Goal: Information Seeking & Learning: Learn about a topic

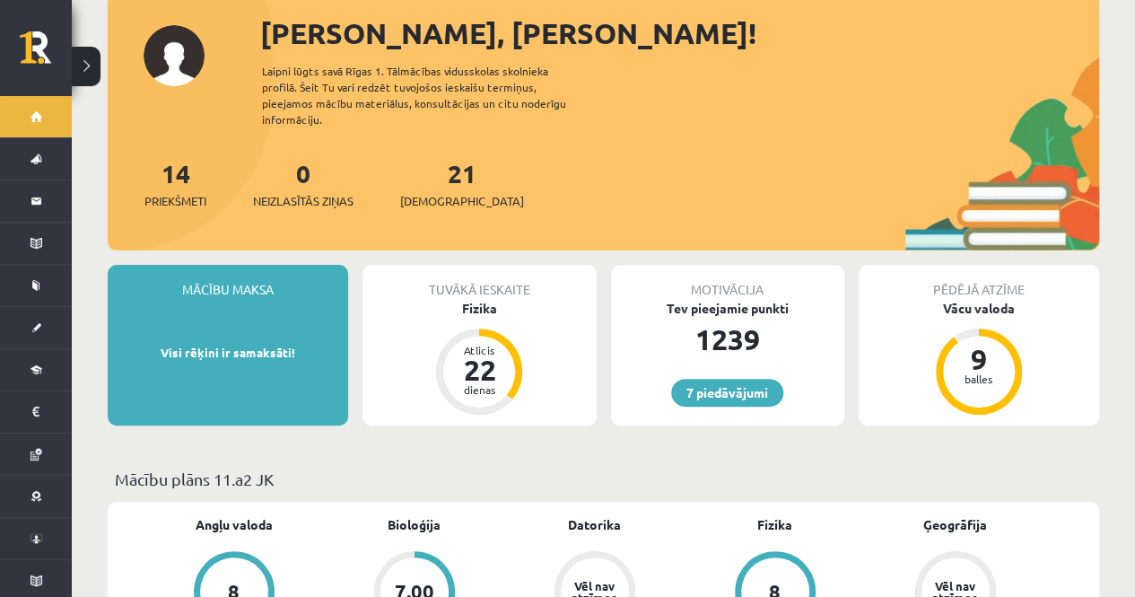
scroll to position [110, 0]
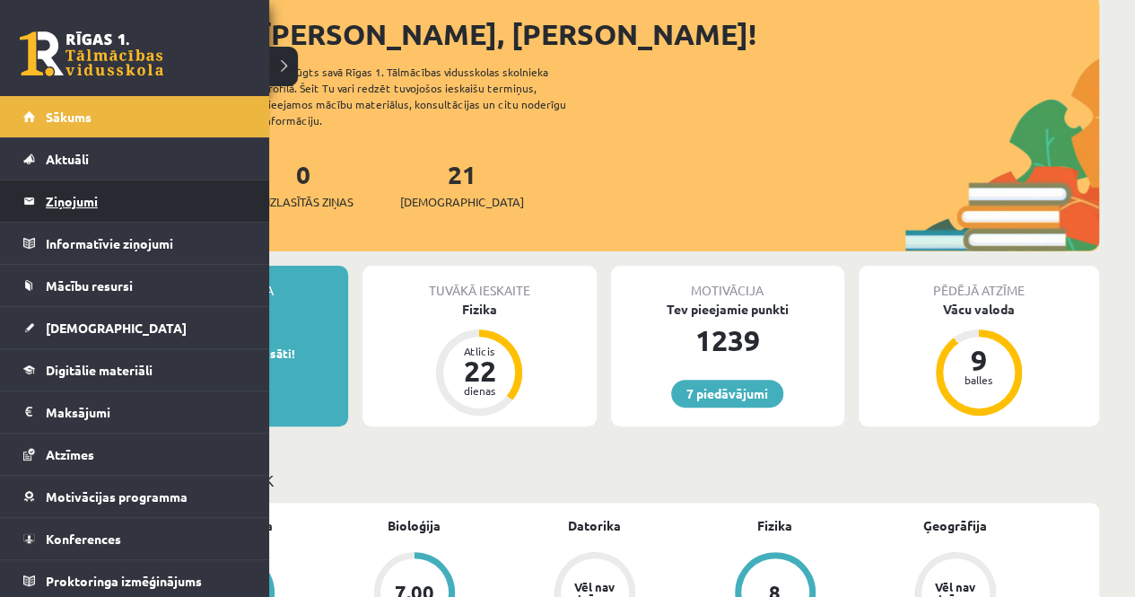
click at [41, 200] on link "Ziņojumi 0" at bounding box center [134, 200] width 223 height 41
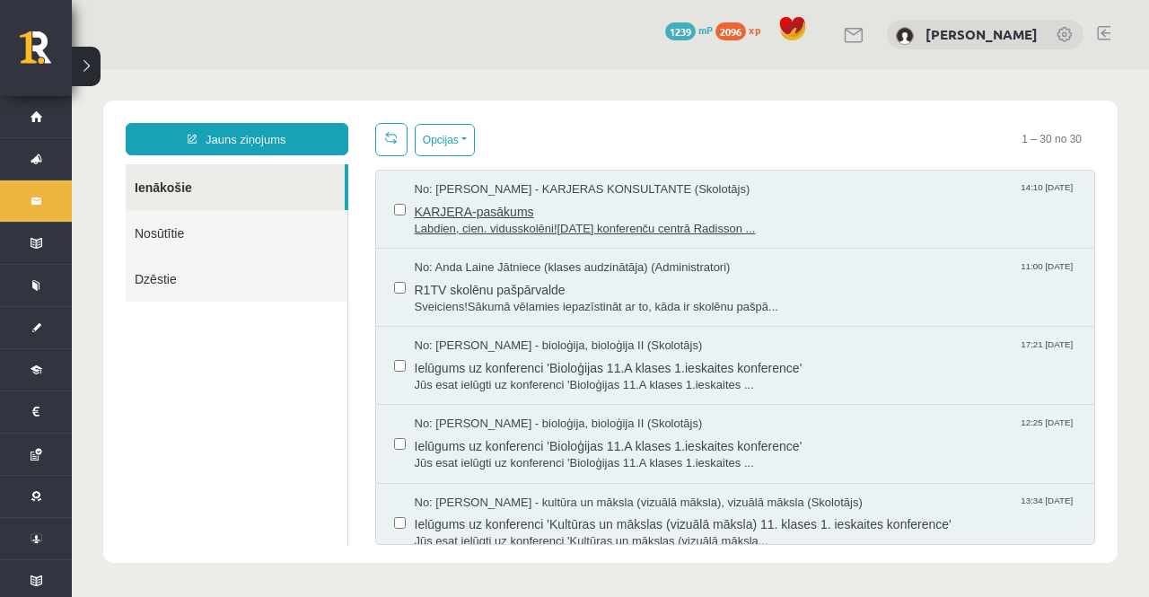
click at [481, 225] on span "Labdien, cien. vidusskolēni!11. oktobrī konferenču centrā Radisson ..." at bounding box center [746, 229] width 662 height 17
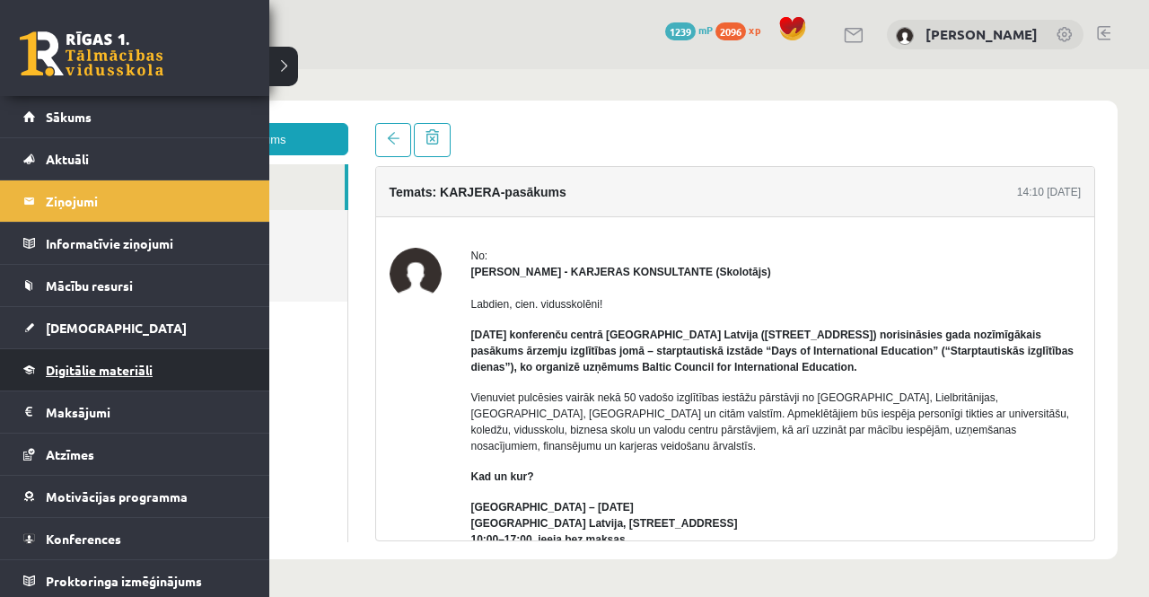
click at [49, 364] on span "Digitālie materiāli" at bounding box center [99, 370] width 107 height 16
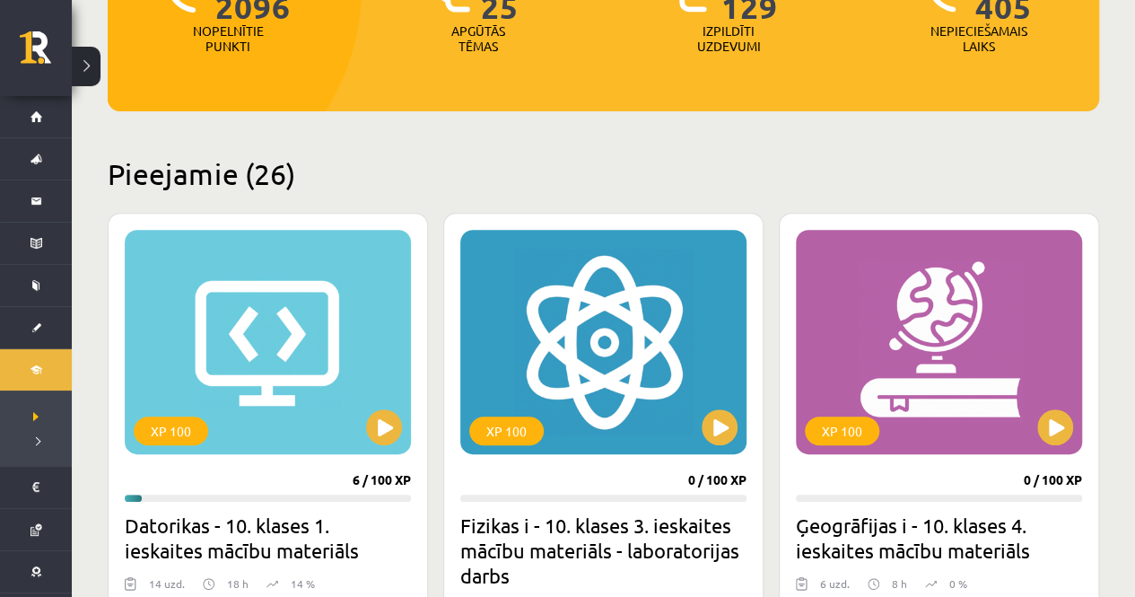
scroll to position [299, 0]
click at [394, 426] on button at bounding box center [384, 427] width 36 height 36
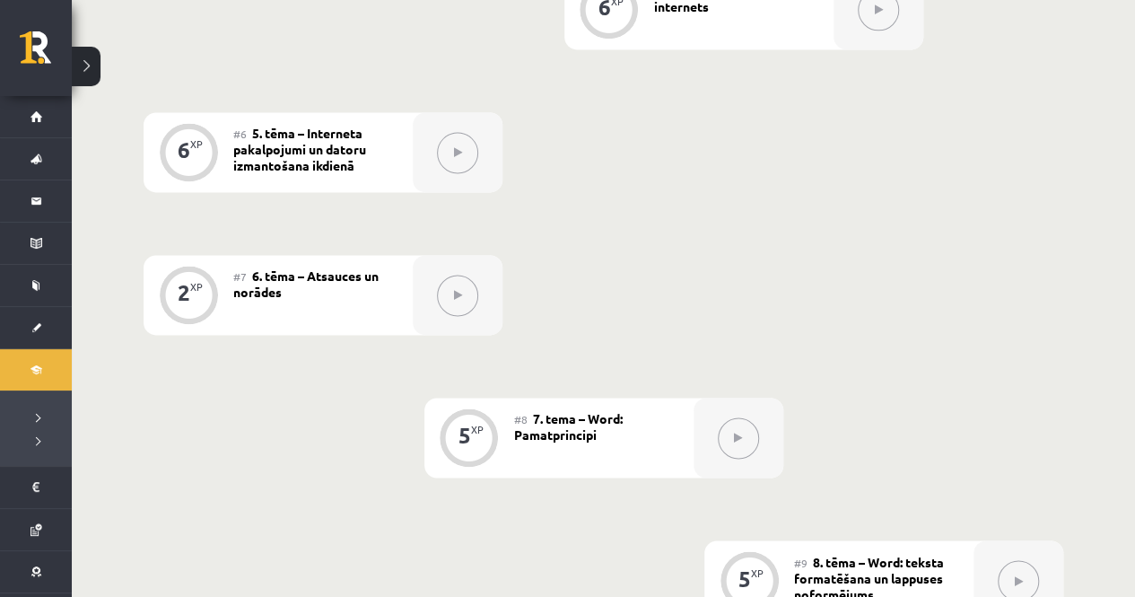
scroll to position [1245, 0]
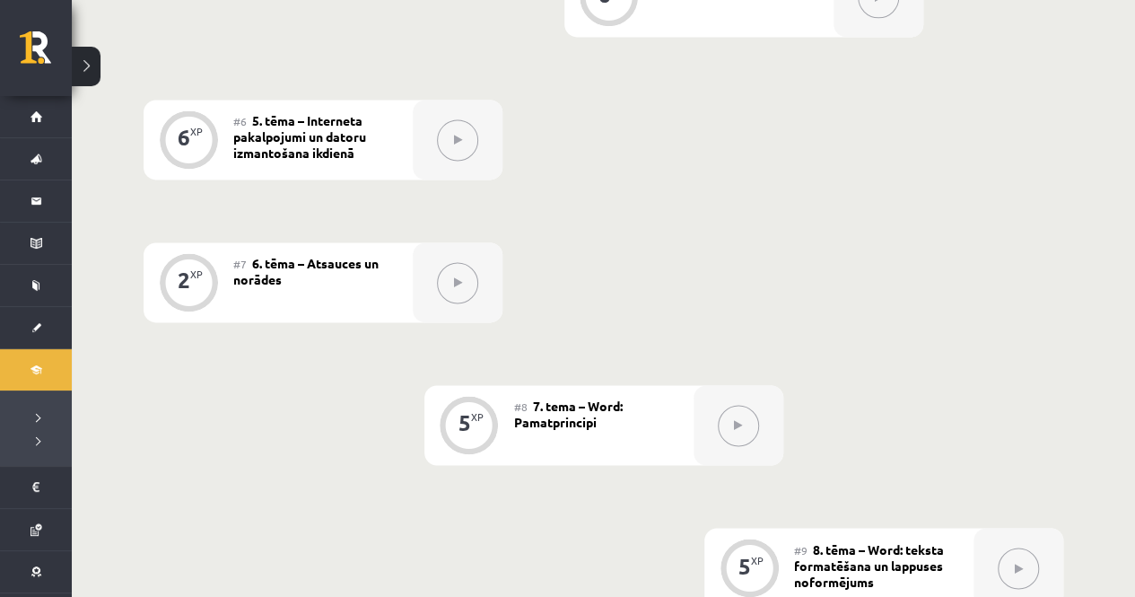
click at [394, 426] on div "0 XP #1 Pirms sāc mācīties! Ievada daļa 6 XP #2 1. tēma – Ievads datorikā un in…" at bounding box center [604, 353] width 920 height 1935
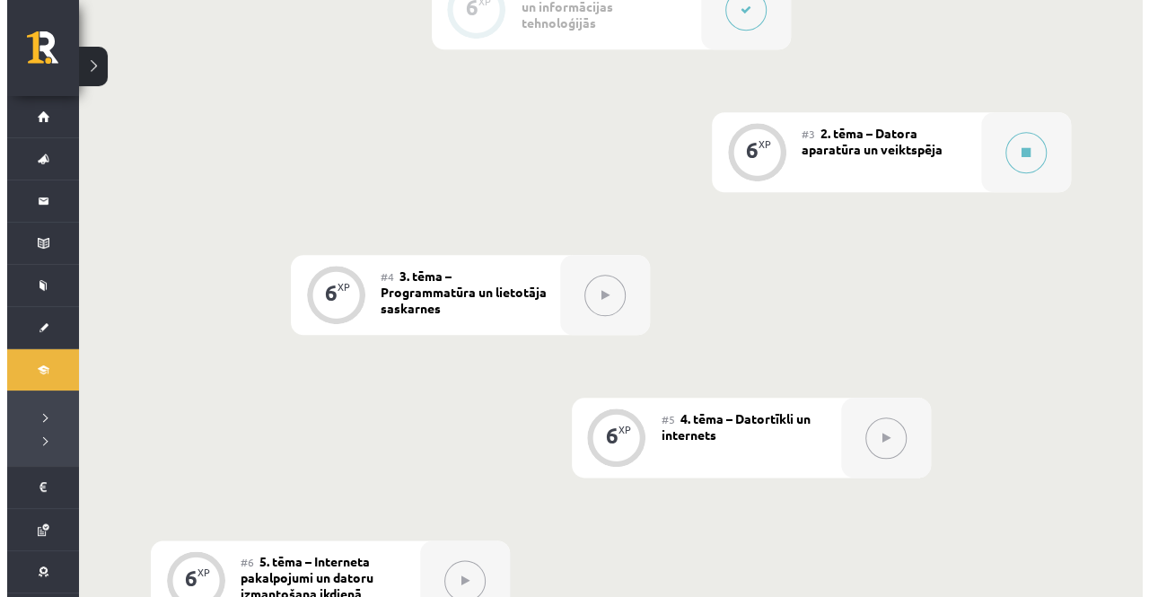
scroll to position [804, 0]
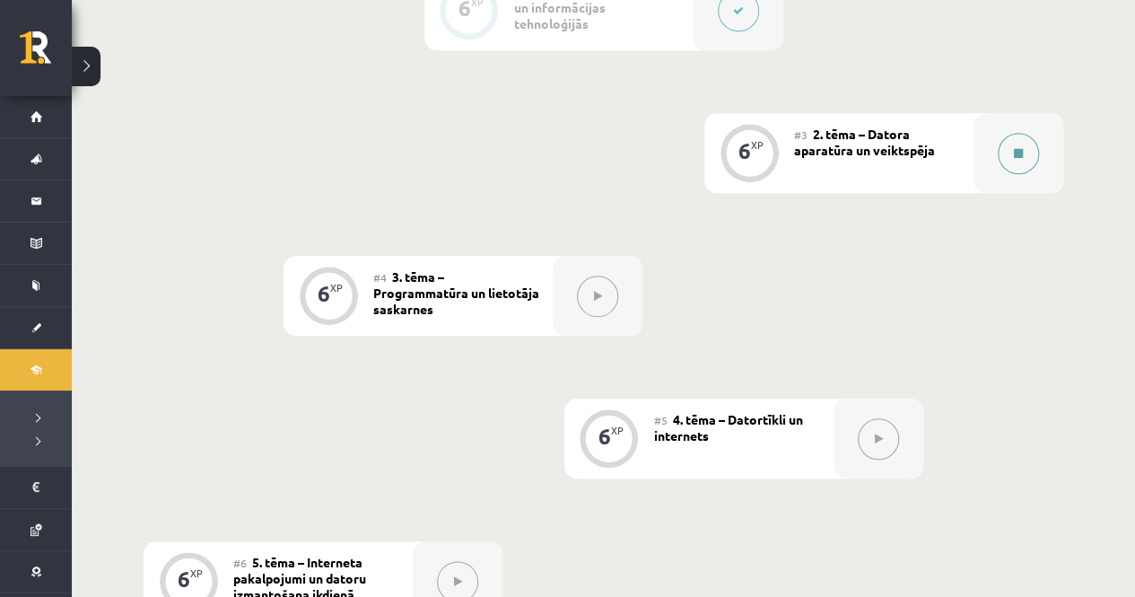
click at [1020, 152] on icon at bounding box center [1018, 153] width 9 height 11
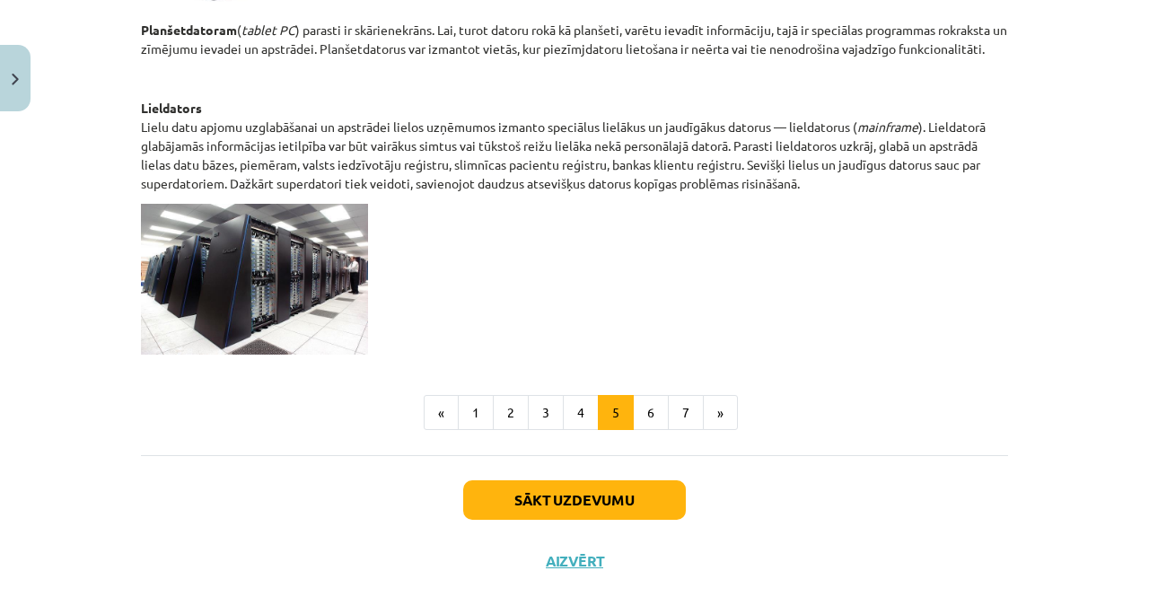
scroll to position [1016, 0]
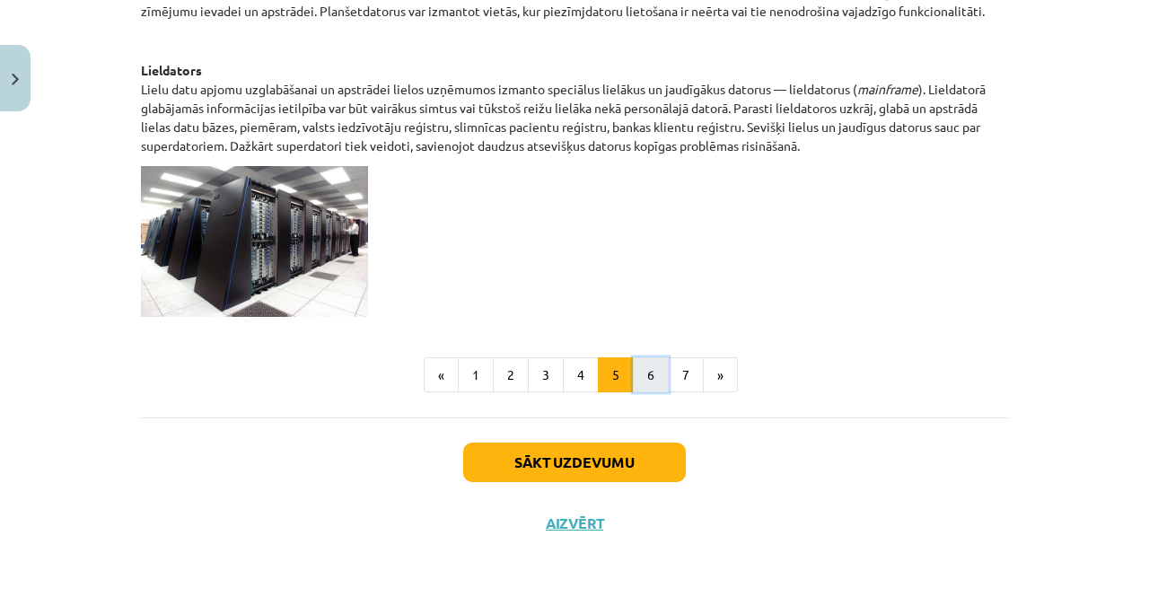
click at [641, 379] on button "6" at bounding box center [651, 375] width 36 height 36
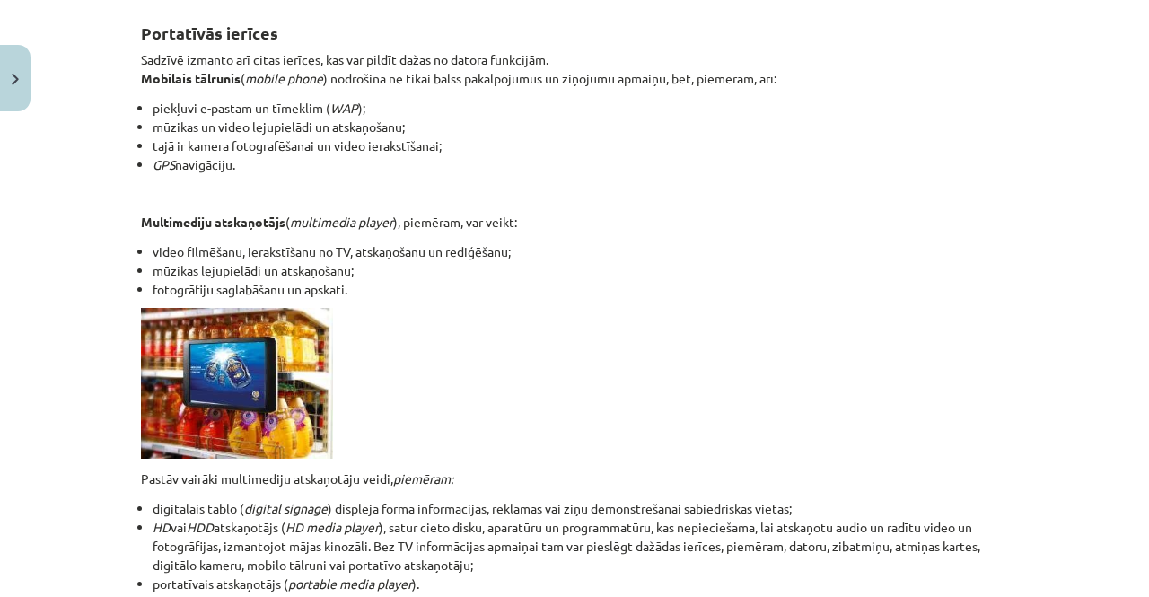
scroll to position [597, 0]
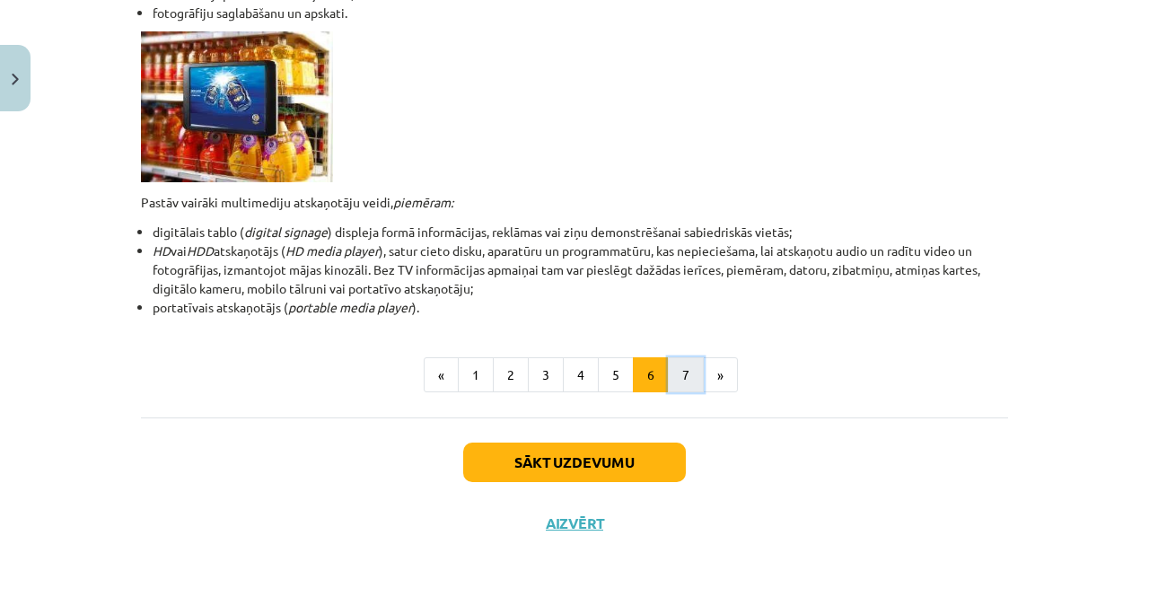
click at [679, 372] on button "7" at bounding box center [686, 375] width 36 height 36
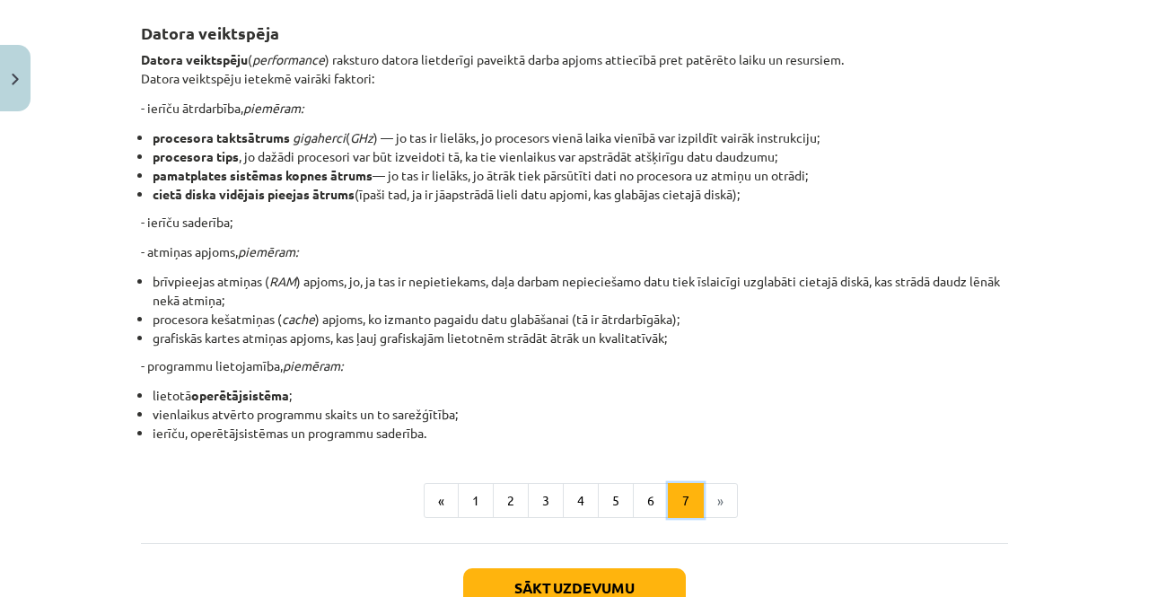
scroll to position [446, 0]
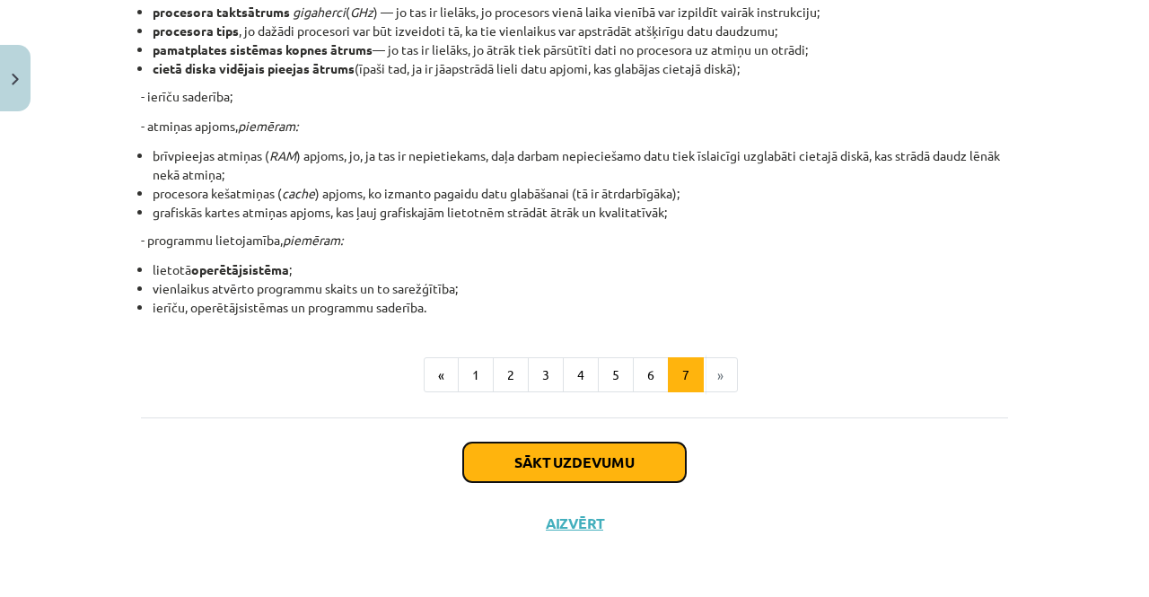
click at [584, 473] on button "Sākt uzdevumu" at bounding box center [574, 461] width 223 height 39
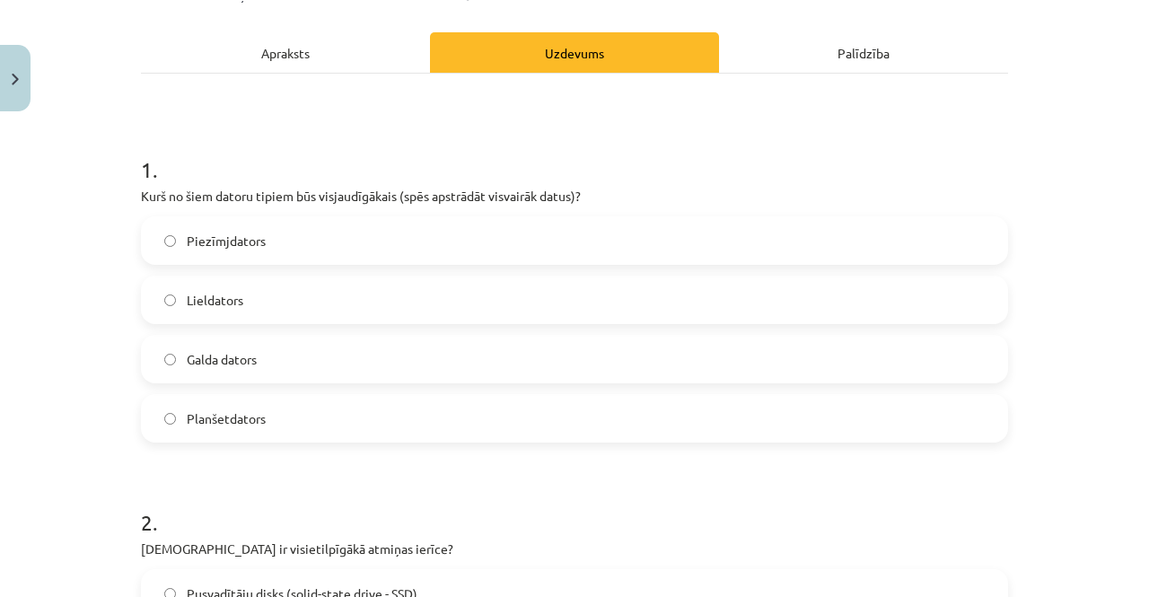
scroll to position [232, 0]
click at [345, 293] on label "Lieldators" at bounding box center [574, 298] width 863 height 45
click at [332, 50] on div "Apraksts" at bounding box center [285, 51] width 289 height 40
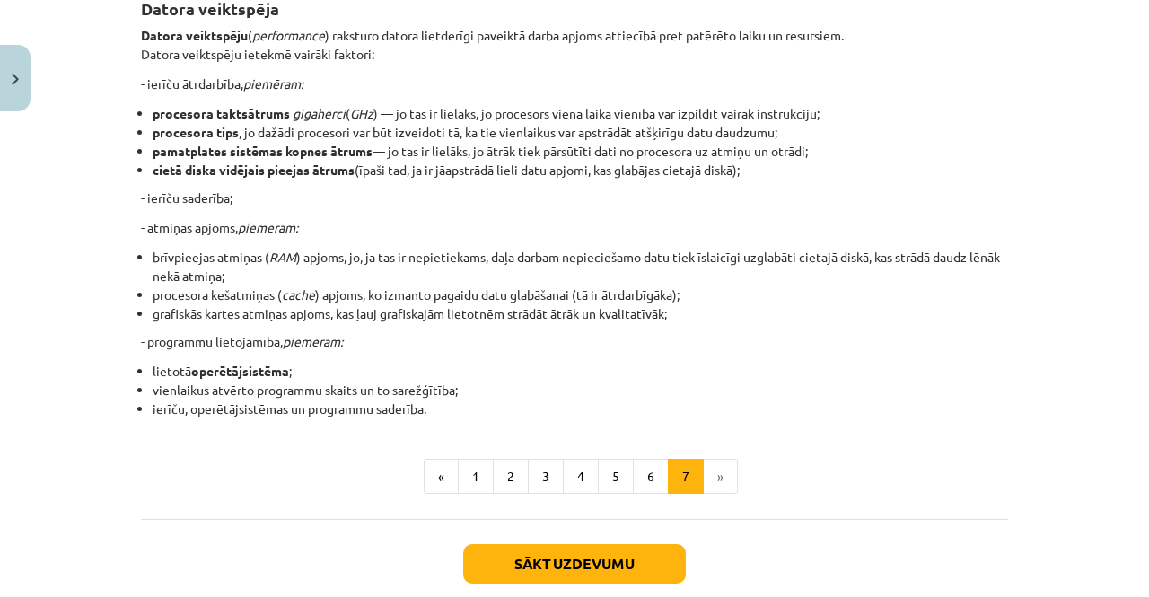
scroll to position [378, 0]
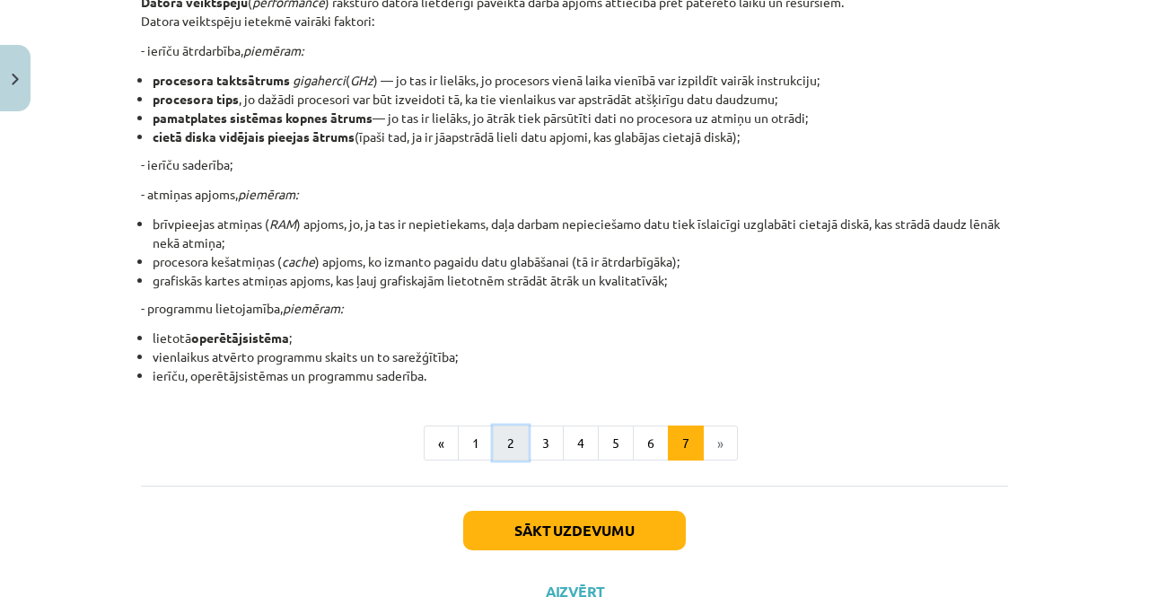
click at [506, 444] on button "2" at bounding box center [511, 443] width 36 height 36
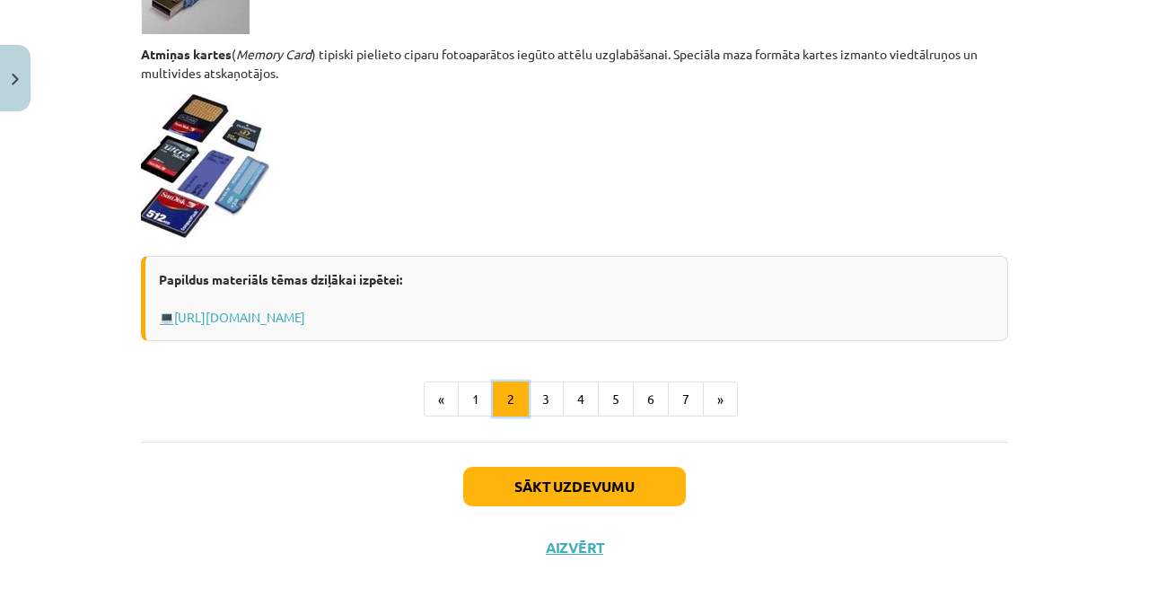
scroll to position [1631, 0]
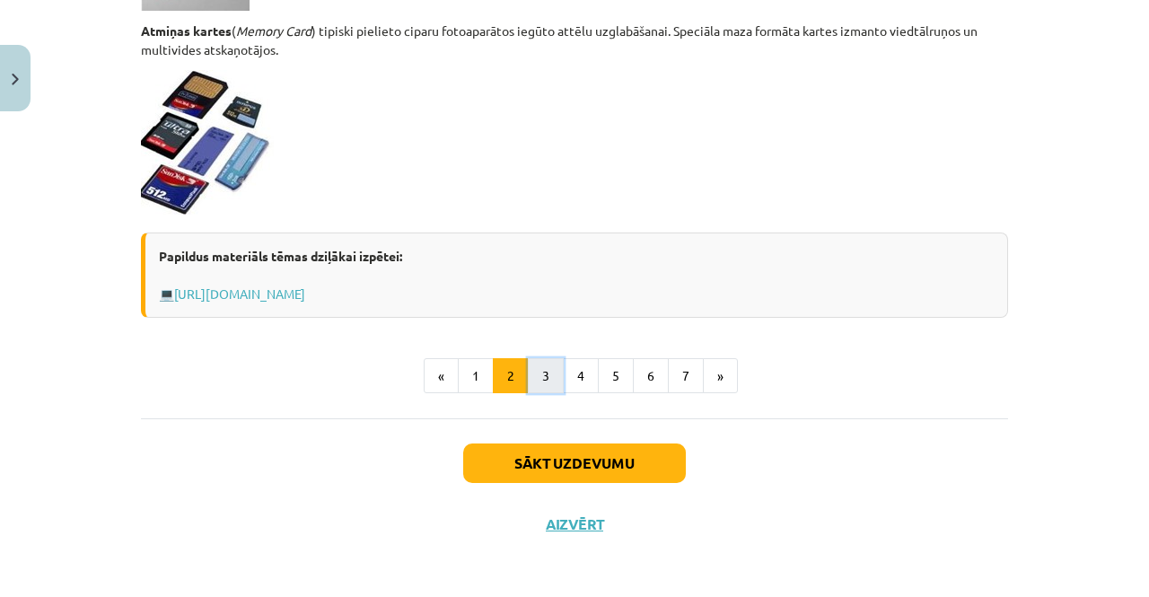
click at [535, 377] on button "3" at bounding box center [546, 376] width 36 height 36
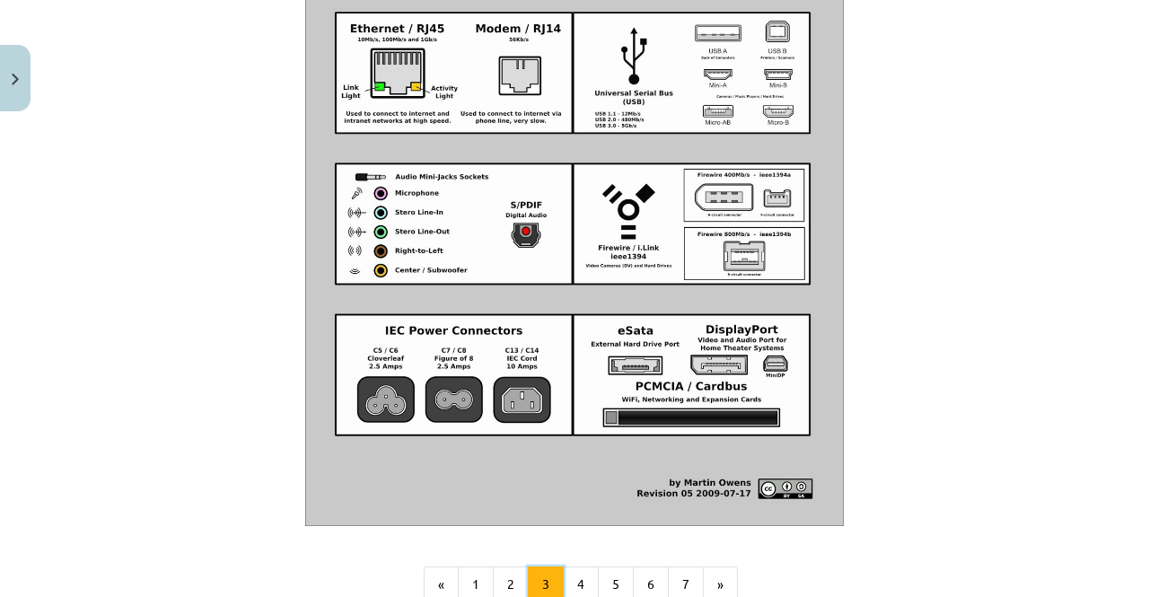
scroll to position [2162, 0]
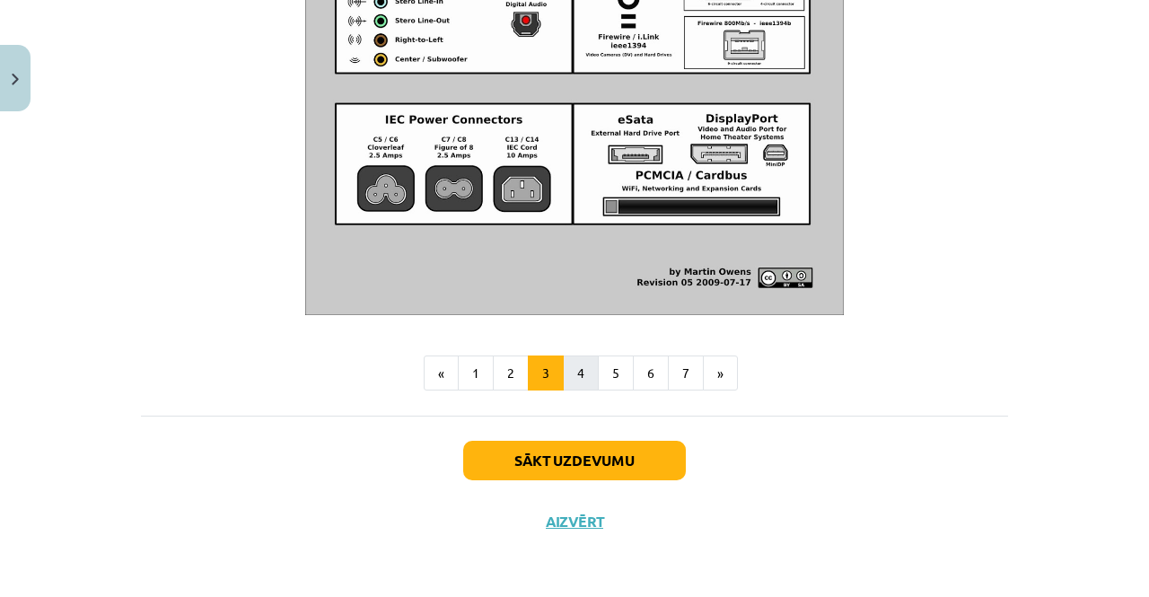
drag, startPoint x: 575, startPoint y: 391, endPoint x: 574, endPoint y: 366, distance: 25.1
click at [574, 366] on button "4" at bounding box center [581, 373] width 36 height 36
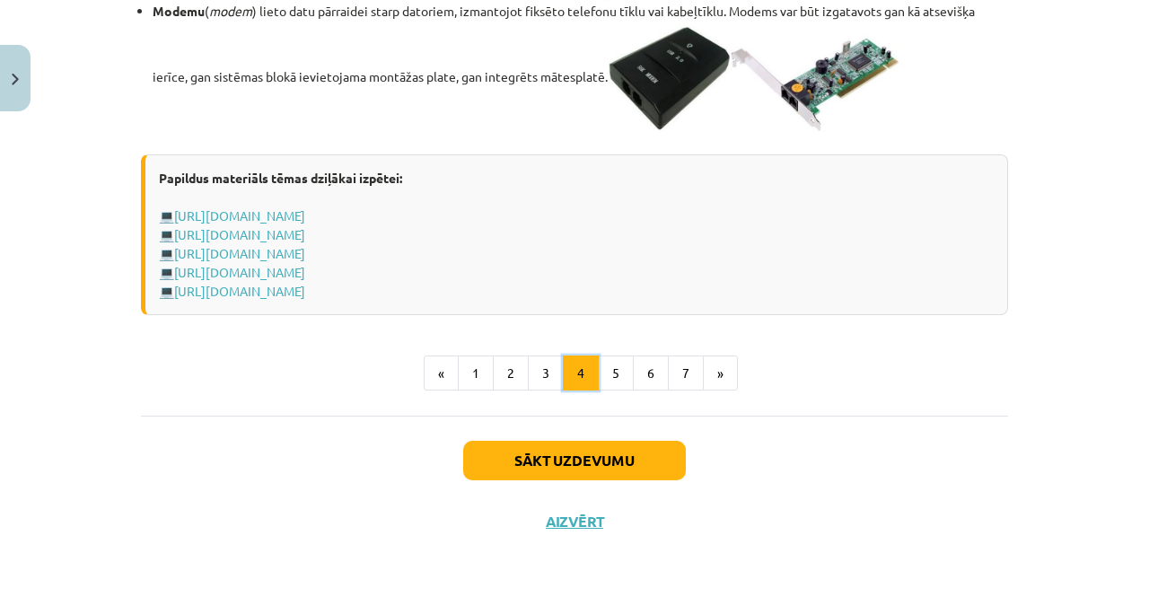
scroll to position [3272, 0]
click at [606, 386] on button "5" at bounding box center [616, 373] width 36 height 36
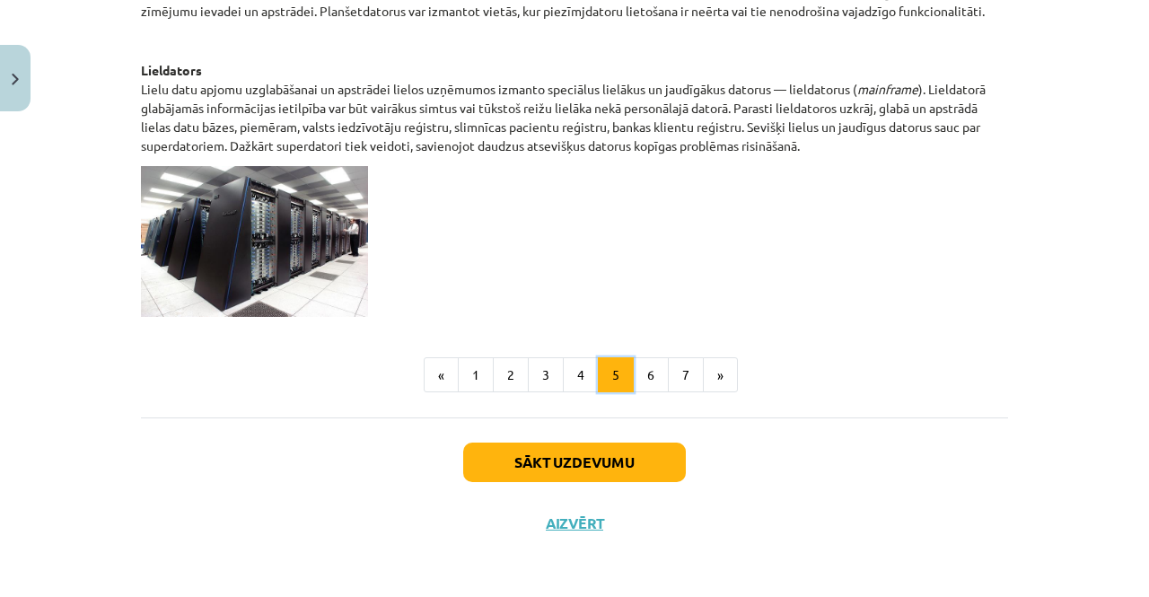
scroll to position [0, 0]
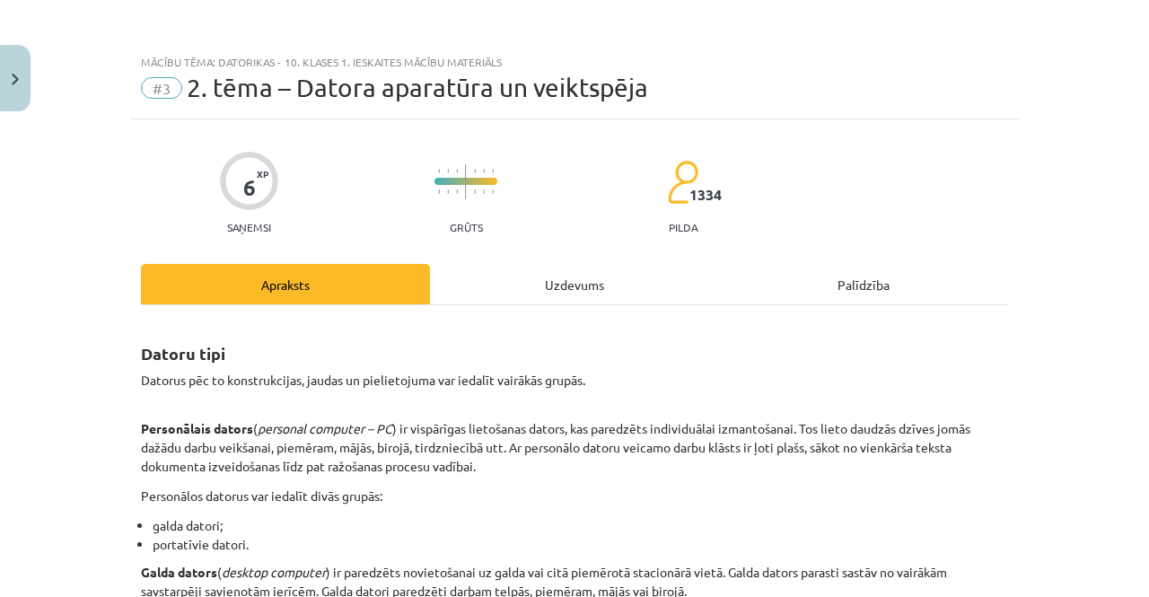
click at [590, 270] on div "Uzdevums" at bounding box center [574, 284] width 289 height 40
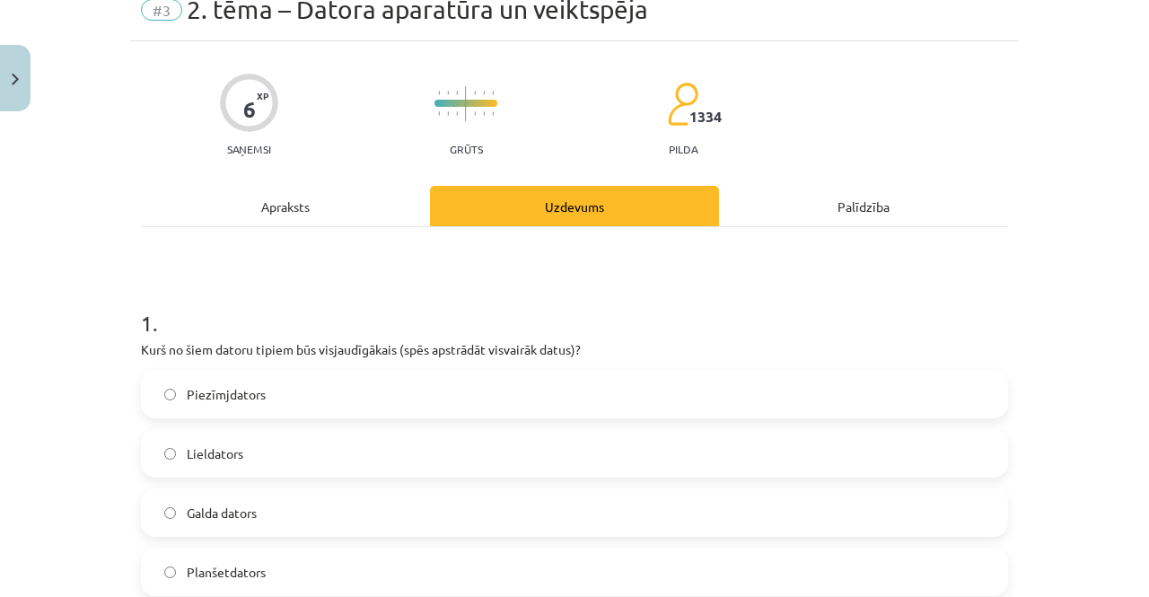
scroll to position [33, 0]
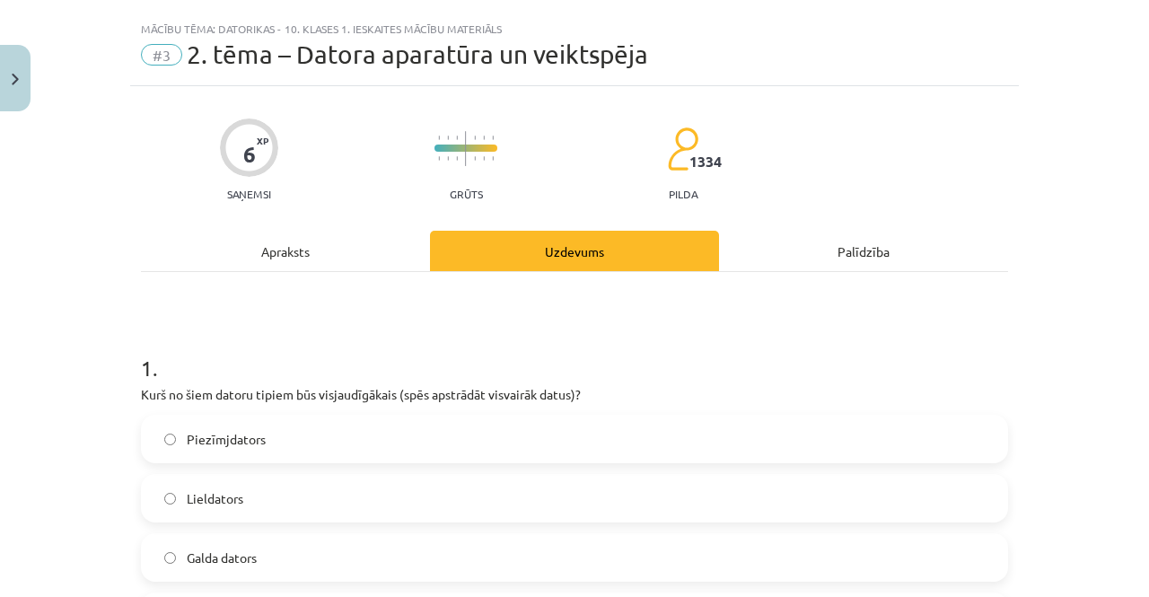
click at [348, 245] on div "Apraksts" at bounding box center [285, 251] width 289 height 40
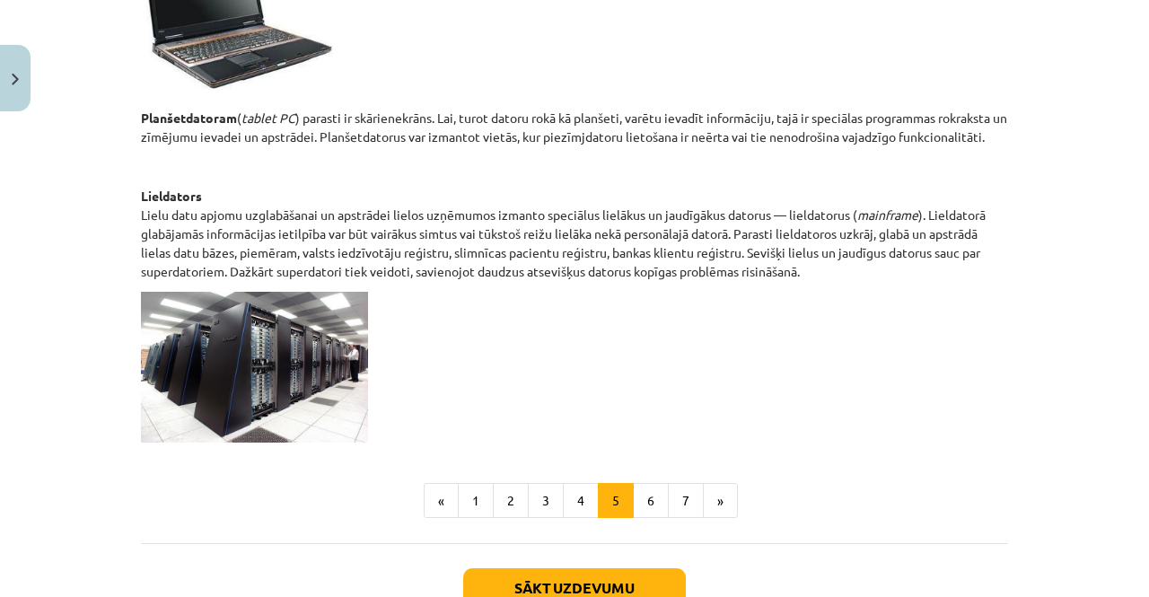
scroll to position [1016, 0]
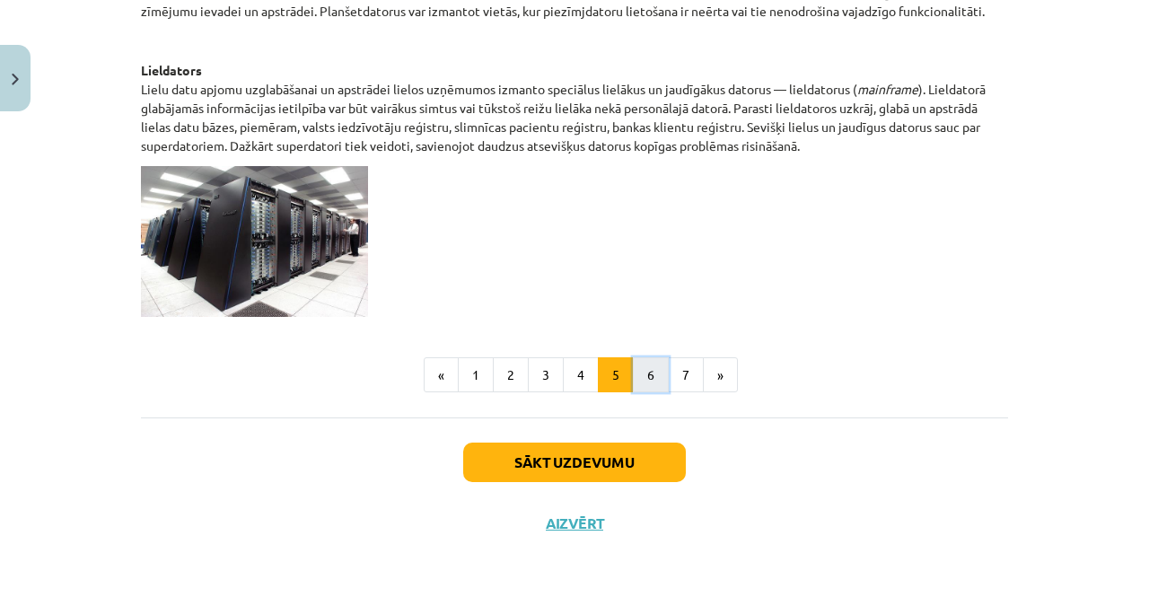
click at [646, 388] on button "6" at bounding box center [651, 375] width 36 height 36
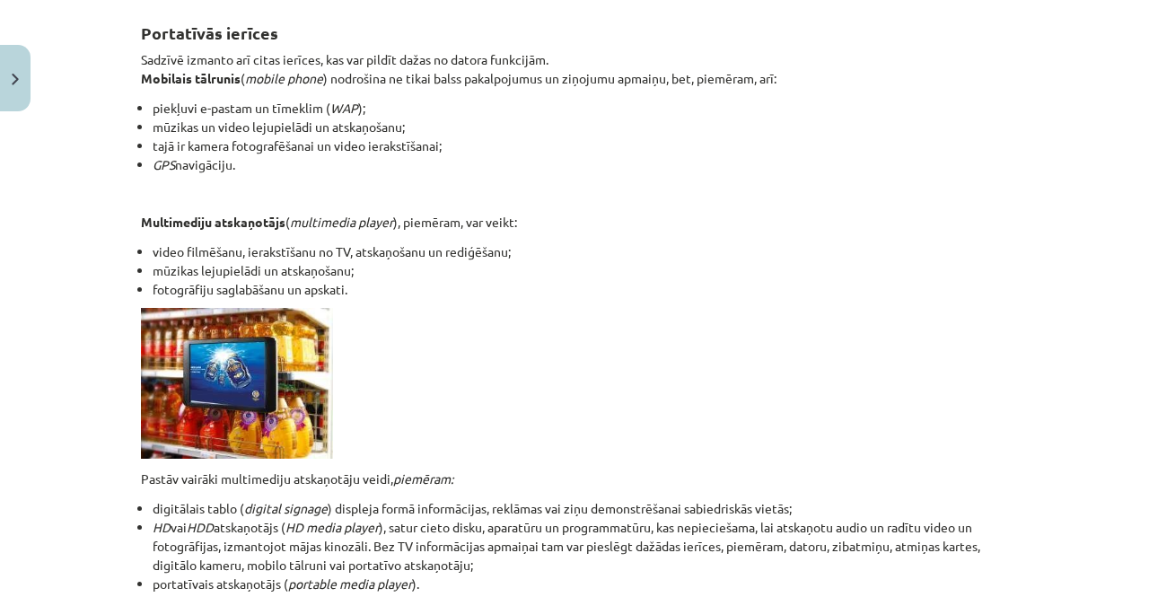
scroll to position [597, 0]
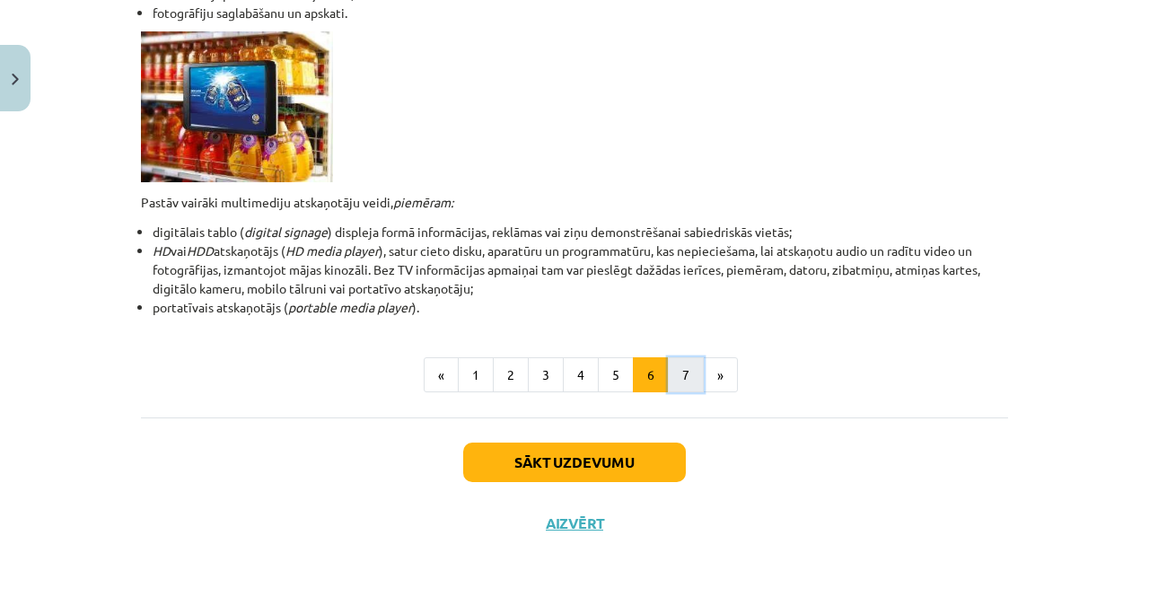
click at [668, 373] on button "7" at bounding box center [686, 375] width 36 height 36
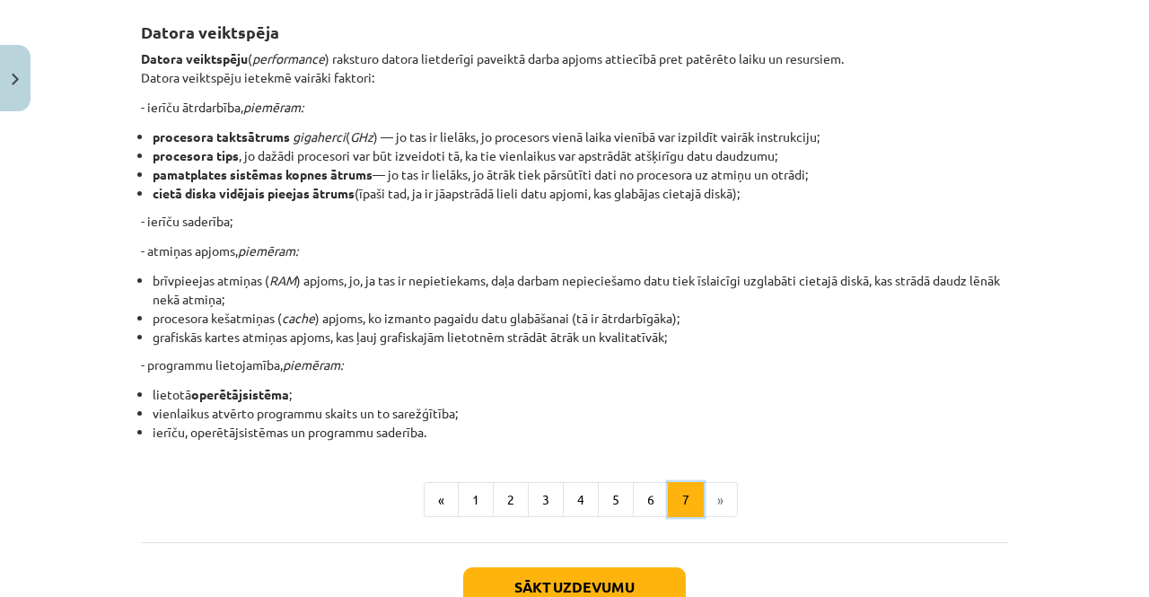
scroll to position [320, 0]
click at [570, 502] on button "4" at bounding box center [581, 501] width 36 height 36
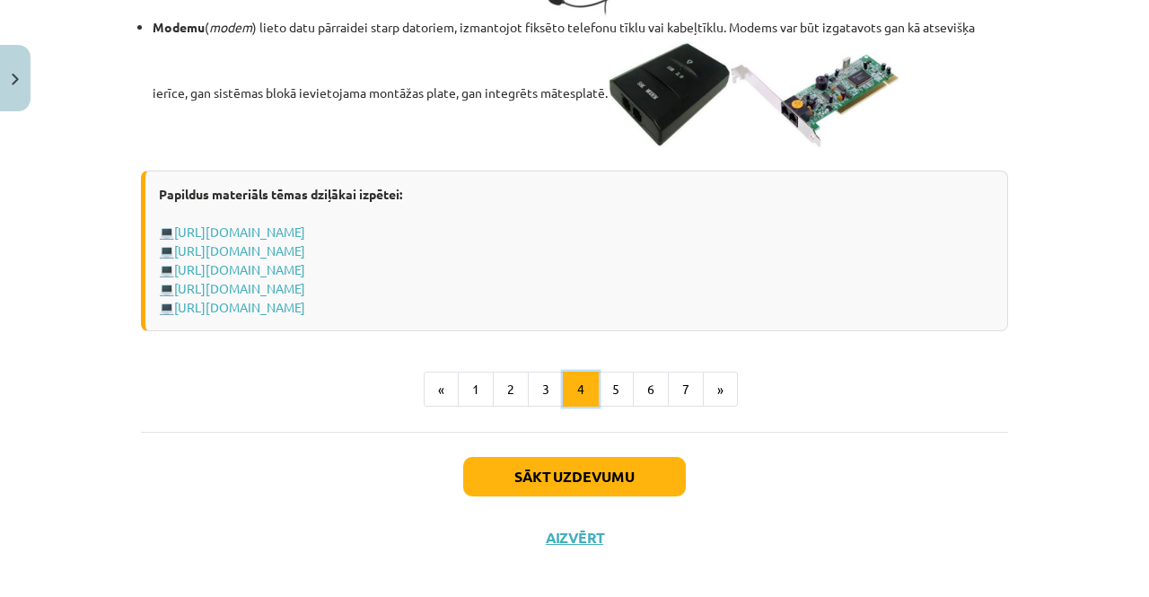
scroll to position [3136, 0]
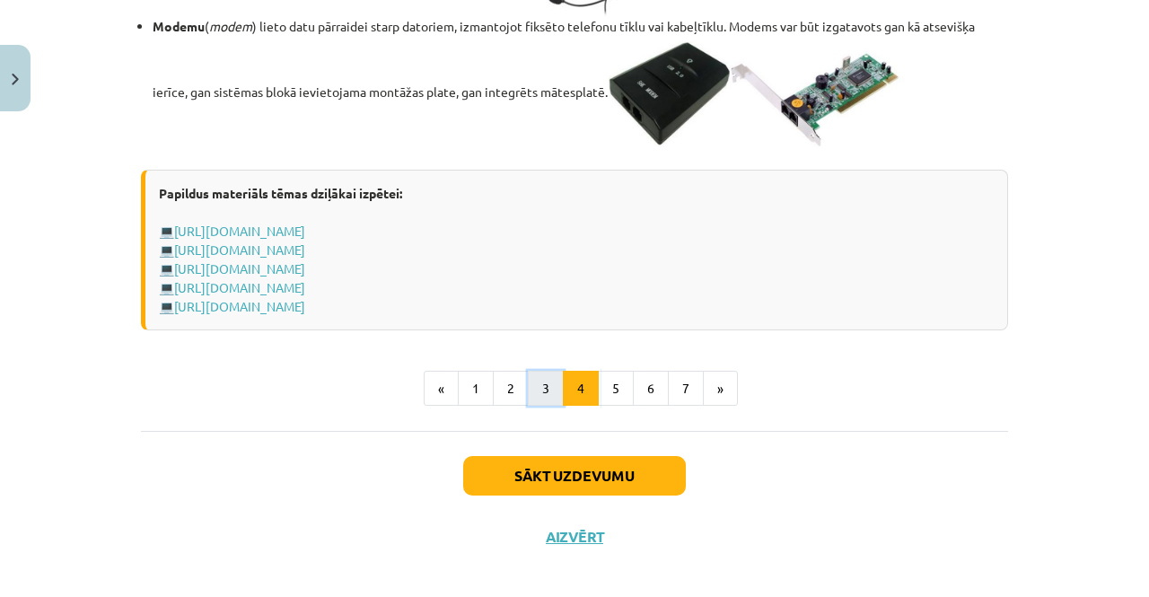
click at [532, 406] on button "3" at bounding box center [546, 389] width 36 height 36
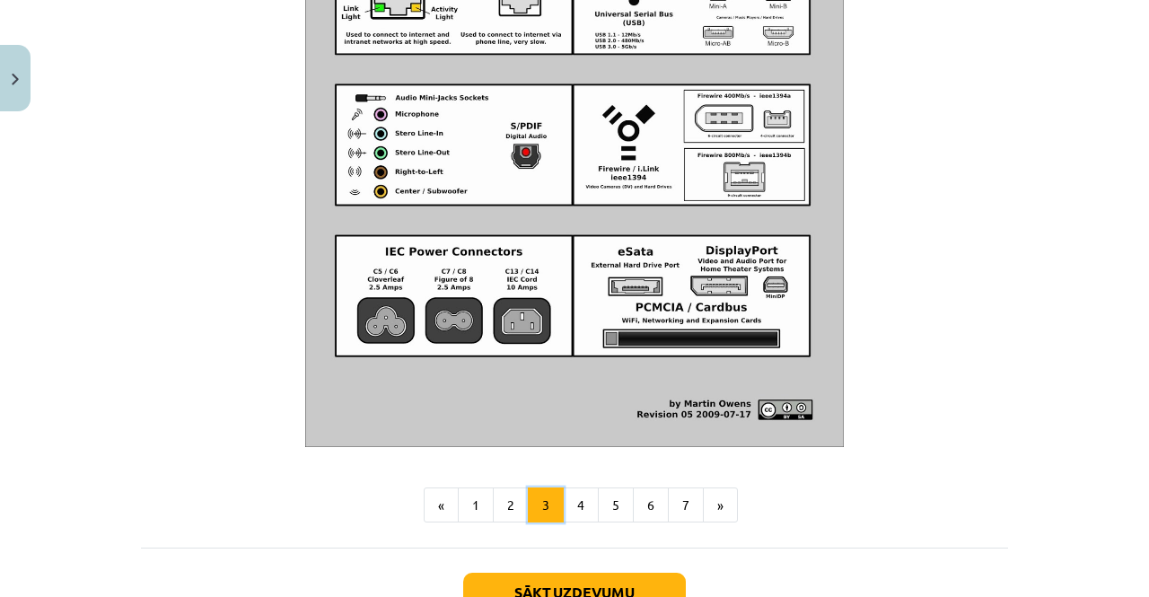
scroll to position [2162, 0]
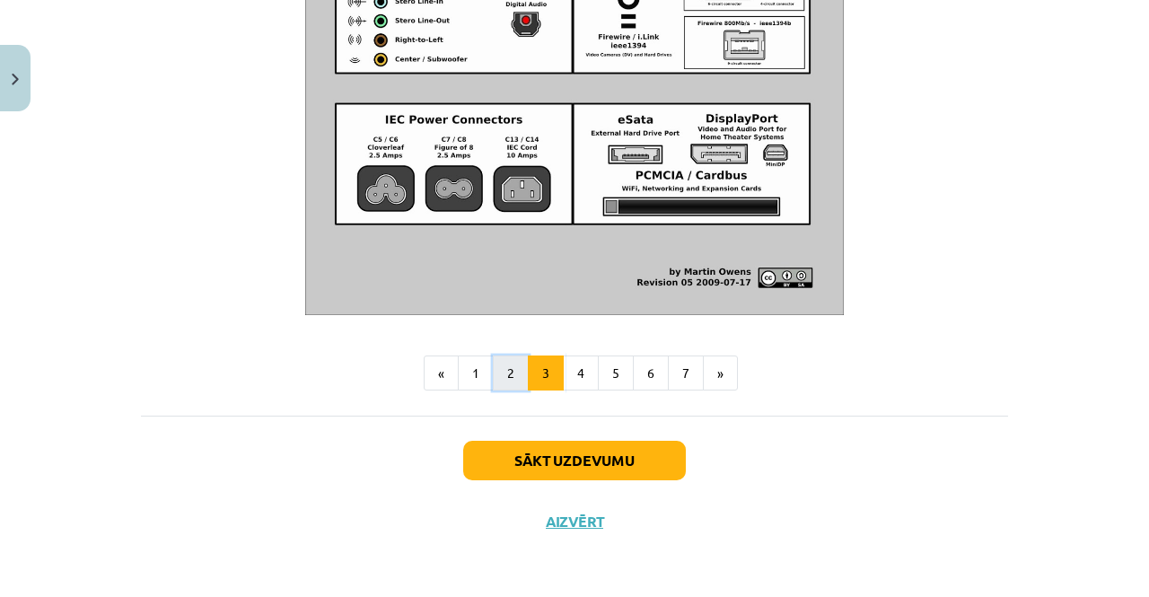
click at [501, 380] on button "2" at bounding box center [511, 373] width 36 height 36
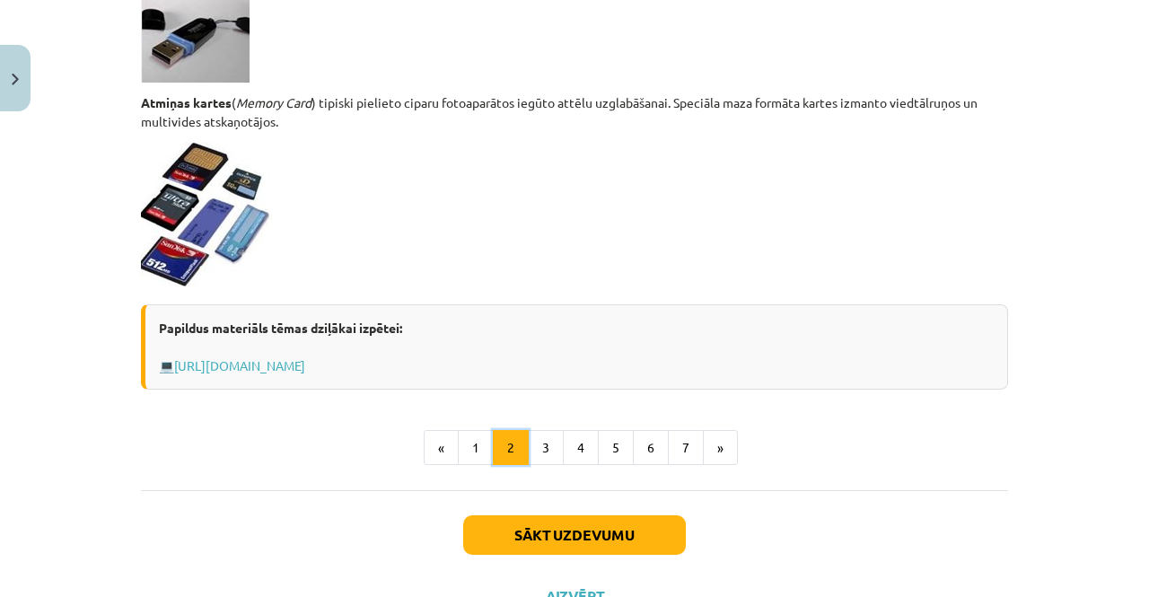
scroll to position [1571, 0]
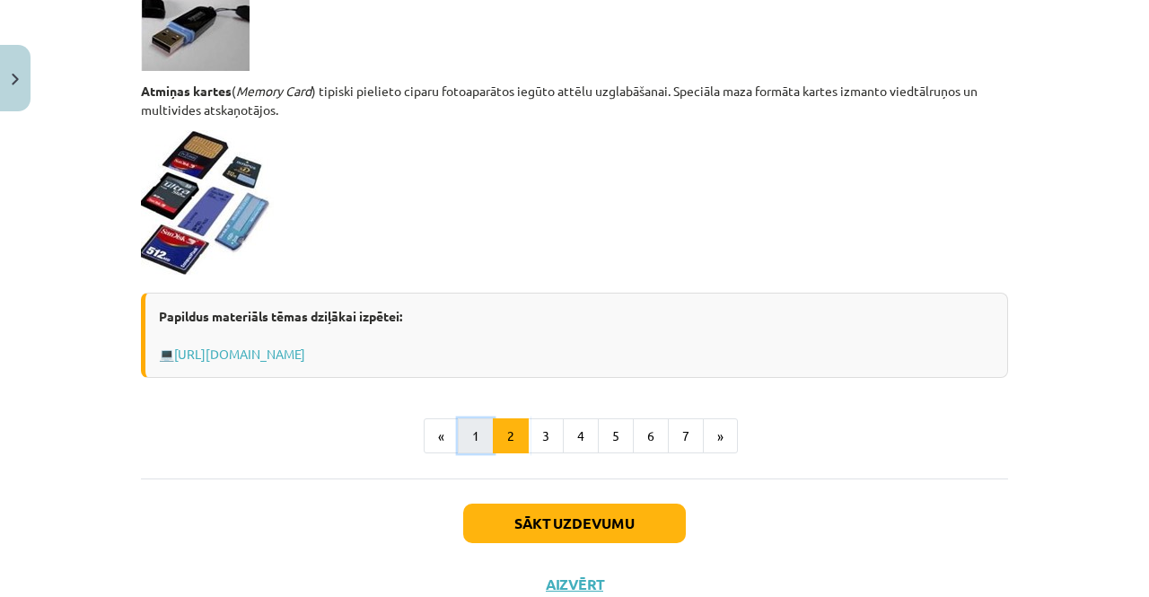
click at [479, 422] on button "1" at bounding box center [476, 436] width 36 height 36
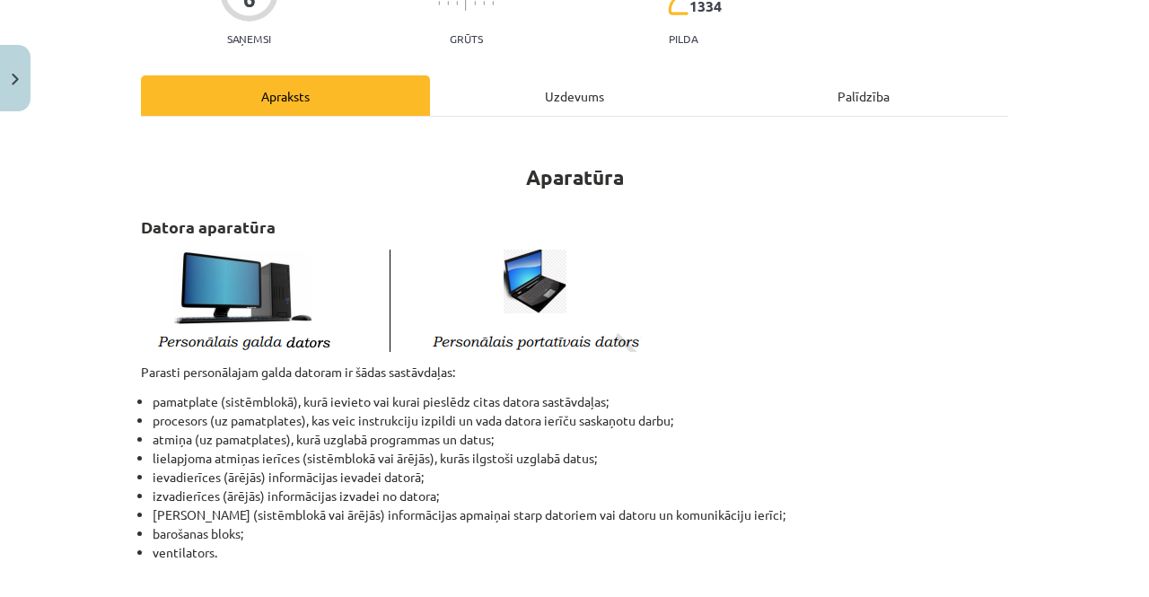
scroll to position [0, 0]
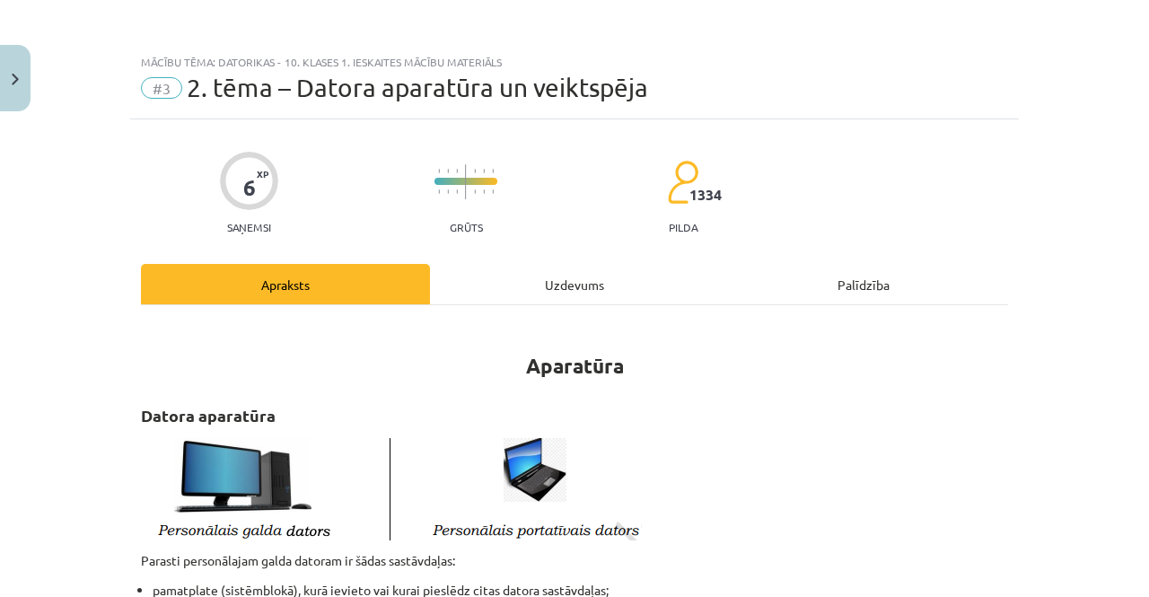
click at [544, 280] on div "Uzdevums" at bounding box center [574, 284] width 289 height 40
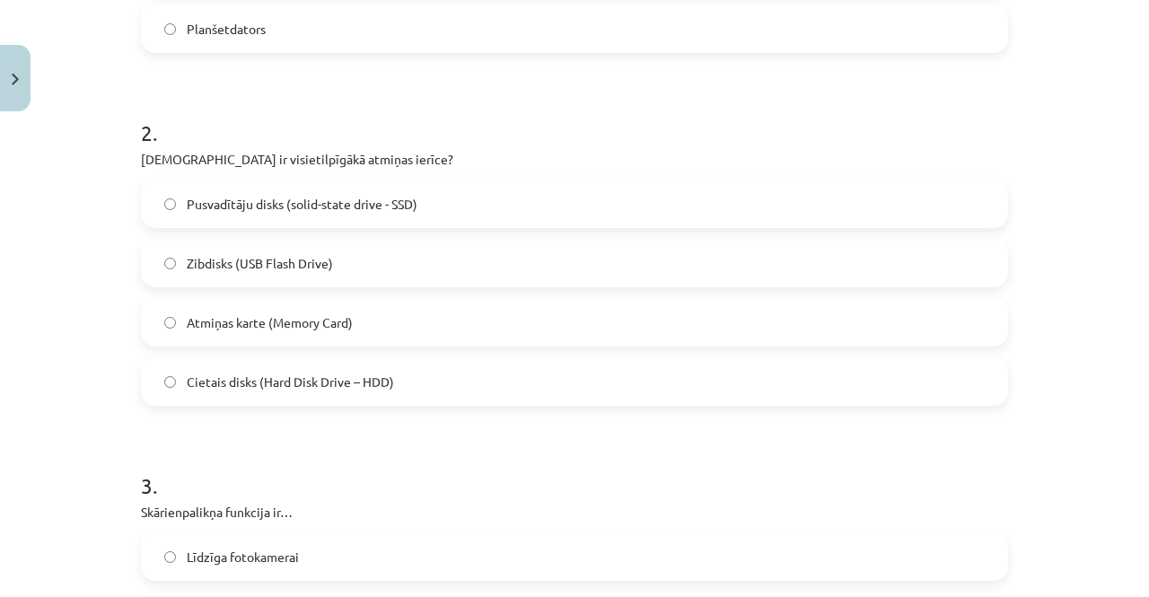
scroll to position [620, 0]
click at [361, 381] on span "Cietais disks (Hard Disk Drive – HDD)" at bounding box center [290, 382] width 207 height 19
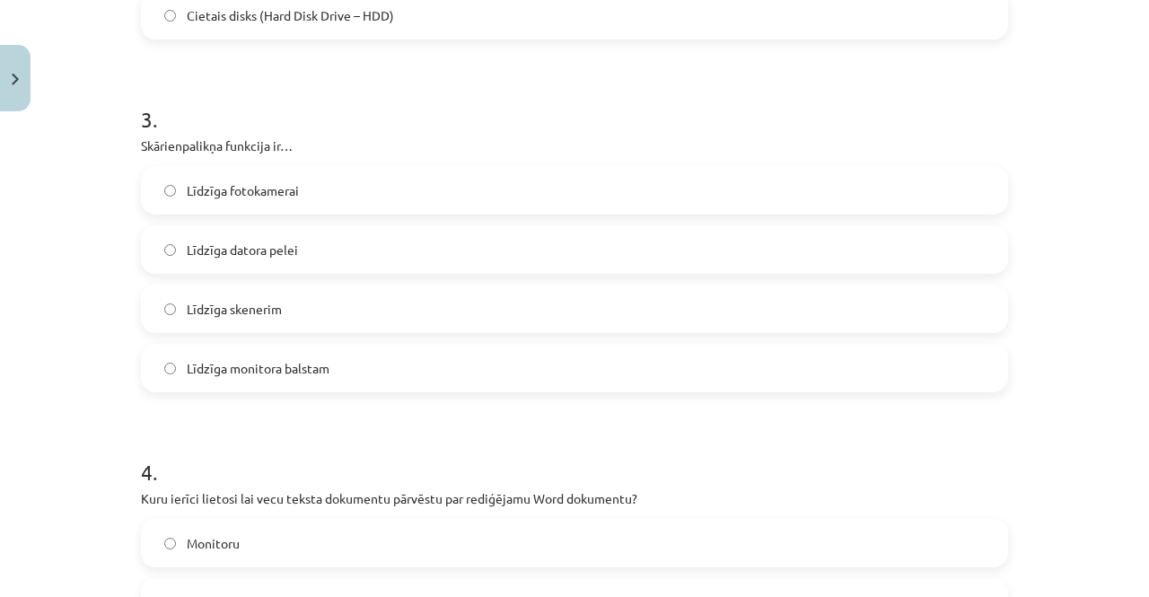
scroll to position [986, 0]
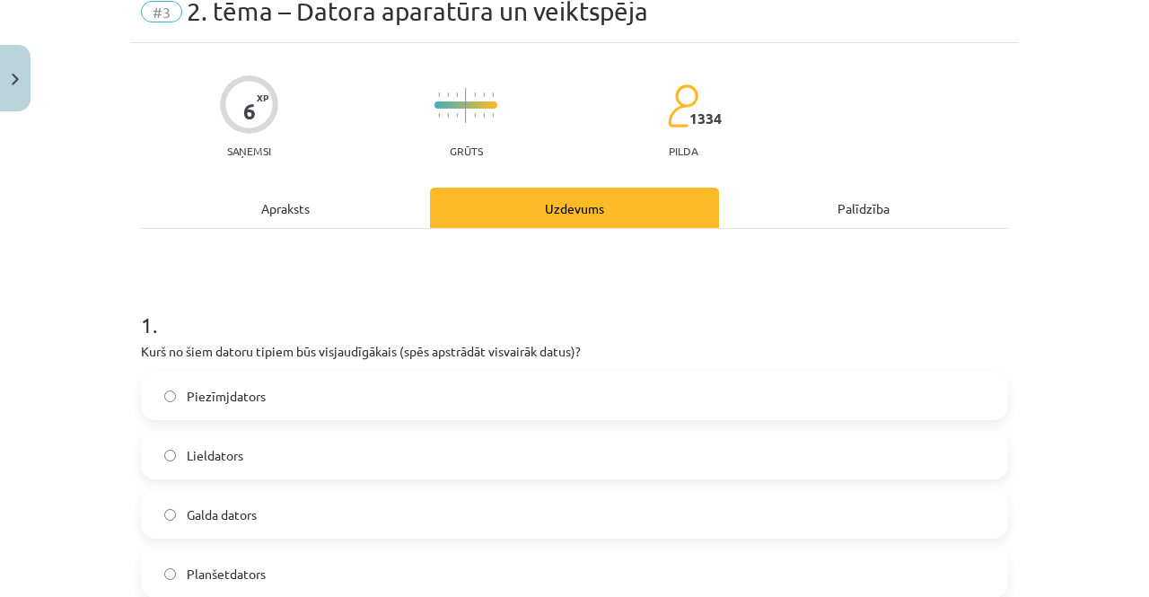
click at [352, 220] on div "Apraksts" at bounding box center [285, 208] width 289 height 40
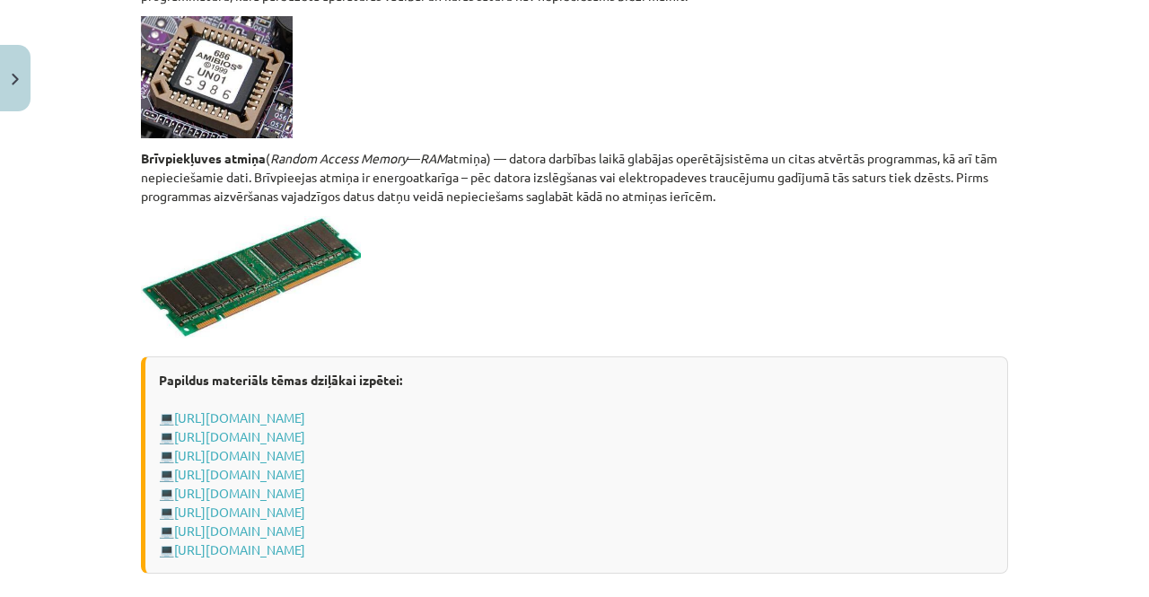
scroll to position [3244, 0]
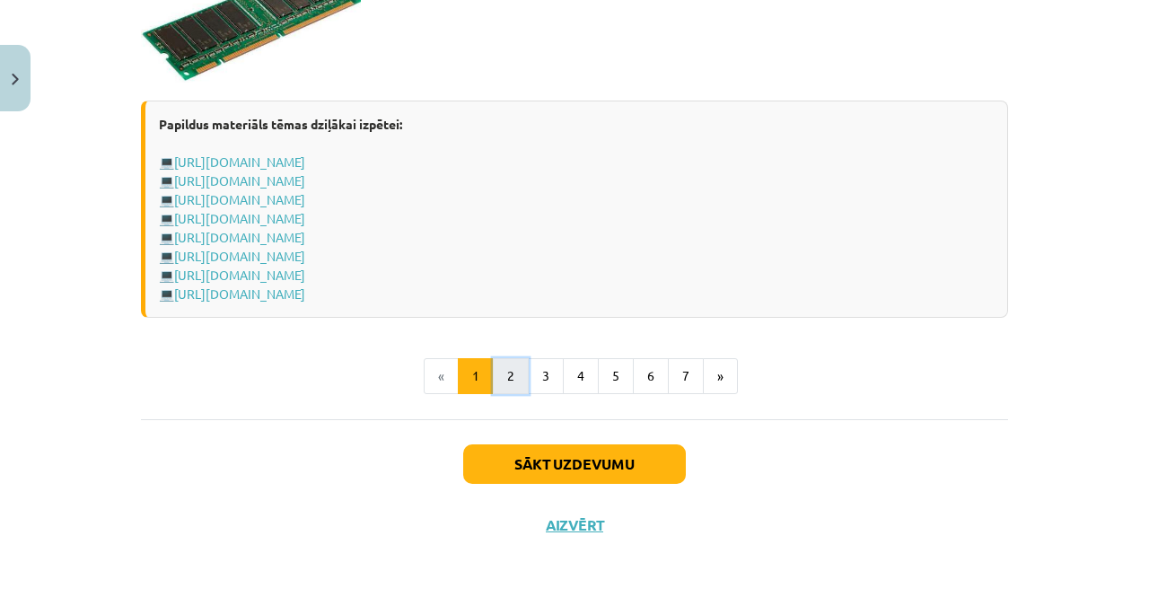
click at [500, 373] on button "2" at bounding box center [511, 376] width 36 height 36
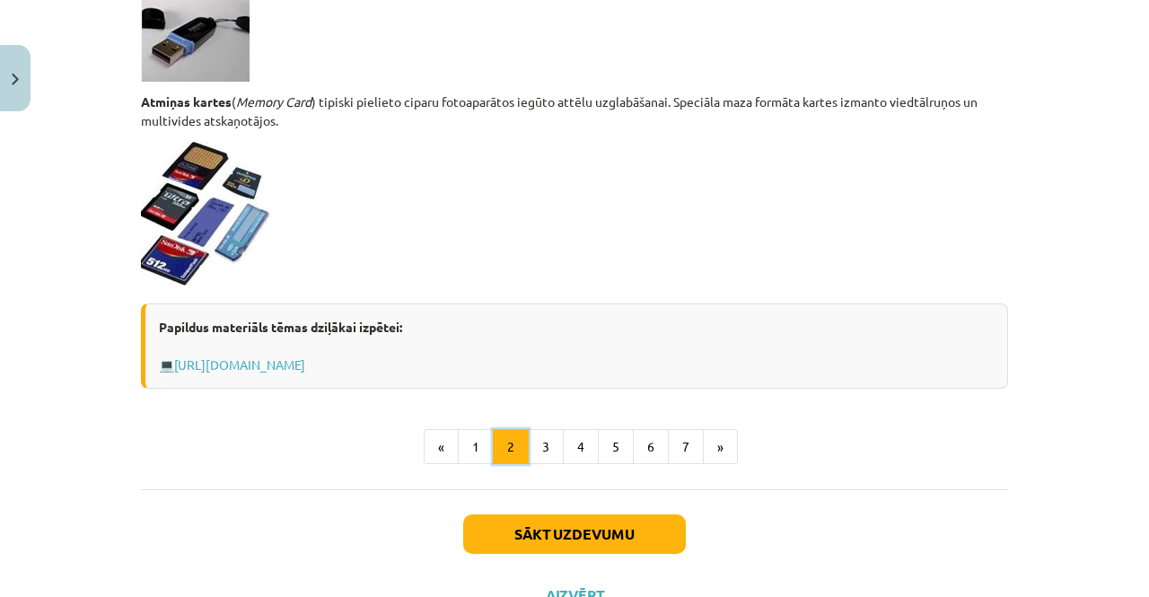
scroll to position [1562, 0]
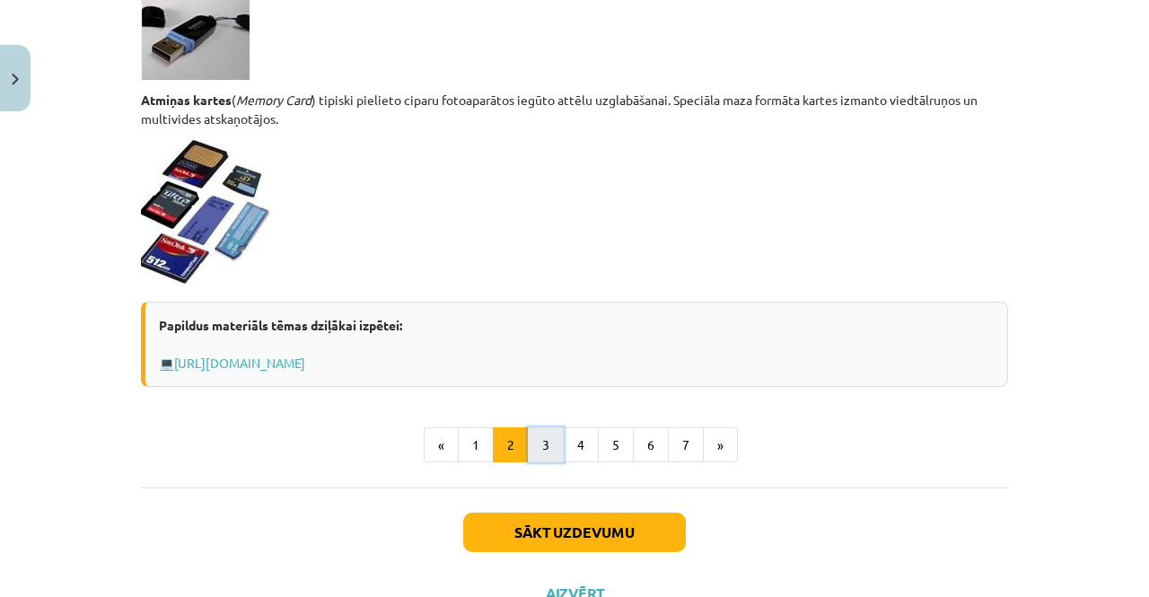
click at [533, 432] on button "3" at bounding box center [546, 445] width 36 height 36
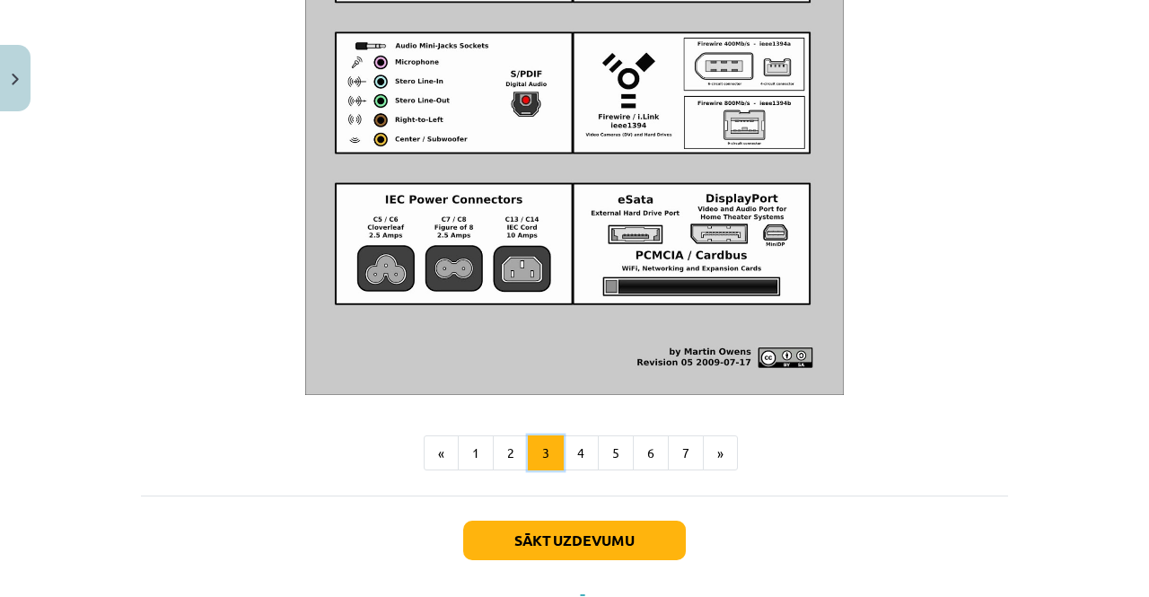
scroll to position [2162, 0]
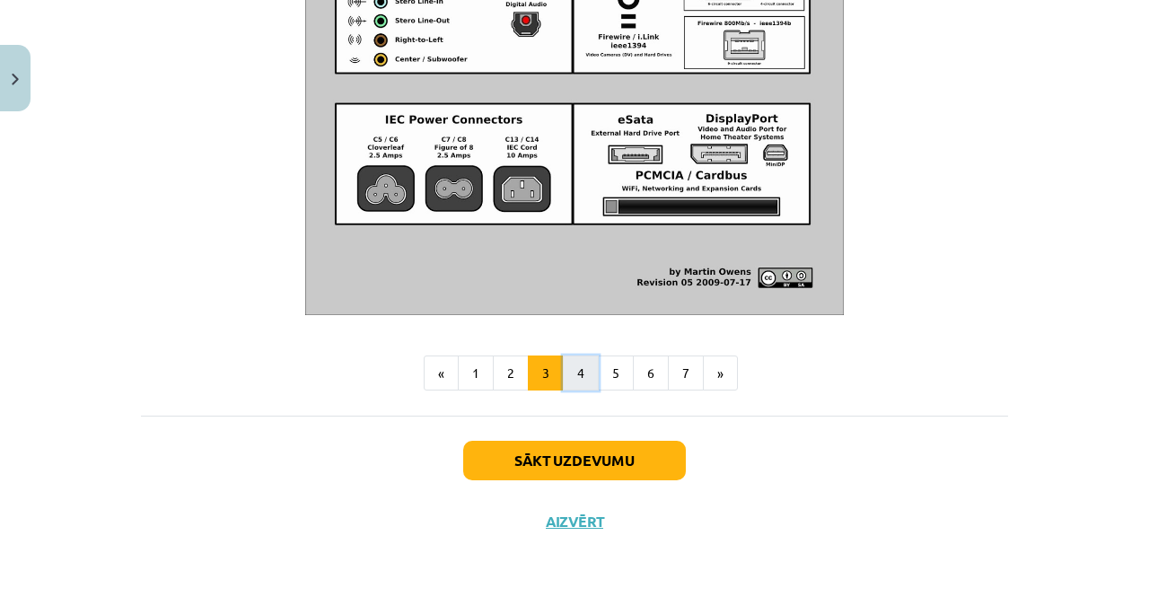
click at [572, 366] on button "4" at bounding box center [581, 373] width 36 height 36
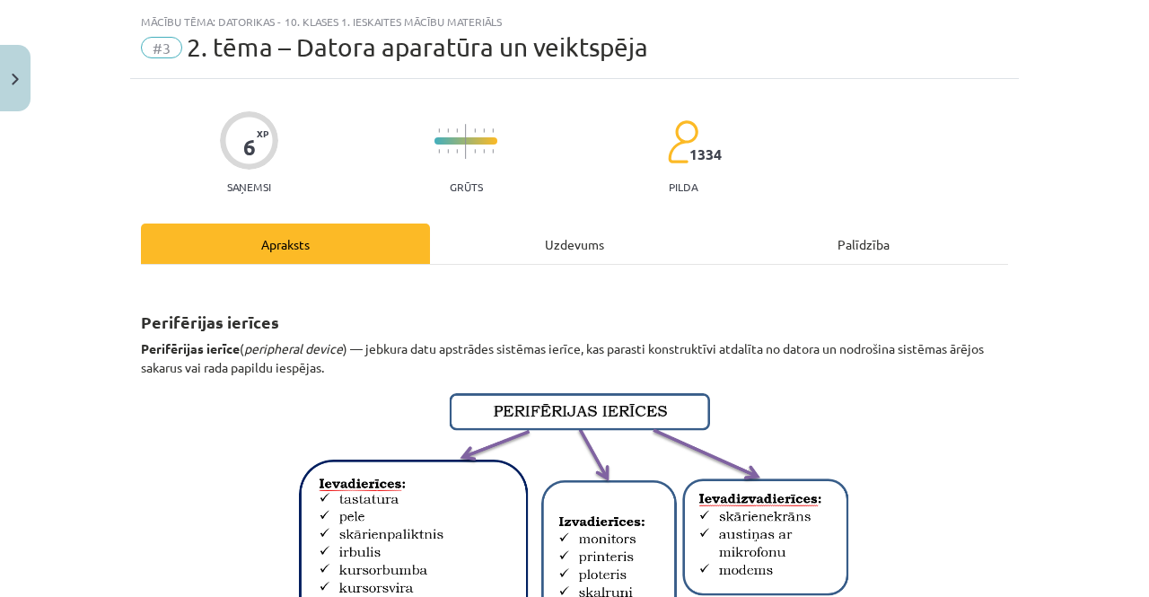
scroll to position [0, 0]
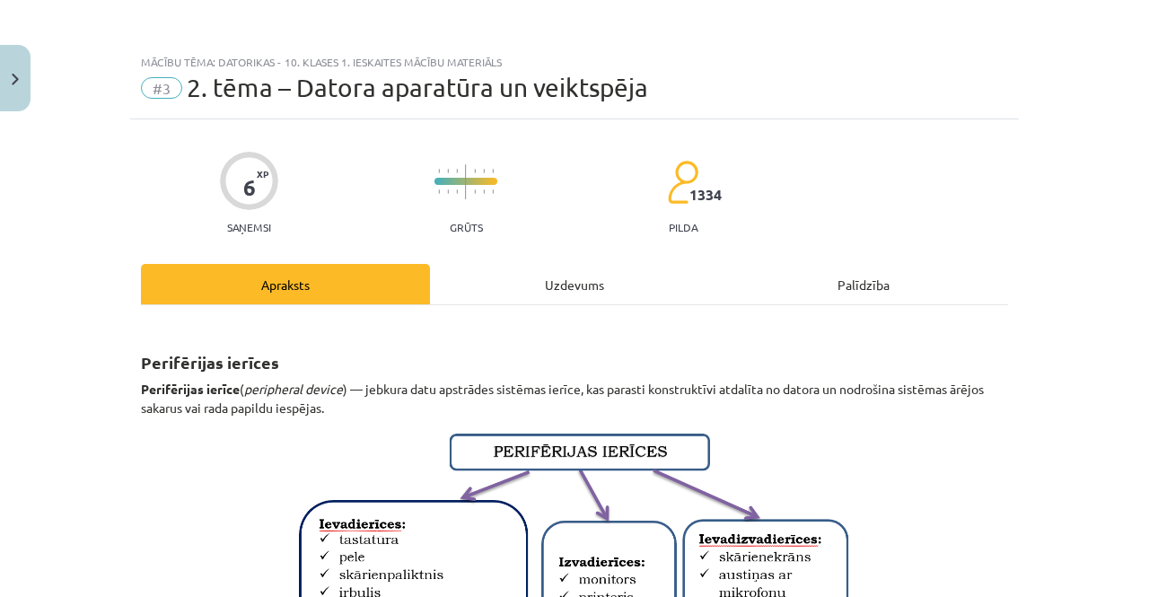
click at [518, 284] on div "Uzdevums" at bounding box center [574, 284] width 289 height 40
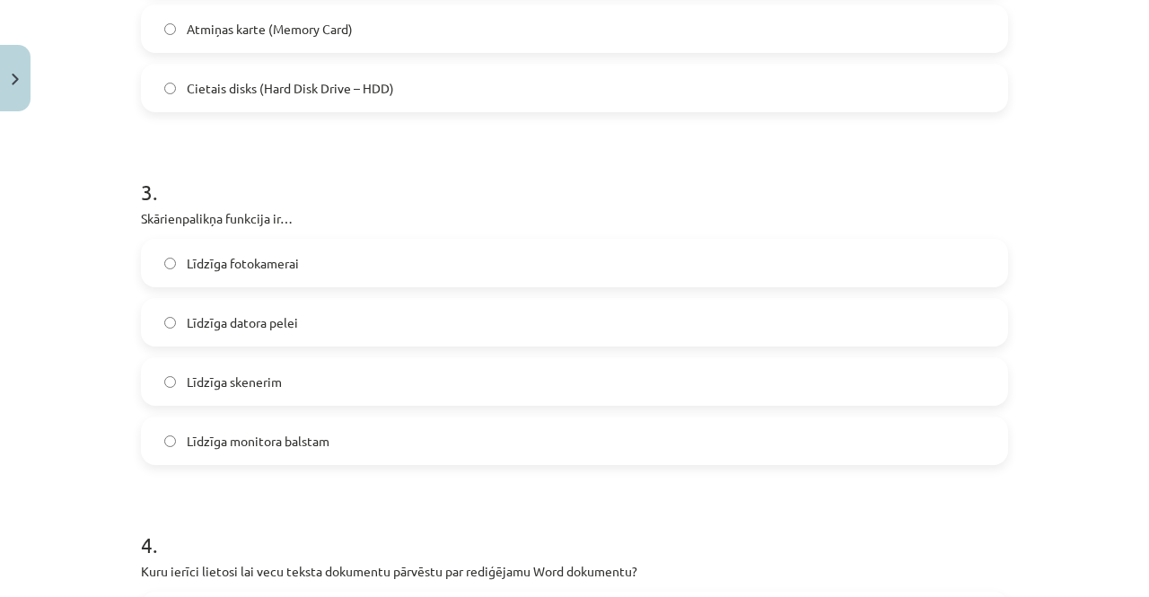
scroll to position [978, 0]
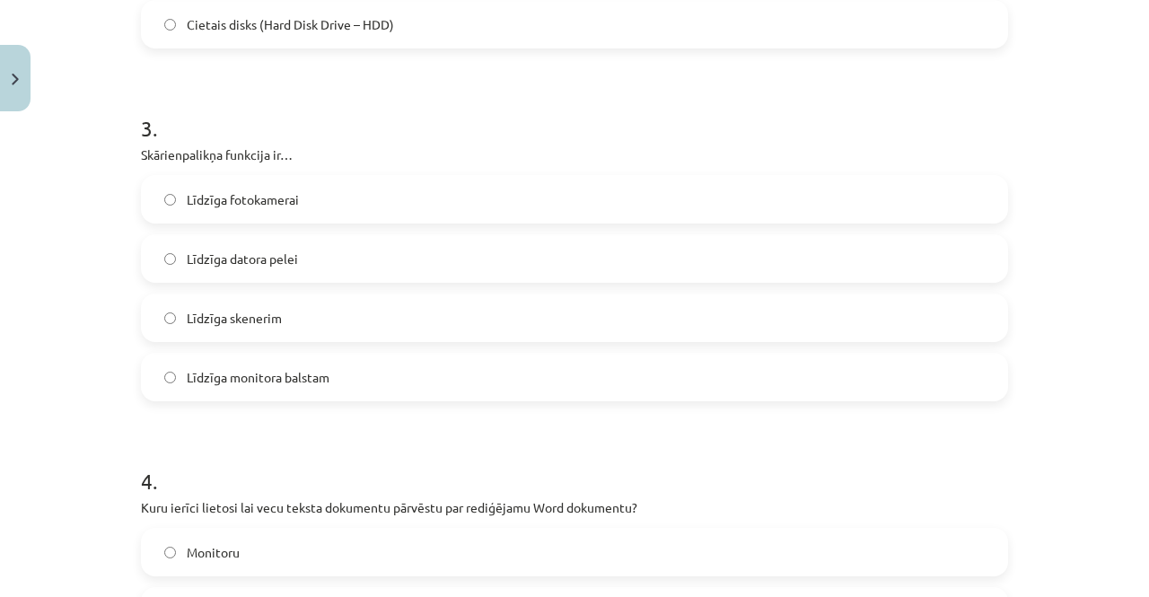
click at [287, 381] on span "Līdzīga monitora balstam" at bounding box center [258, 377] width 143 height 19
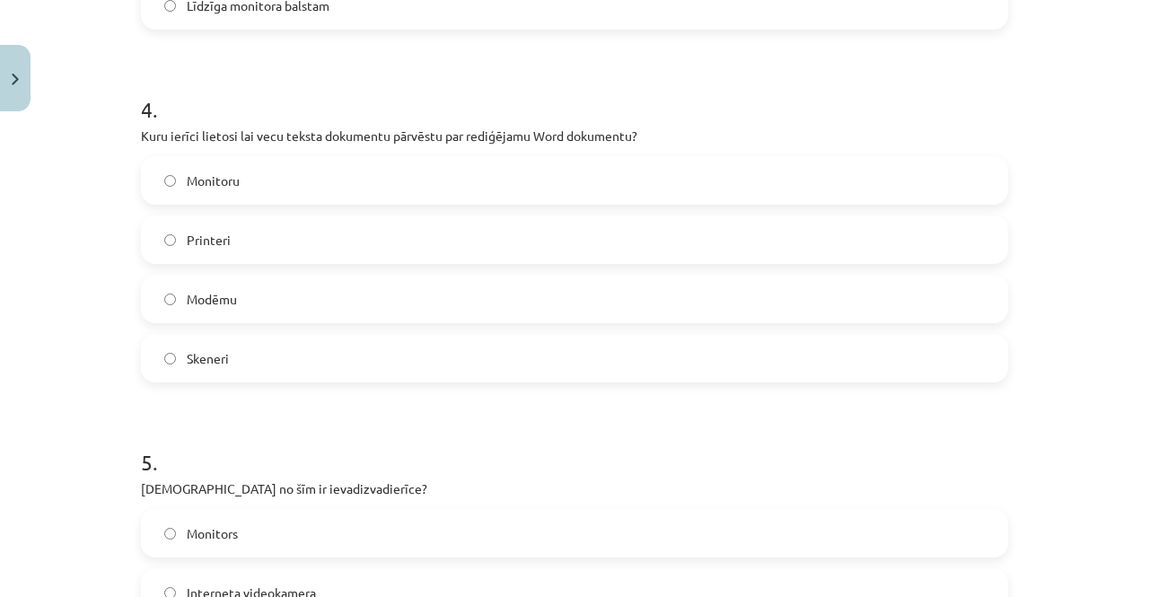
scroll to position [1390, 0]
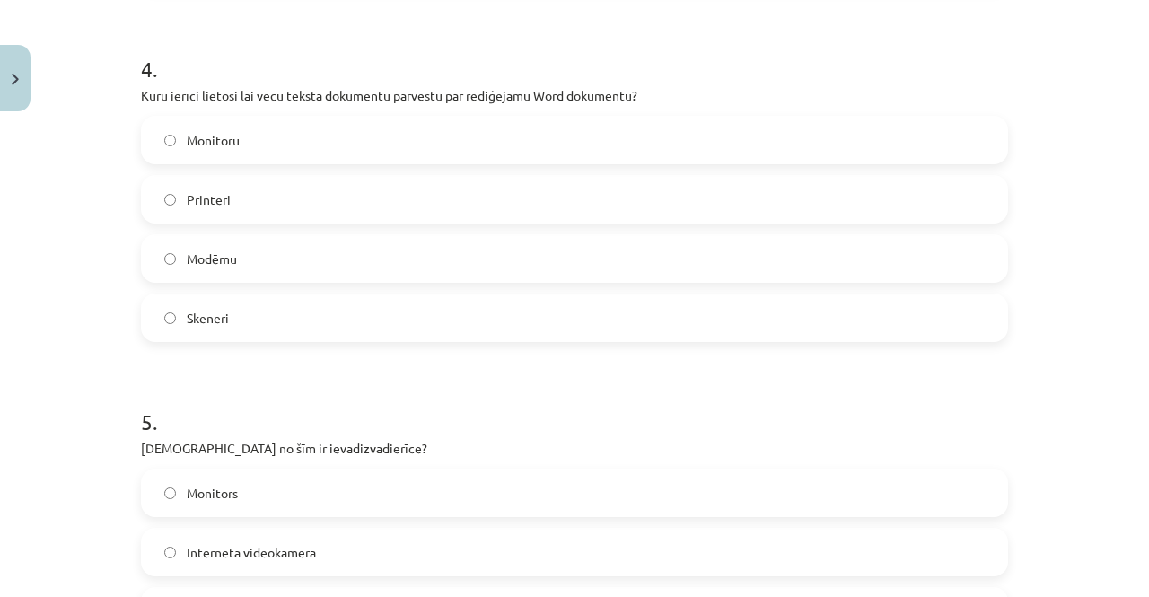
click at [274, 297] on label "Skeneri" at bounding box center [574, 317] width 863 height 45
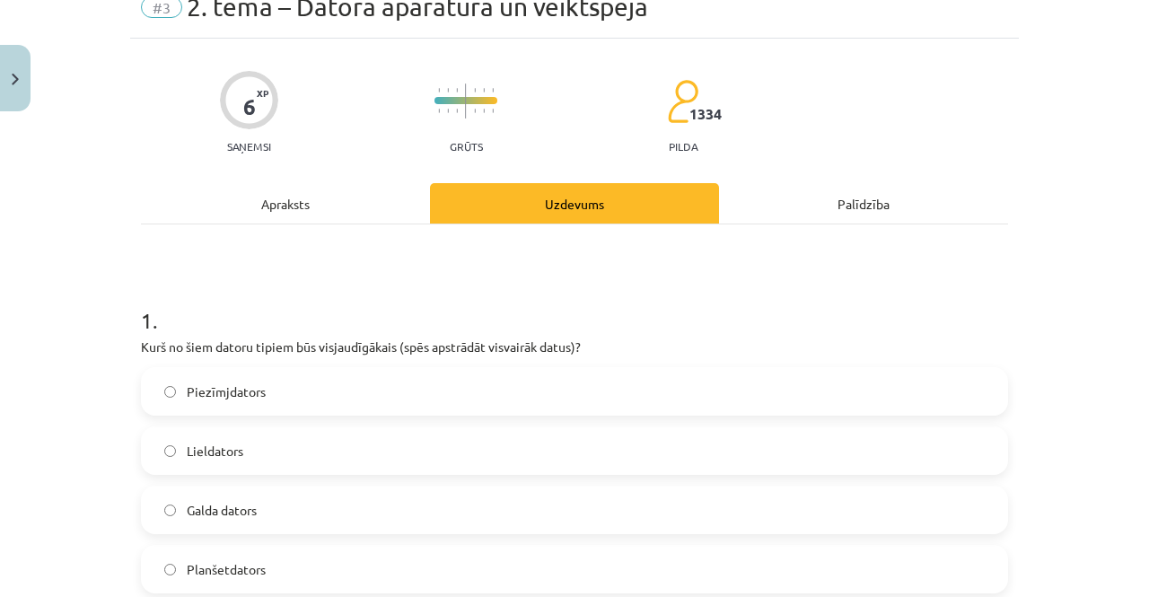
scroll to position [0, 0]
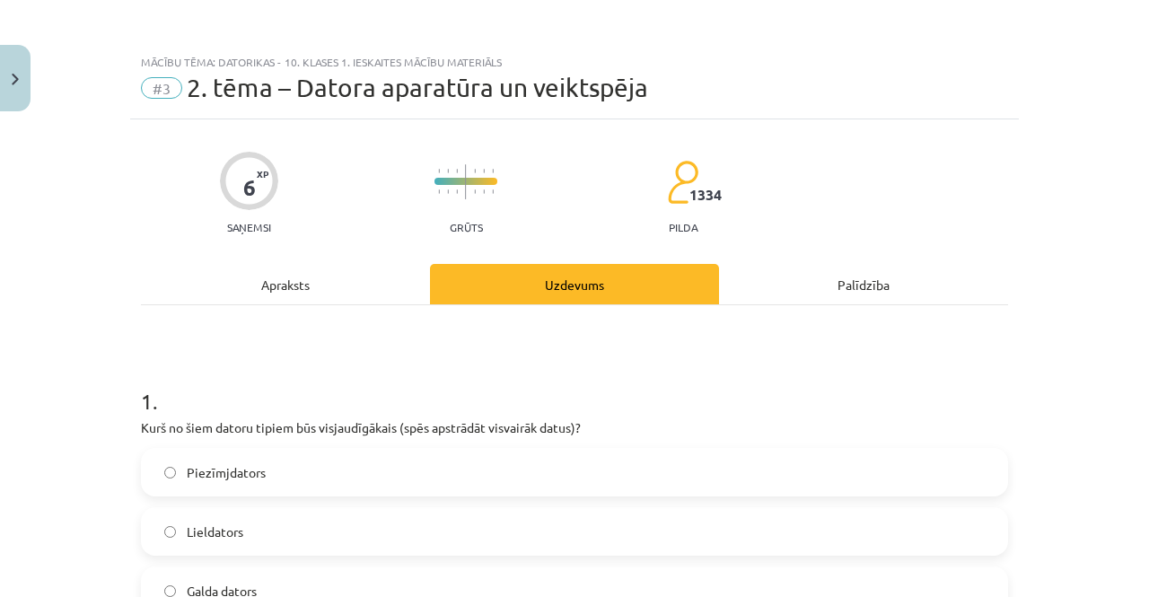
click at [301, 289] on div "Apraksts" at bounding box center [285, 284] width 289 height 40
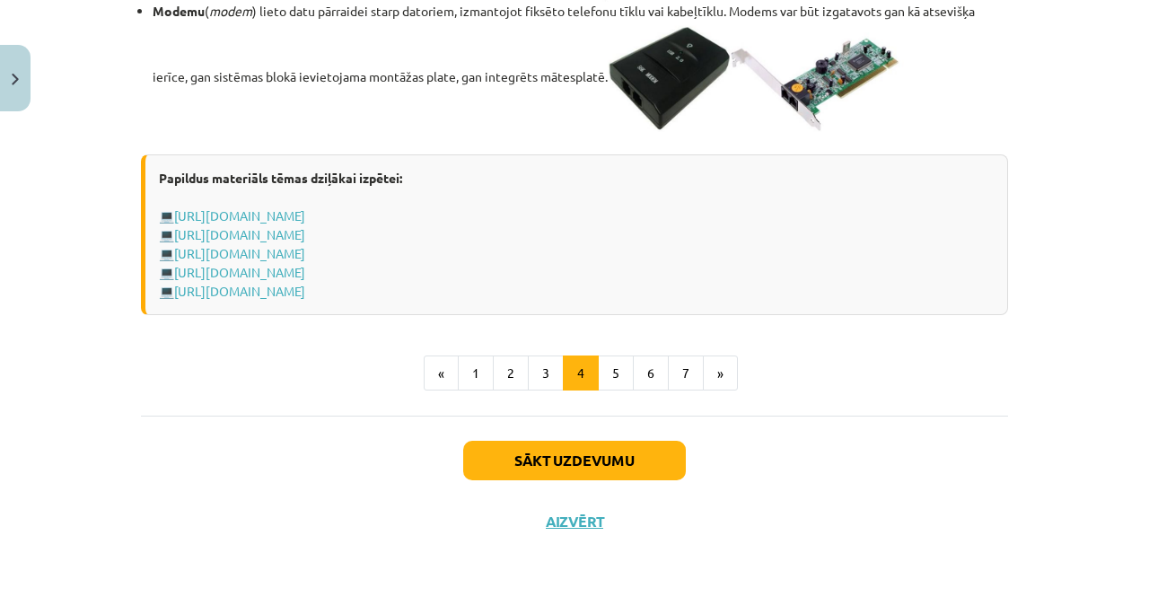
scroll to position [3263, 0]
click at [598, 391] on button "5" at bounding box center [616, 373] width 36 height 36
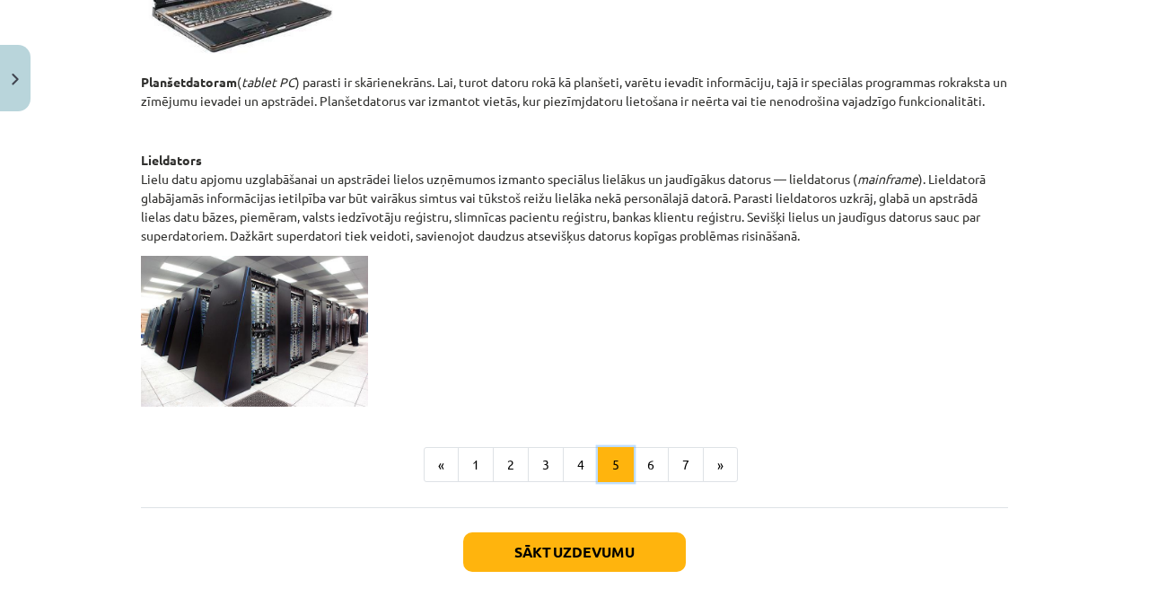
scroll to position [1016, 0]
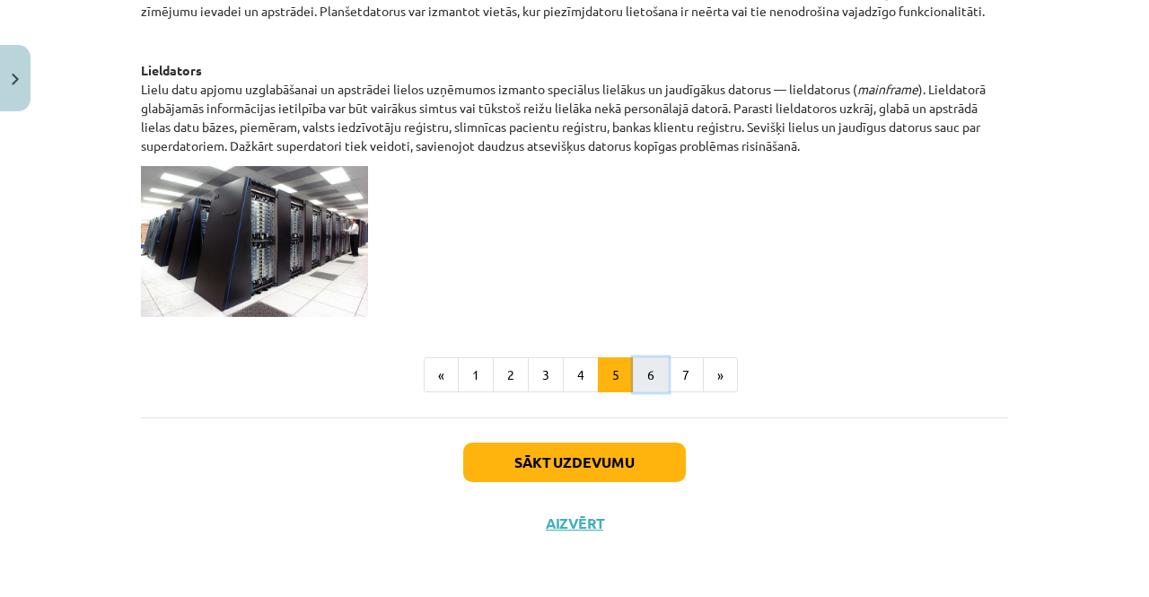
click at [637, 375] on button "6" at bounding box center [651, 375] width 36 height 36
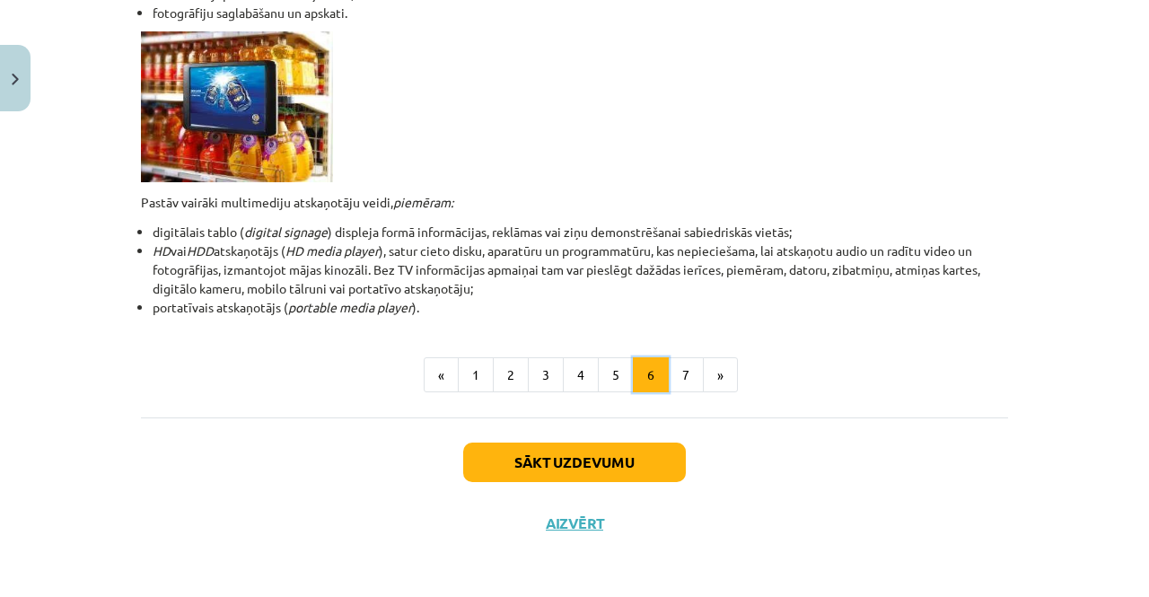
scroll to position [596, 0]
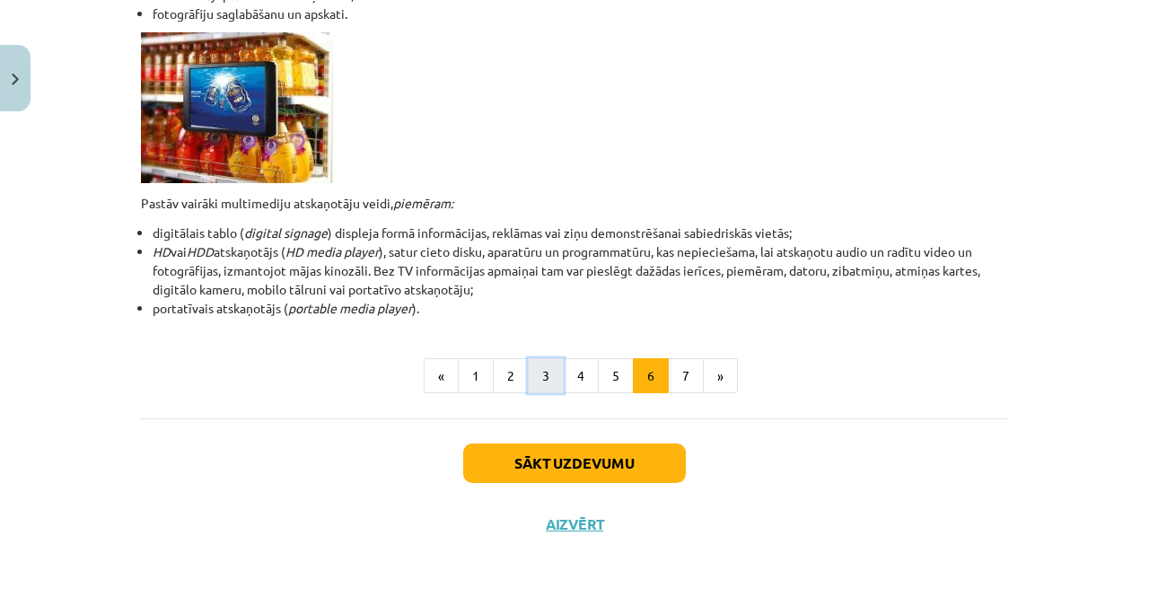
click at [542, 376] on button "3" at bounding box center [546, 376] width 36 height 36
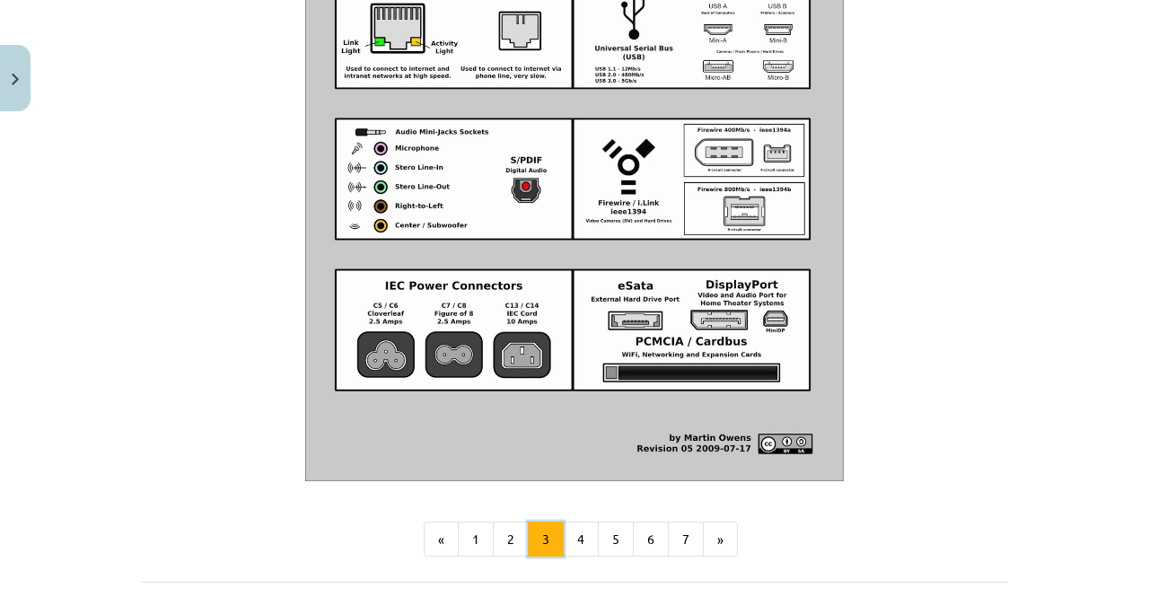
scroll to position [2162, 0]
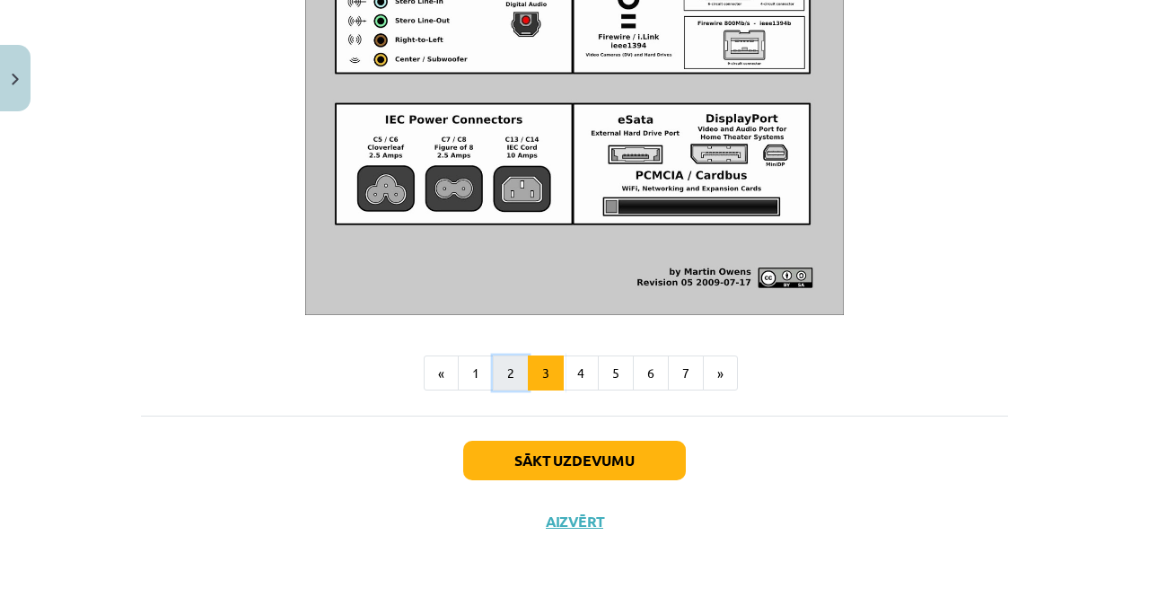
click at [506, 367] on button "2" at bounding box center [511, 373] width 36 height 36
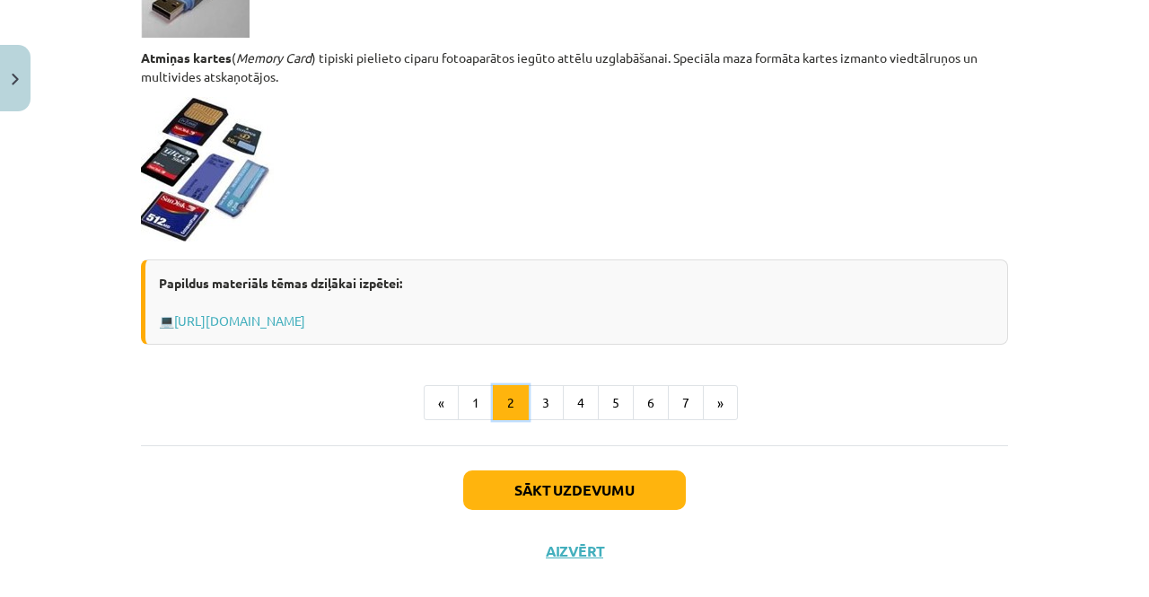
scroll to position [1625, 0]
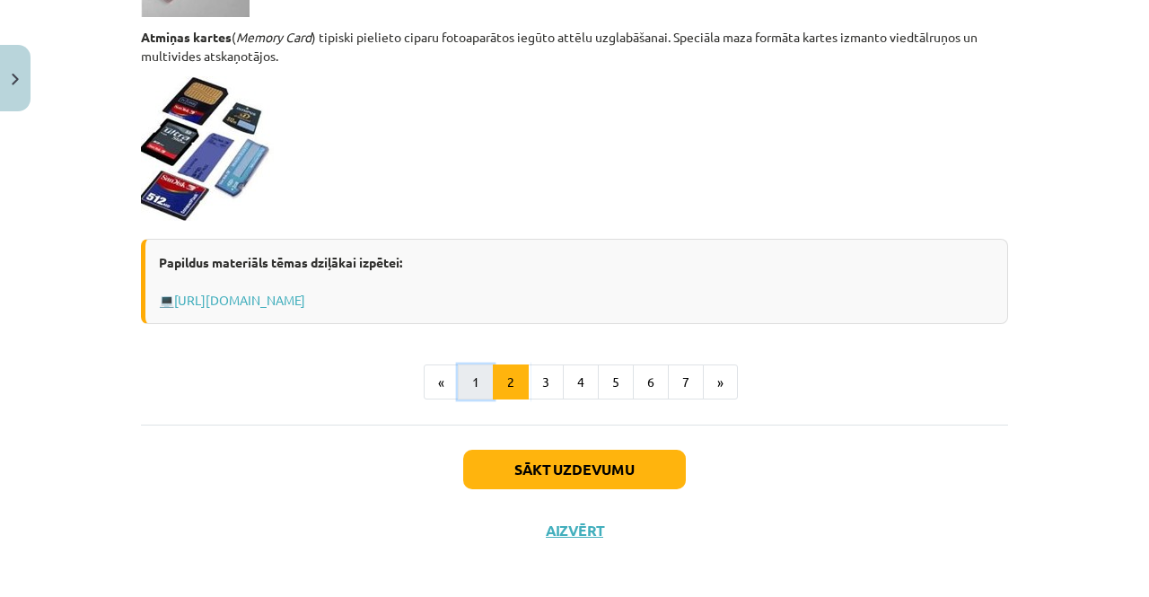
click at [467, 377] on button "1" at bounding box center [476, 382] width 36 height 36
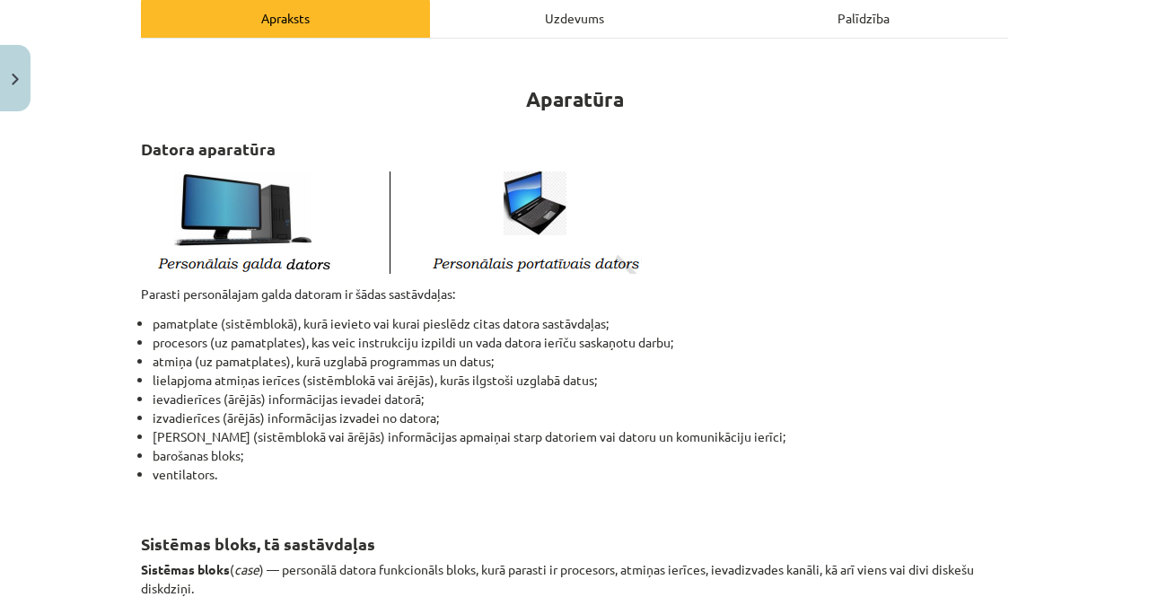
scroll to position [0, 0]
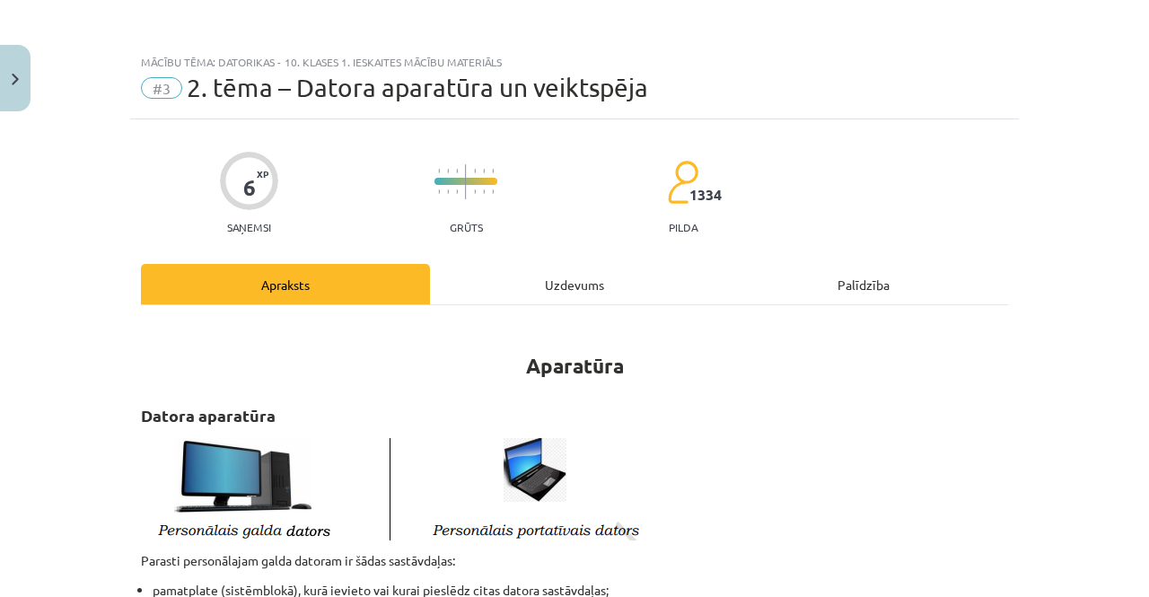
click at [577, 274] on div "Uzdevums" at bounding box center [574, 284] width 289 height 40
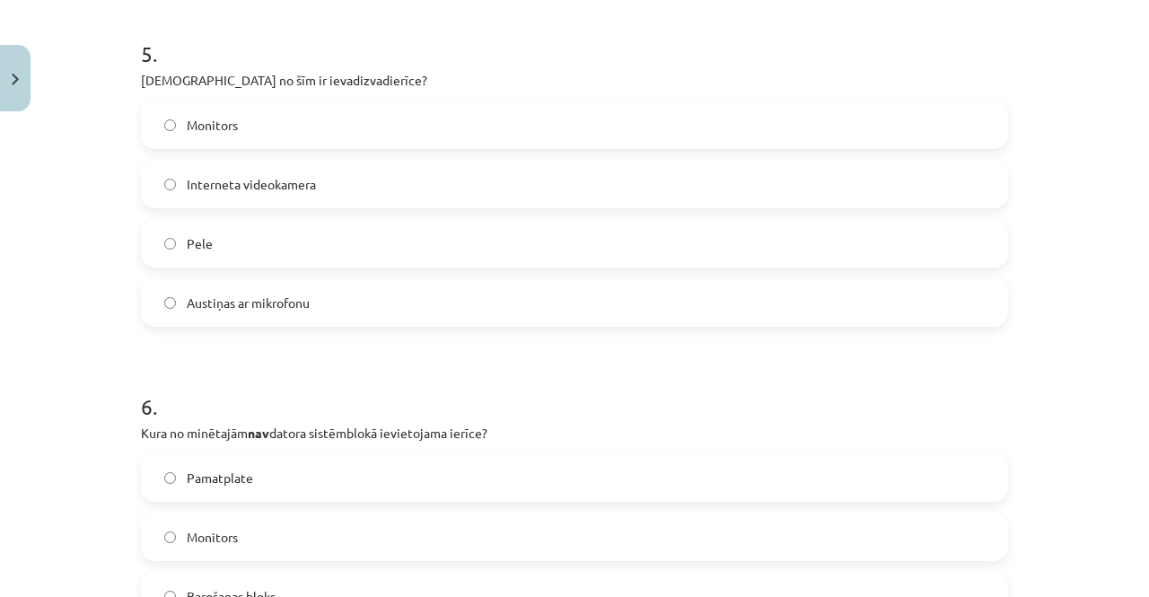
scroll to position [1757, 0]
click at [443, 301] on label "Austiņas ar mikrofonu" at bounding box center [574, 303] width 863 height 45
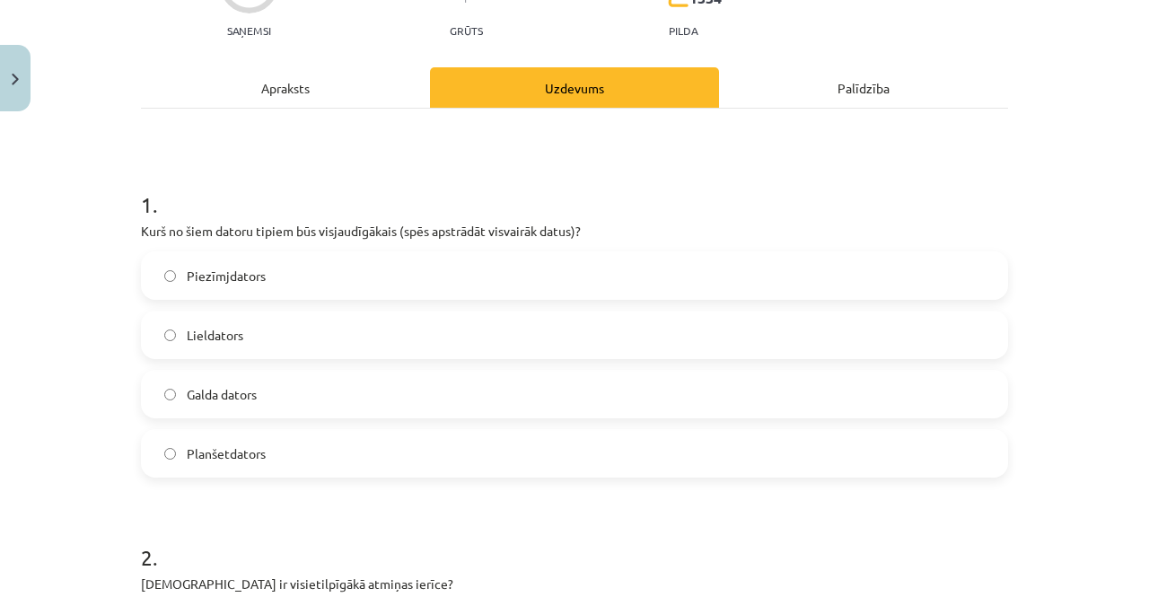
scroll to position [0, 0]
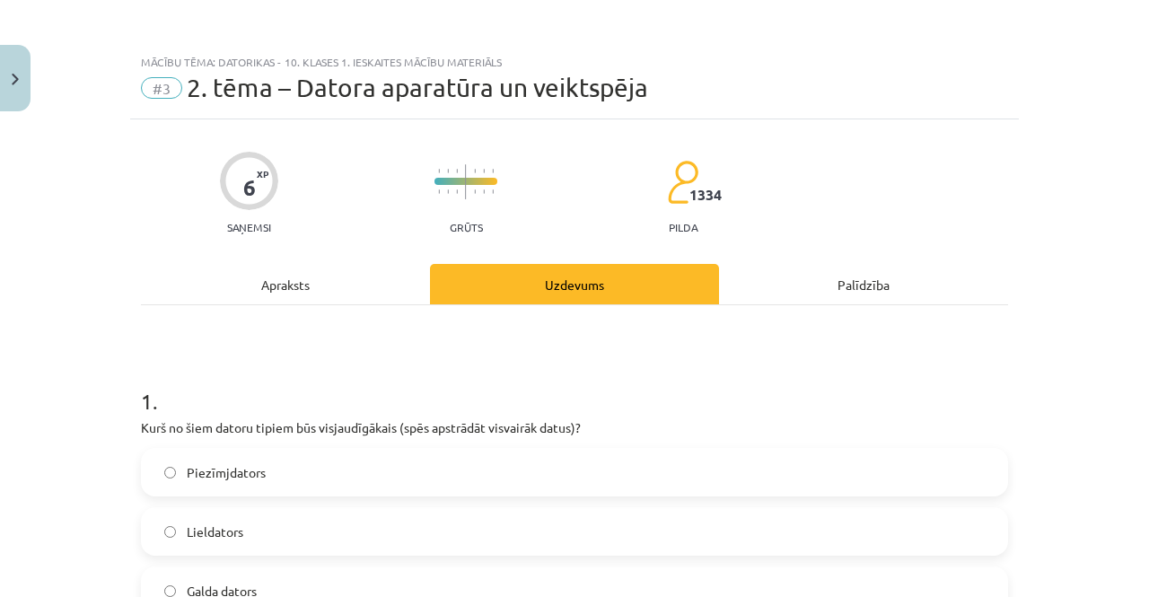
click at [355, 282] on div "Apraksts" at bounding box center [285, 284] width 289 height 40
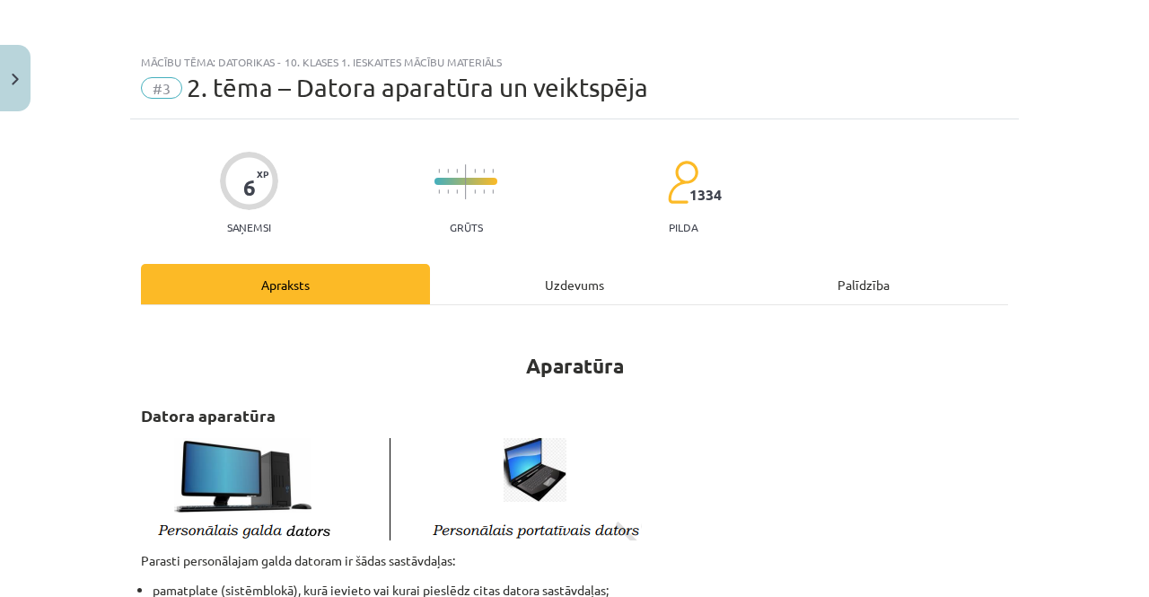
click at [572, 282] on div "Uzdevums" at bounding box center [574, 284] width 289 height 40
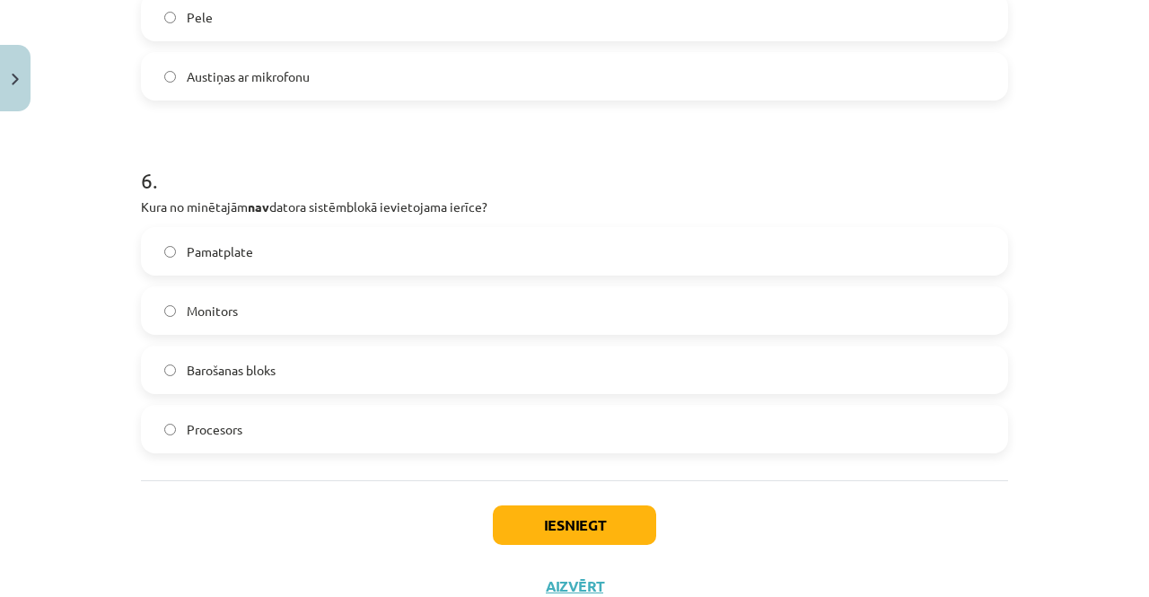
scroll to position [1985, 0]
click at [289, 306] on label "Monitors" at bounding box center [574, 309] width 863 height 45
click at [576, 514] on button "Iesniegt" at bounding box center [574, 523] width 163 height 39
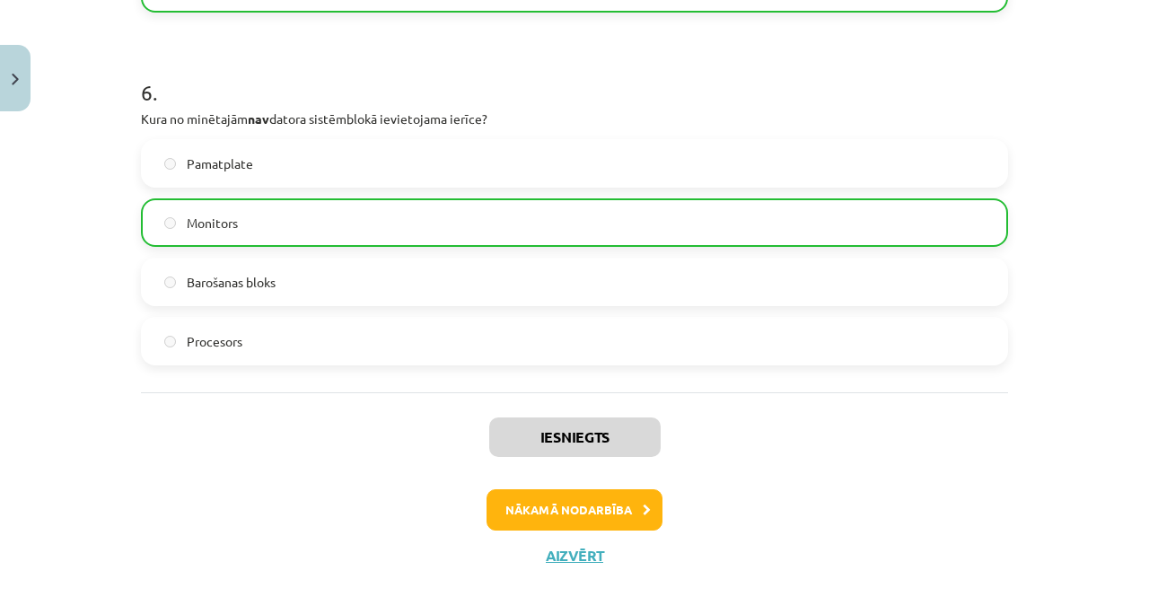
scroll to position [2103, 0]
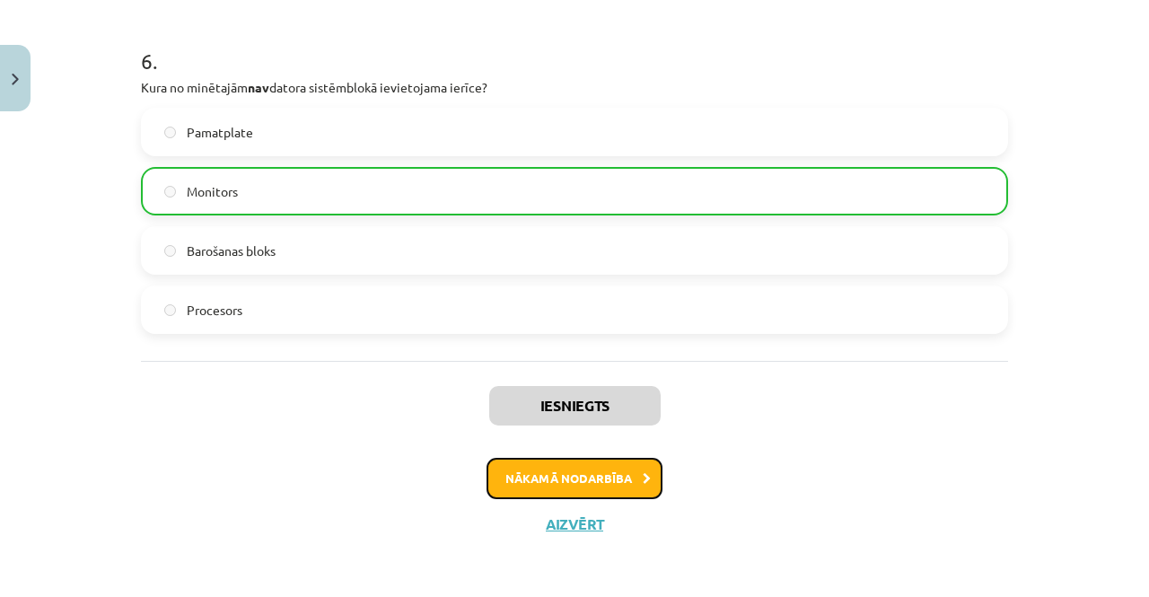
click at [615, 462] on button "Nākamā nodarbība" at bounding box center [574, 478] width 176 height 41
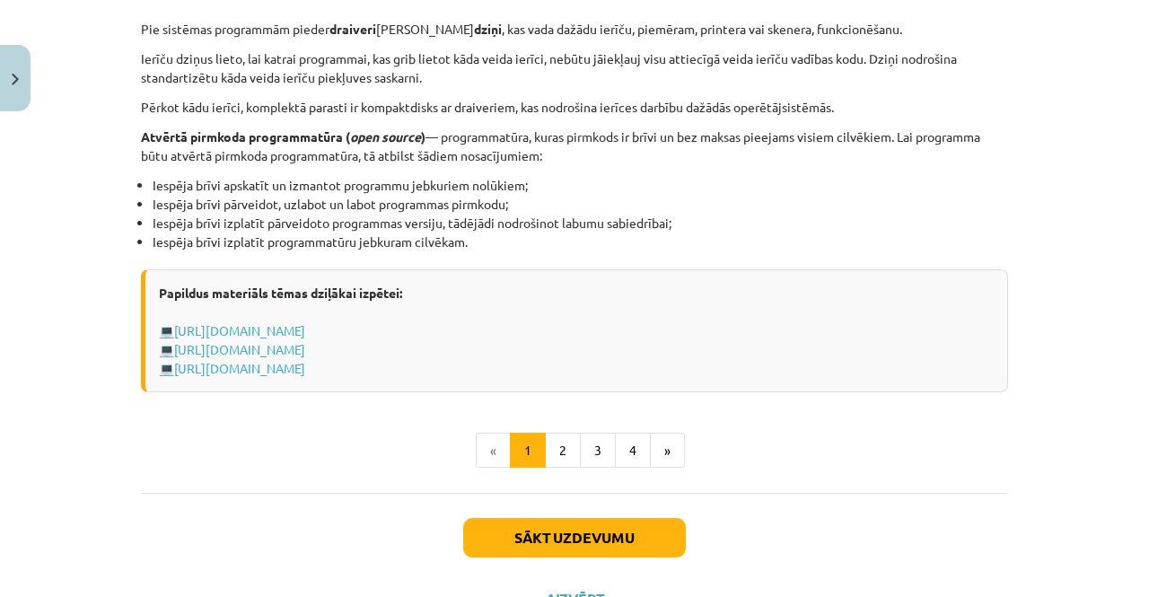
scroll to position [1942, 0]
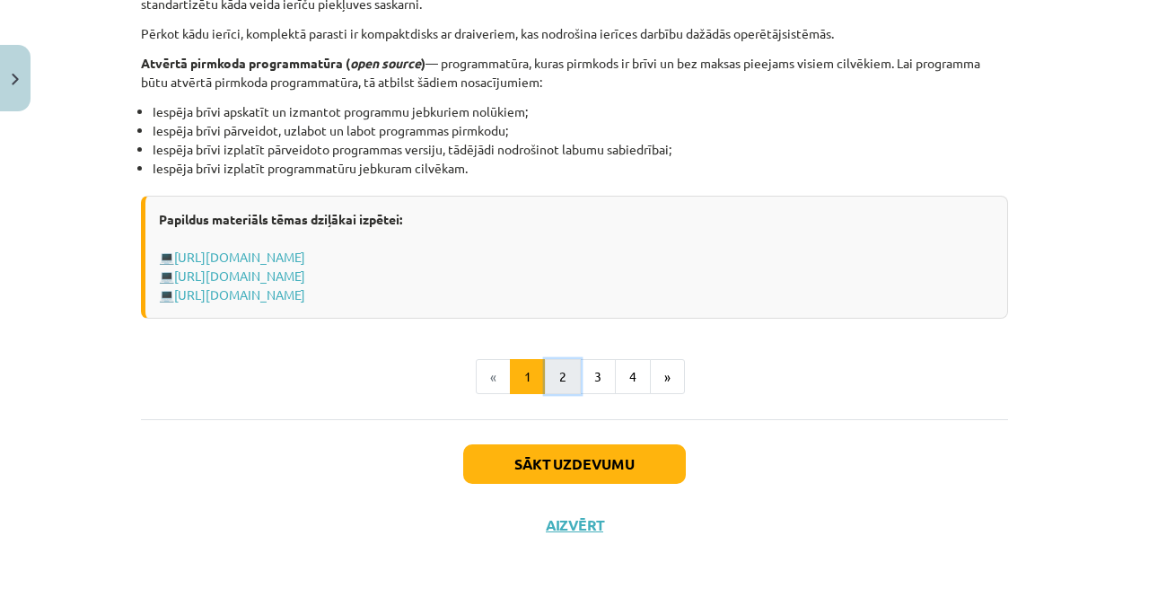
click at [546, 373] on button "2" at bounding box center [563, 377] width 36 height 36
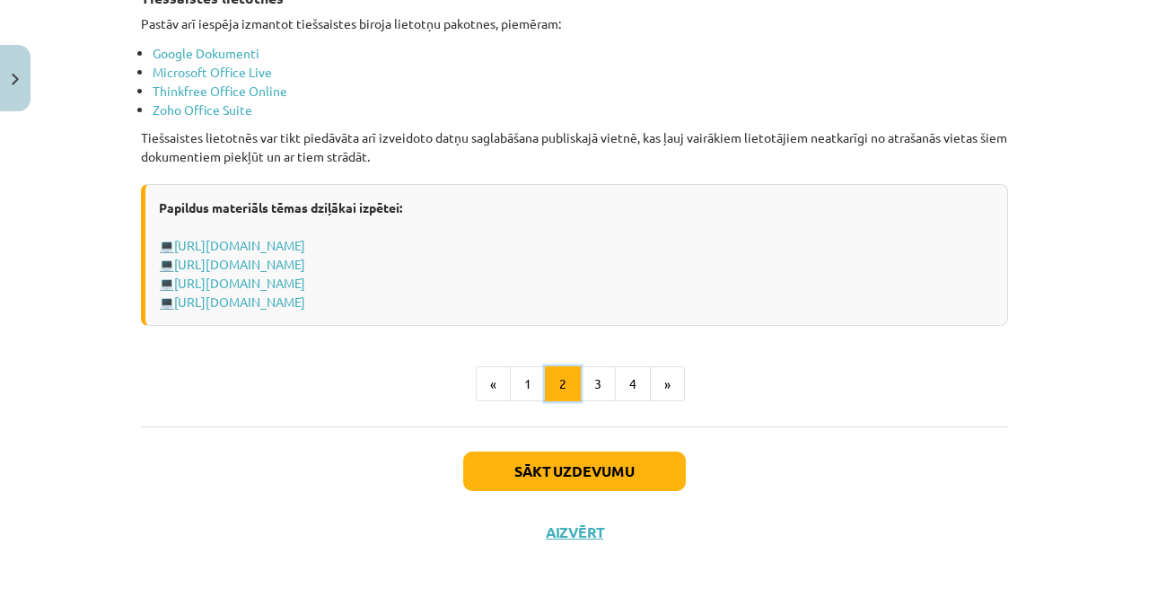
scroll to position [3133, 0]
click at [590, 366] on button "3" at bounding box center [598, 384] width 36 height 36
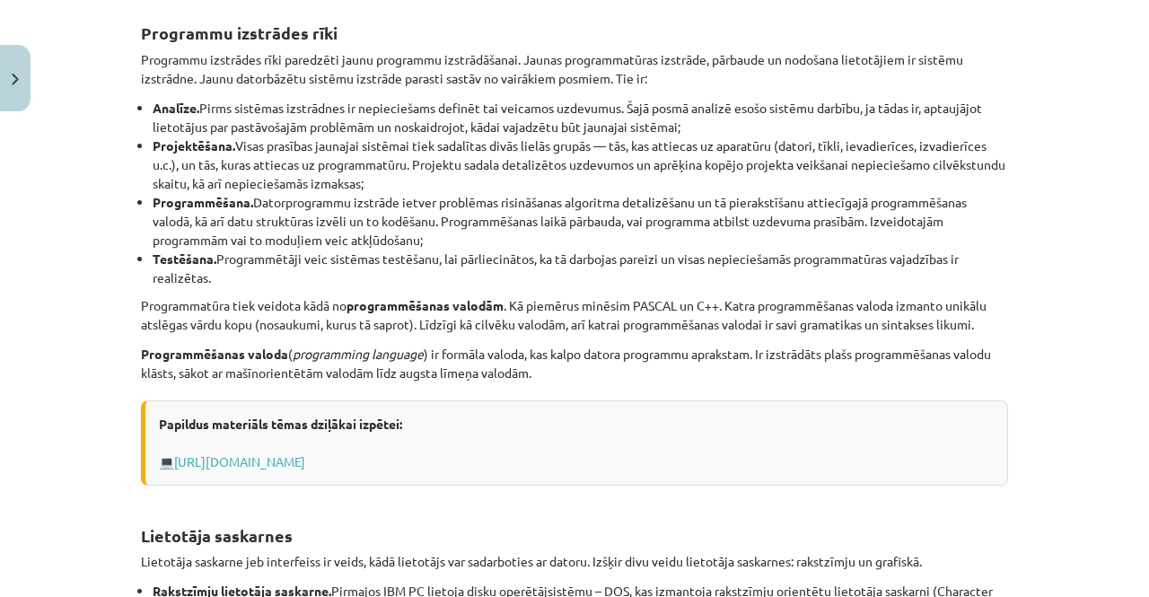
scroll to position [782, 0]
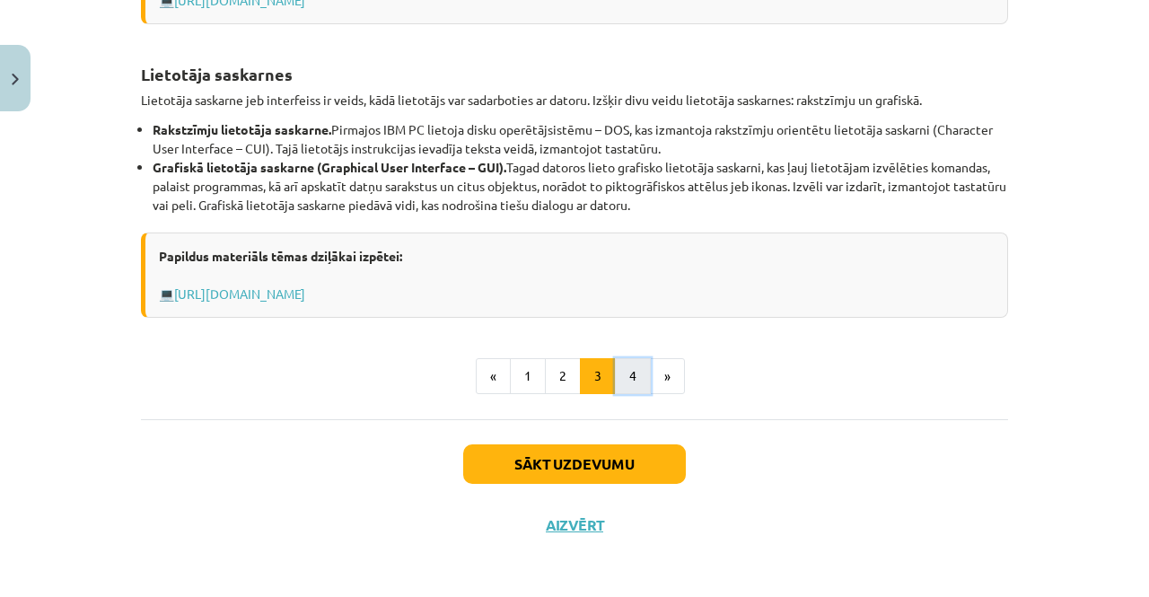
click at [626, 377] on button "4" at bounding box center [633, 376] width 36 height 36
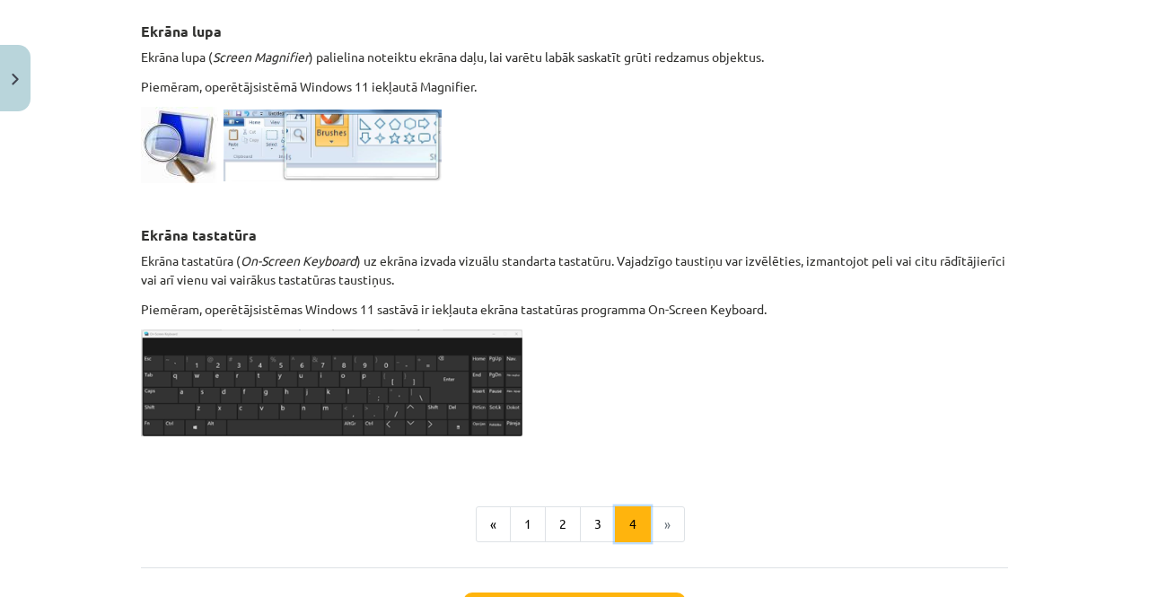
scroll to position [1025, 0]
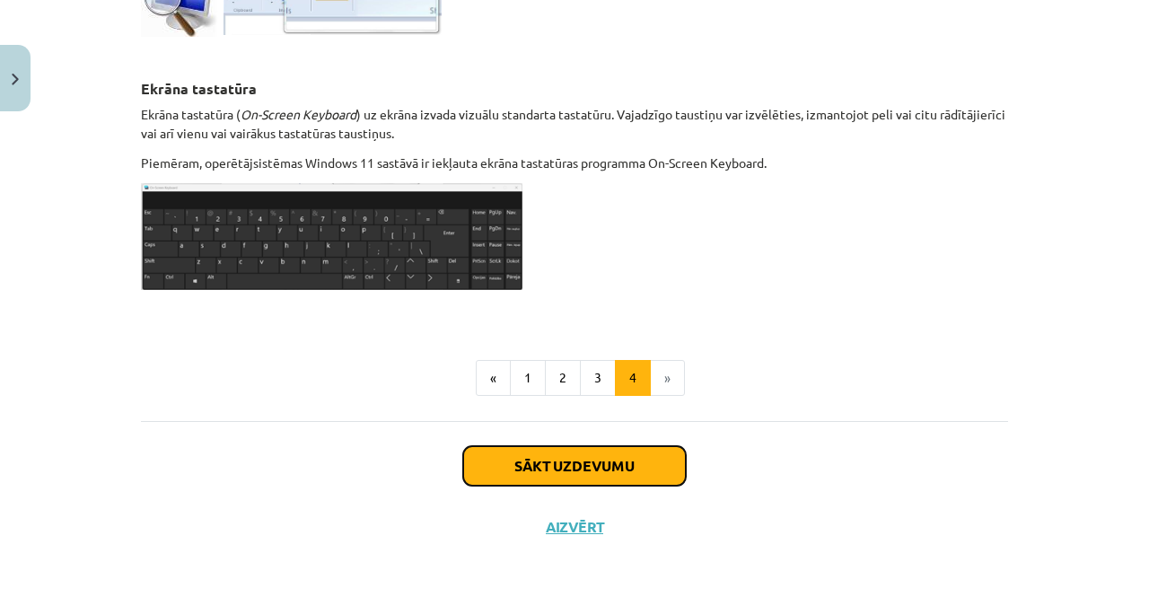
click at [614, 467] on button "Sākt uzdevumu" at bounding box center [574, 465] width 223 height 39
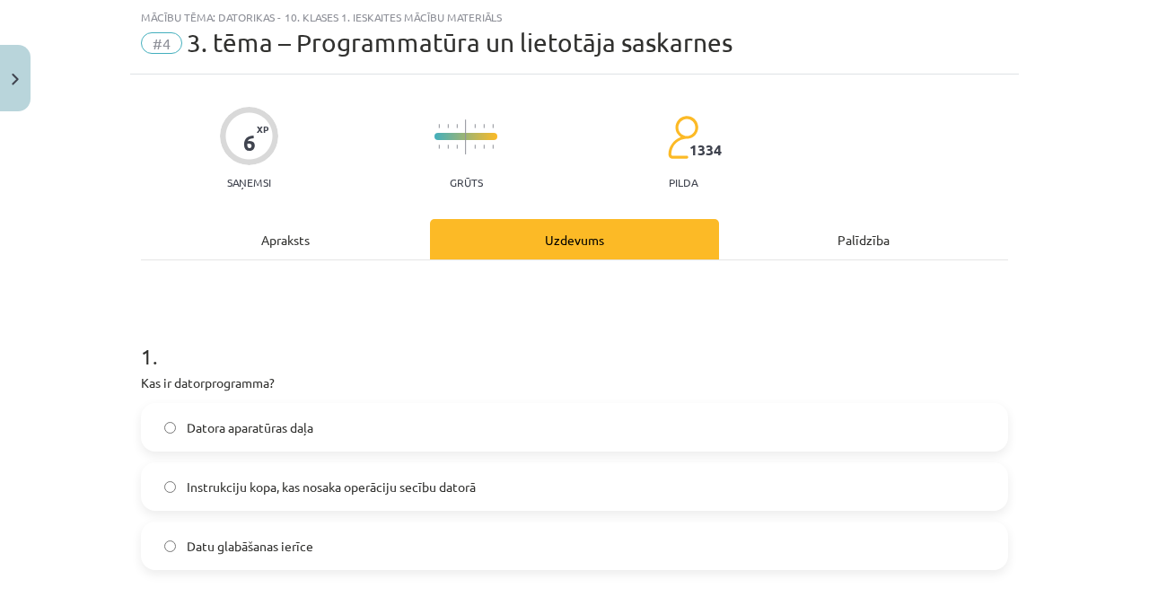
scroll to position [245, 0]
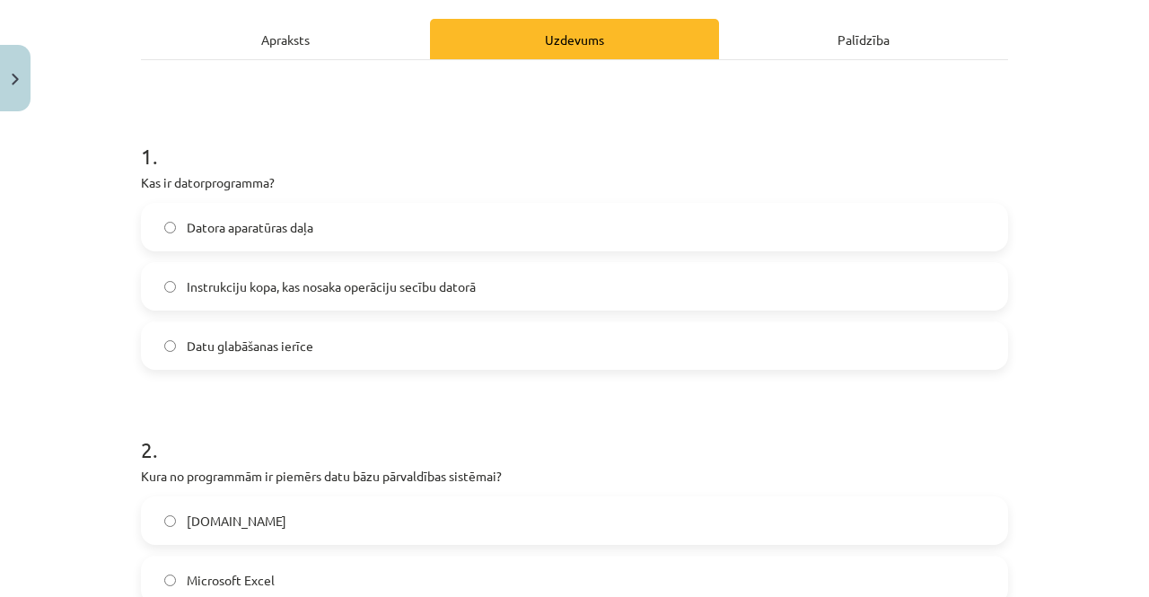
click at [329, 36] on div "Apraksts" at bounding box center [285, 39] width 289 height 40
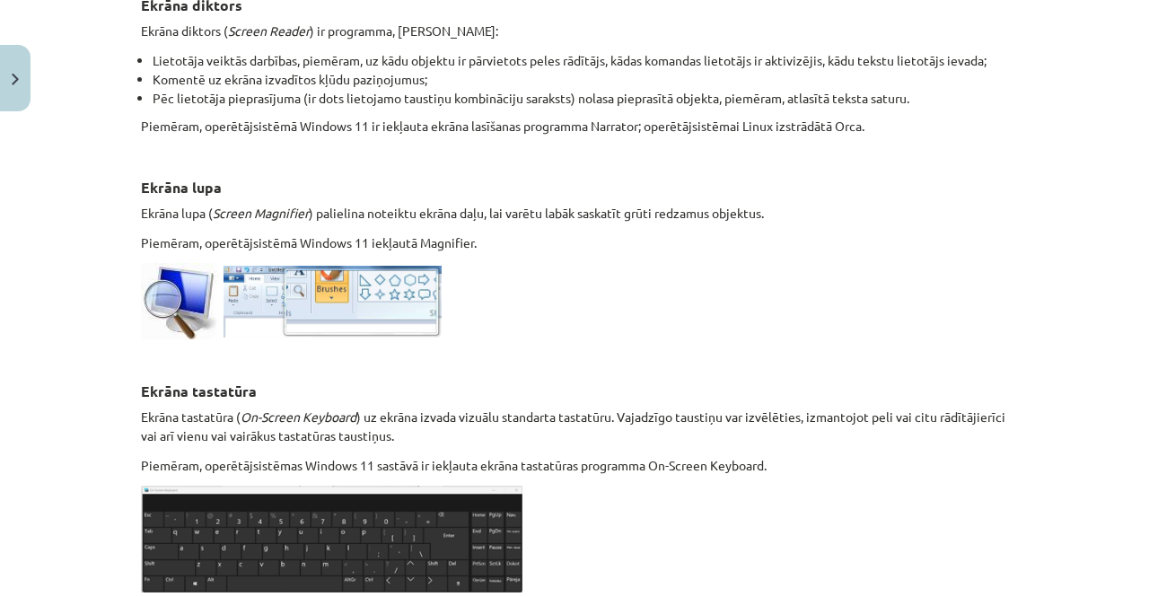
scroll to position [1025, 0]
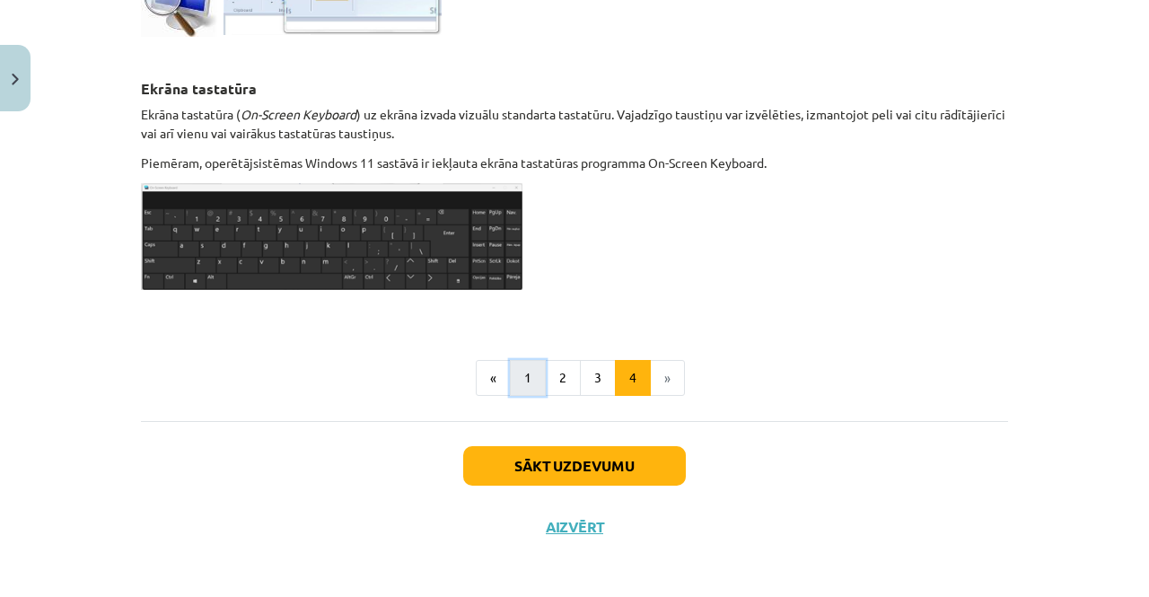
click at [518, 363] on button "1" at bounding box center [528, 378] width 36 height 36
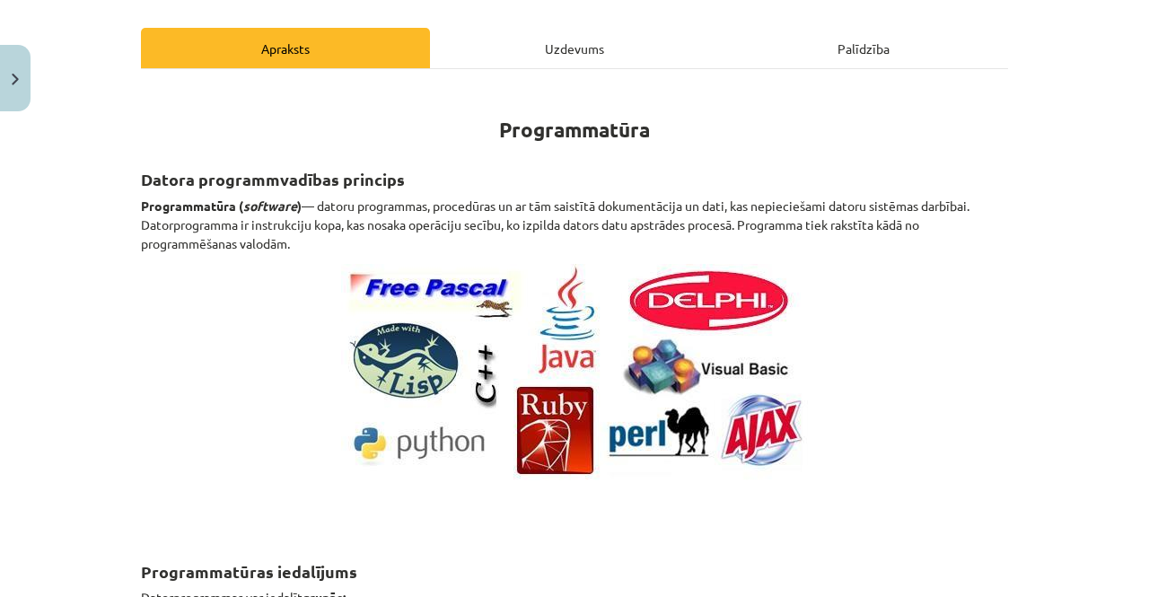
scroll to position [183, 0]
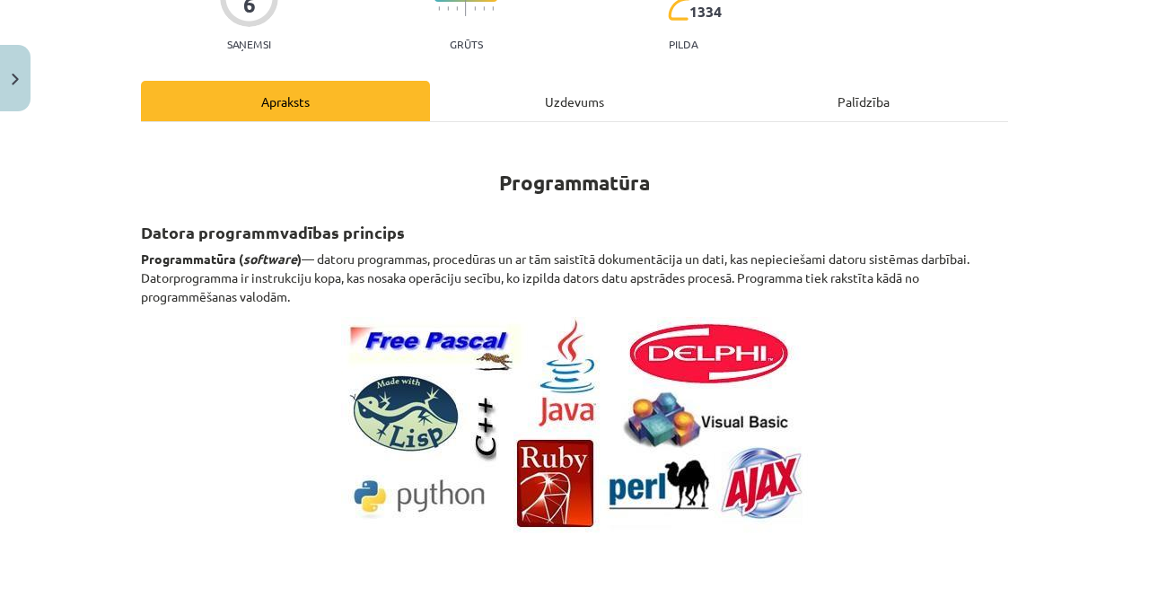
click at [601, 112] on div "Uzdevums" at bounding box center [574, 101] width 289 height 40
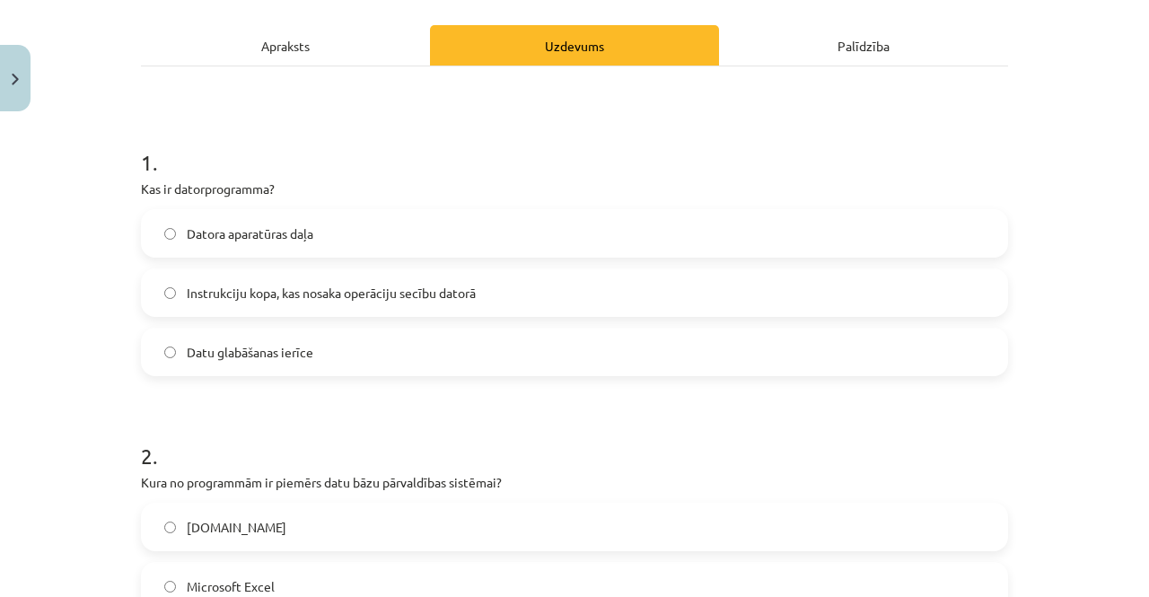
scroll to position [244, 0]
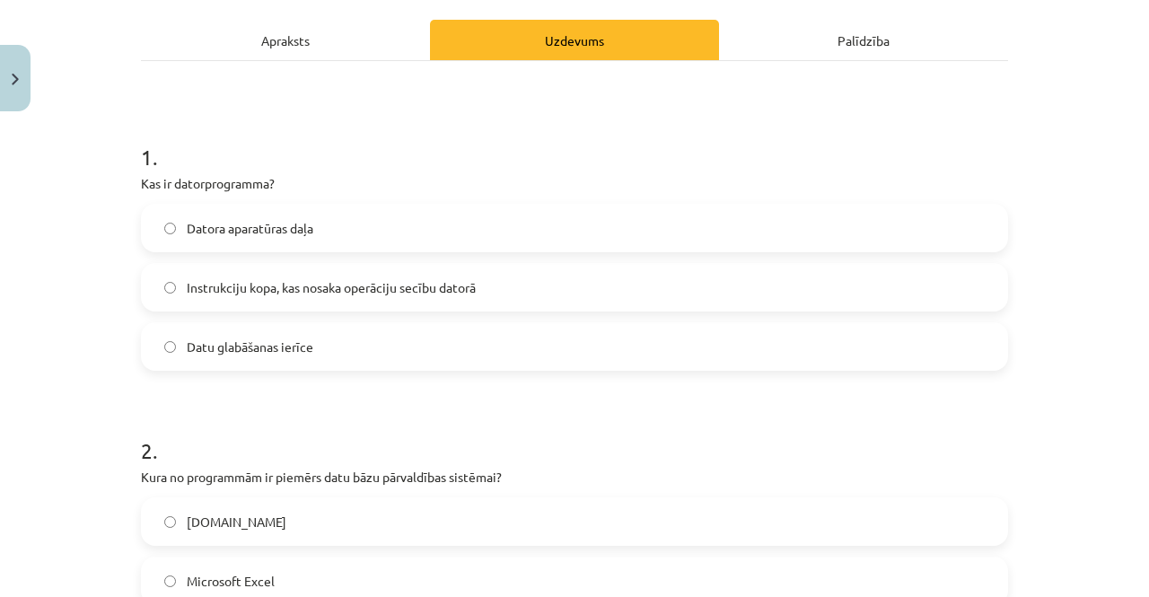
click at [447, 292] on span "Instrukciju kopa, kas nosaka operāciju secību datorā" at bounding box center [331, 287] width 289 height 19
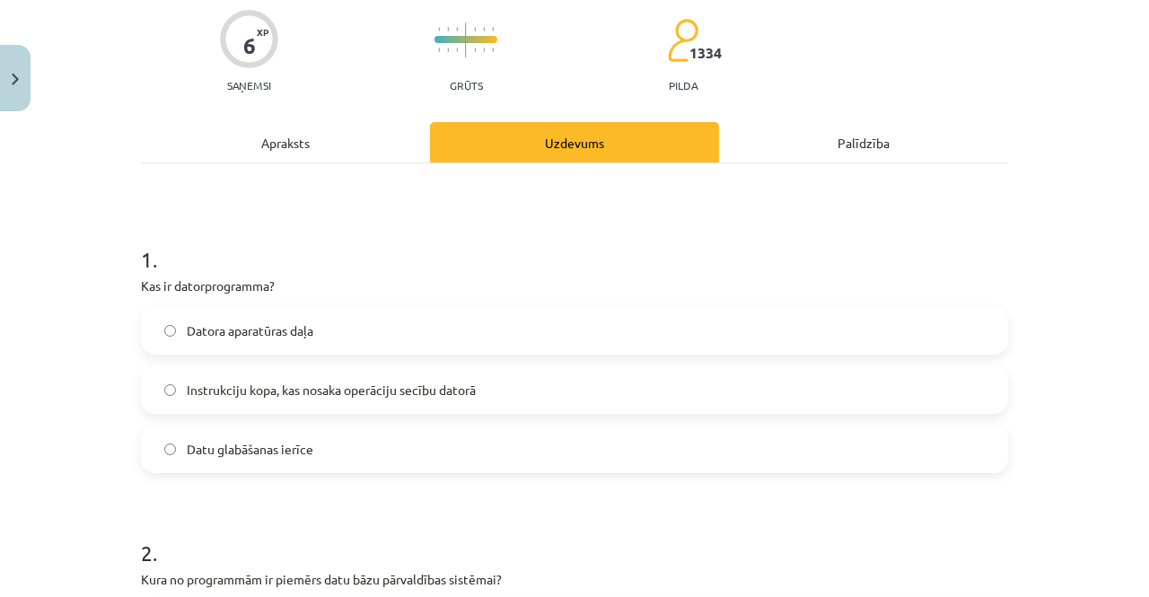
scroll to position [124, 0]
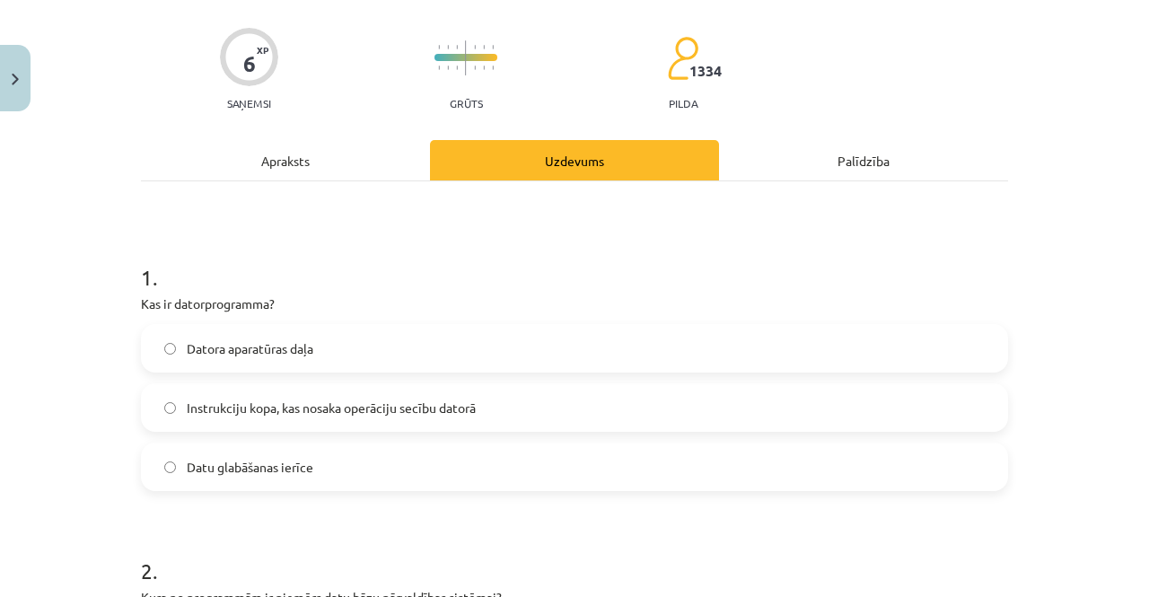
click at [340, 174] on div "Apraksts" at bounding box center [285, 160] width 289 height 40
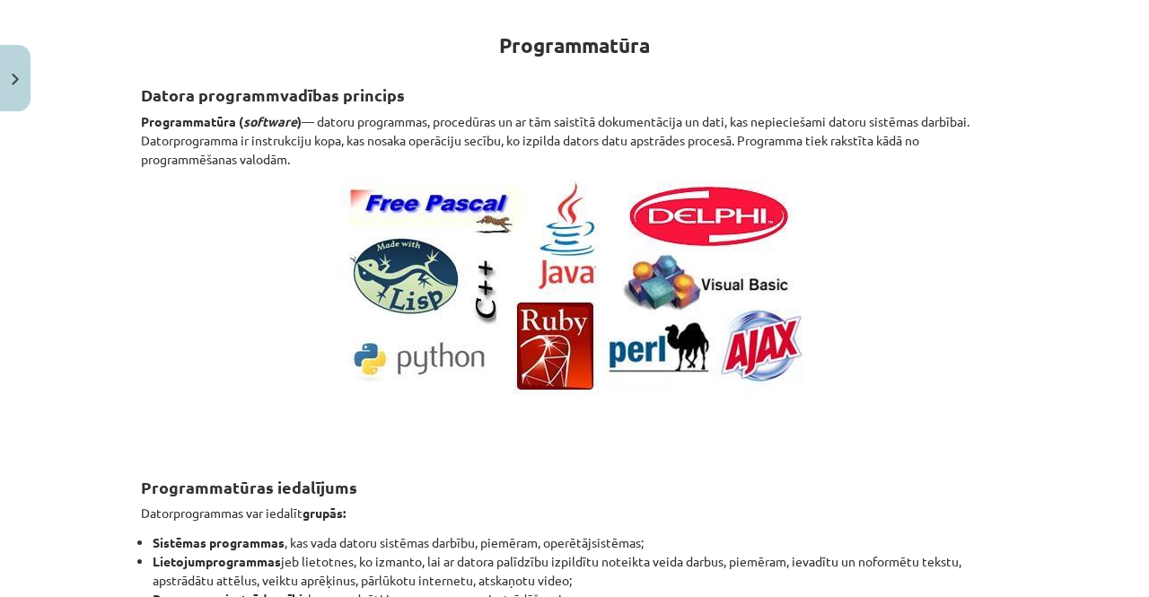
scroll to position [0, 0]
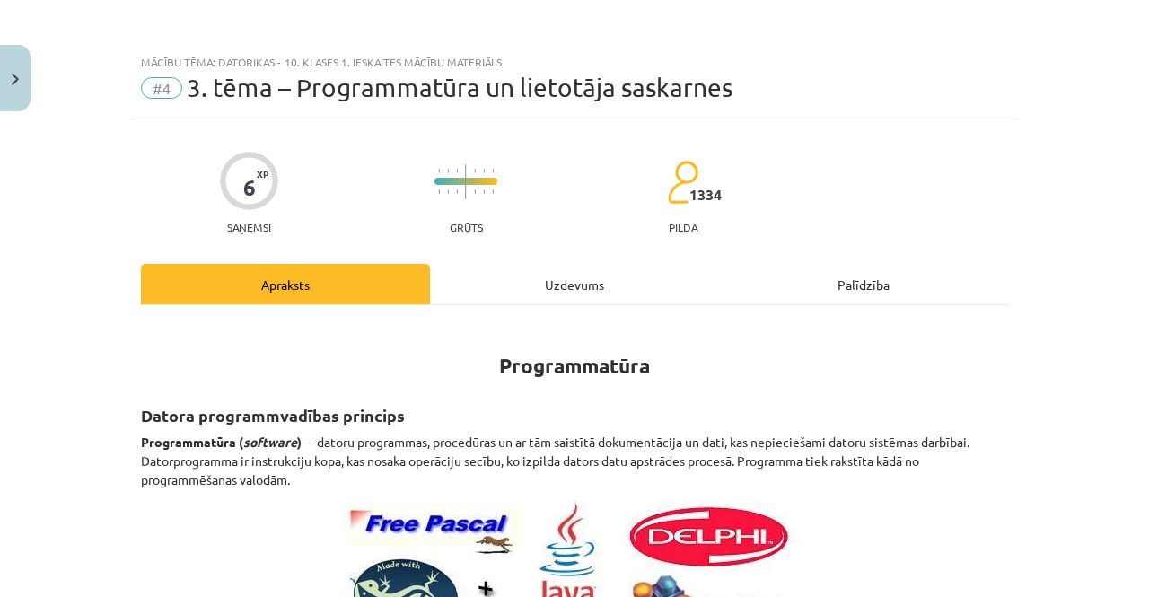
click at [572, 282] on div "Uzdevums" at bounding box center [574, 284] width 289 height 40
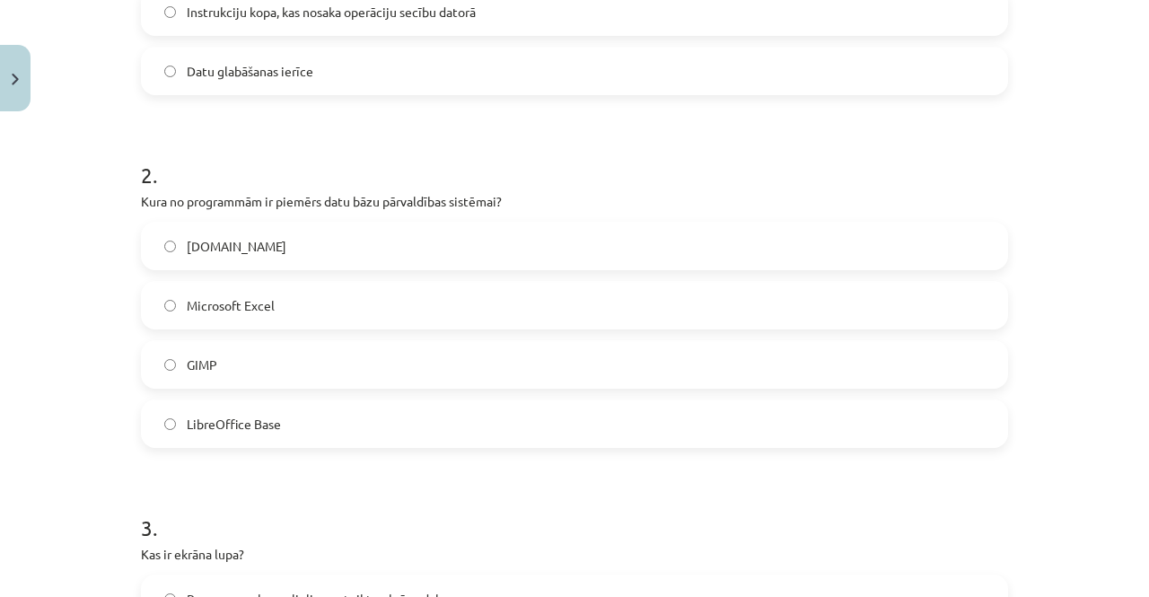
scroll to position [520, 0]
click at [418, 424] on label "LibreOffice Base" at bounding box center [574, 422] width 863 height 45
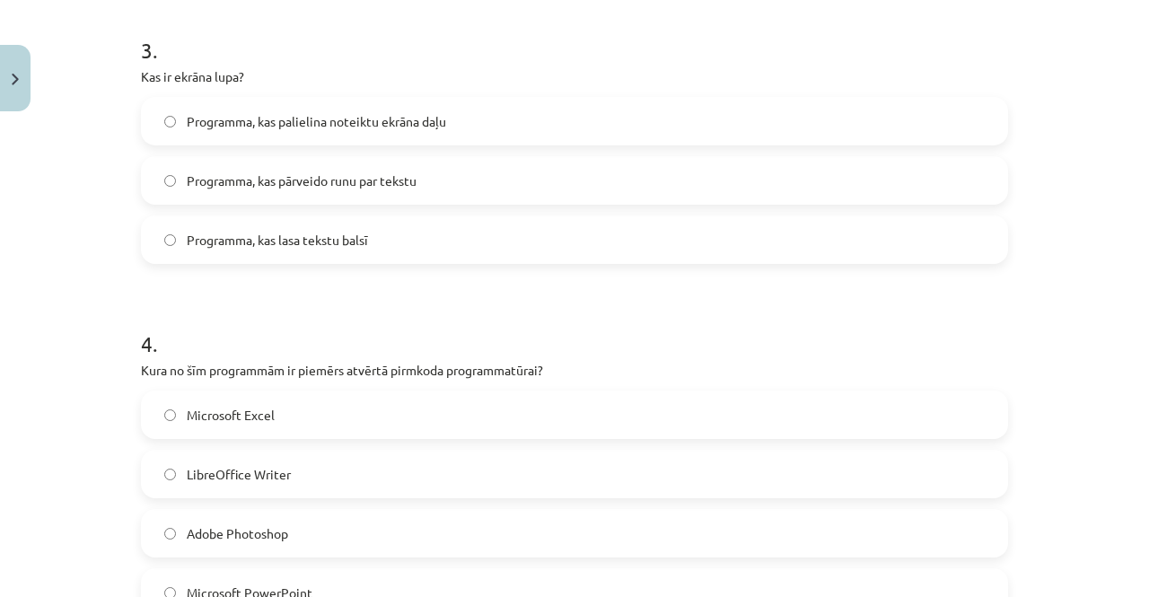
scroll to position [997, 0]
click at [345, 128] on span "Programma, kas palielina noteiktu ekrāna daļu" at bounding box center [316, 121] width 259 height 19
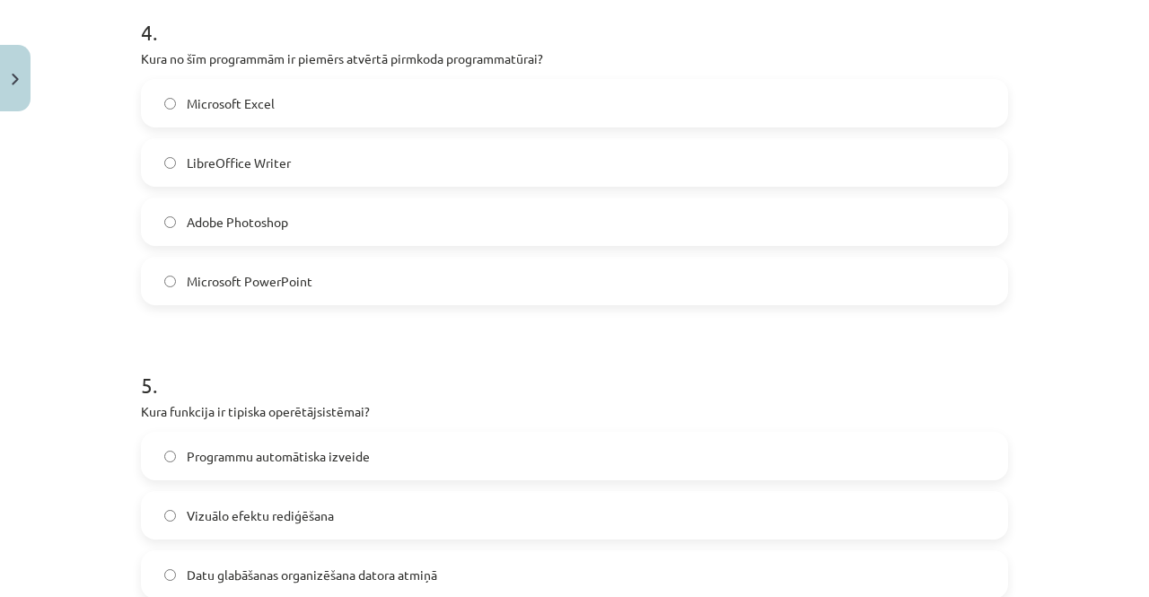
scroll to position [1309, 0]
click at [258, 94] on span "Microsoft Excel" at bounding box center [231, 102] width 88 height 19
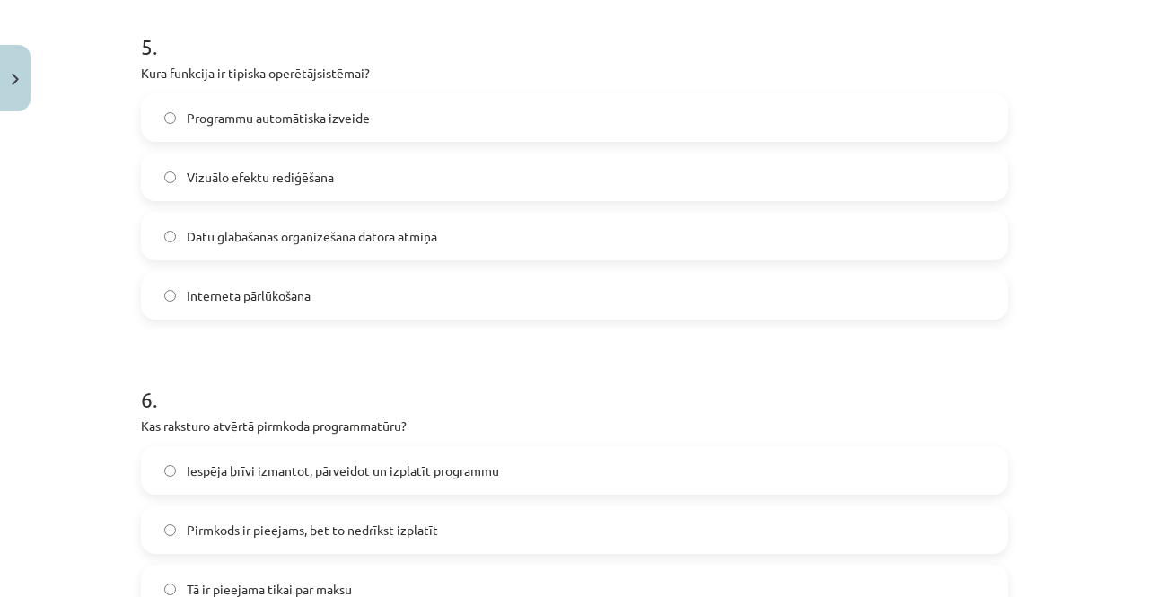
scroll to position [1669, 0]
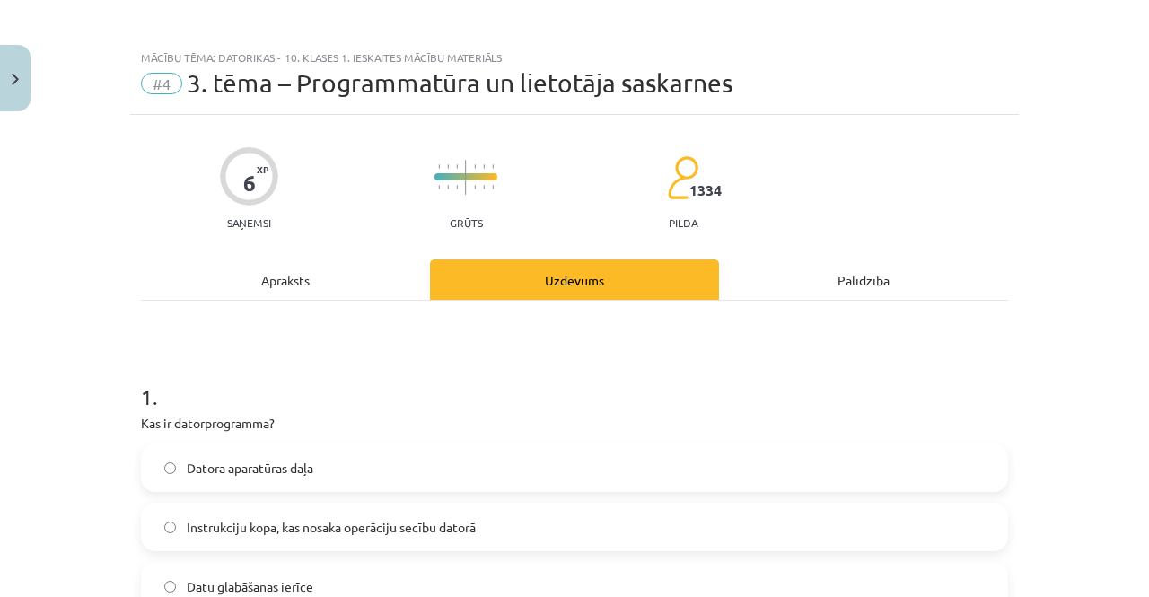
click at [325, 273] on div "Apraksts" at bounding box center [285, 279] width 289 height 40
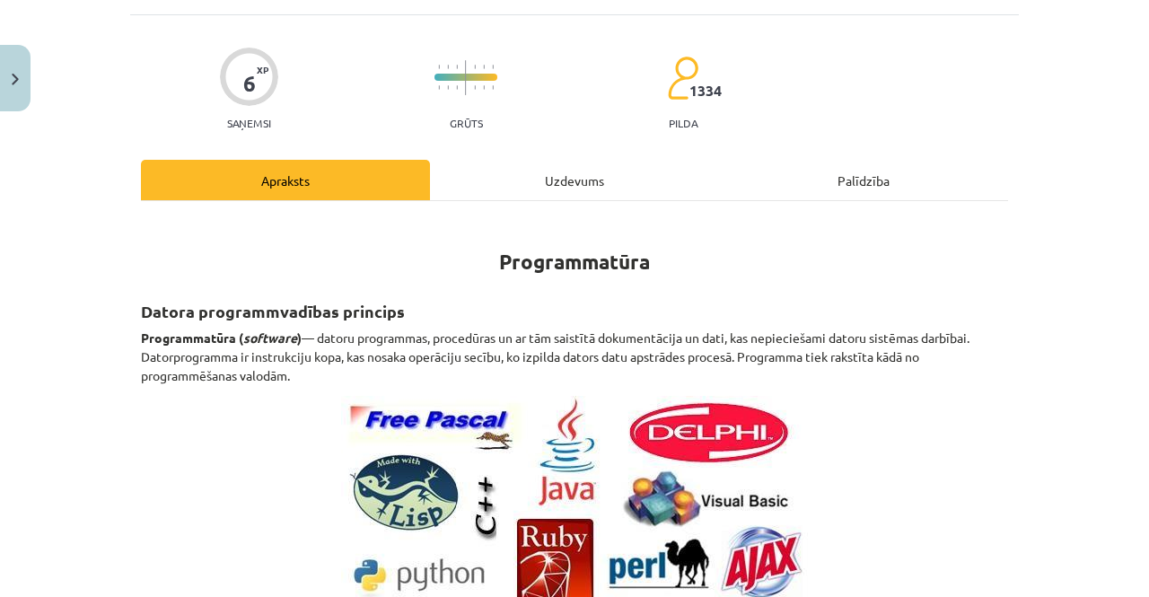
scroll to position [0, 0]
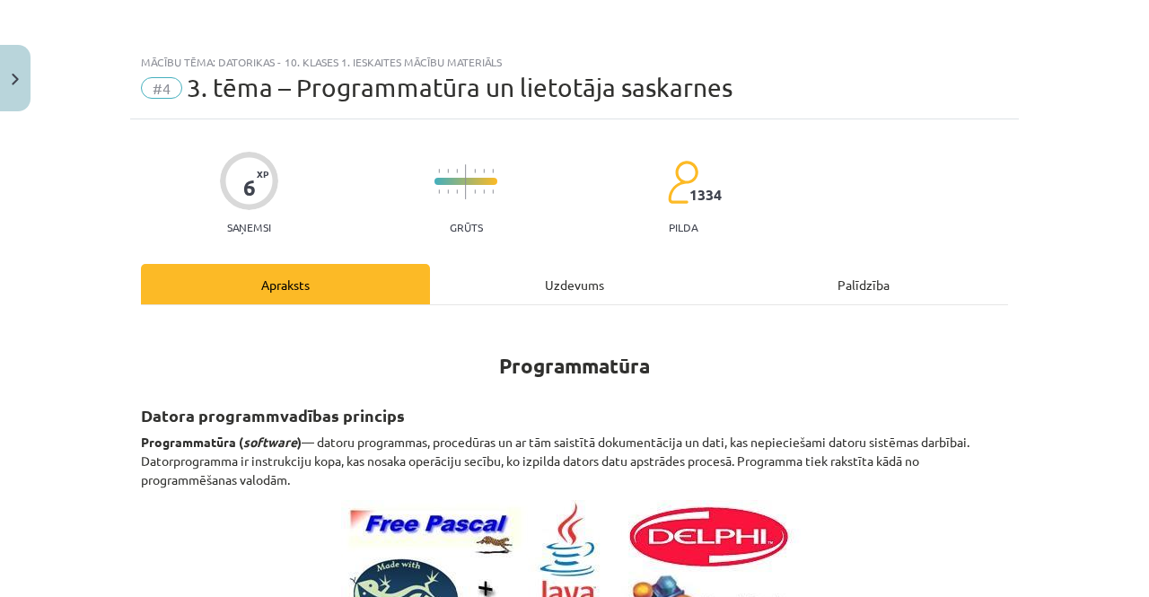
click at [617, 269] on div "Uzdevums" at bounding box center [574, 284] width 289 height 40
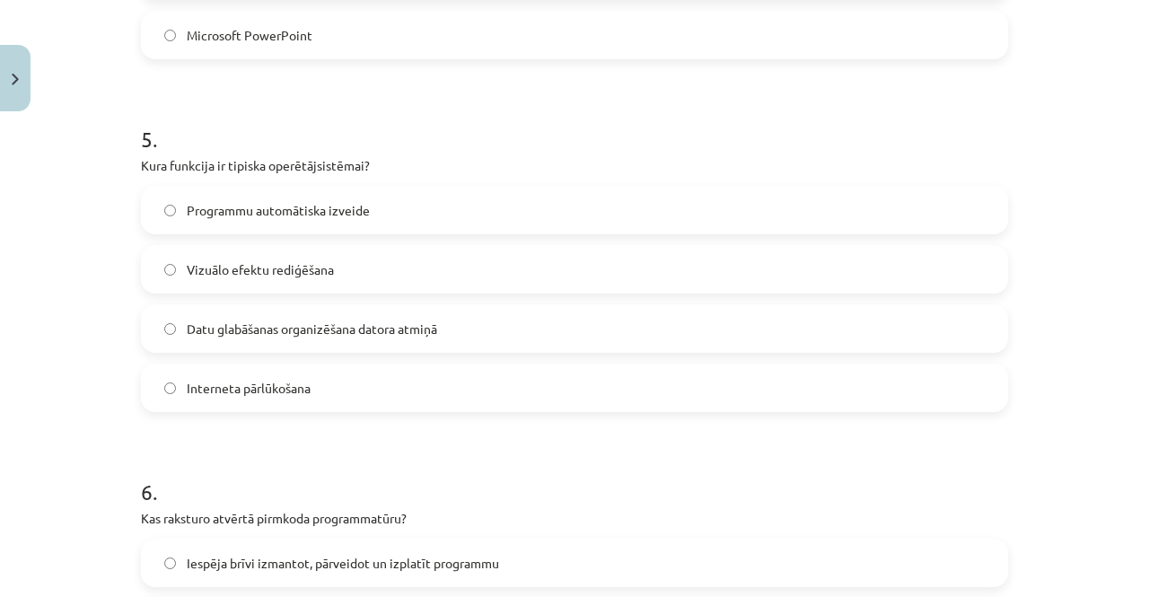
scroll to position [1555, 0]
click at [266, 320] on span "Datu glabāšanas organizēšana datora atmiņā" at bounding box center [312, 328] width 250 height 19
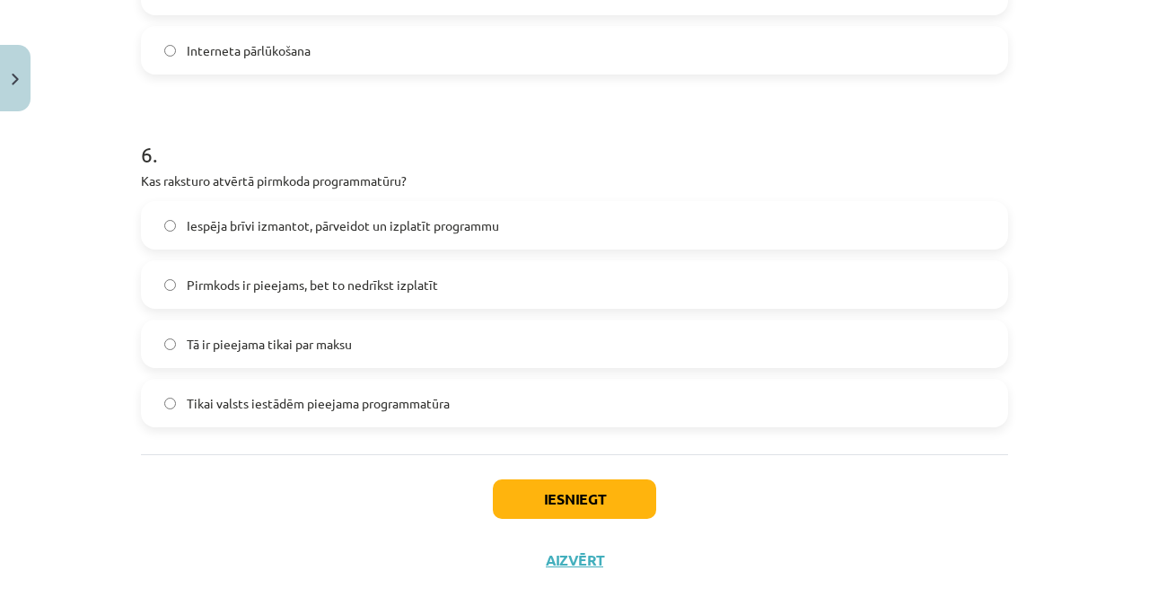
scroll to position [1894, 0]
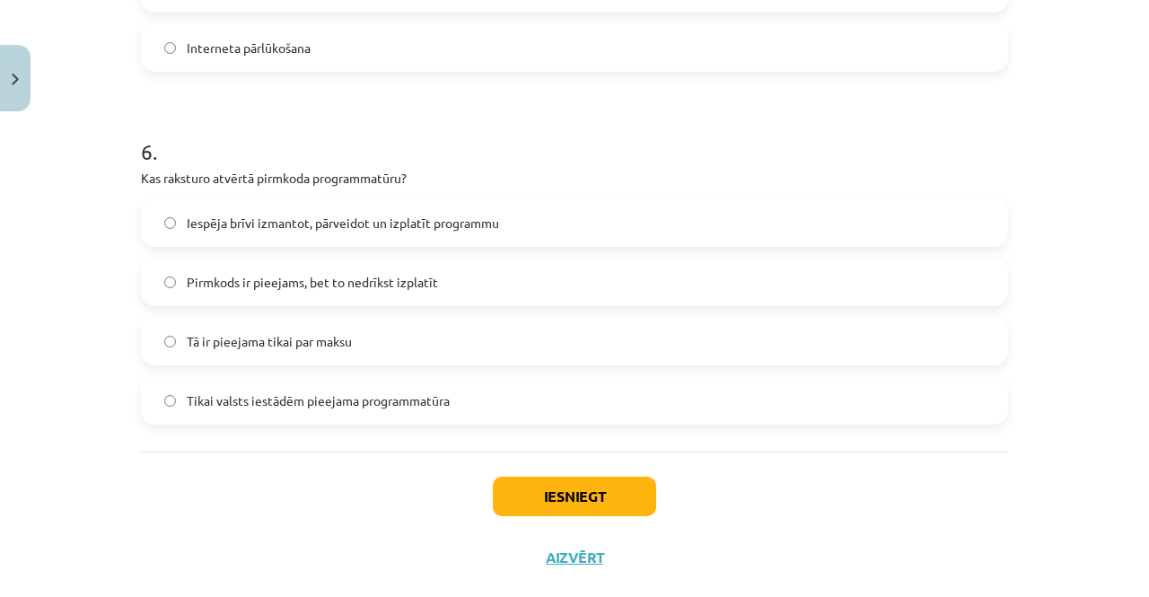
click at [290, 232] on label "Iespēja brīvi izmantot, pārveidot un izplatīt programmu" at bounding box center [574, 222] width 863 height 45
click at [581, 502] on button "Iesniegt" at bounding box center [574, 495] width 163 height 39
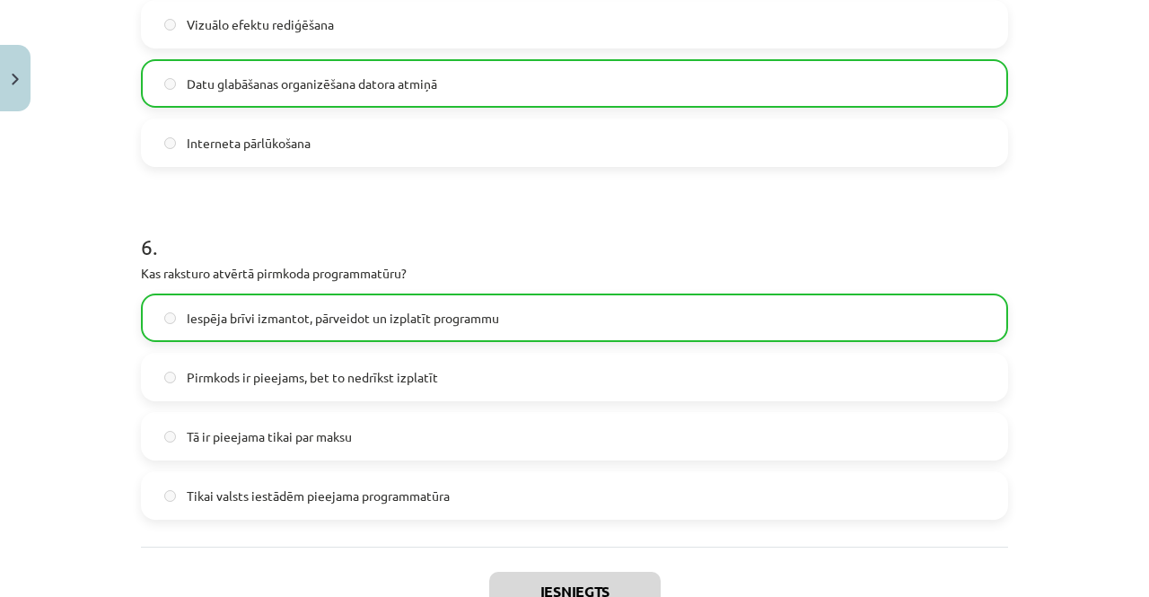
scroll to position [1985, 0]
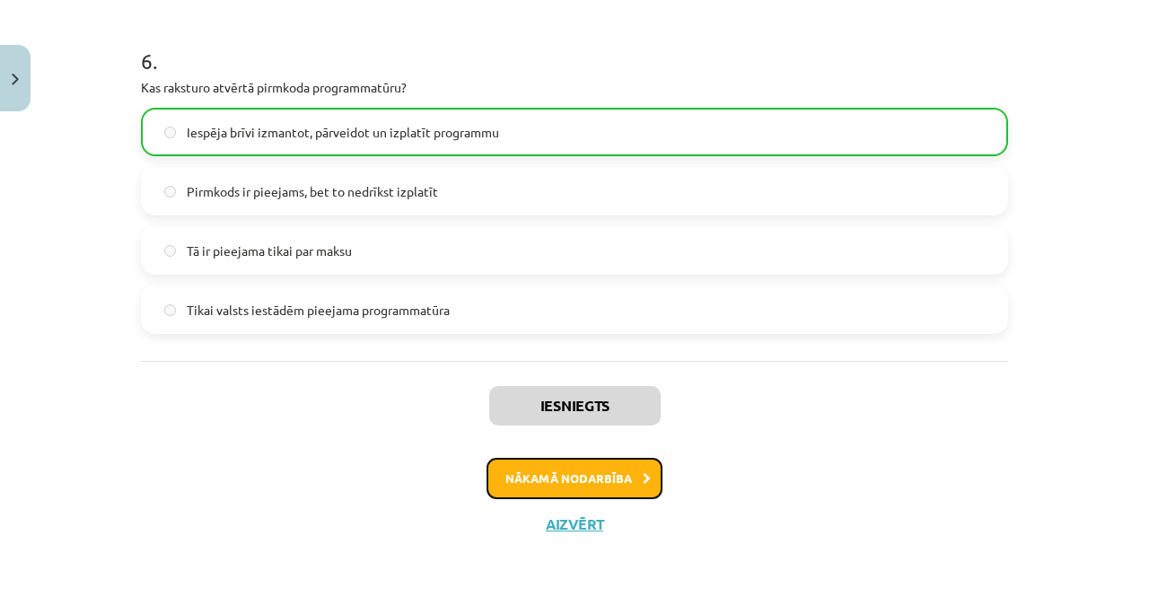
click at [646, 481] on button "Nākamā nodarbība" at bounding box center [574, 478] width 176 height 41
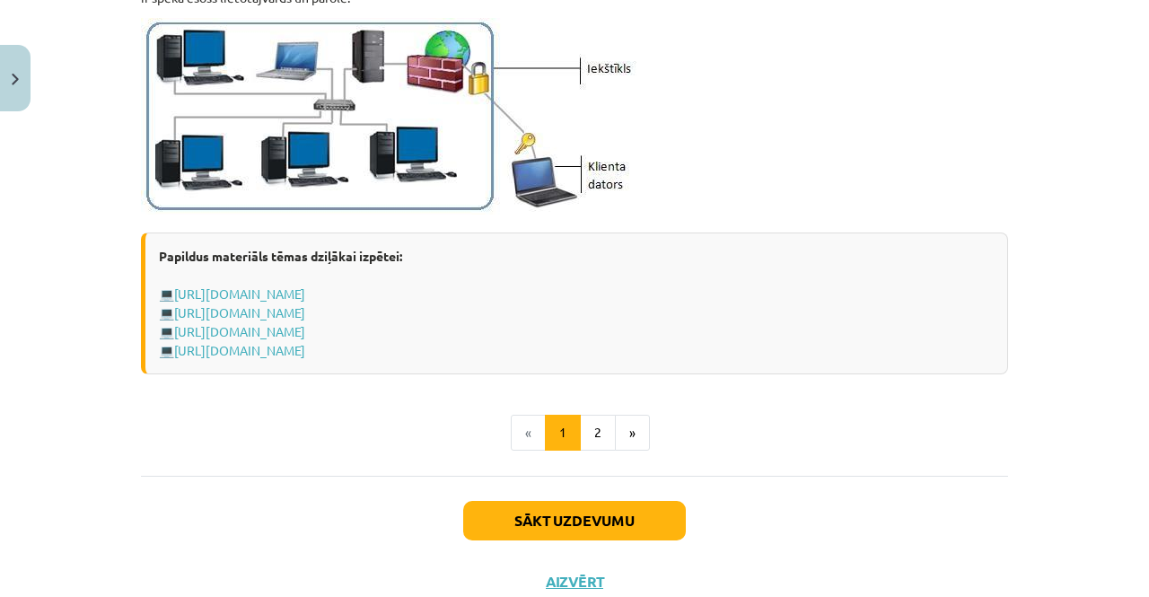
scroll to position [2251, 0]
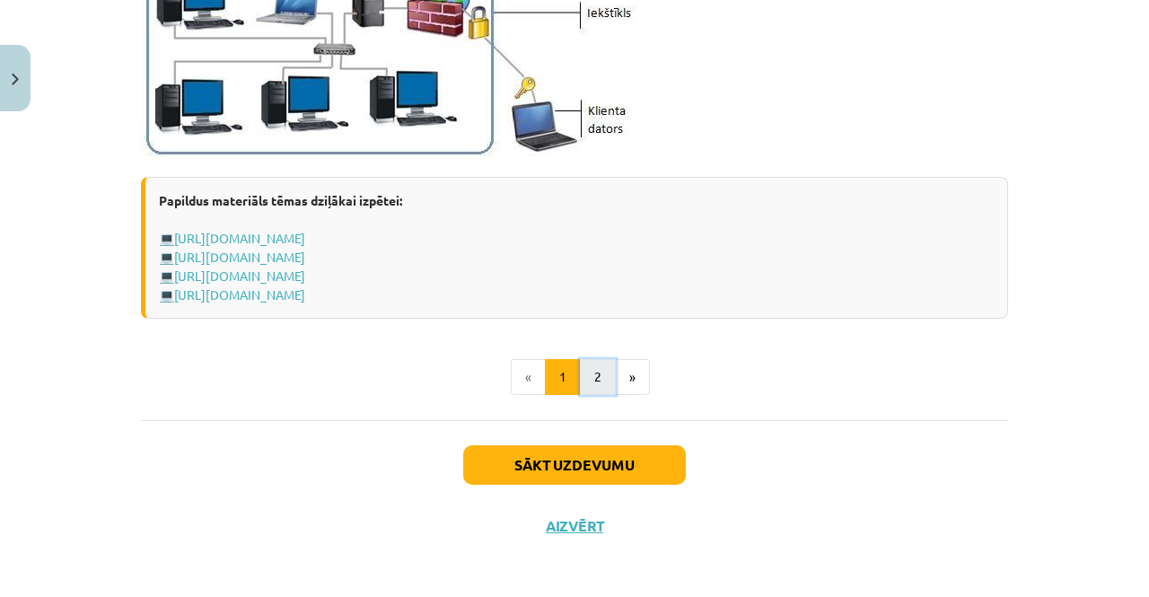
click at [590, 380] on button "2" at bounding box center [598, 377] width 36 height 36
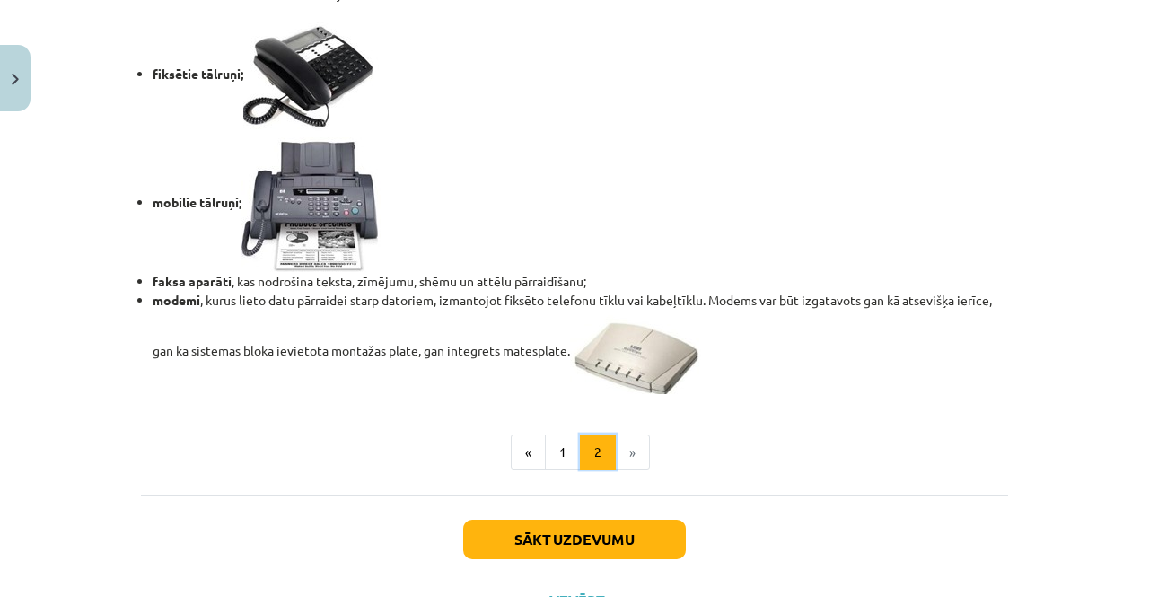
scroll to position [1604, 0]
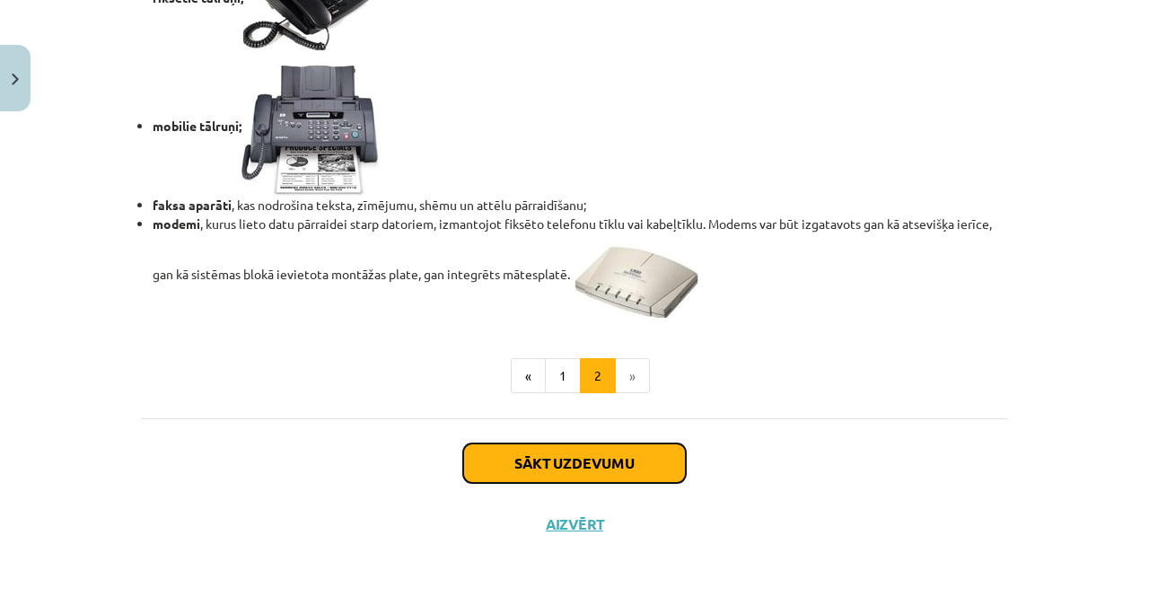
click at [566, 455] on button "Sākt uzdevumu" at bounding box center [574, 462] width 223 height 39
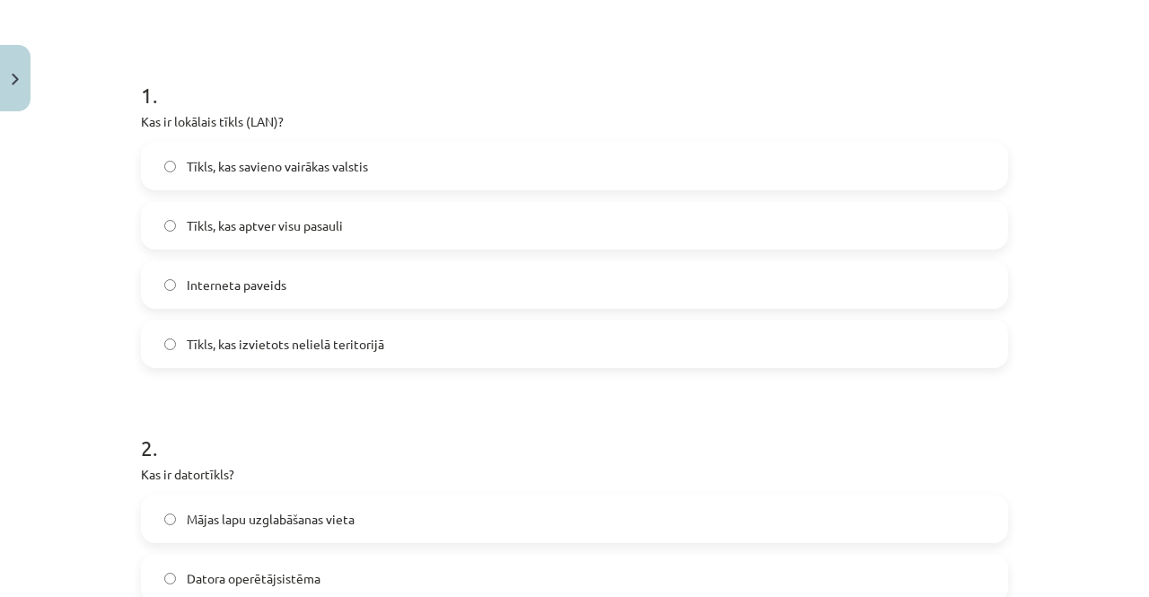
scroll to position [216, 0]
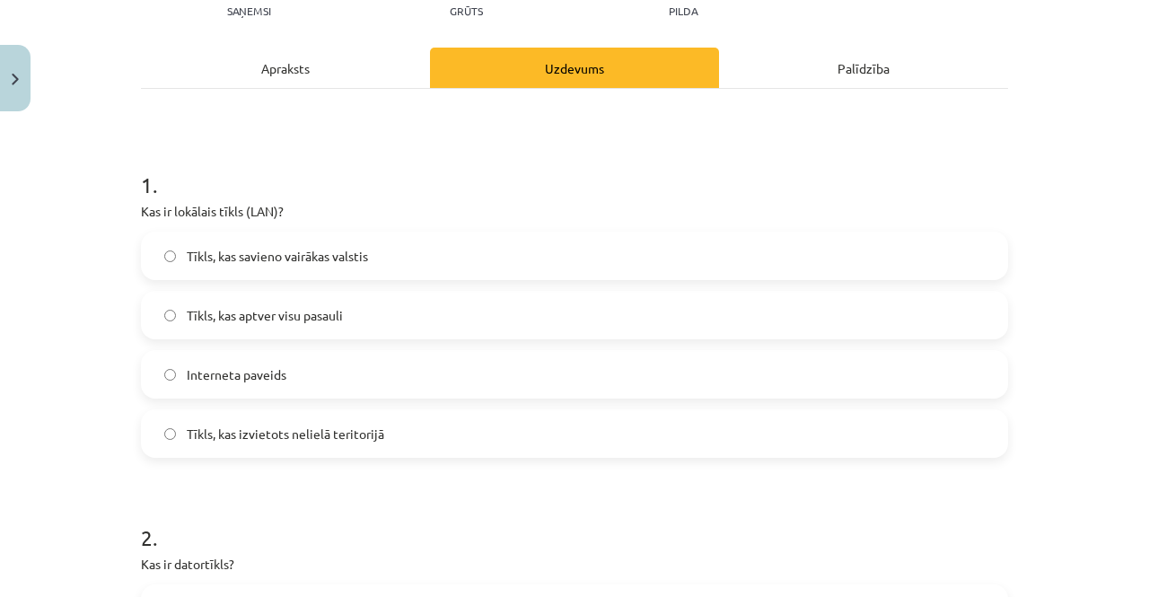
click at [296, 66] on div "Apraksts" at bounding box center [285, 68] width 289 height 40
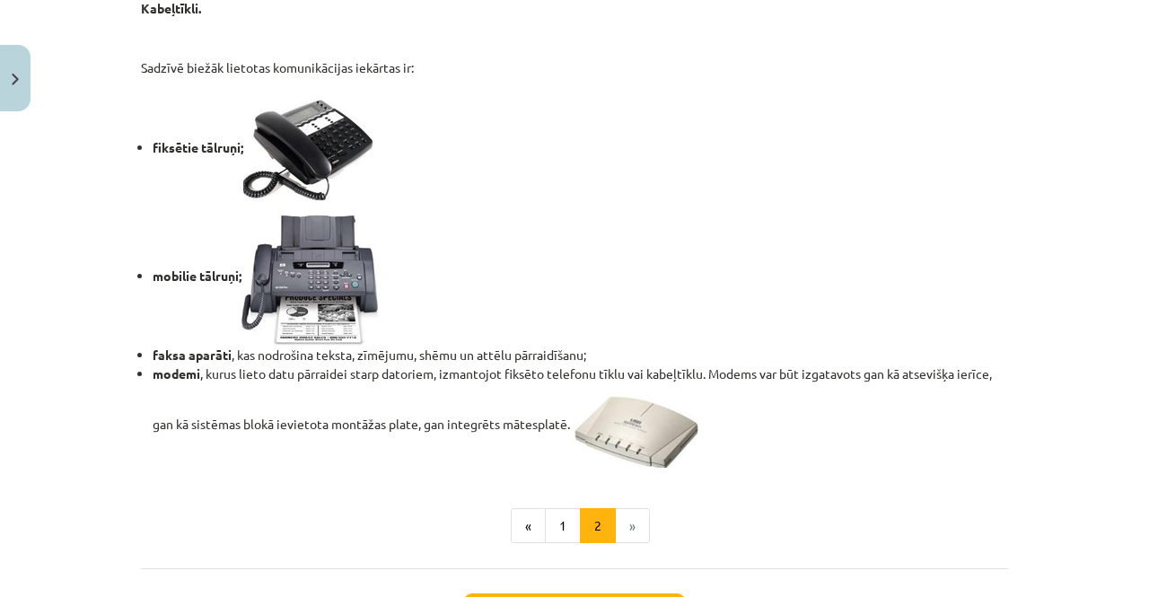
scroll to position [1604, 0]
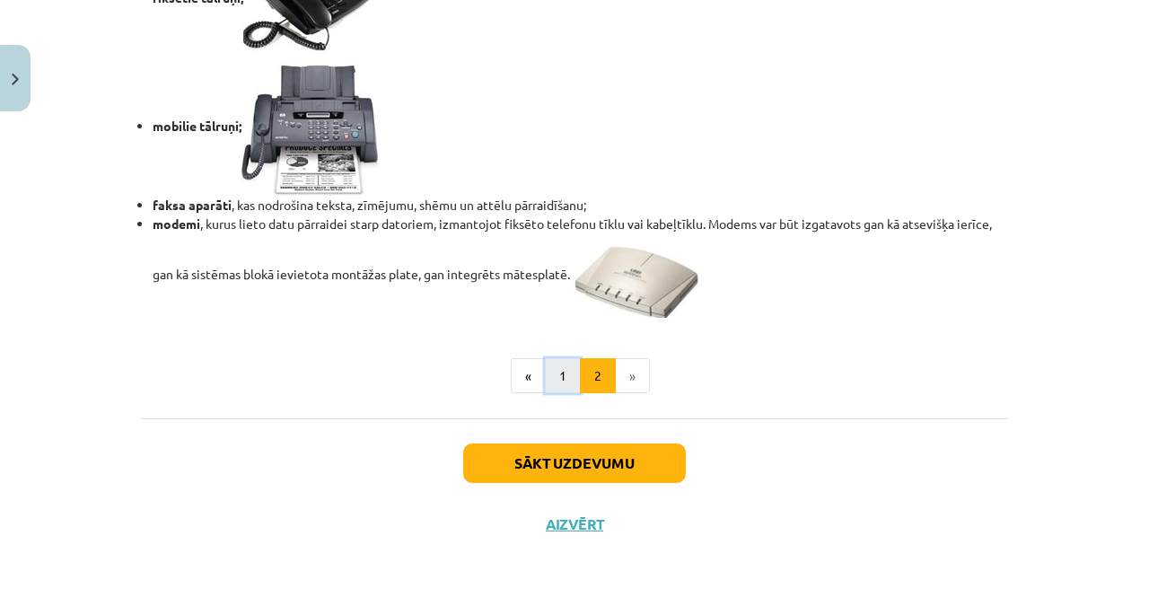
click at [560, 365] on button "1" at bounding box center [563, 376] width 36 height 36
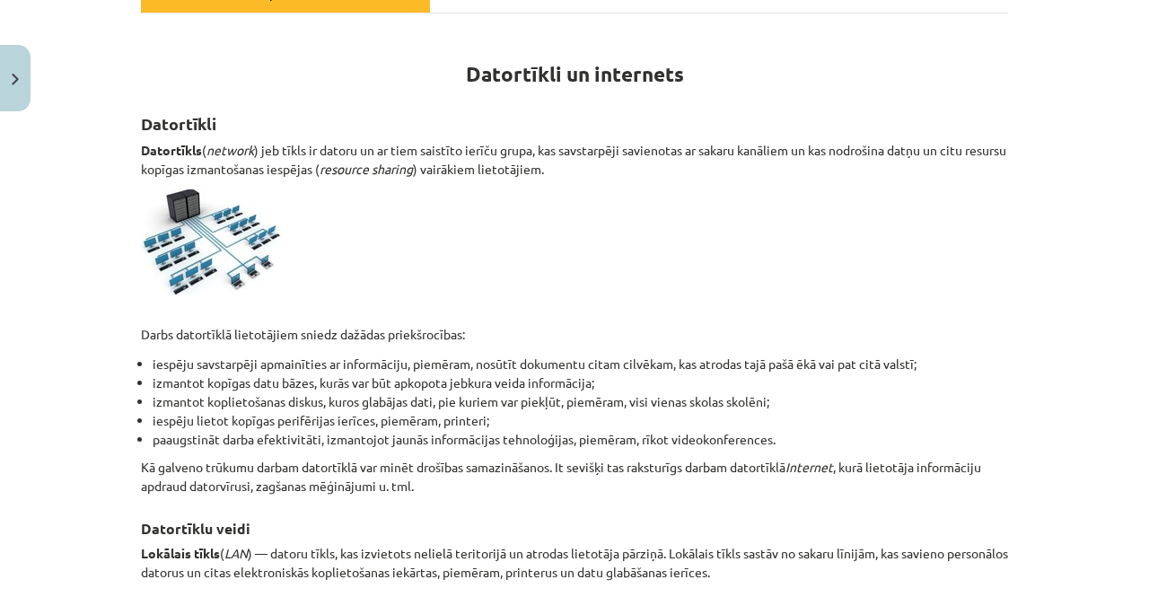
scroll to position [286, 0]
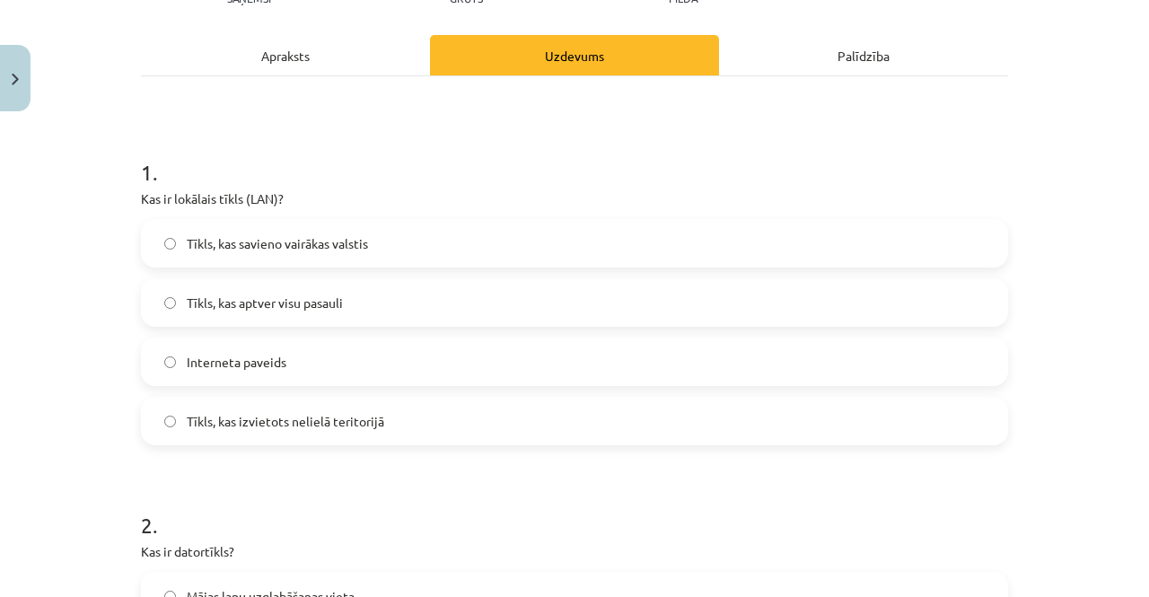
scroll to position [244, 0]
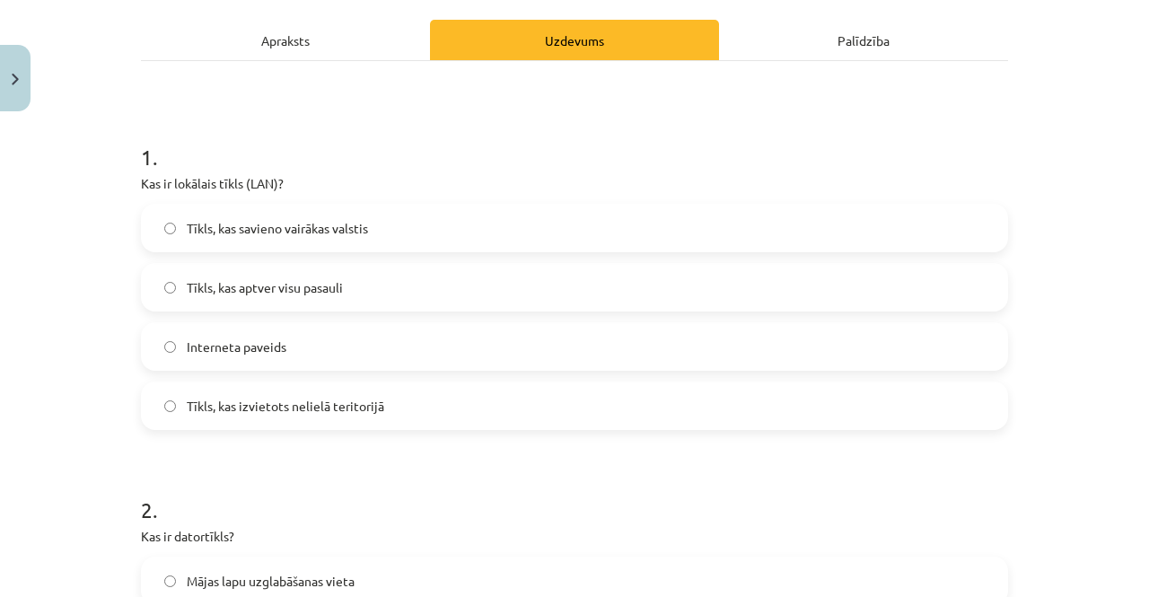
click at [300, 406] on span "Tīkls, kas izvietots nelielā teritorijā" at bounding box center [285, 406] width 197 height 19
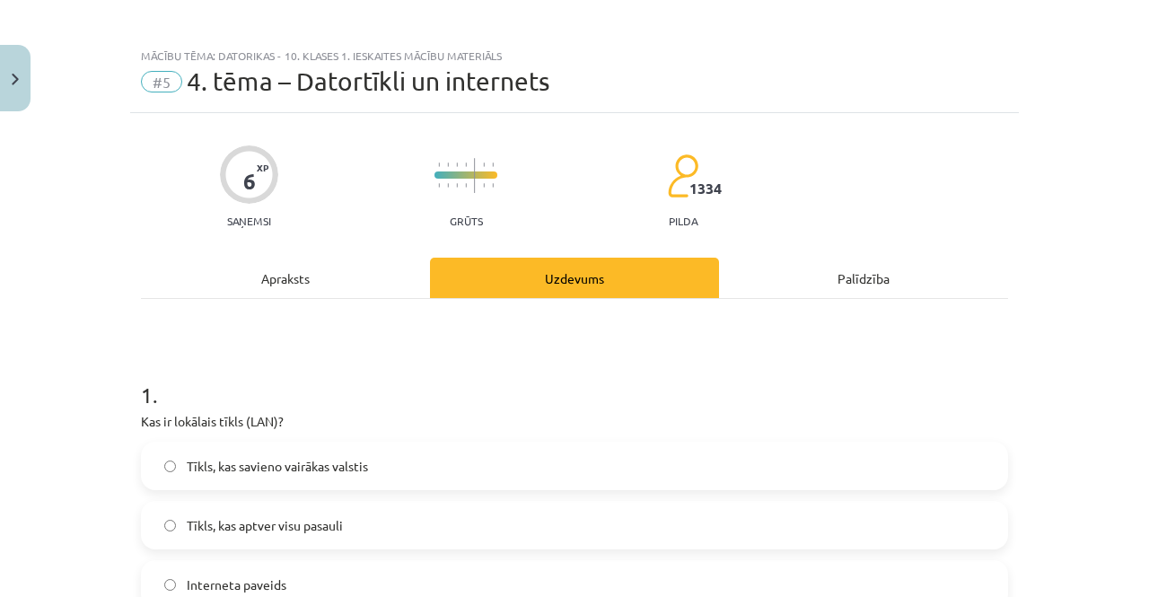
scroll to position [3, 0]
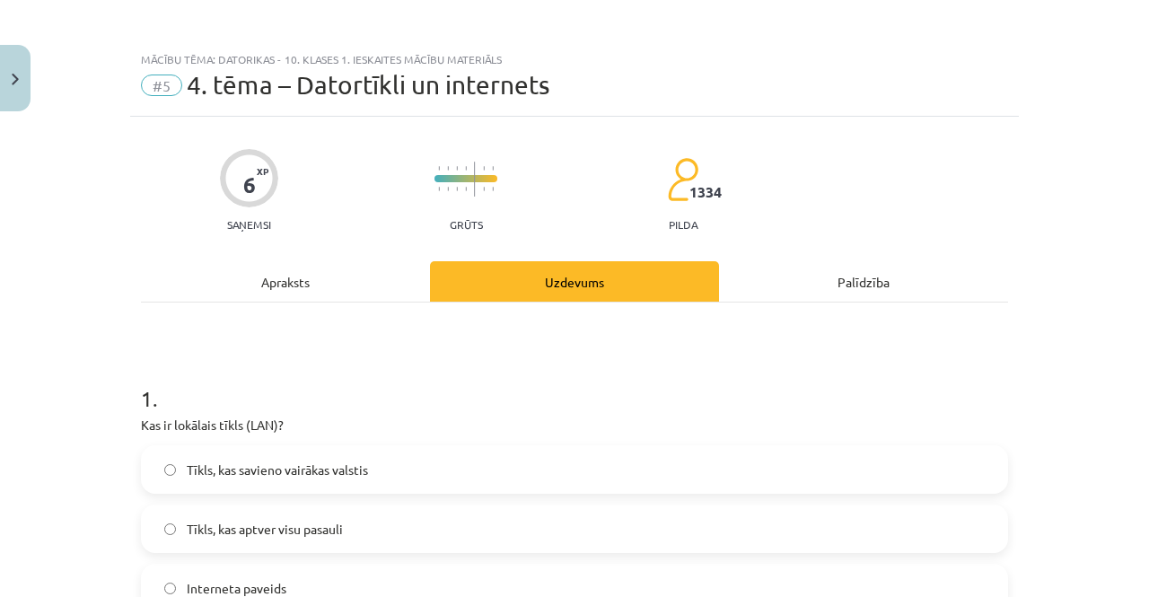
click at [357, 273] on div "Apraksts" at bounding box center [285, 281] width 289 height 40
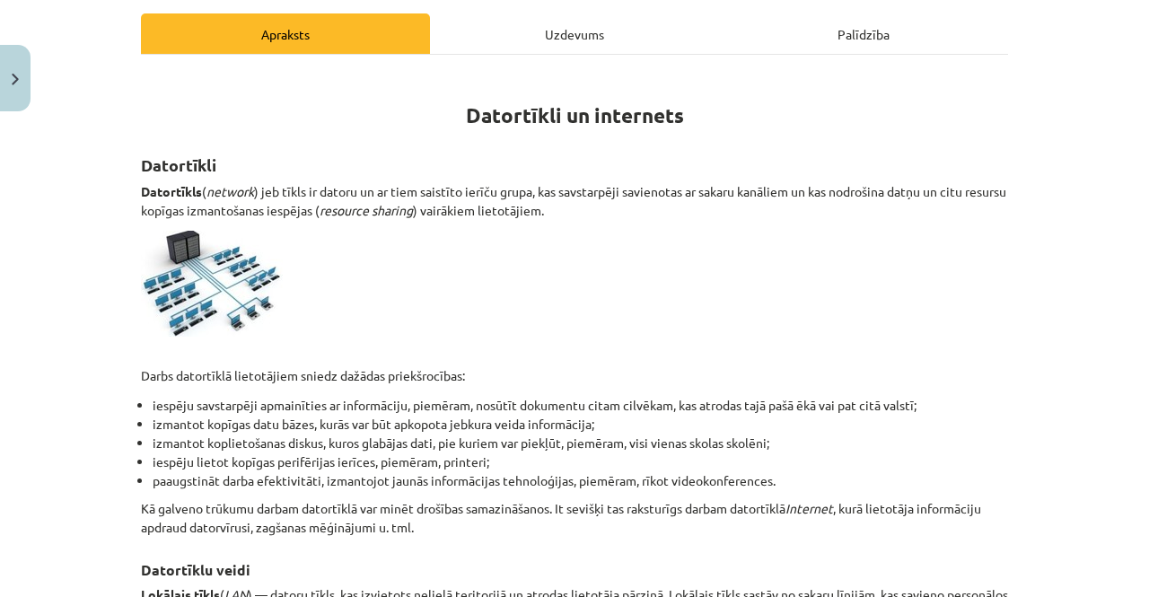
scroll to position [251, 0]
click at [601, 19] on div "Uzdevums" at bounding box center [574, 33] width 289 height 40
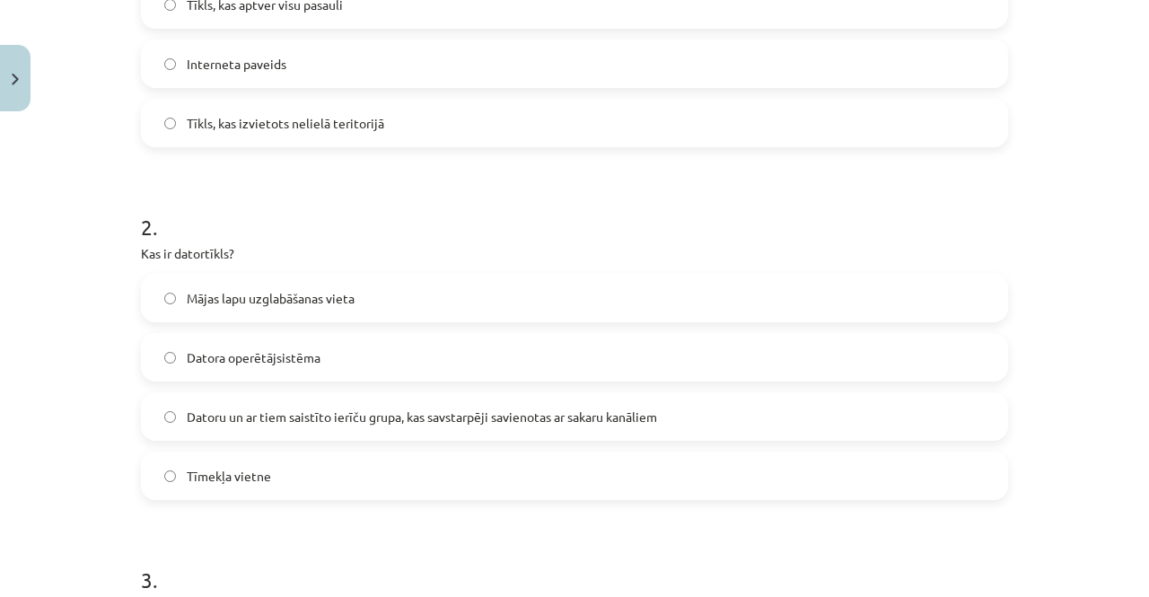
scroll to position [600, 0]
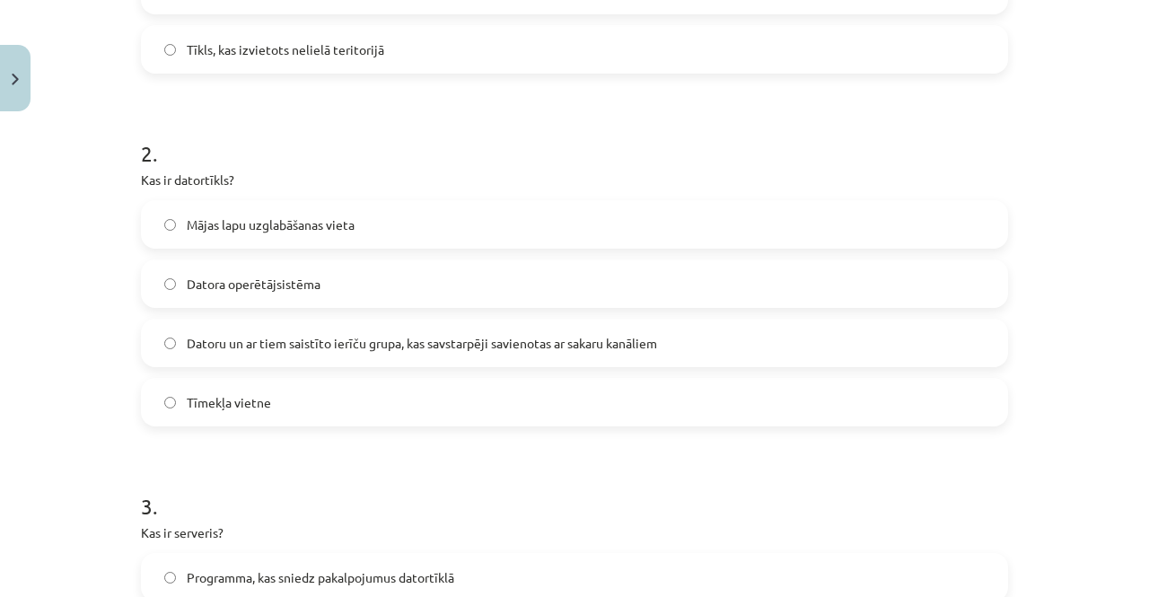
click at [249, 349] on span "Datoru un ar tiem saistīto ierīču grupa, kas savstarpēji savienotas ar sakaru k…" at bounding box center [422, 343] width 470 height 19
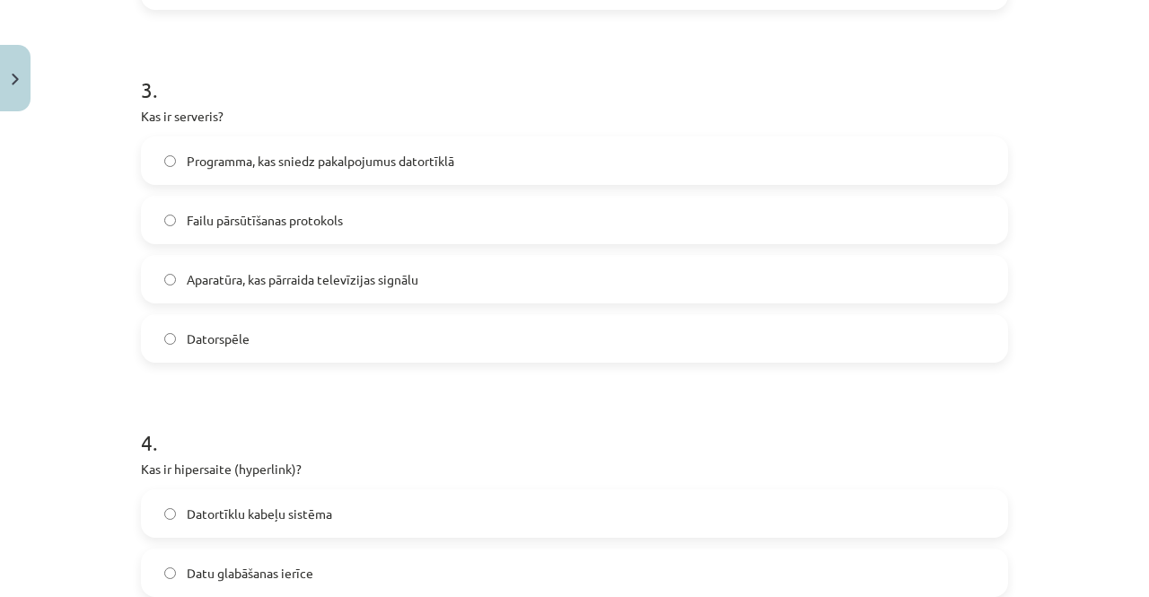
scroll to position [1018, 0]
click at [346, 153] on span "Programma, kas sniedz pakalpojumus datortīklā" at bounding box center [320, 160] width 267 height 19
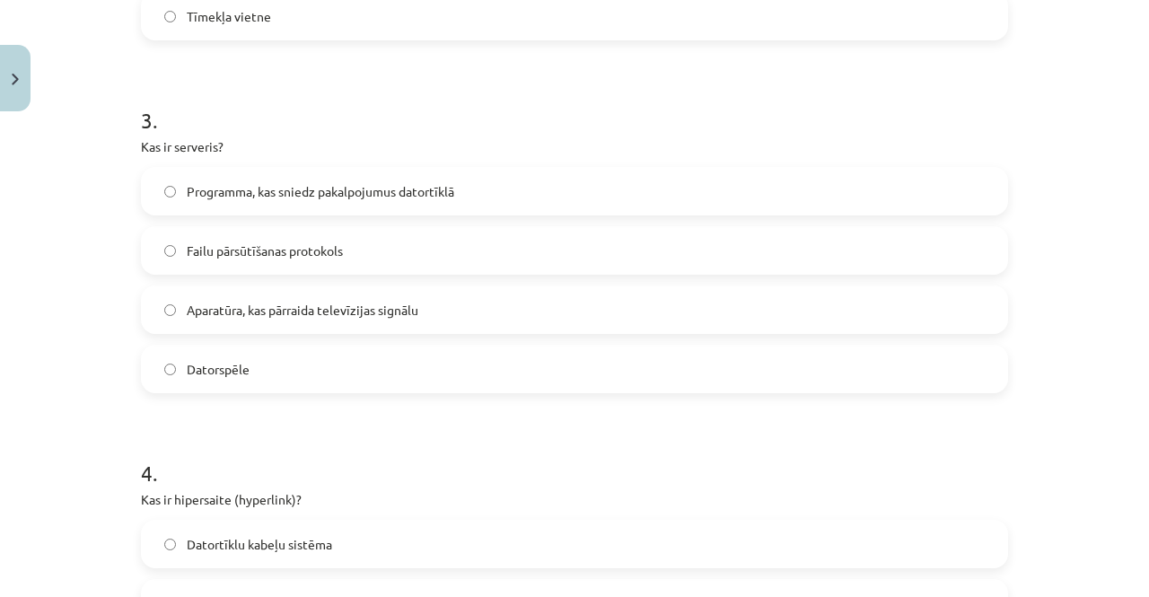
scroll to position [929, 0]
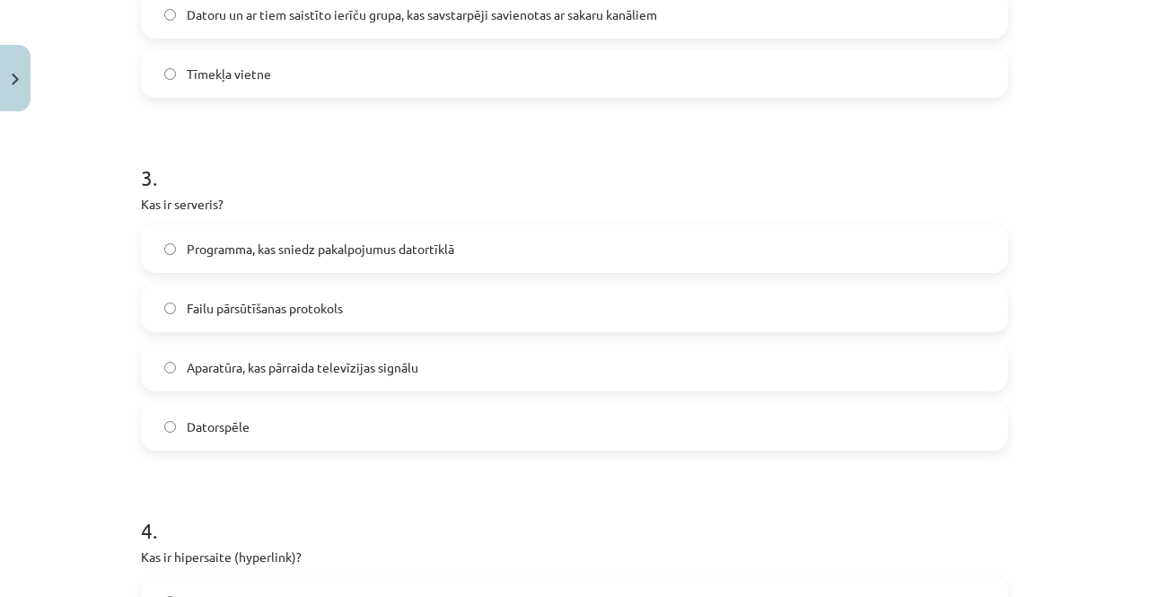
click at [248, 306] on span "Failu pārsūtīšanas protokols" at bounding box center [265, 308] width 156 height 19
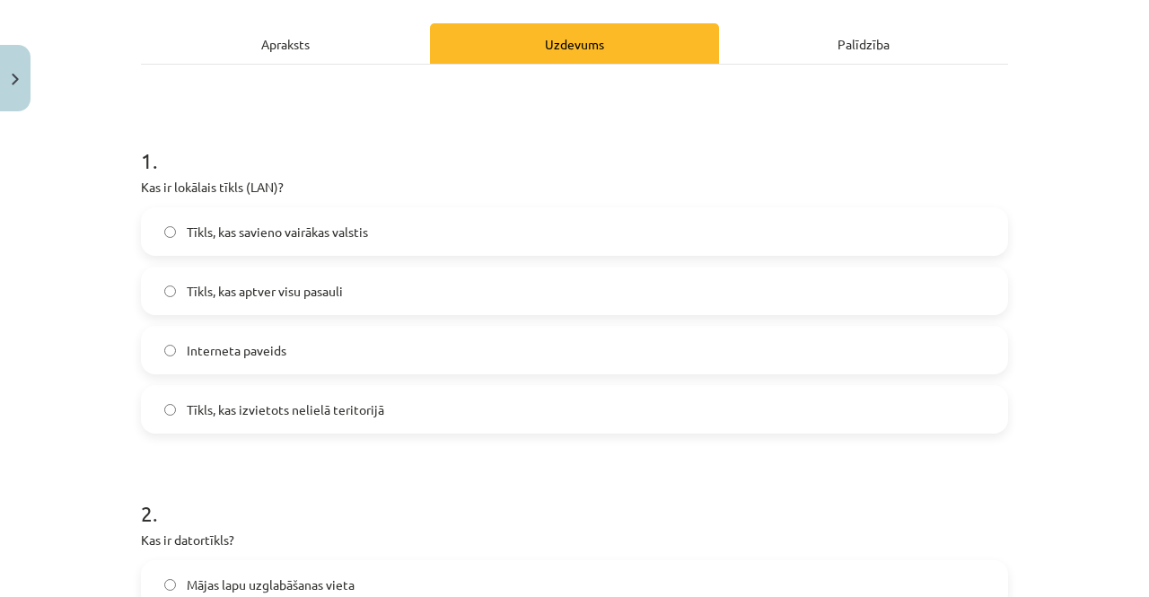
scroll to position [237, 0]
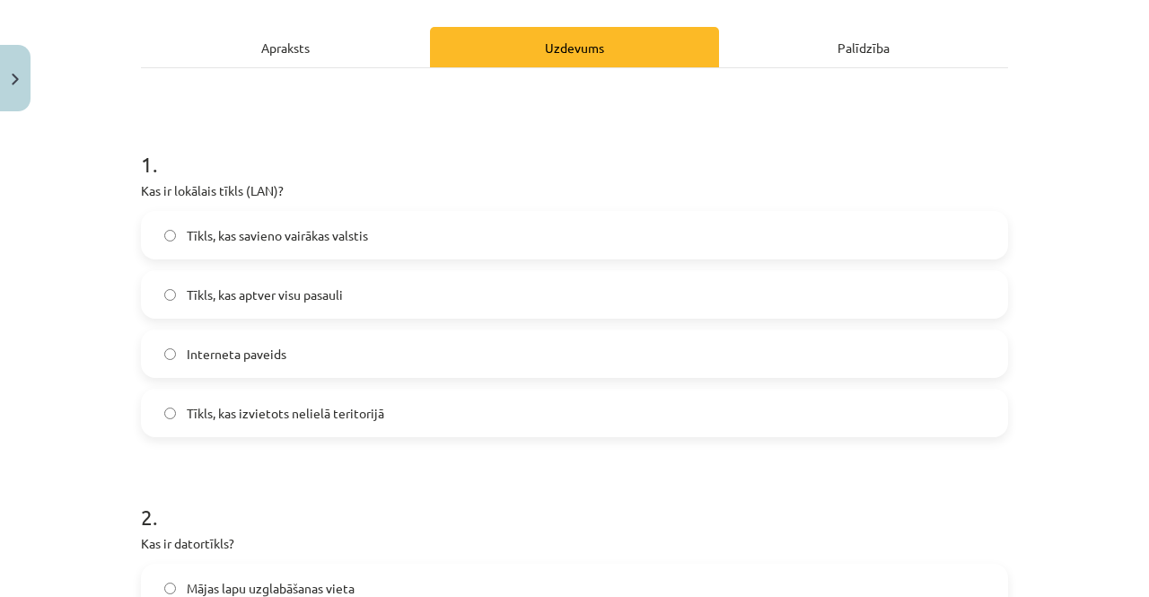
click at [301, 49] on div "Apraksts" at bounding box center [285, 47] width 289 height 40
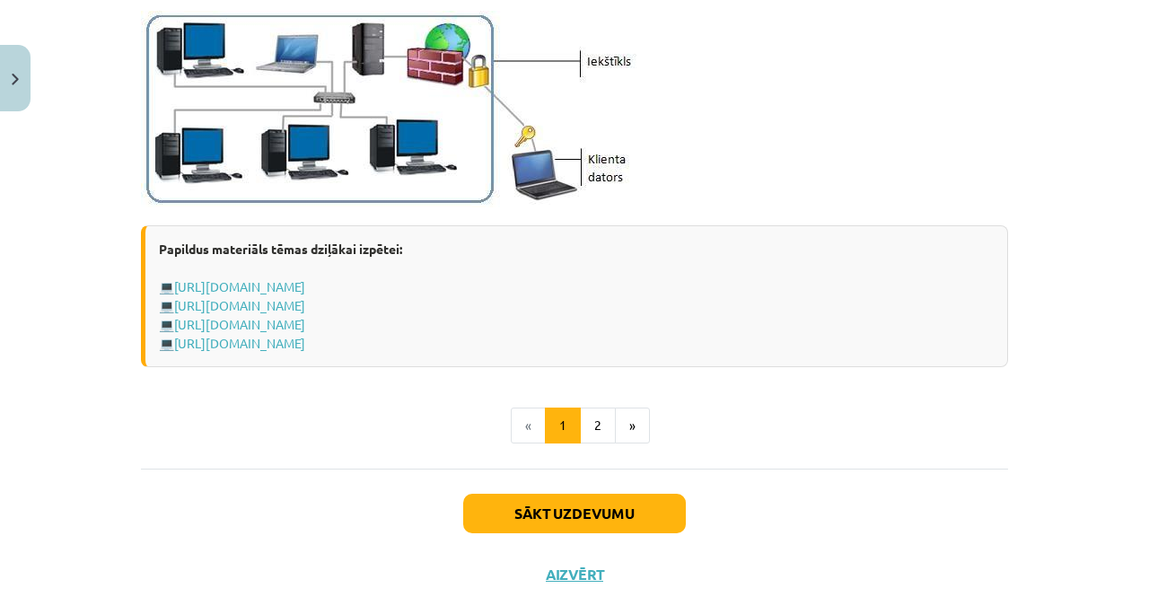
scroll to position [2207, 0]
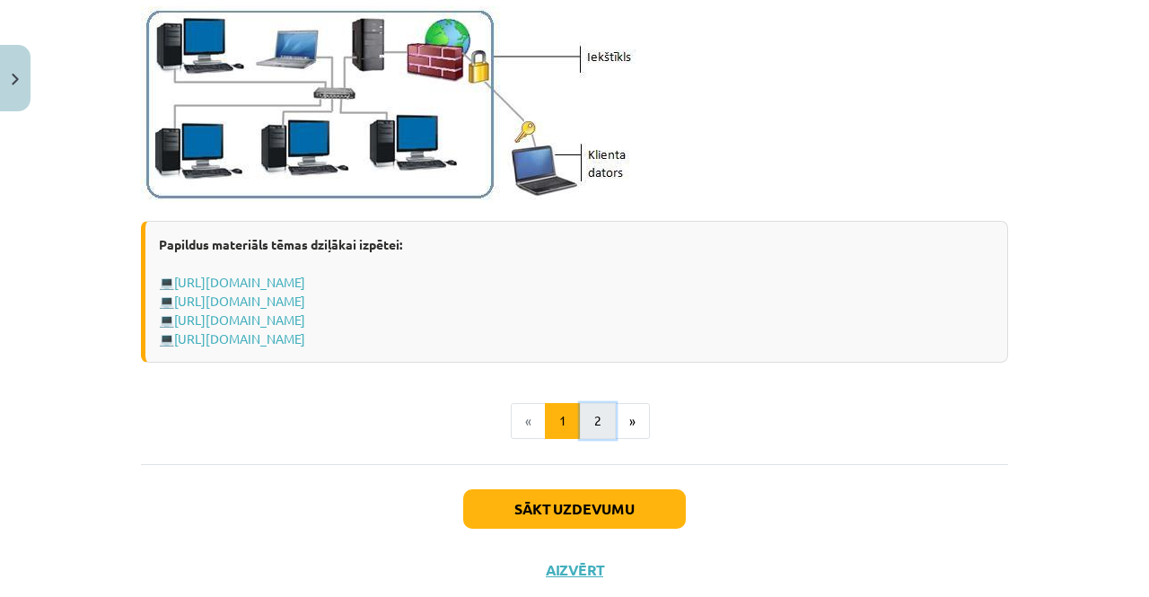
click at [596, 406] on button "2" at bounding box center [598, 421] width 36 height 36
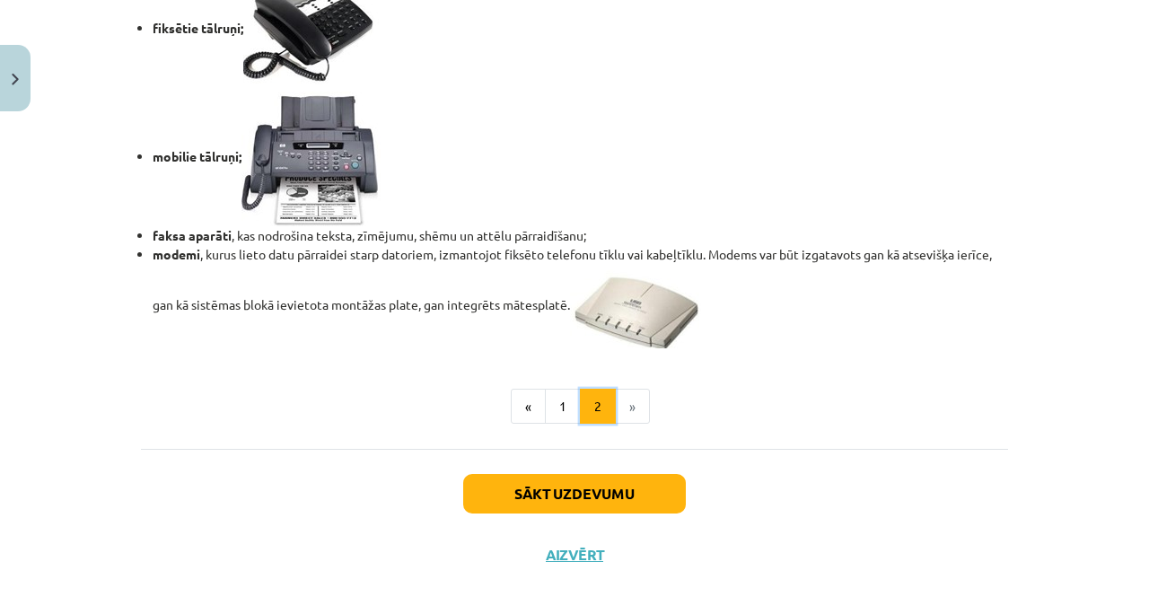
scroll to position [1576, 0]
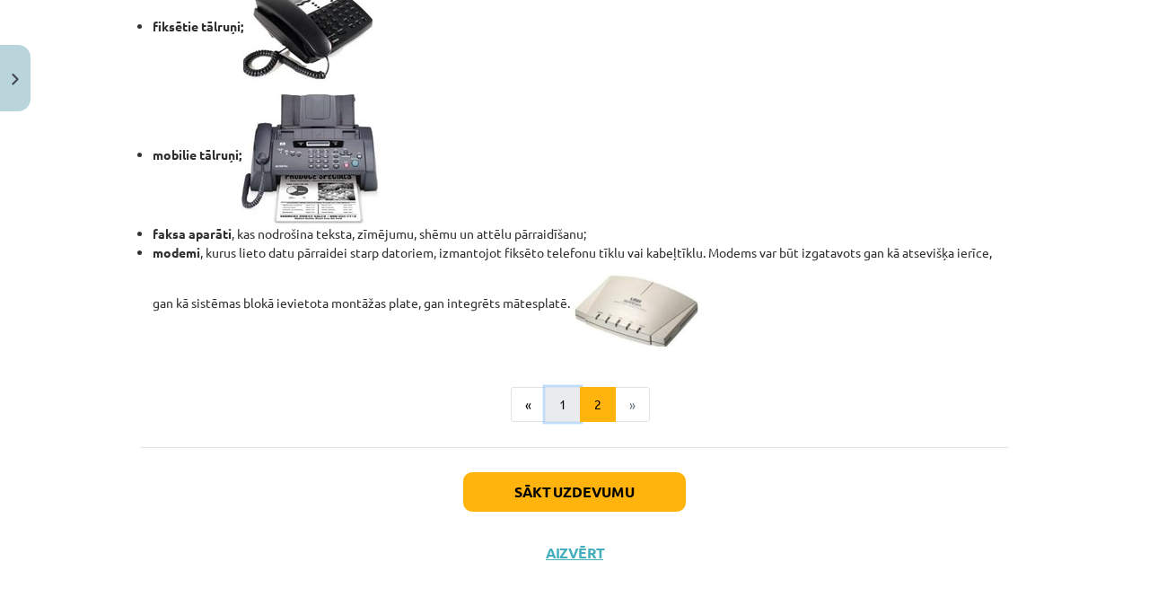
click at [546, 403] on button "1" at bounding box center [563, 405] width 36 height 36
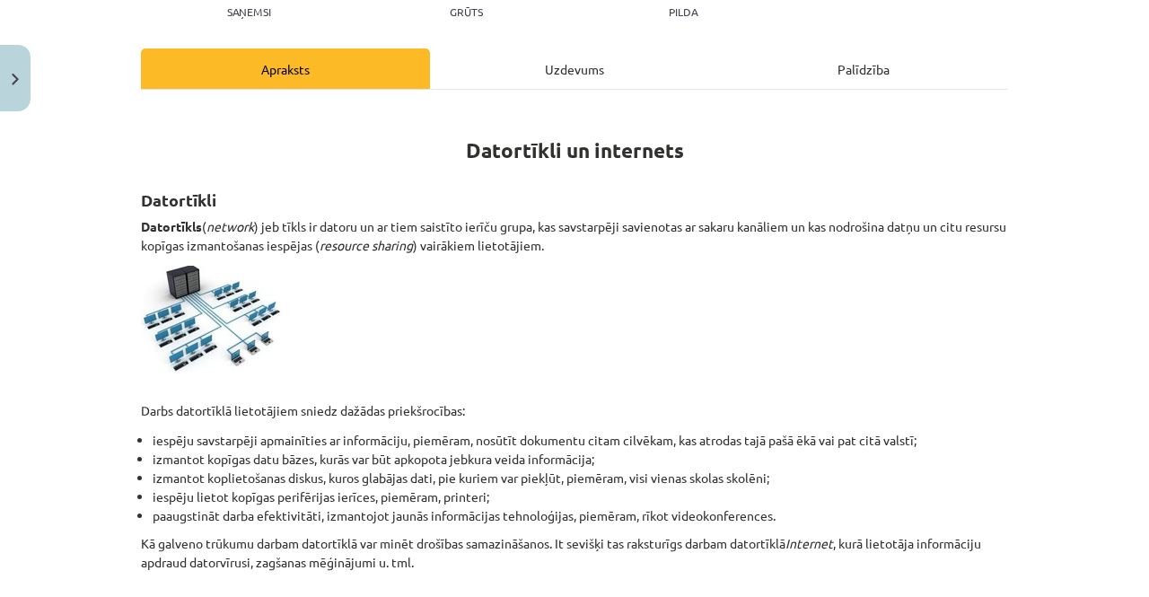
scroll to position [0, 0]
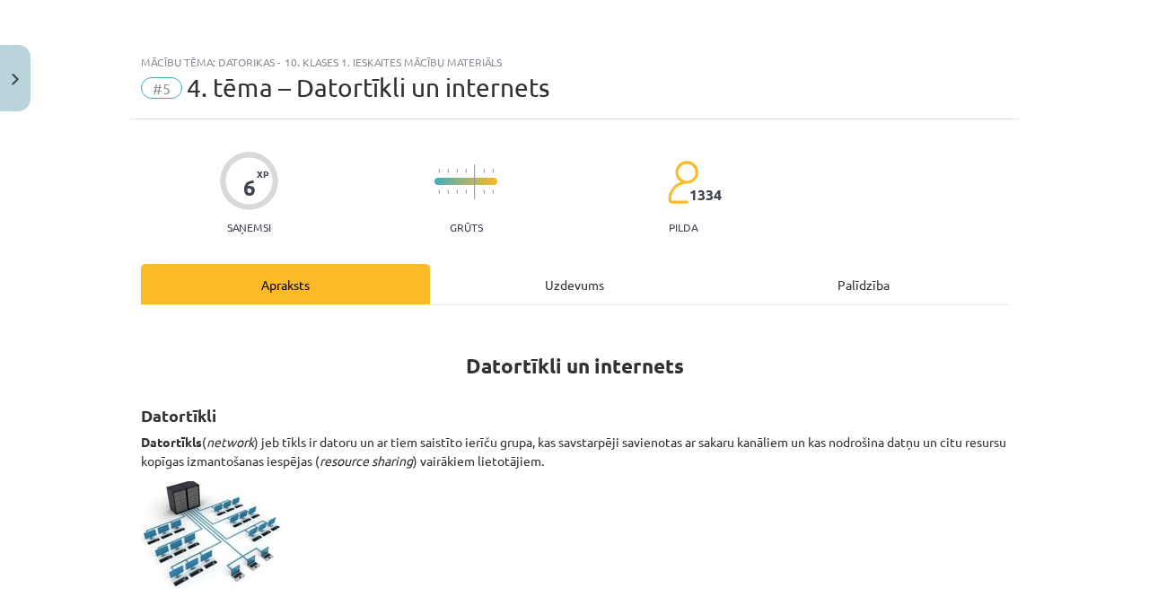
click at [577, 287] on div "Uzdevums" at bounding box center [574, 284] width 289 height 40
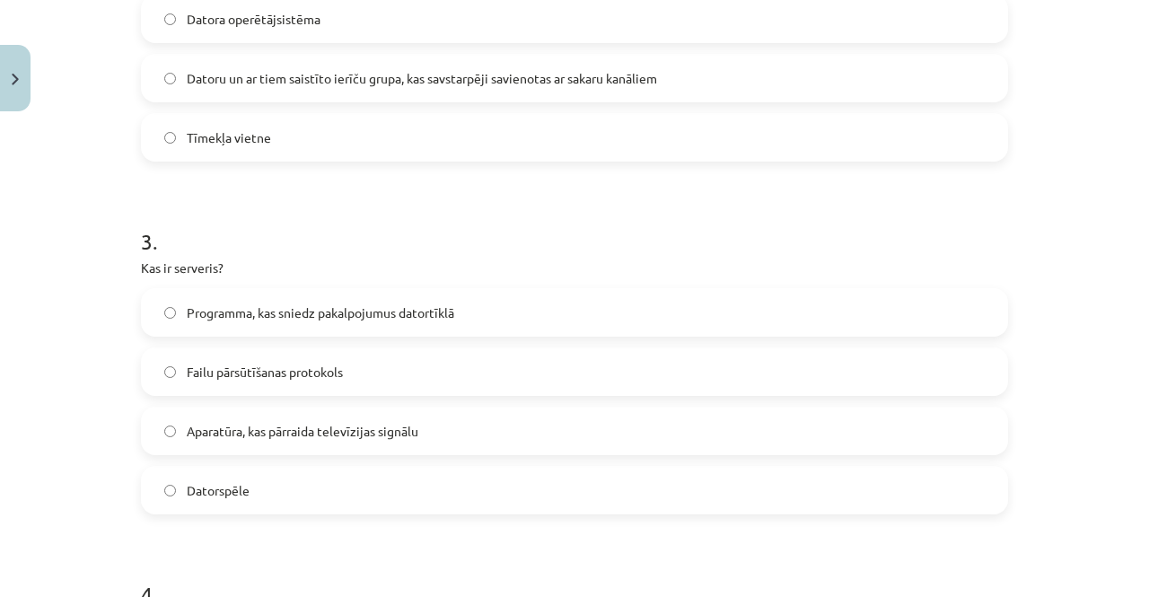
scroll to position [866, 0]
click at [330, 314] on span "Programma, kas sniedz pakalpojumus datortīklā" at bounding box center [320, 311] width 267 height 19
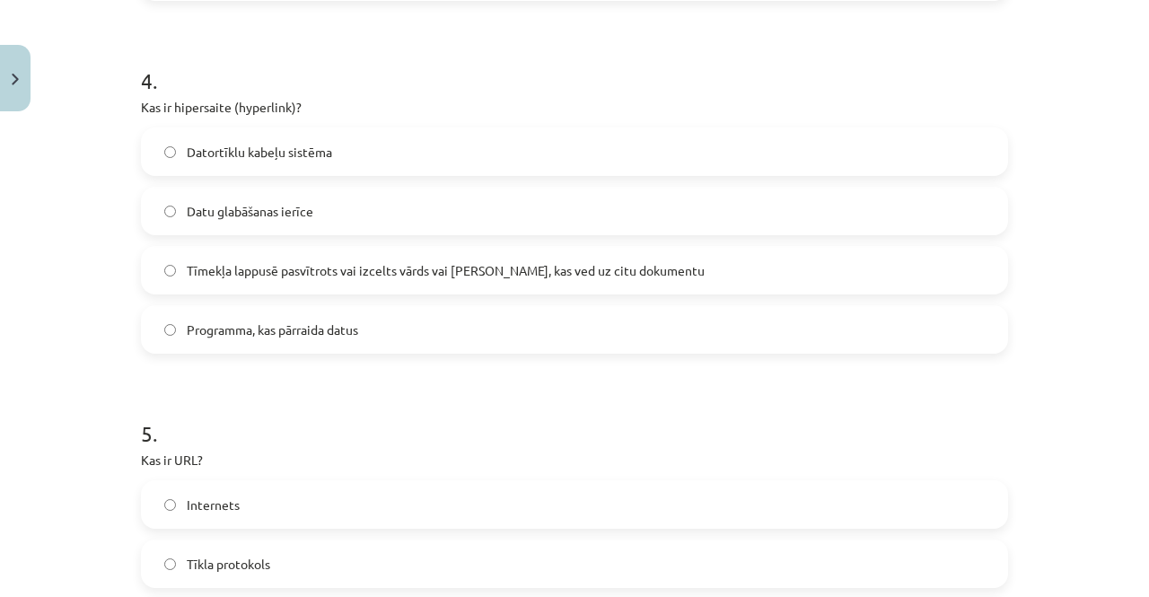
scroll to position [1380, 0]
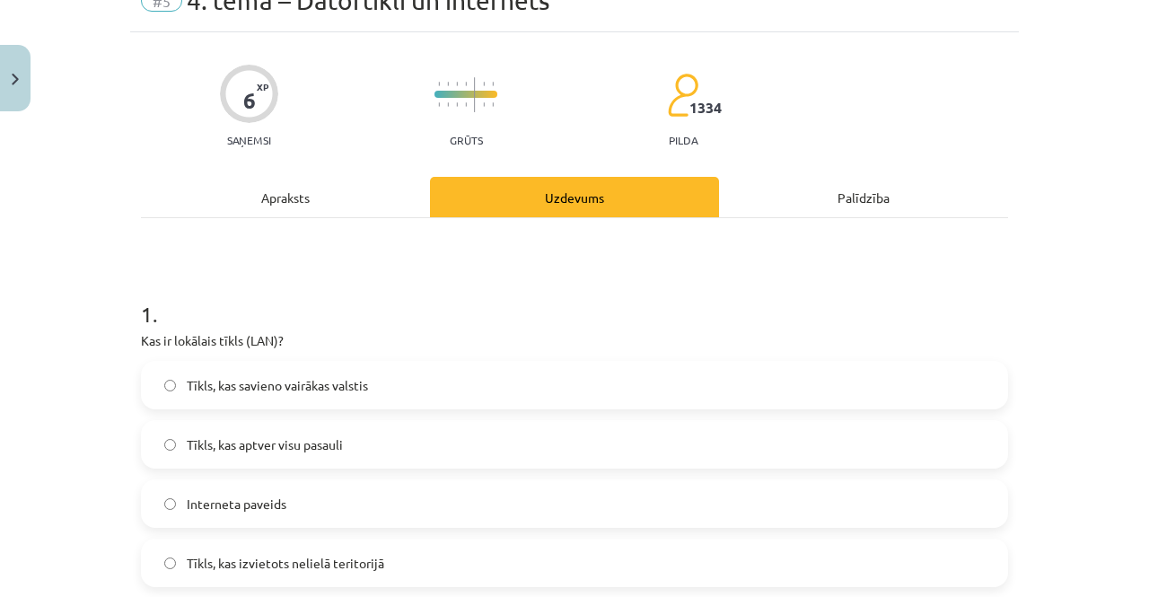
click at [287, 205] on div "Apraksts" at bounding box center [285, 197] width 289 height 40
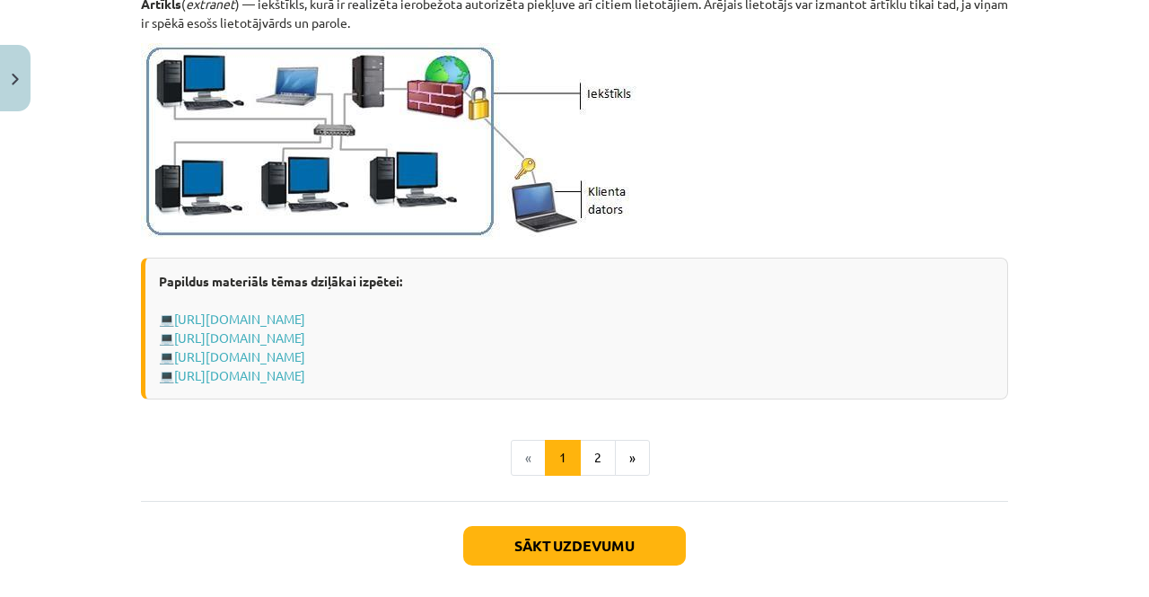
scroll to position [2171, 0]
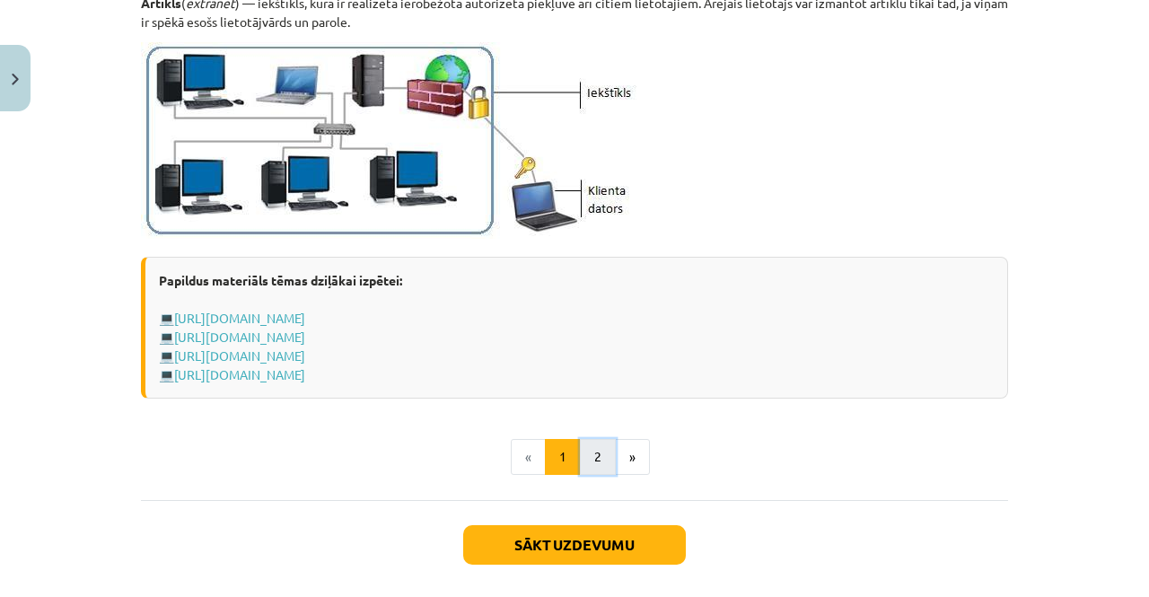
click at [580, 450] on button "2" at bounding box center [598, 457] width 36 height 36
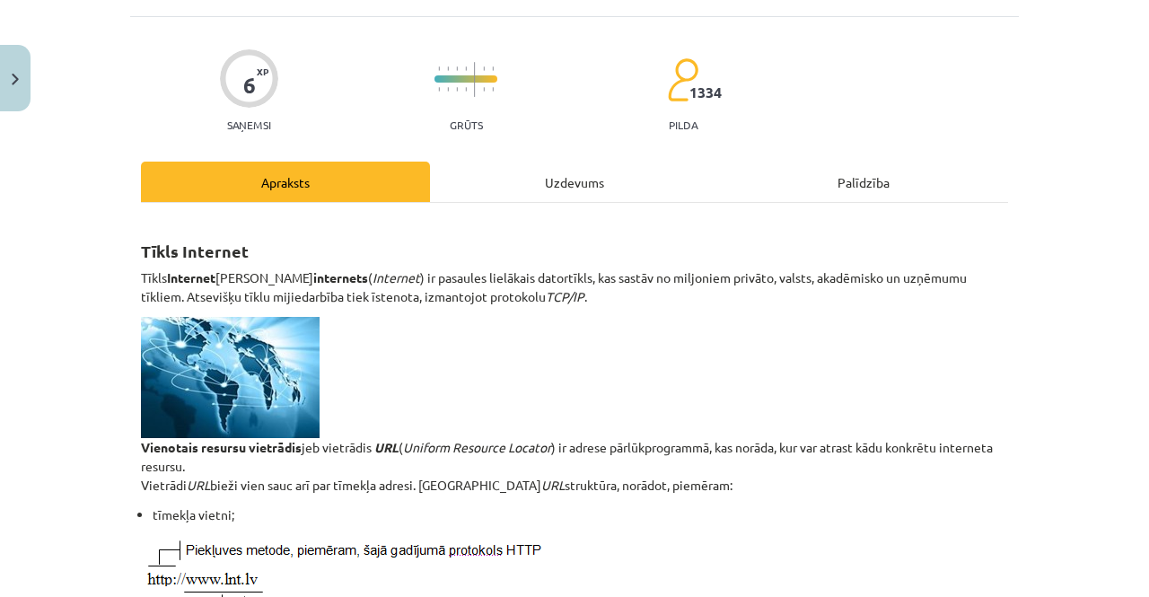
scroll to position [0, 0]
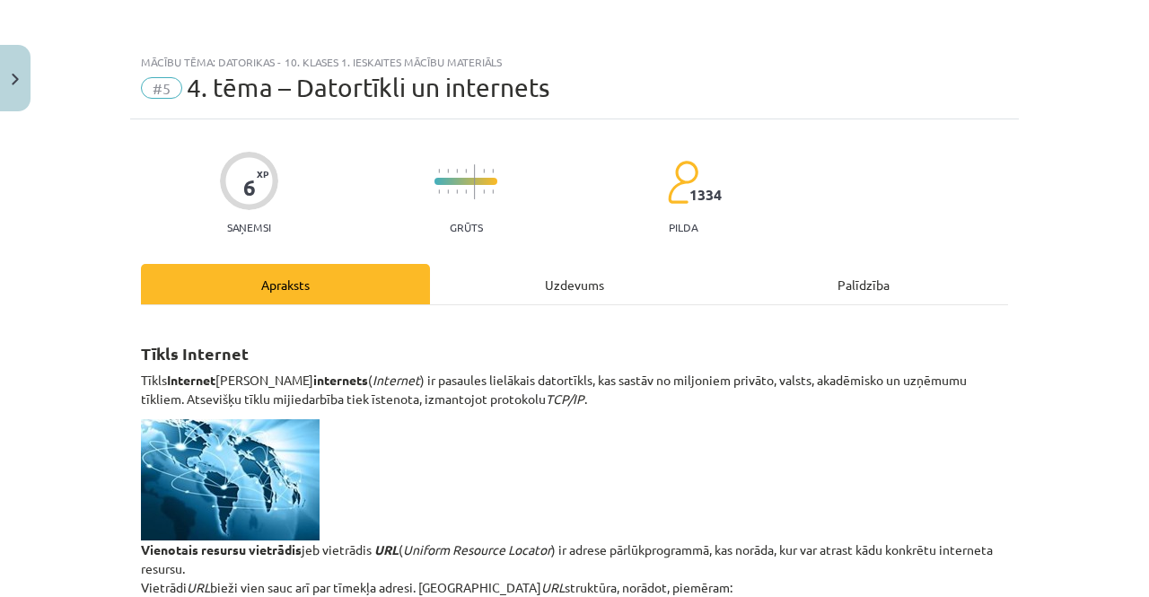
click at [595, 268] on div "Uzdevums" at bounding box center [574, 284] width 289 height 40
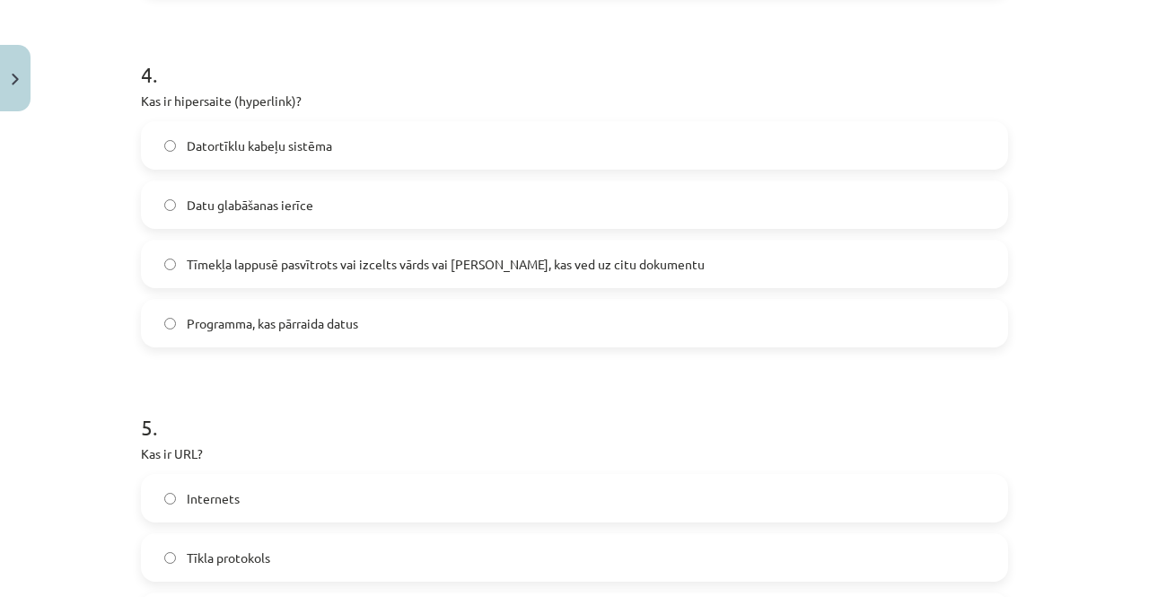
scroll to position [1385, 0]
click at [260, 256] on span "Tīmekļa lappusē pasvītrots vai izcelts vārds vai frāze, kas ved uz citu dokumen…" at bounding box center [446, 263] width 518 height 19
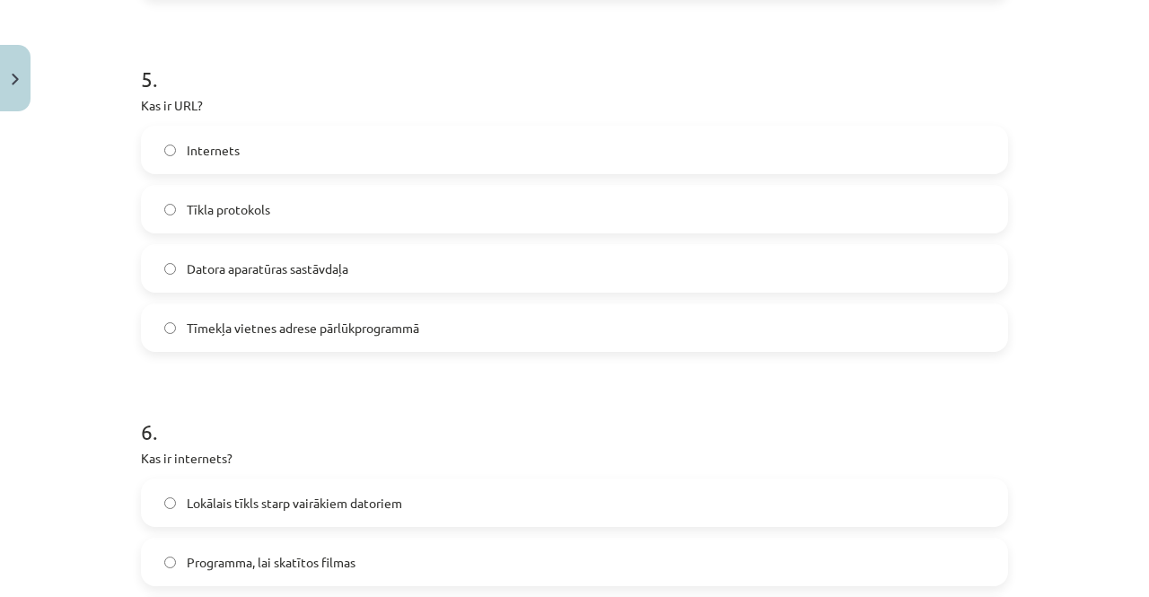
scroll to position [1744, 0]
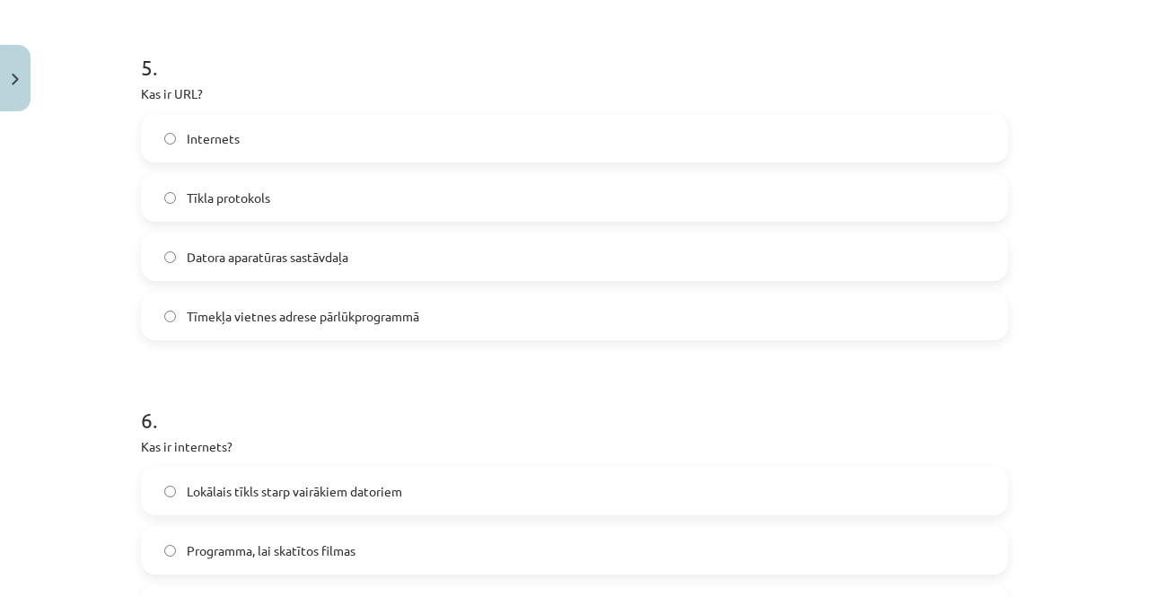
click at [293, 317] on span "Tīmekļa vietnes adrese pārlūkprogrammā" at bounding box center [303, 316] width 232 height 19
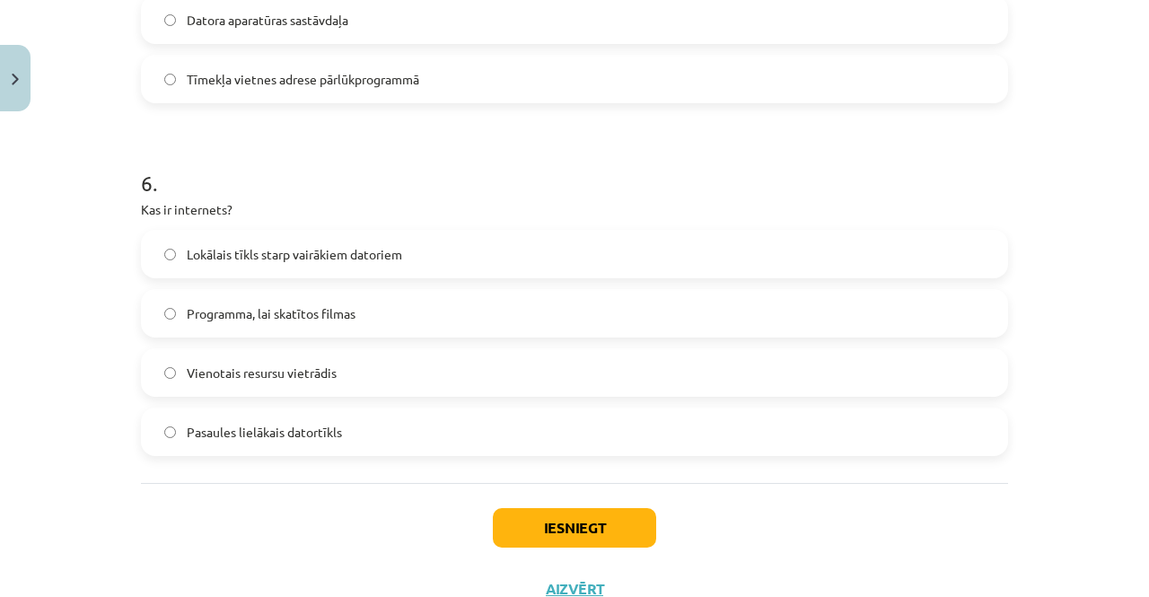
scroll to position [1987, 0]
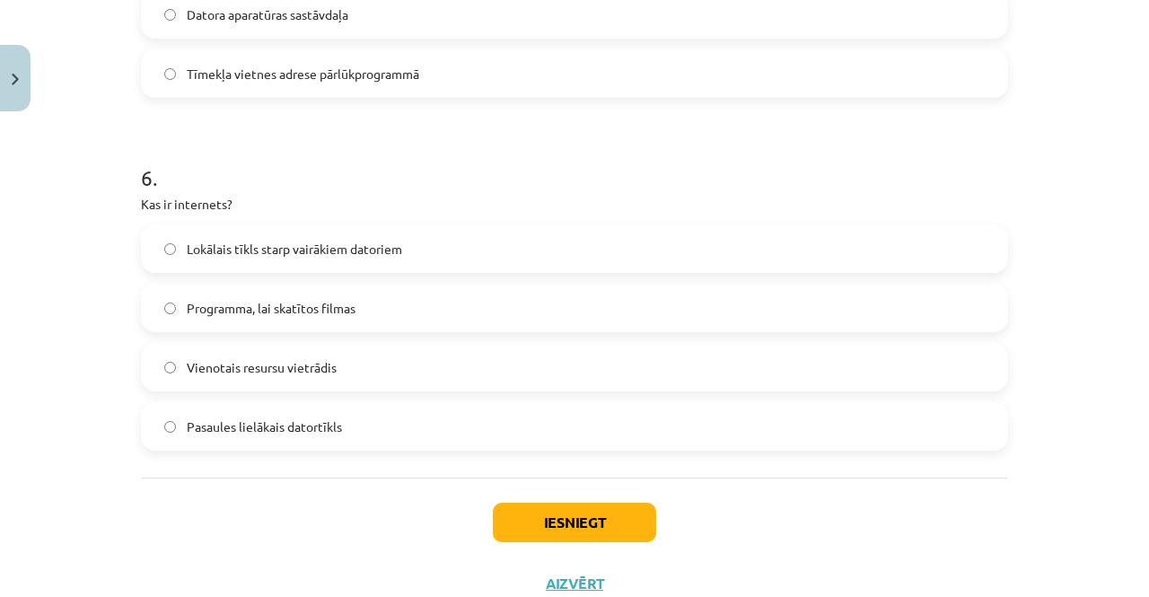
click at [197, 367] on span "Vienotais resursu vietrādis" at bounding box center [262, 367] width 150 height 19
click at [539, 509] on button "Iesniegt" at bounding box center [574, 521] width 163 height 39
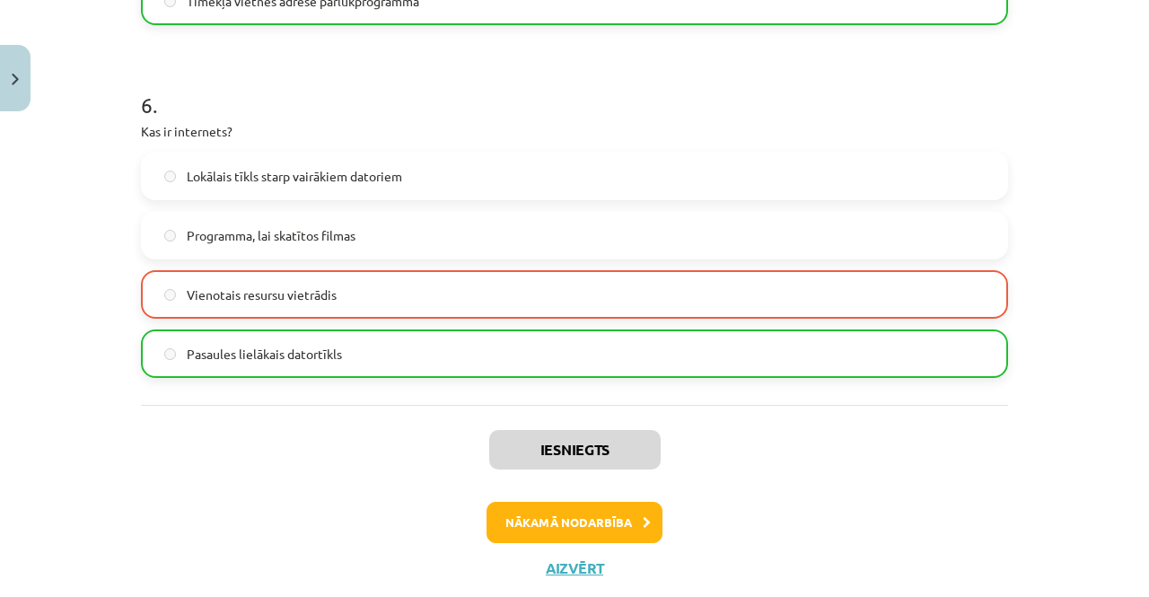
scroll to position [2103, 0]
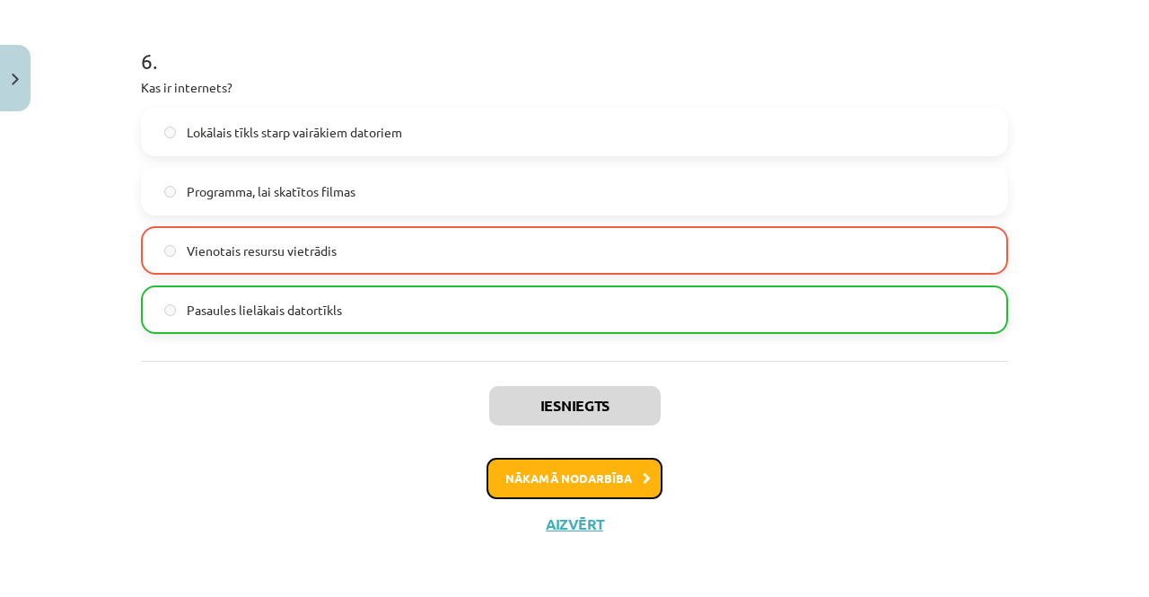
click at [633, 467] on button "Nākamā nodarbība" at bounding box center [574, 478] width 176 height 41
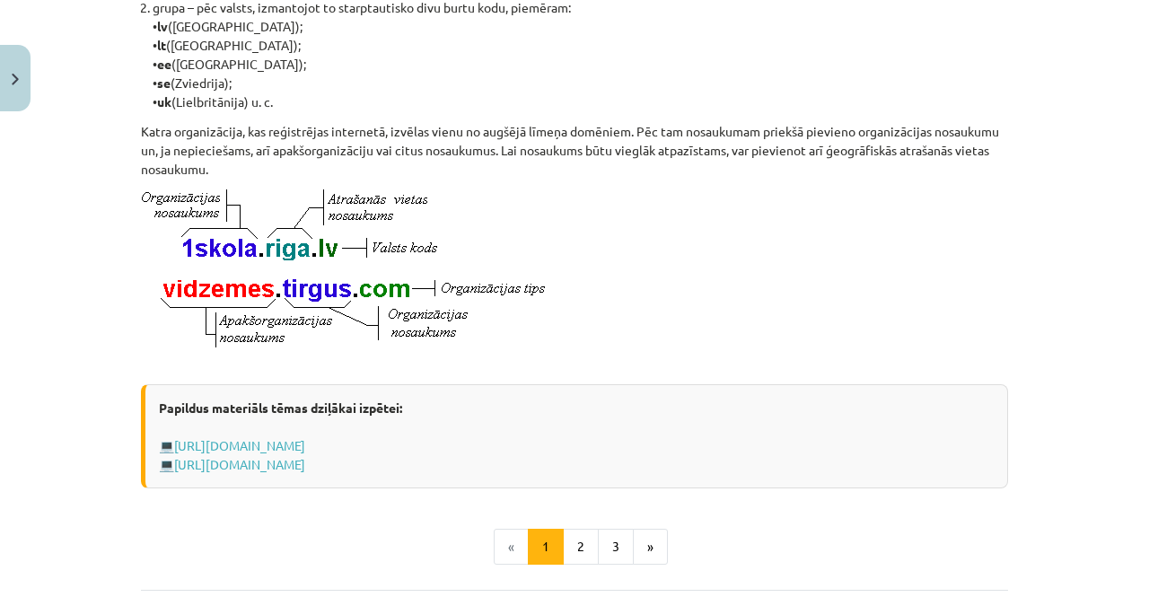
scroll to position [1068, 0]
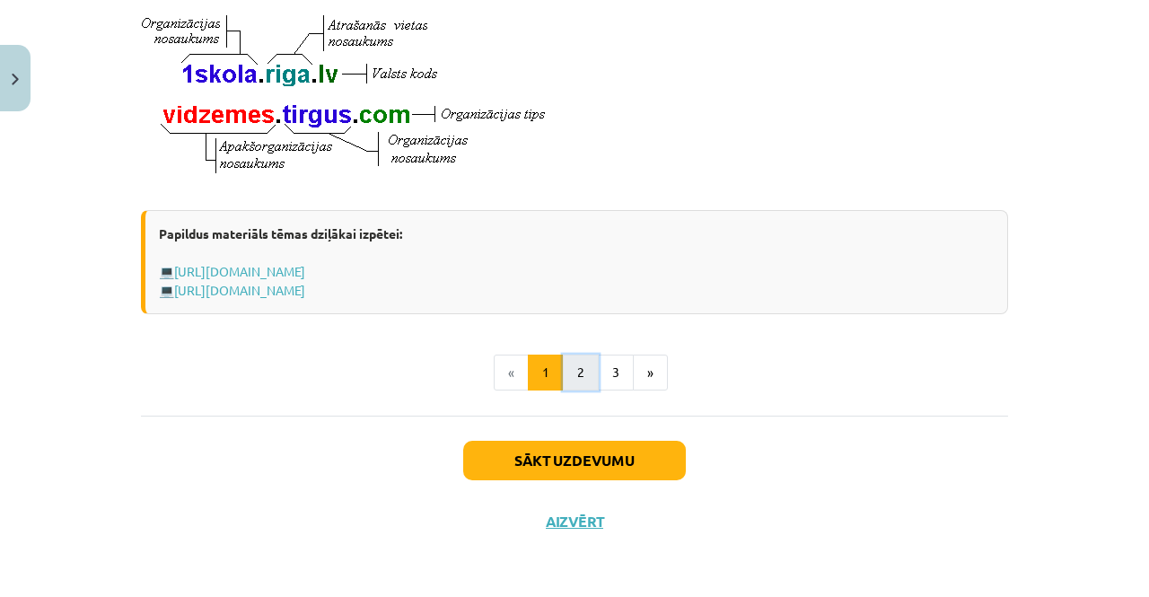
click at [573, 387] on button "2" at bounding box center [581, 372] width 36 height 36
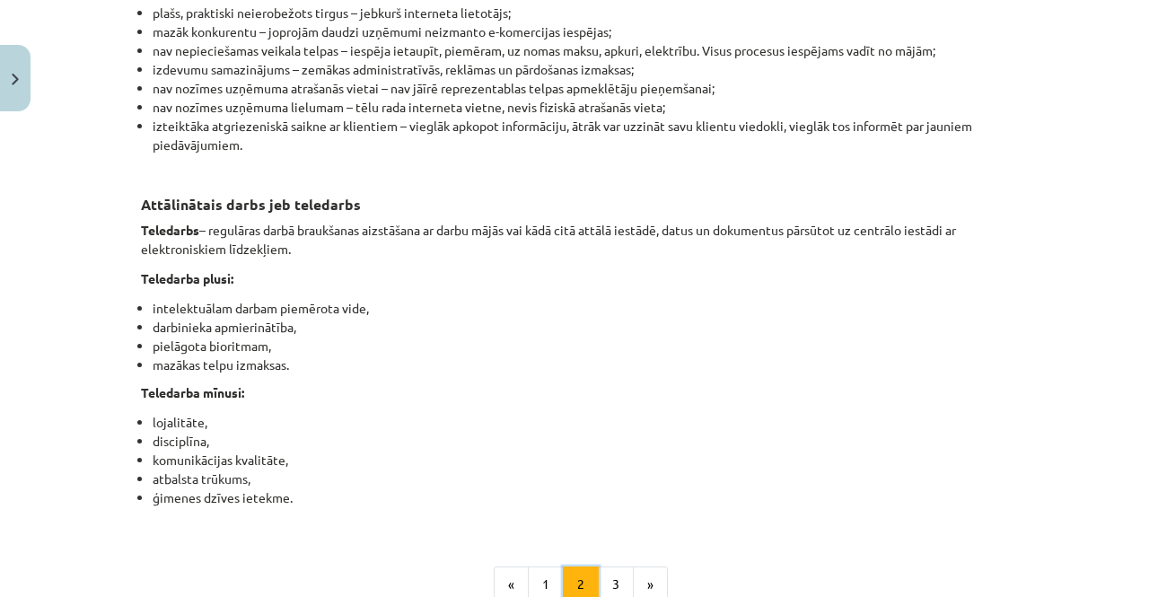
scroll to position [2861, 0]
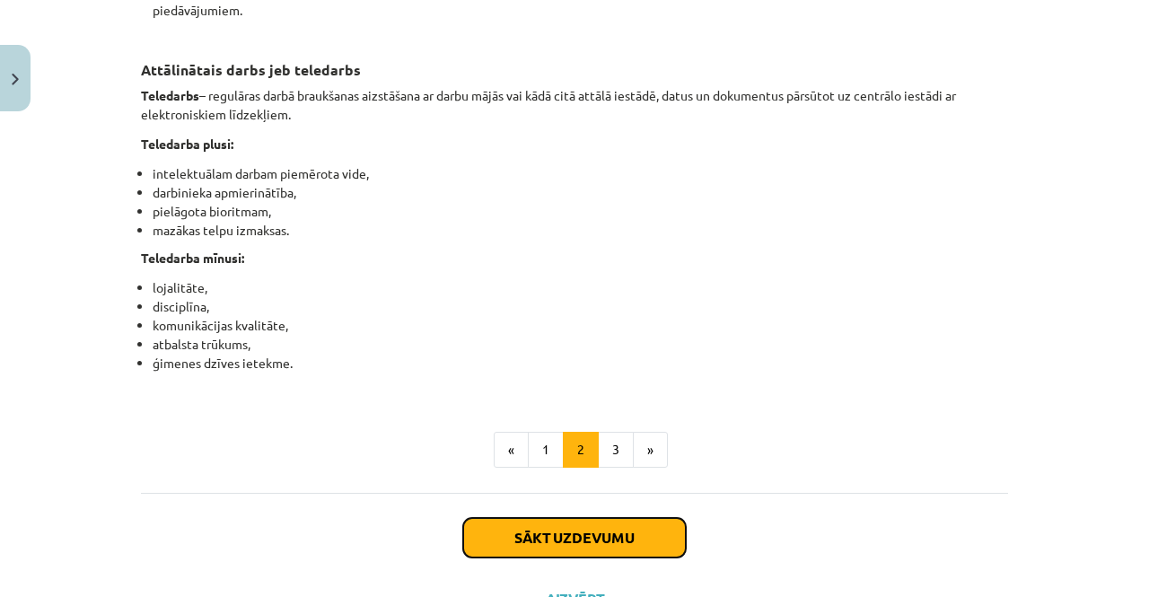
click at [590, 557] on button "Sākt uzdevumu" at bounding box center [574, 537] width 223 height 39
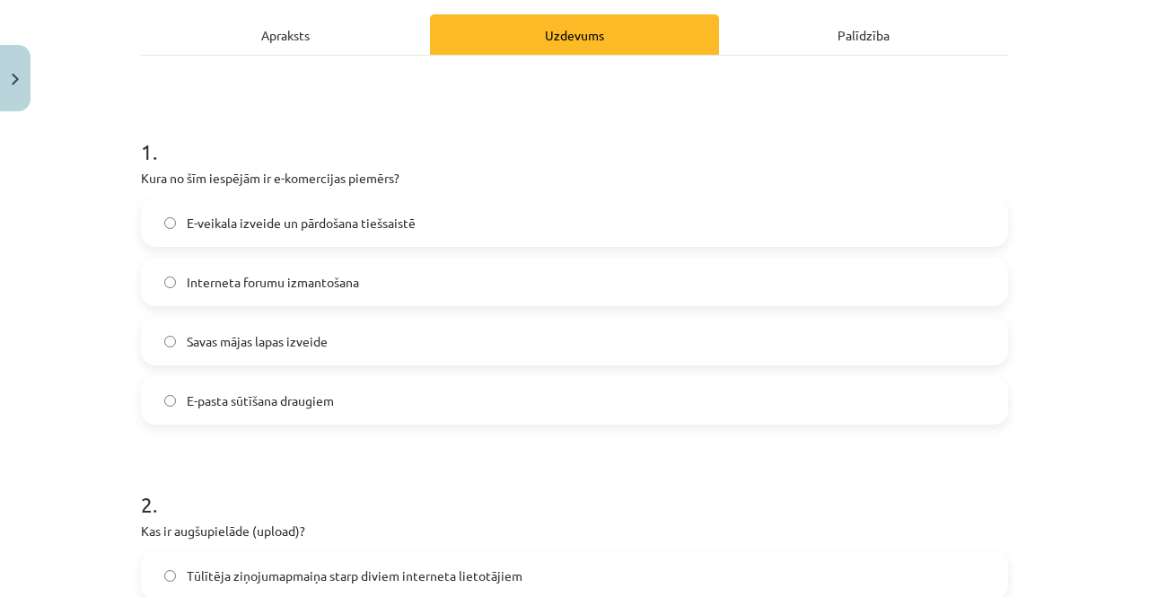
scroll to position [293, 0]
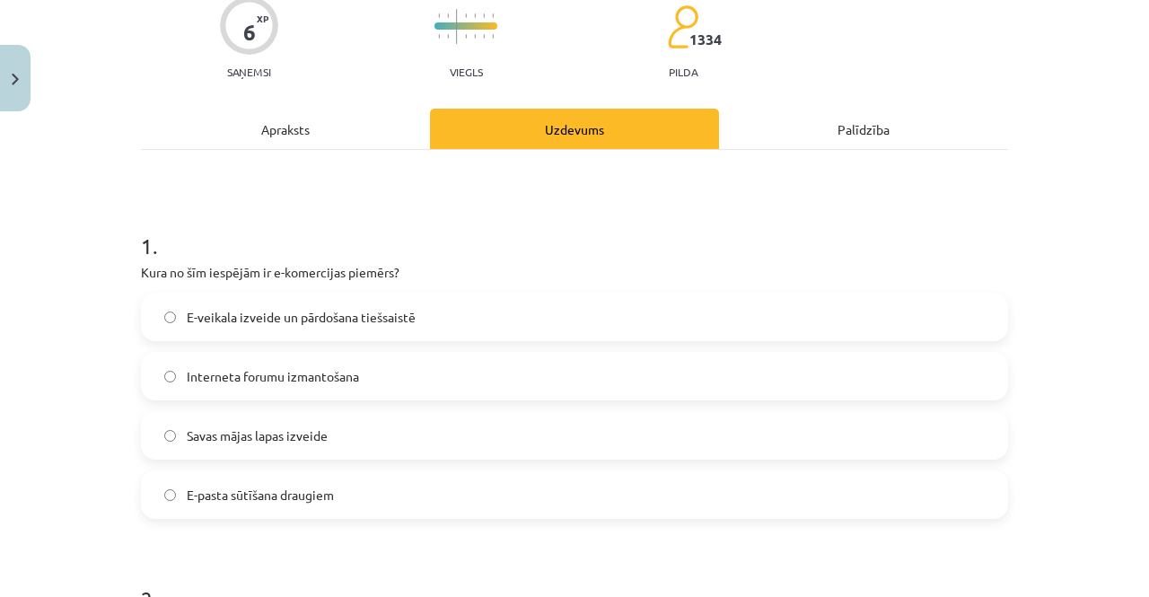
click at [301, 119] on div "Apraksts" at bounding box center [285, 129] width 289 height 40
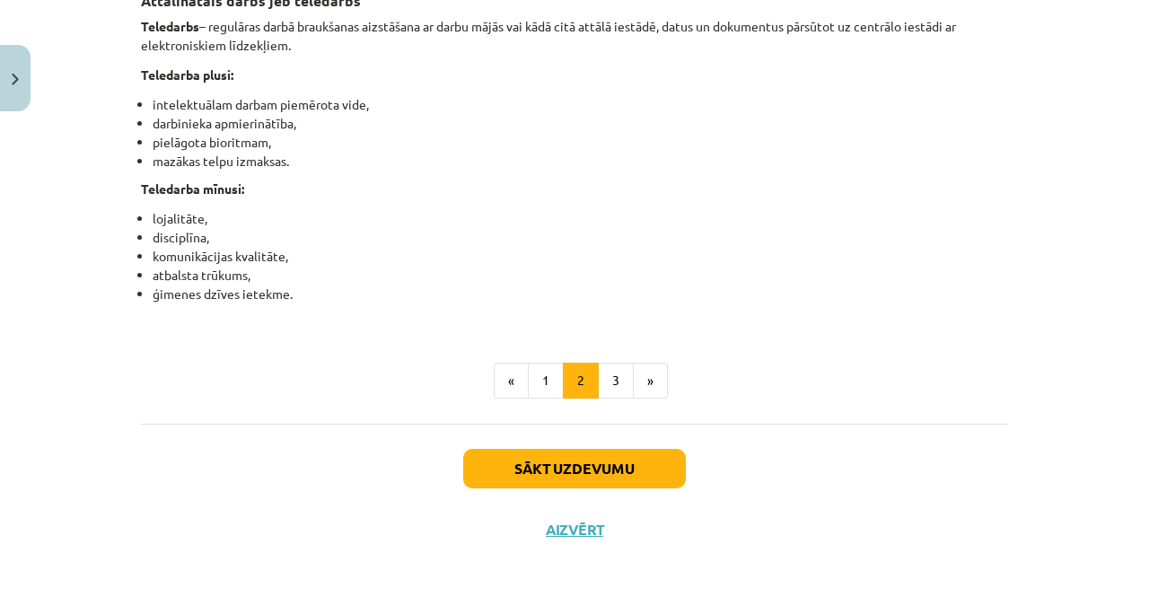
scroll to position [2957, 0]
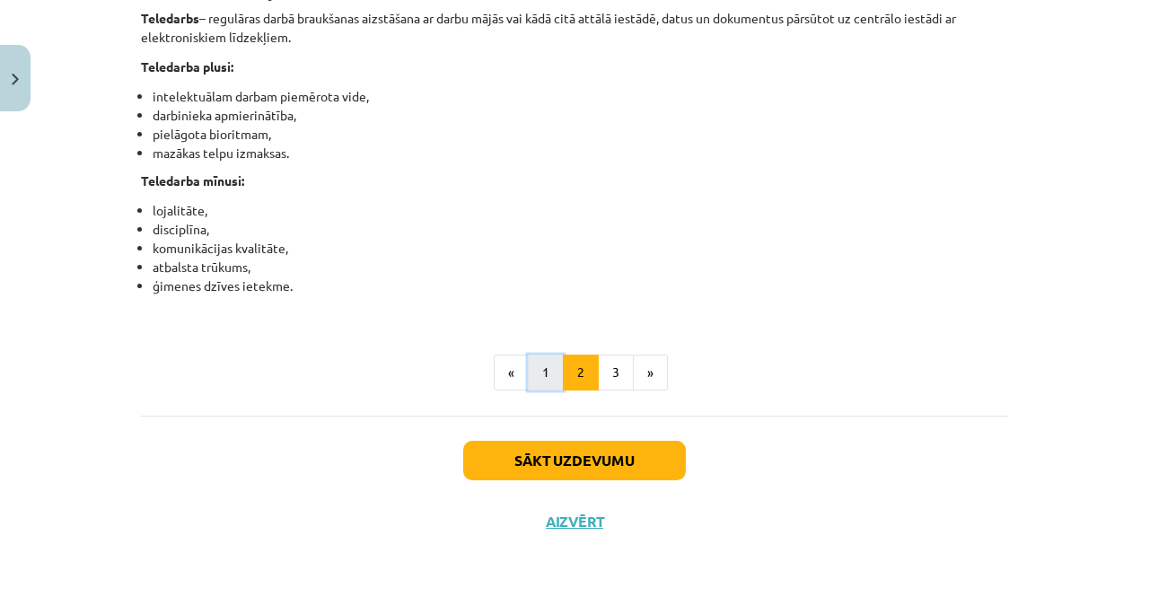
click at [537, 378] on button "1" at bounding box center [546, 372] width 36 height 36
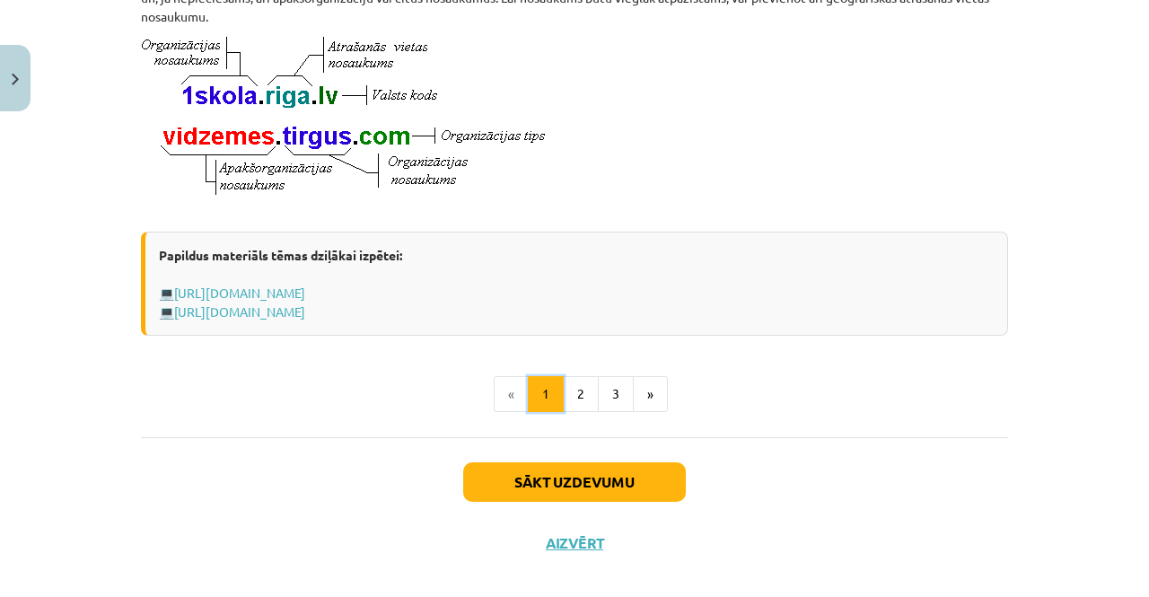
scroll to position [1032, 0]
click at [576, 411] on button "2" at bounding box center [581, 393] width 36 height 36
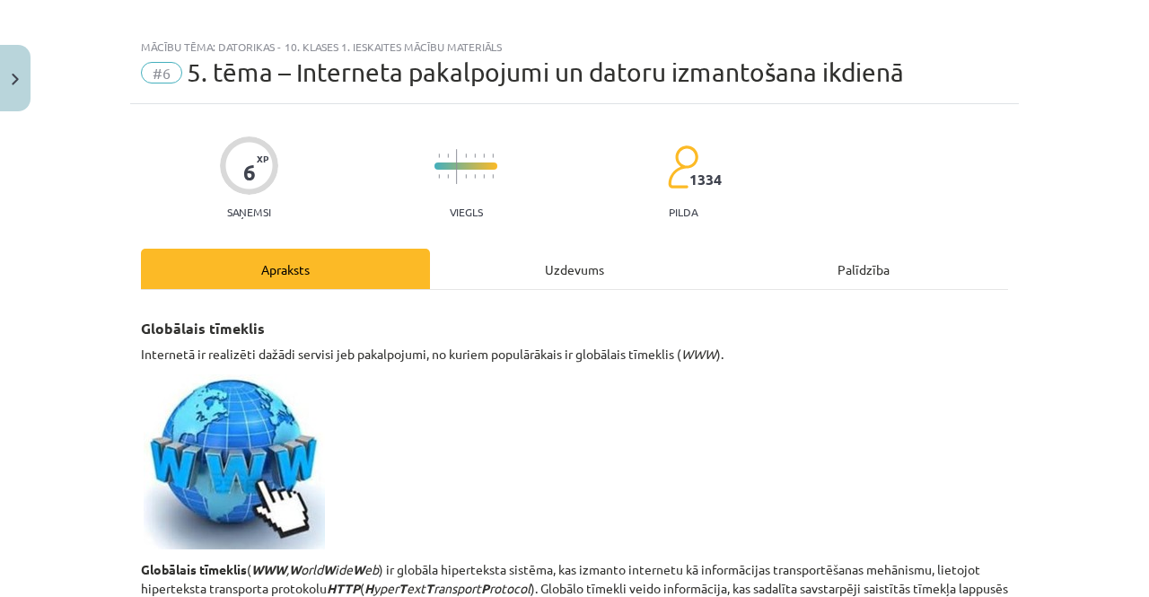
scroll to position [0, 0]
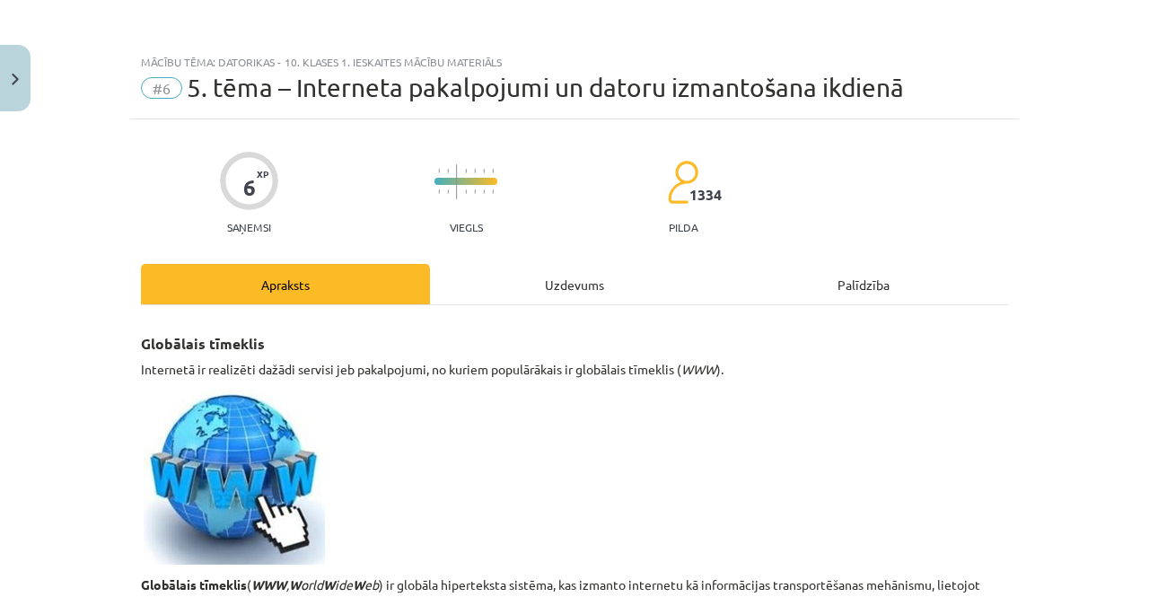
click at [579, 284] on div "Uzdevums" at bounding box center [574, 284] width 289 height 40
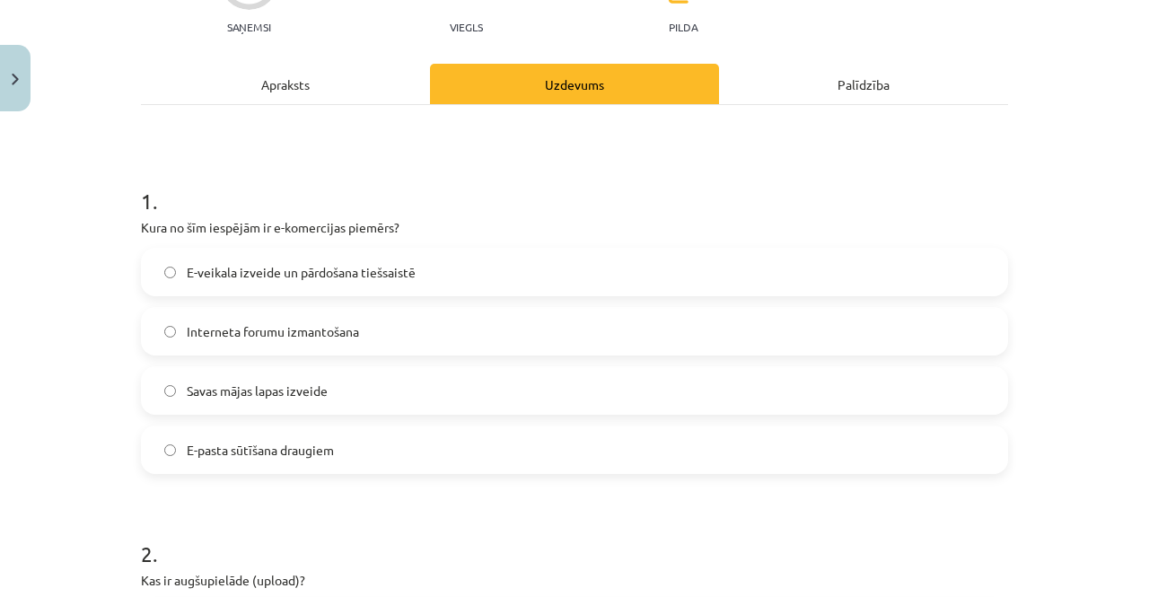
scroll to position [214, 0]
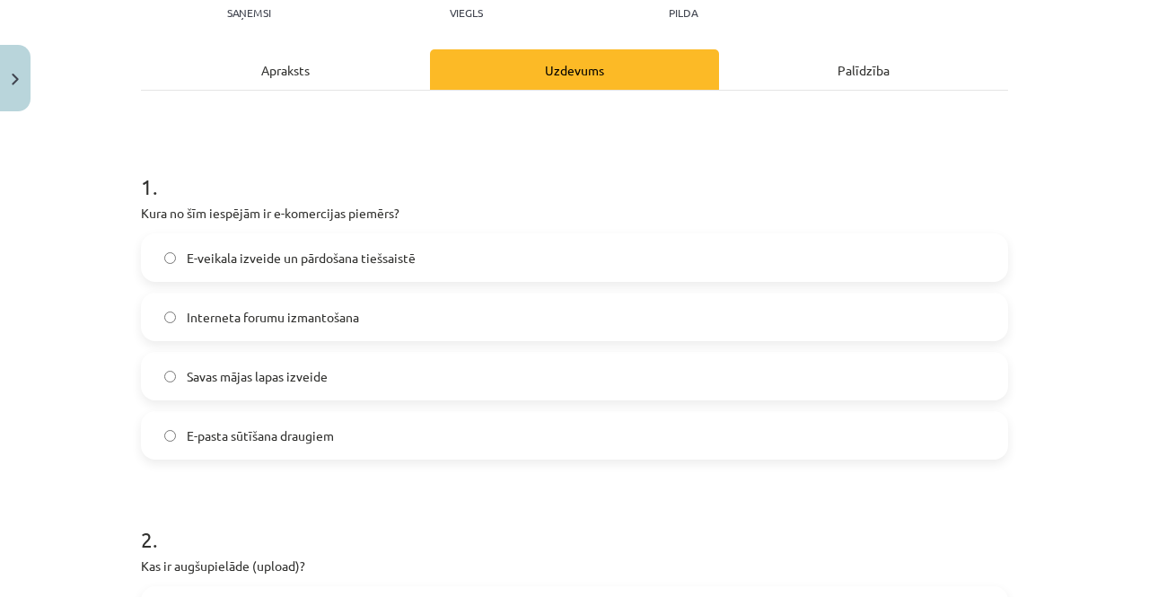
click at [339, 311] on span "Interneta forumu izmantošana" at bounding box center [273, 317] width 172 height 19
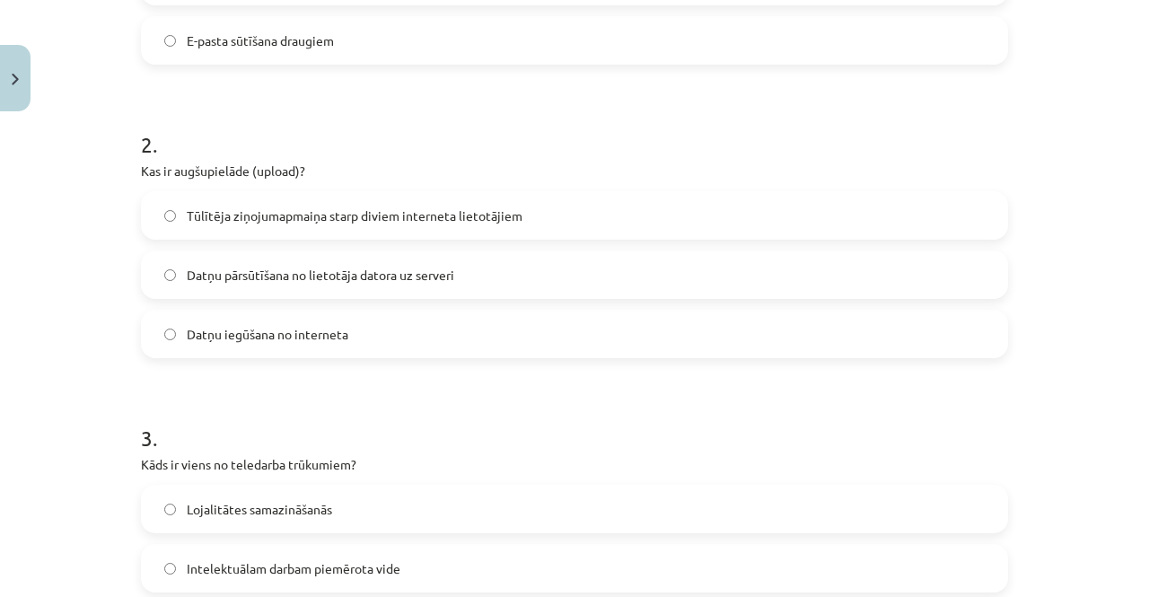
scroll to position [610, 0]
click at [330, 274] on span "Datņu pārsūtīšana no lietotāja datora uz serveri" at bounding box center [320, 274] width 267 height 19
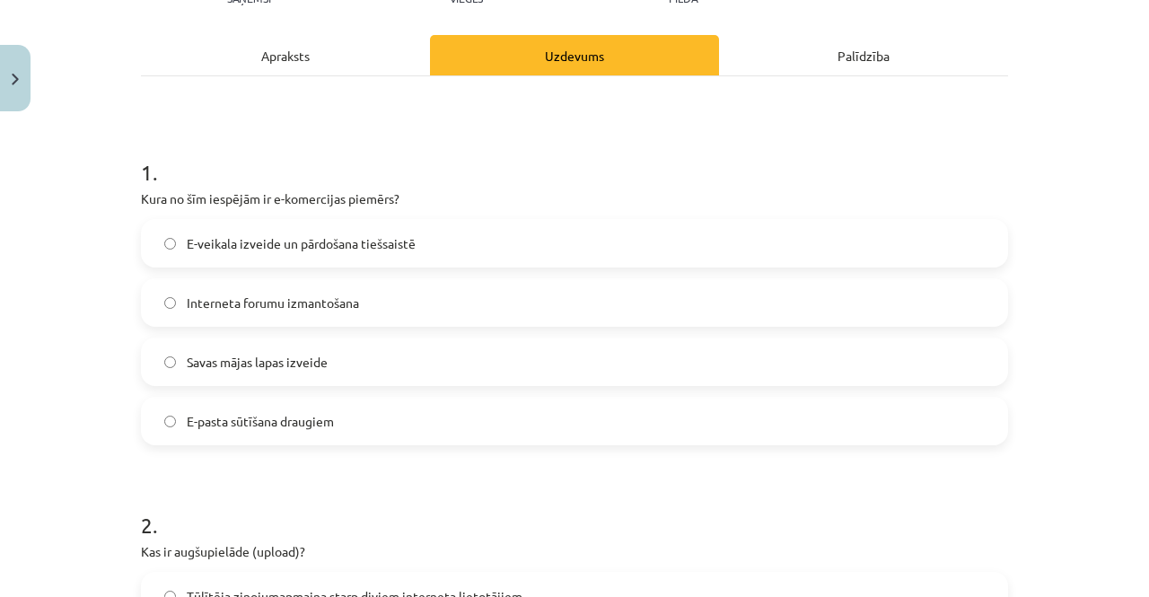
scroll to position [173, 0]
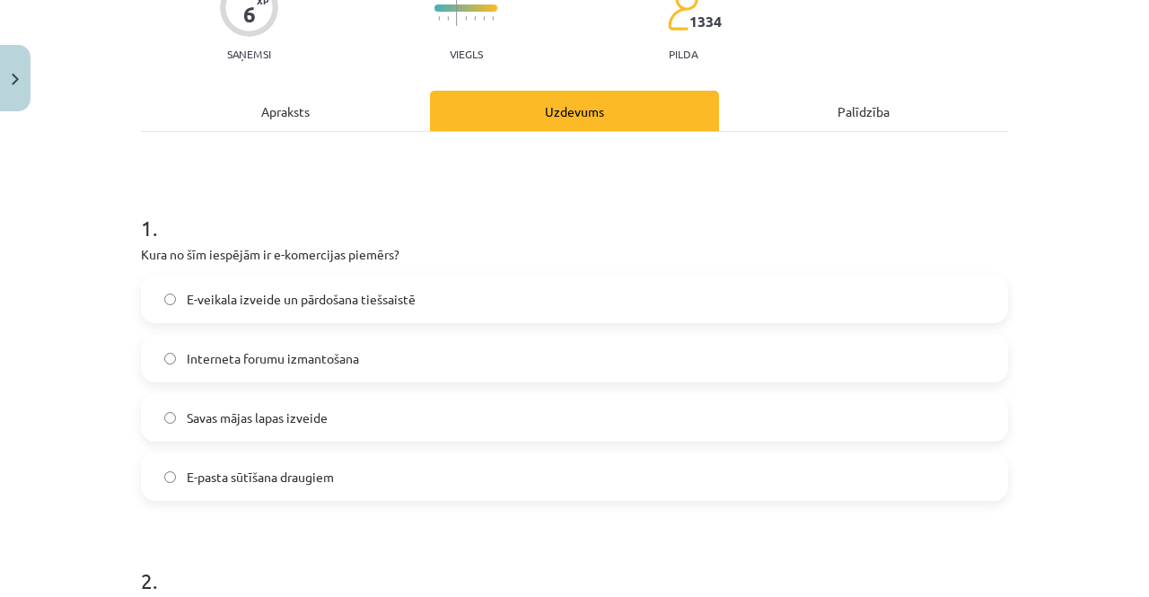
click at [299, 124] on div "Apraksts" at bounding box center [285, 111] width 289 height 40
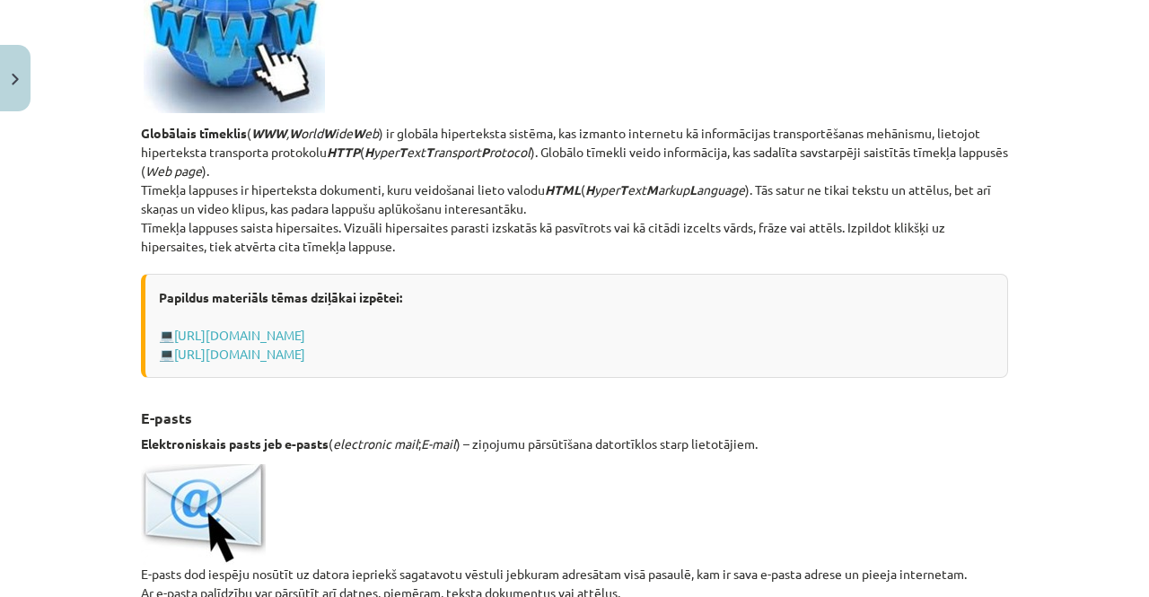
scroll to position [0, 0]
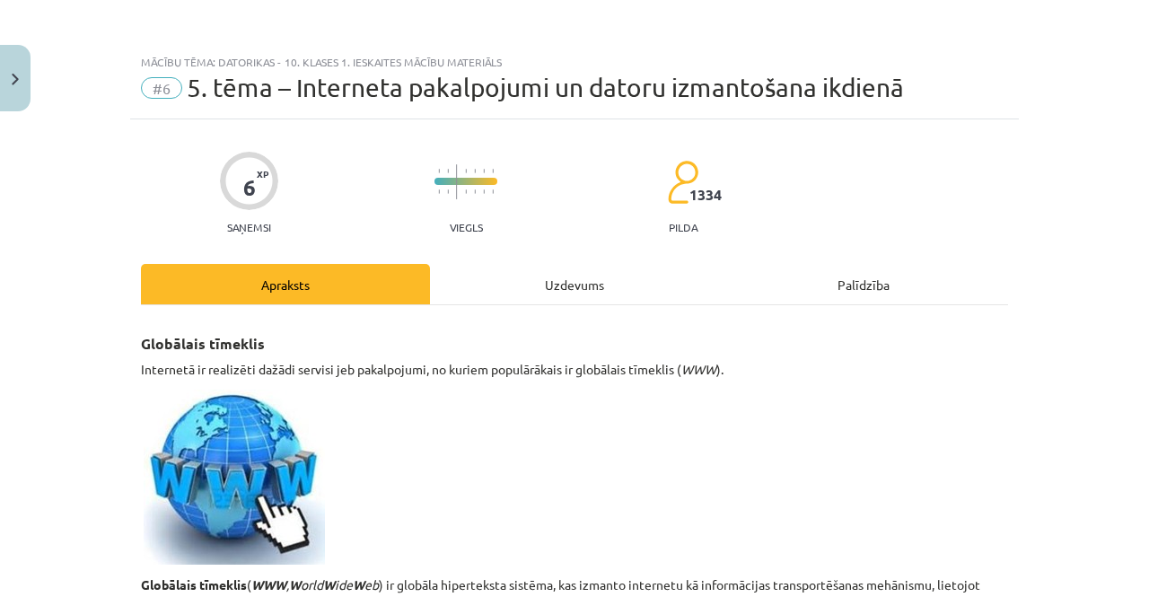
click at [600, 284] on div "Uzdevums" at bounding box center [574, 284] width 289 height 40
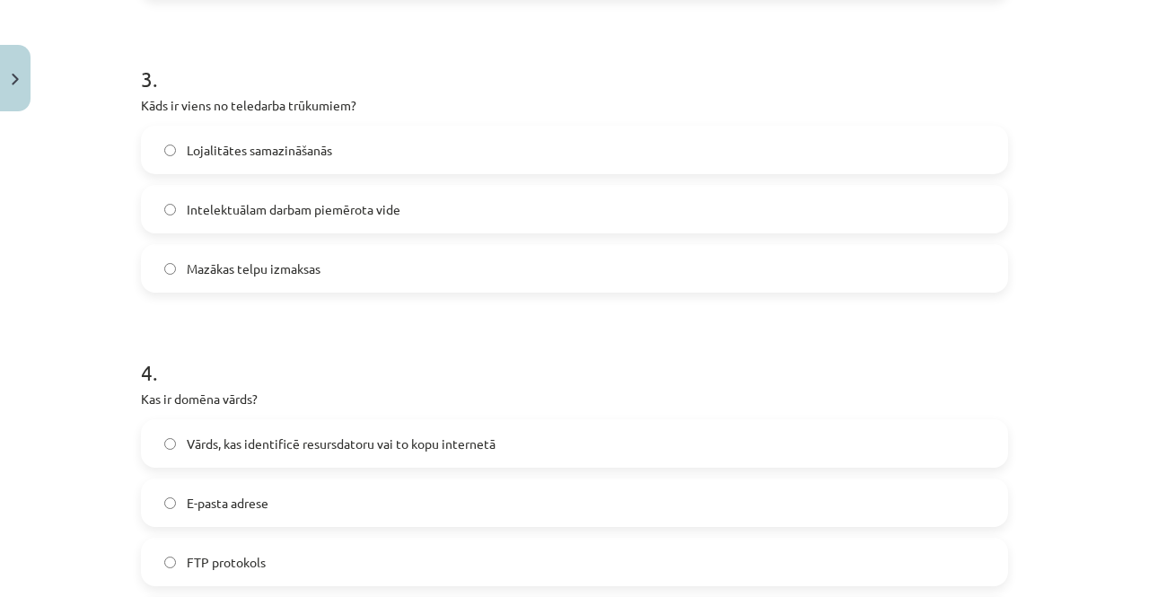
scroll to position [965, 0]
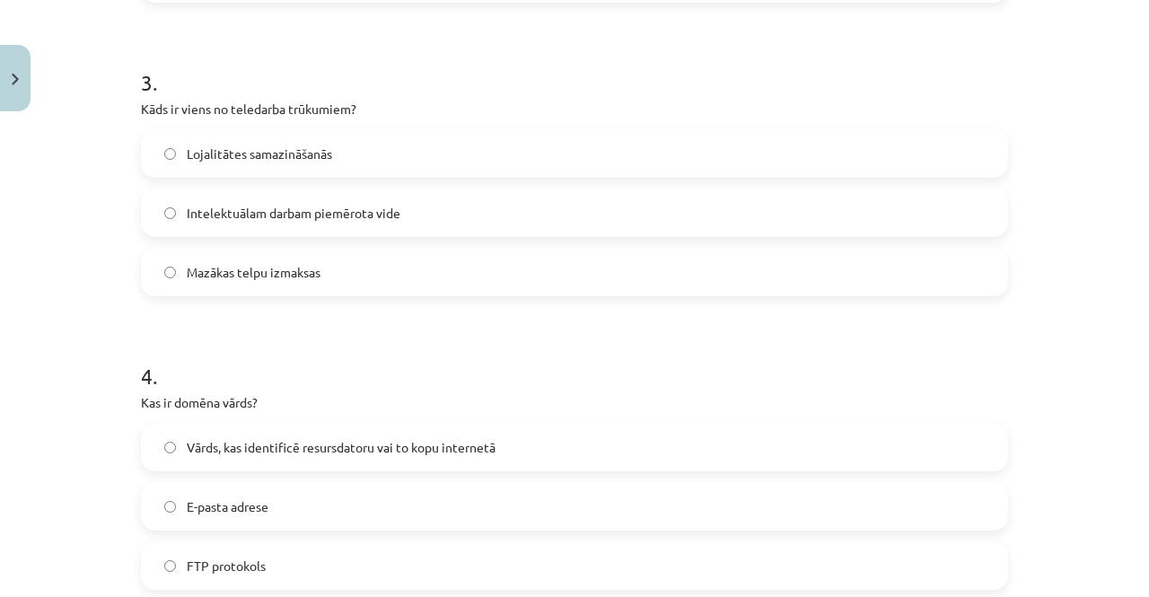
click at [415, 152] on label "Lojalitātes samazināšanās" at bounding box center [574, 153] width 863 height 45
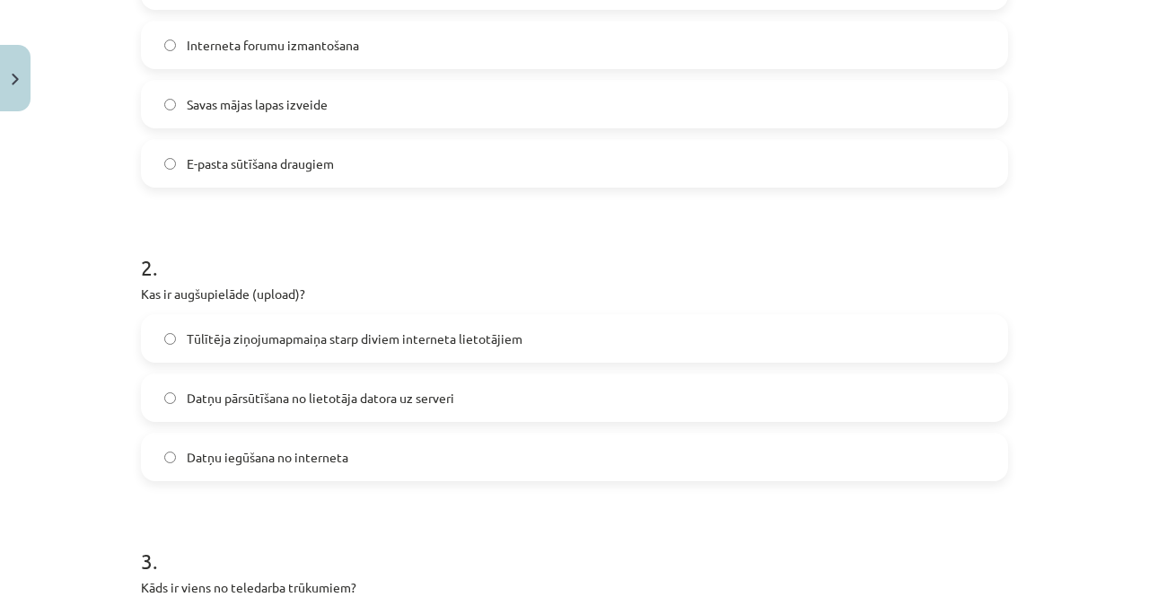
scroll to position [0, 0]
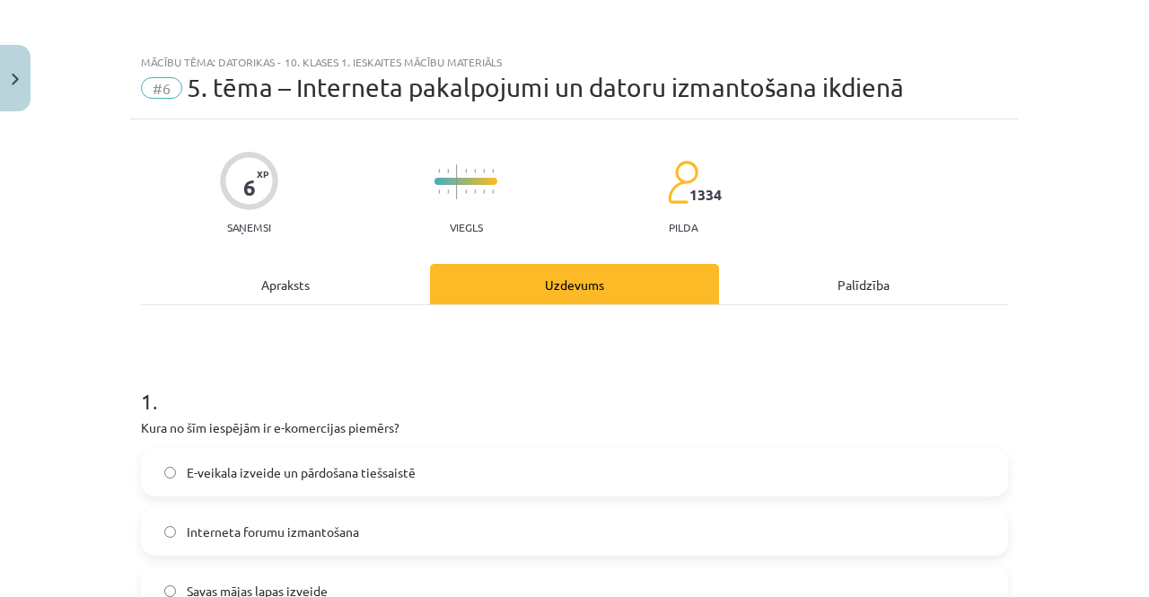
click at [290, 275] on div "Apraksts" at bounding box center [285, 284] width 289 height 40
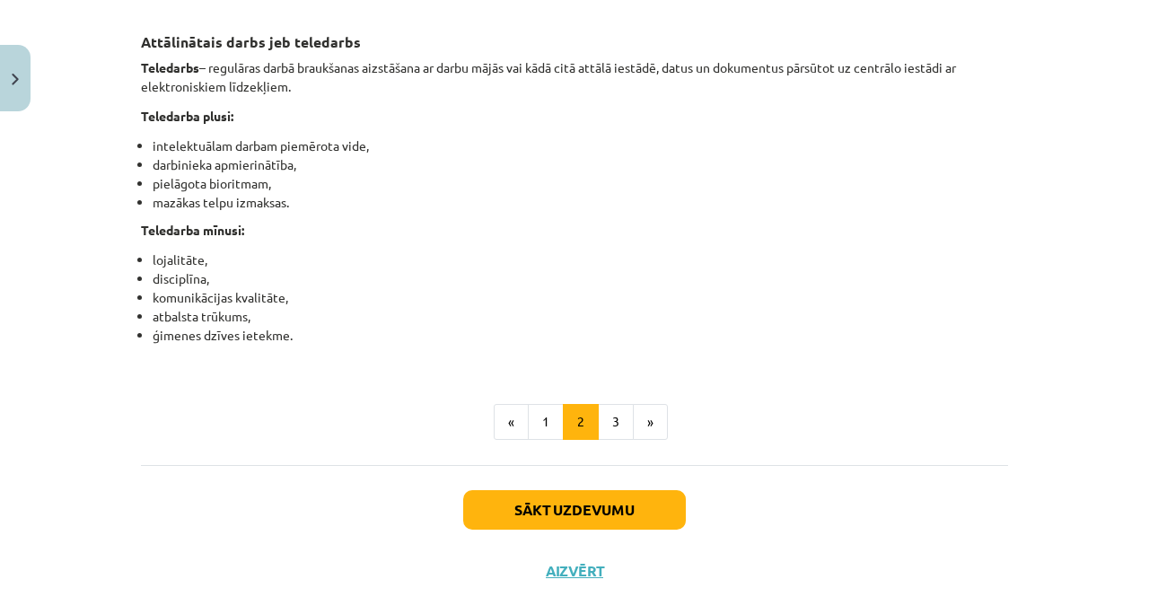
scroll to position [2966, 0]
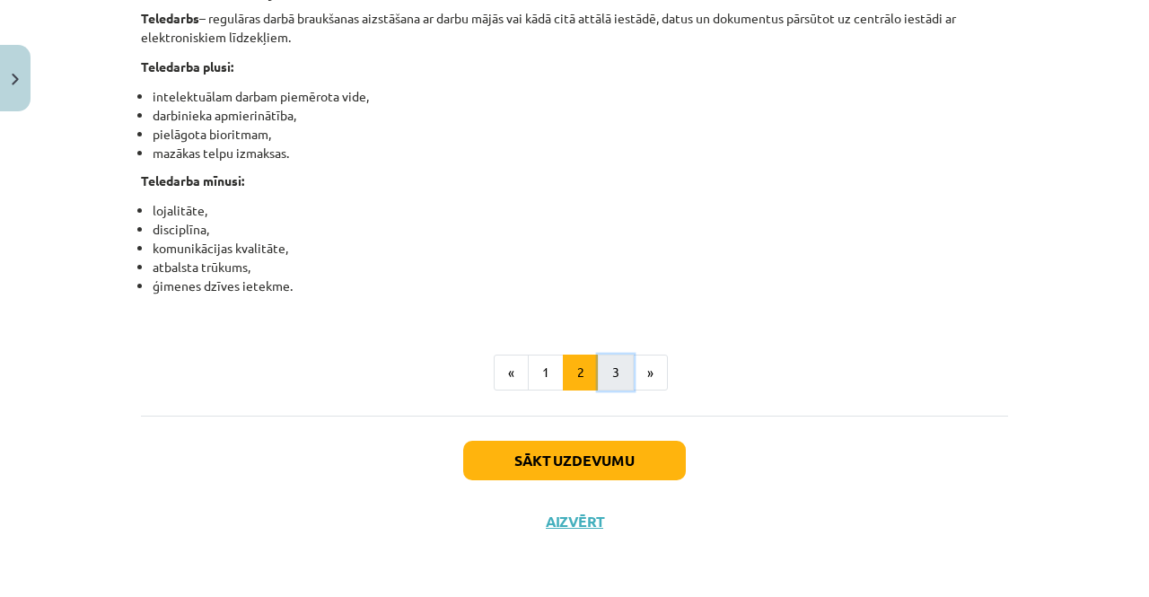
click at [605, 376] on button "3" at bounding box center [616, 372] width 36 height 36
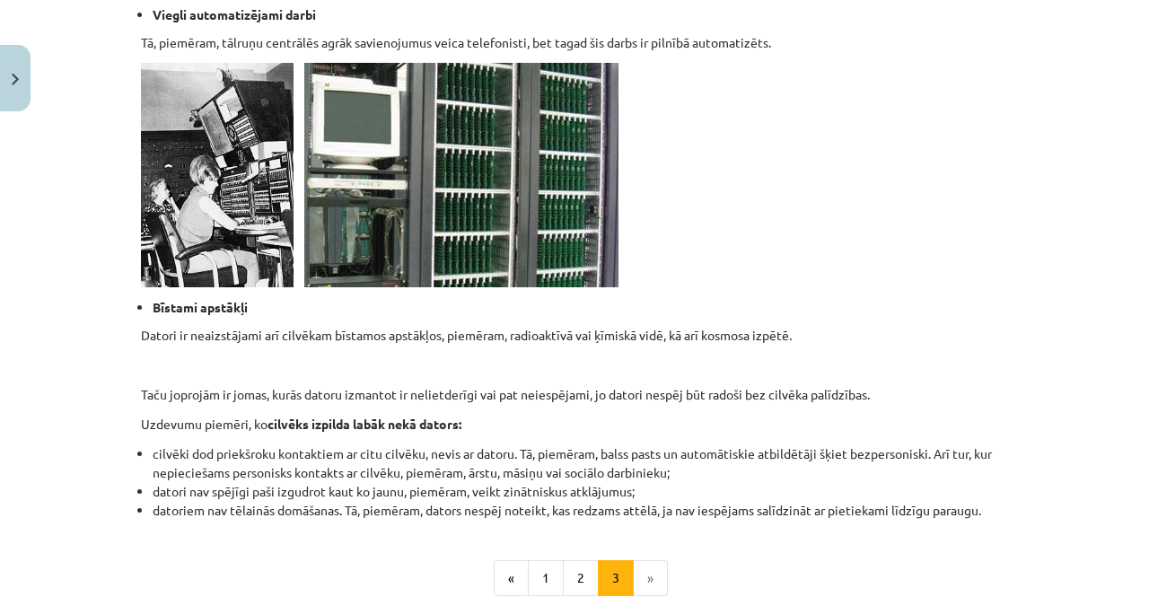
scroll to position [1804, 0]
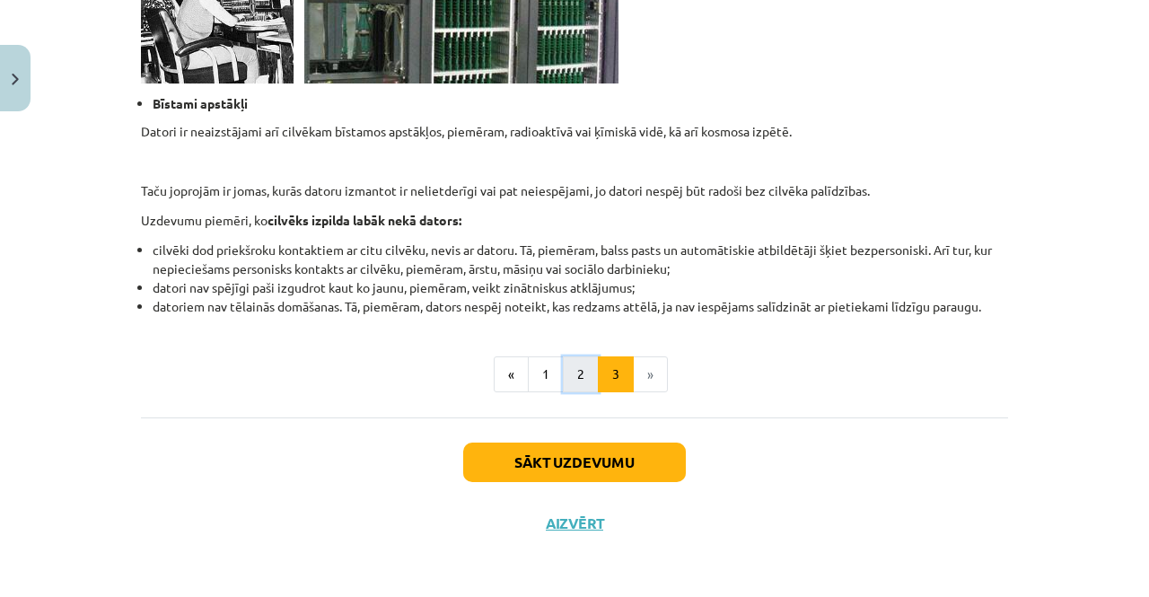
click at [580, 373] on button "2" at bounding box center [581, 374] width 36 height 36
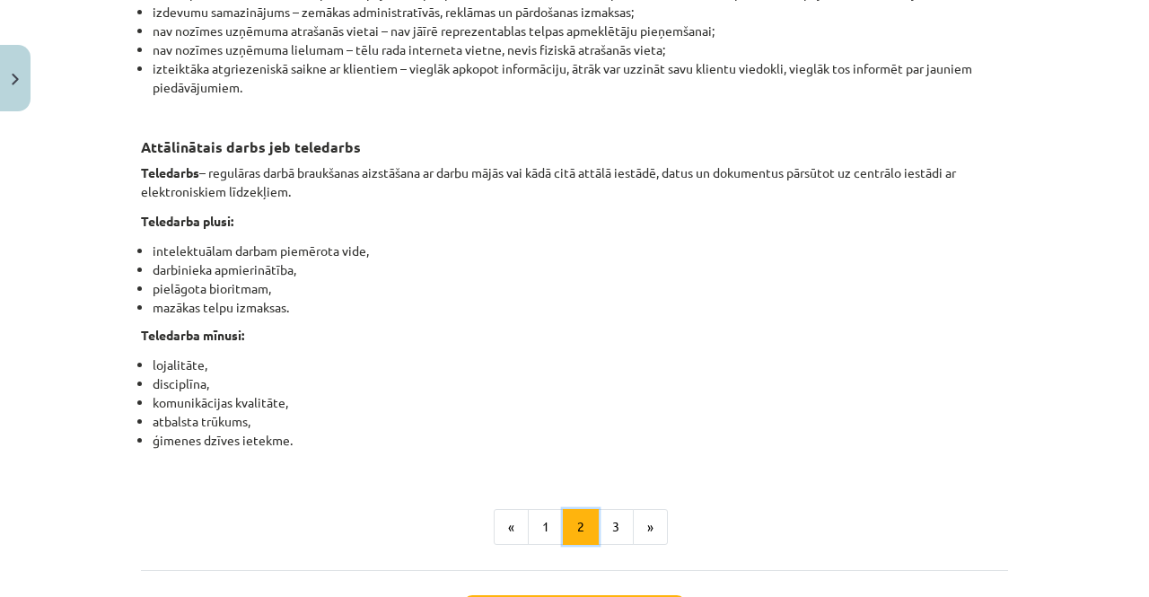
scroll to position [2784, 0]
click at [542, 544] on button "1" at bounding box center [546, 526] width 36 height 36
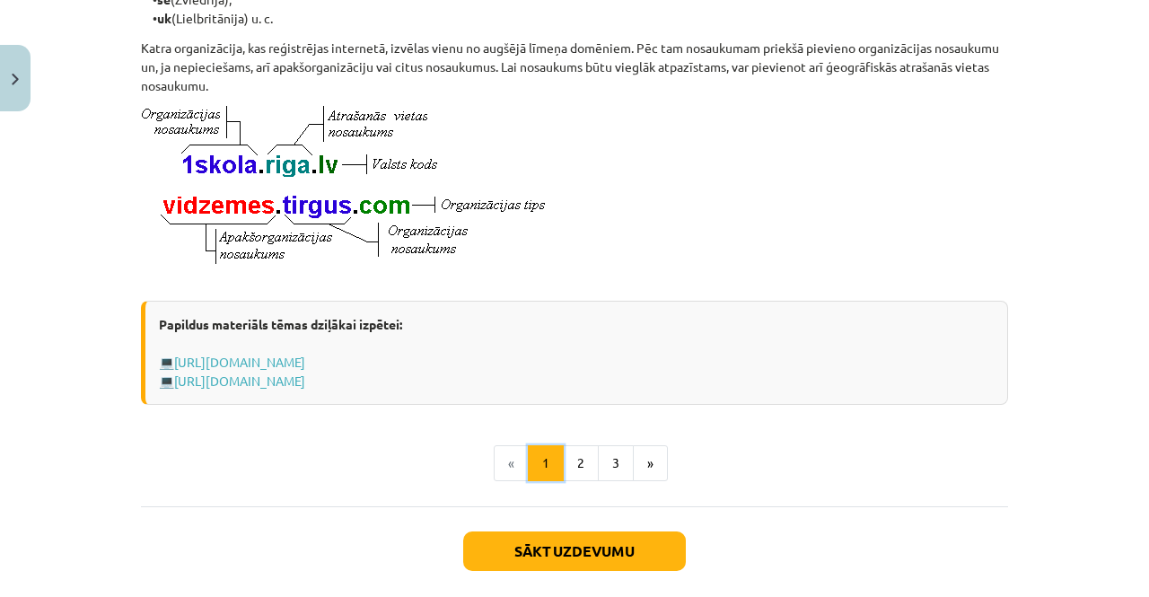
scroll to position [963, 0]
click at [578, 567] on button "Sākt uzdevumu" at bounding box center [574, 549] width 223 height 39
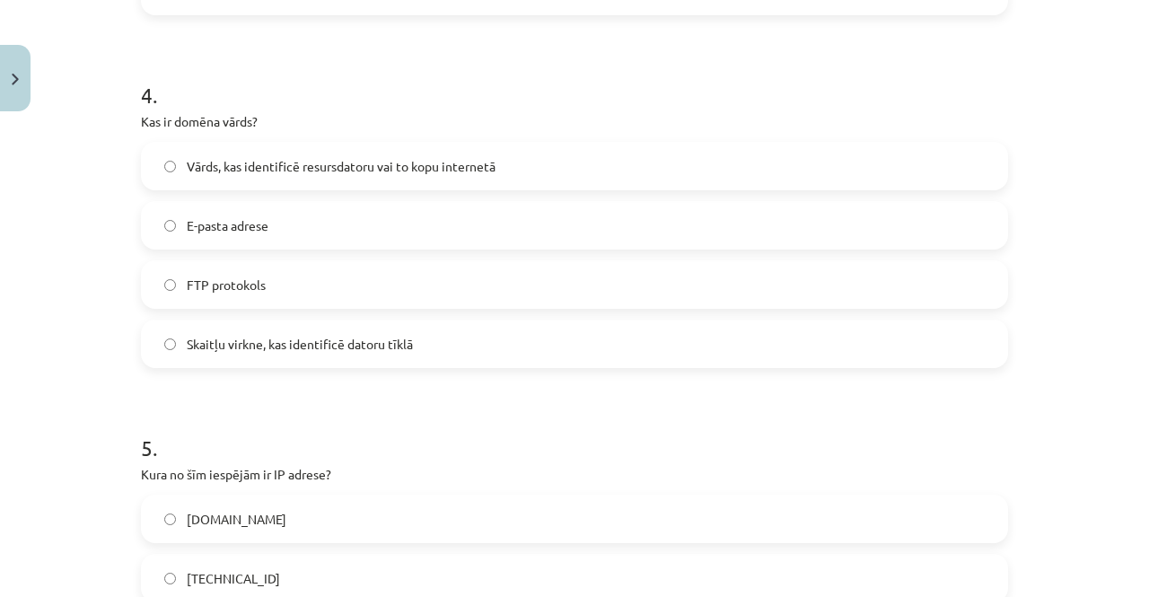
scroll to position [1258, 0]
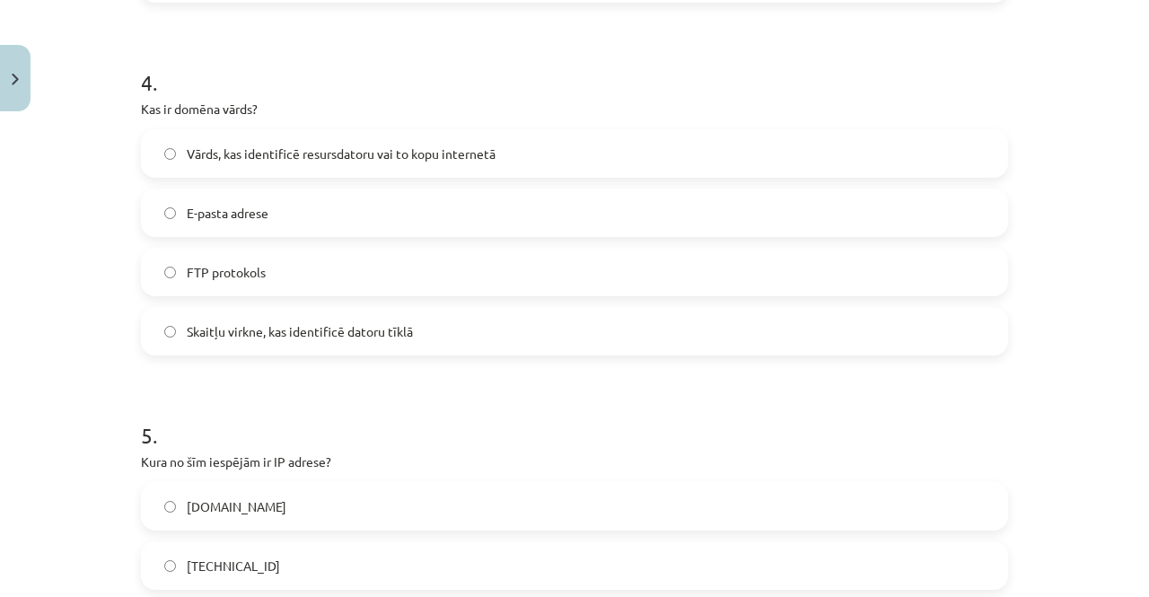
click at [302, 162] on label "Vārds, kas identificē resursdatoru vai to kopu internetā" at bounding box center [574, 153] width 863 height 45
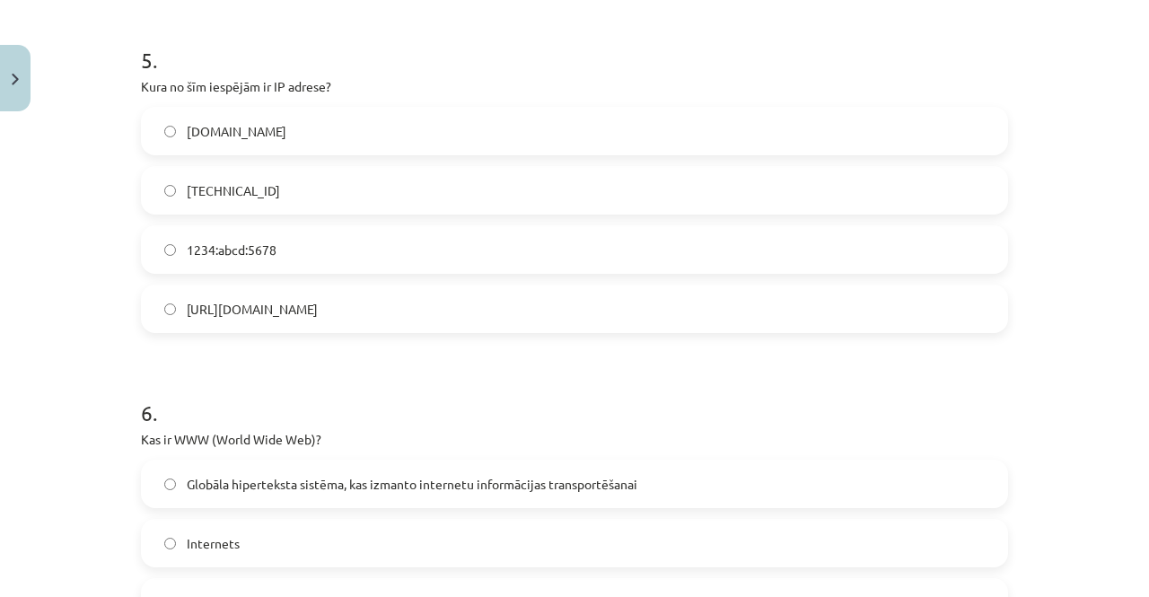
scroll to position [1634, 0]
click at [203, 319] on label "http://IP.com" at bounding box center [574, 307] width 863 height 45
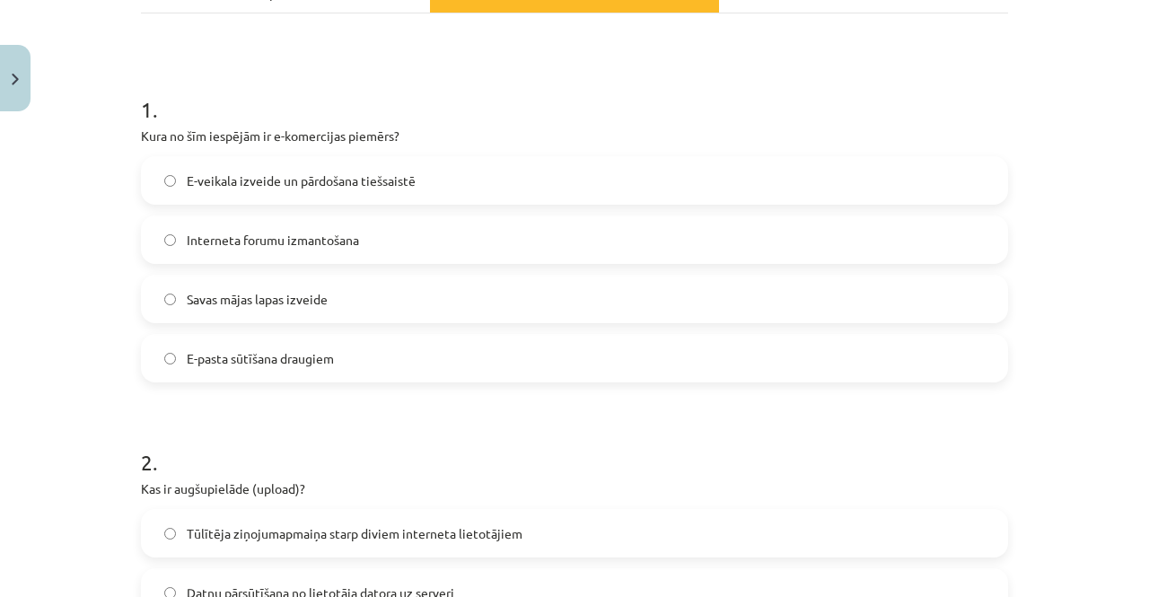
scroll to position [0, 0]
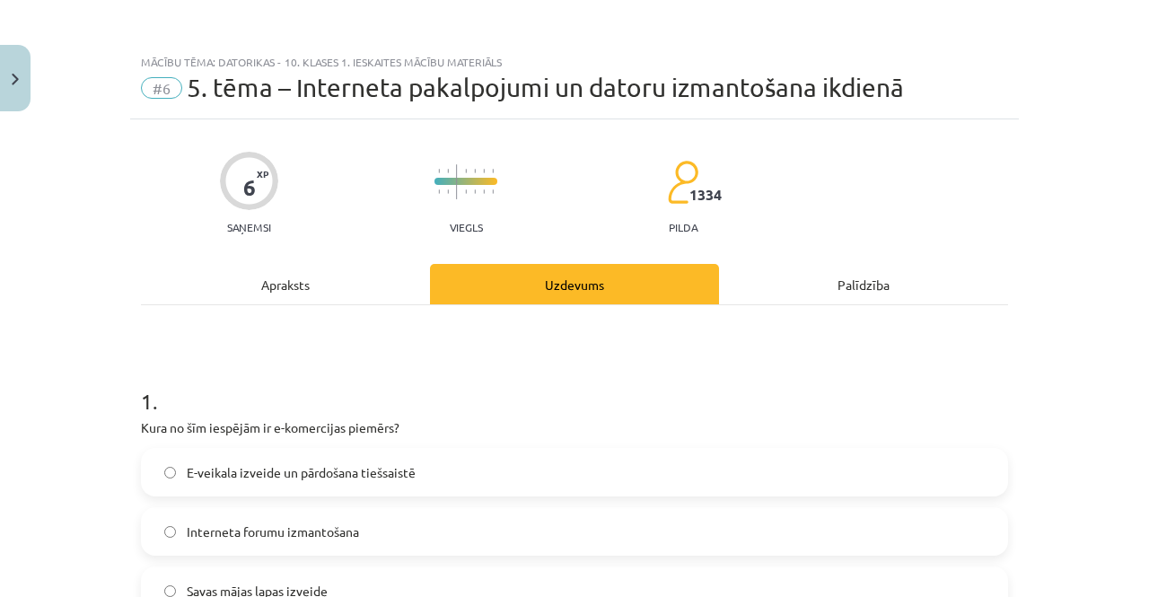
click at [216, 292] on div "Apraksts" at bounding box center [285, 284] width 289 height 40
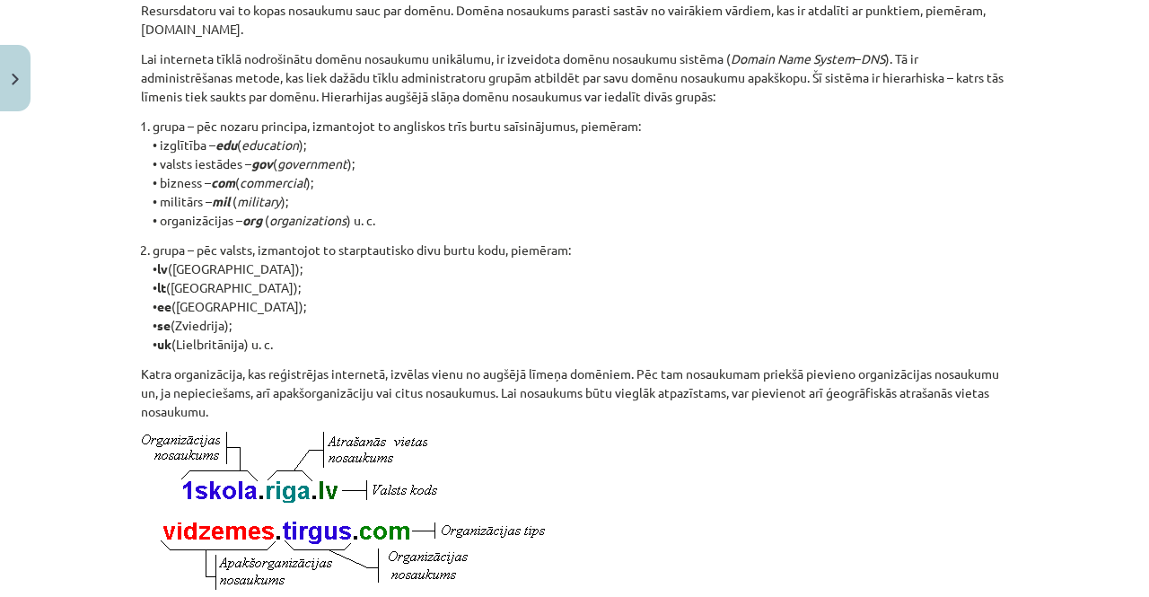
scroll to position [1068, 0]
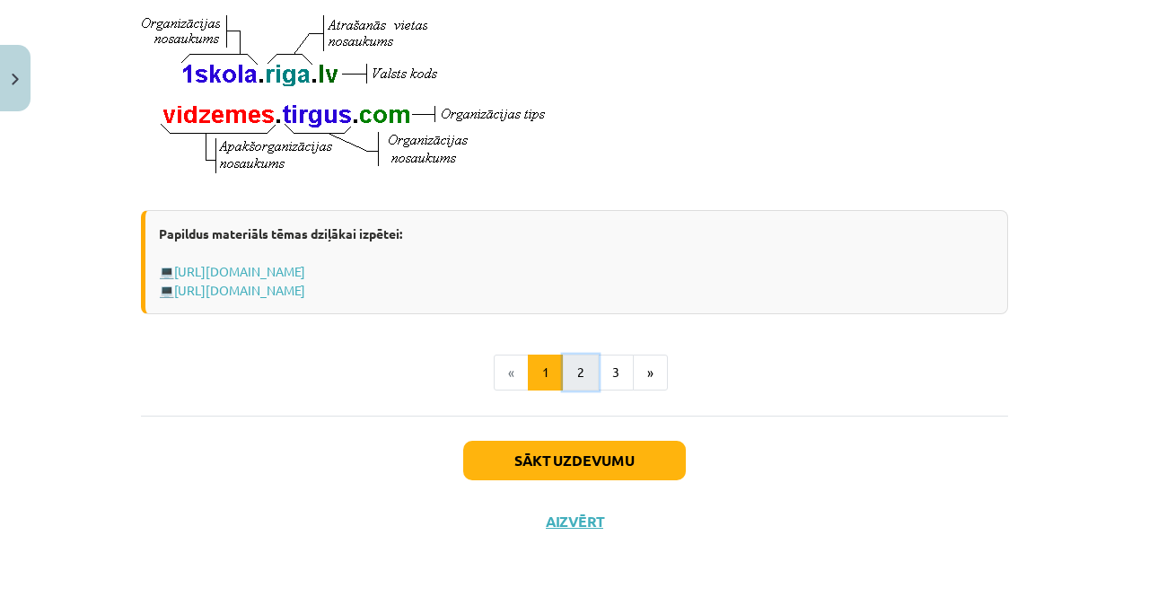
click at [569, 383] on button "2" at bounding box center [581, 372] width 36 height 36
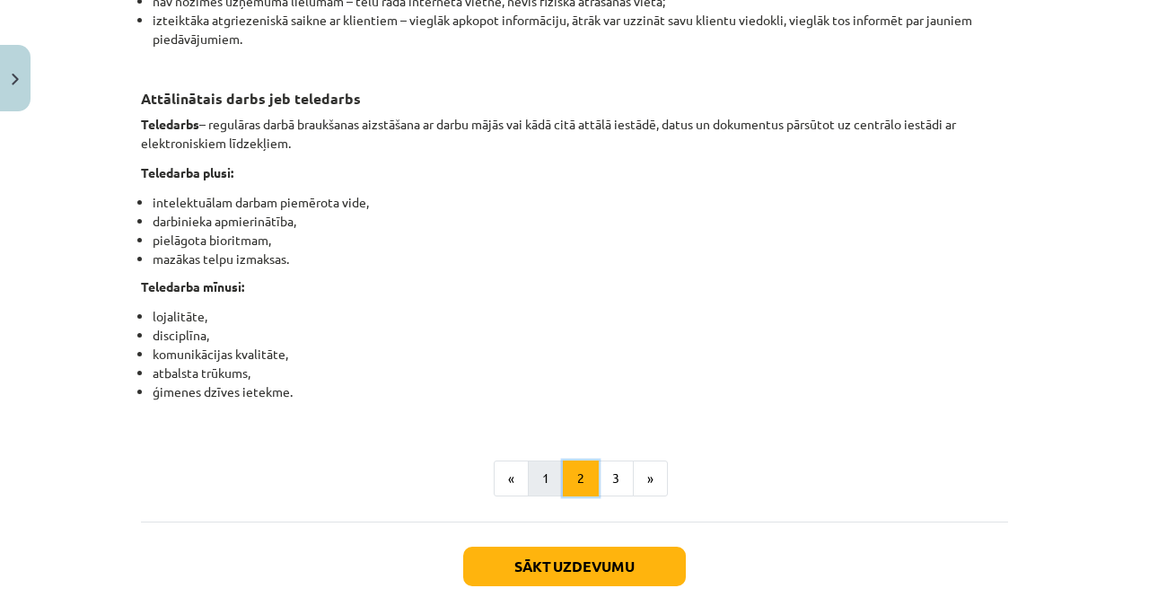
scroll to position [2852, 0]
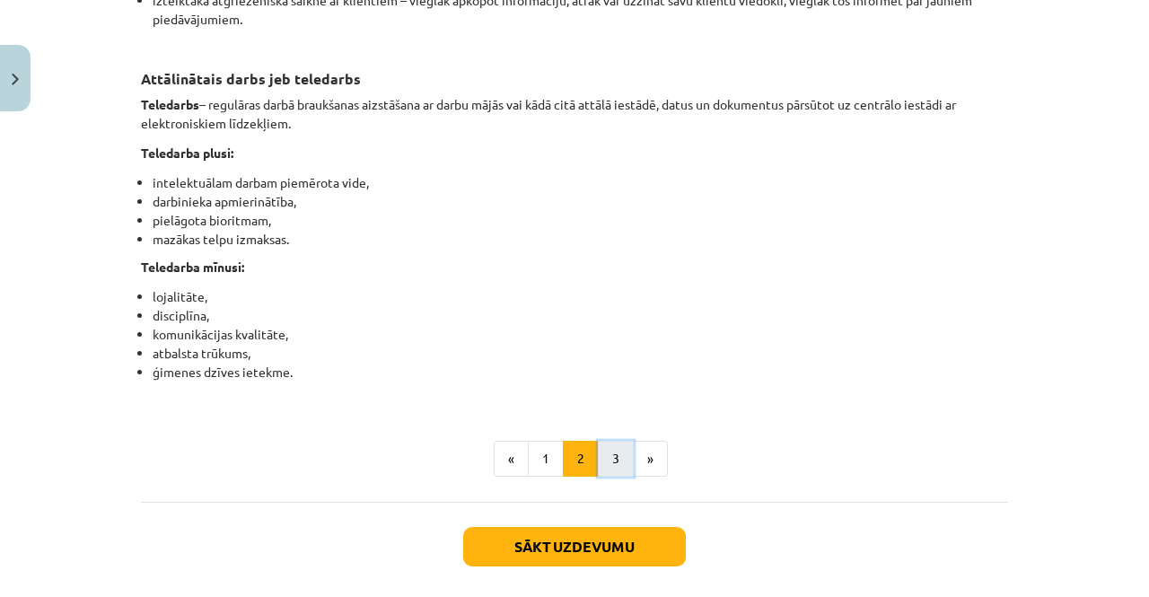
click at [611, 476] on button "3" at bounding box center [616, 459] width 36 height 36
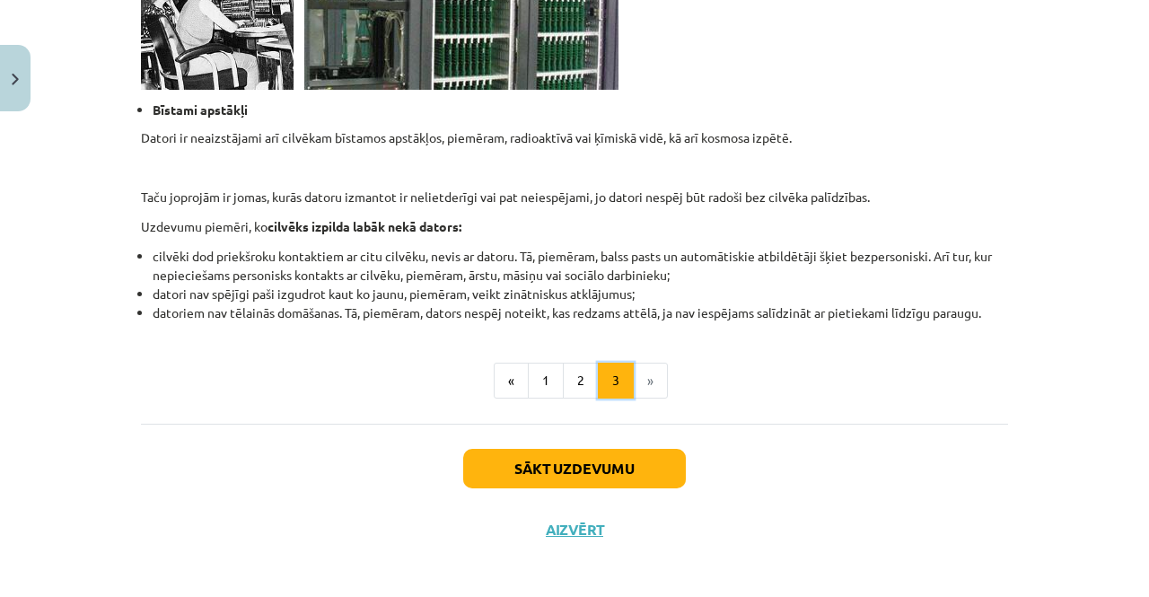
scroll to position [1804, 0]
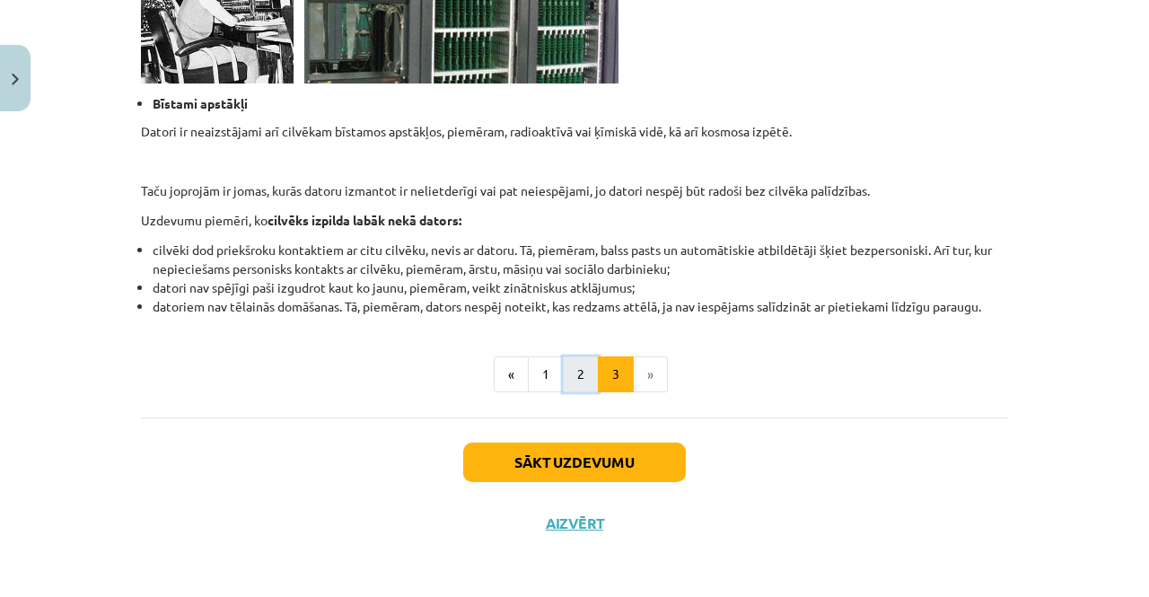
click at [580, 367] on button "2" at bounding box center [581, 374] width 36 height 36
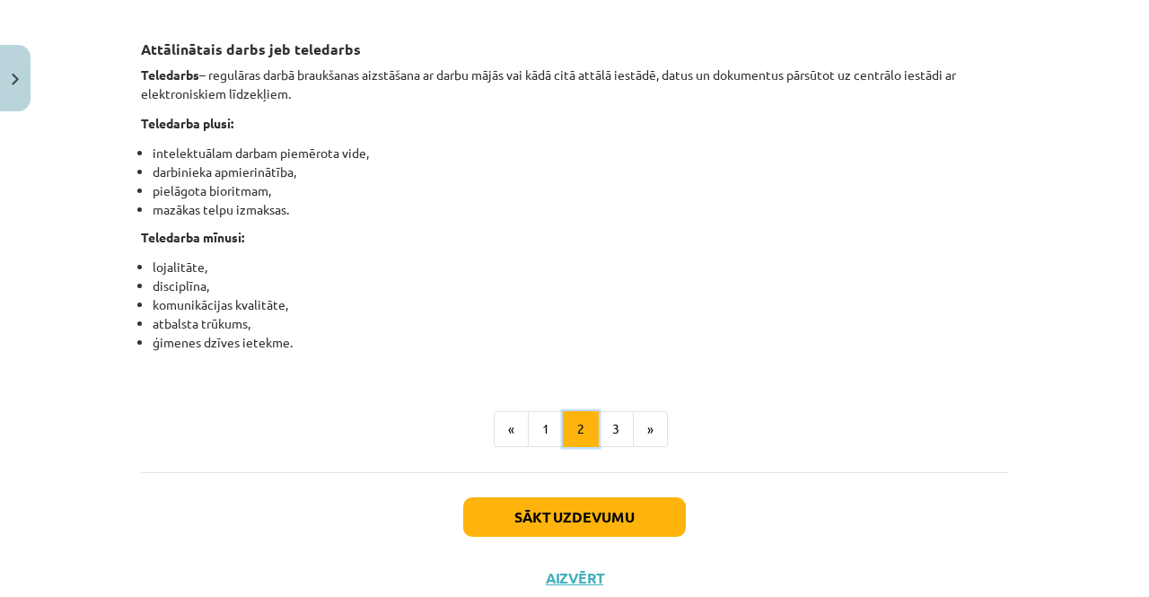
scroll to position [2966, 0]
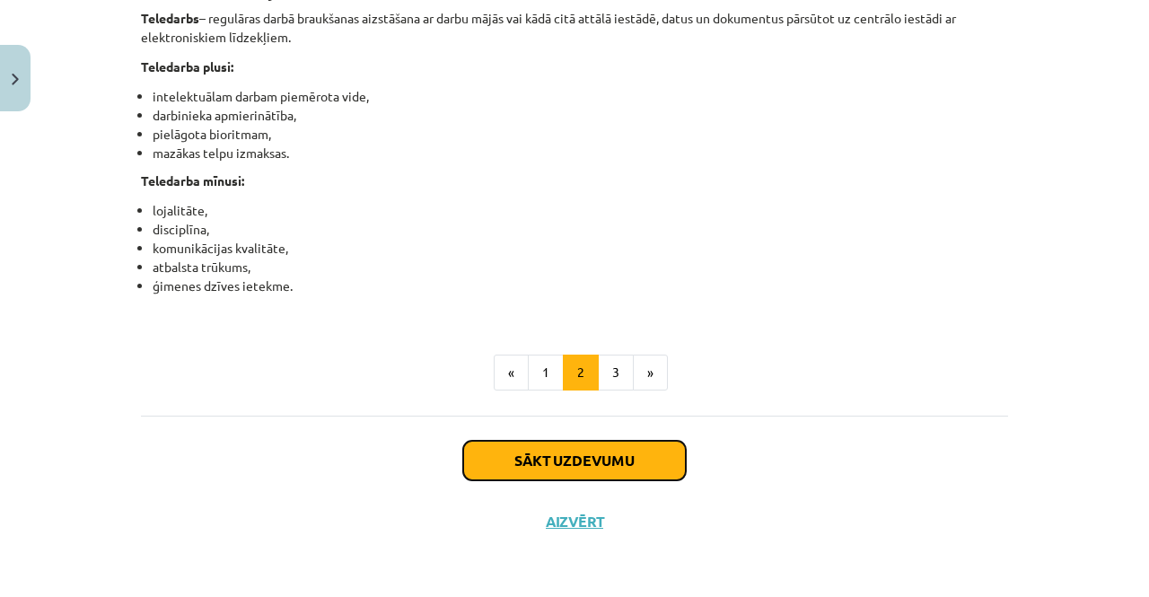
click at [600, 450] on button "Sākt uzdevumu" at bounding box center [574, 460] width 223 height 39
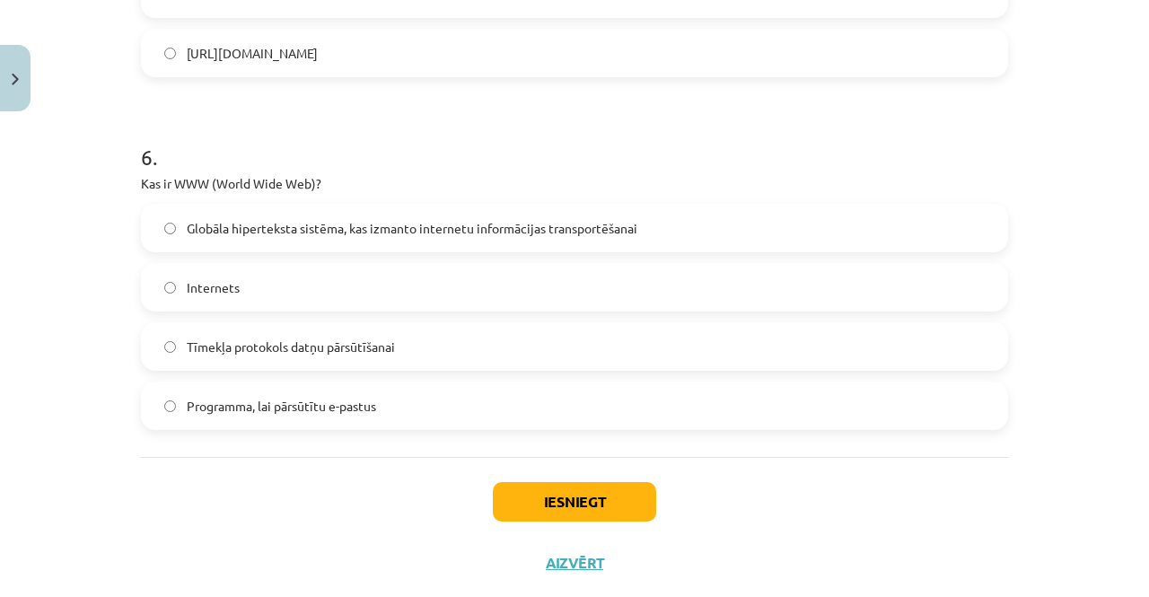
scroll to position [1890, 0]
click at [379, 221] on span "Globāla hiperteksta sistēma, kas izmanto internetu informācijas transportēšanai" at bounding box center [412, 227] width 450 height 19
click at [525, 496] on button "Iesniegt" at bounding box center [574, 500] width 163 height 39
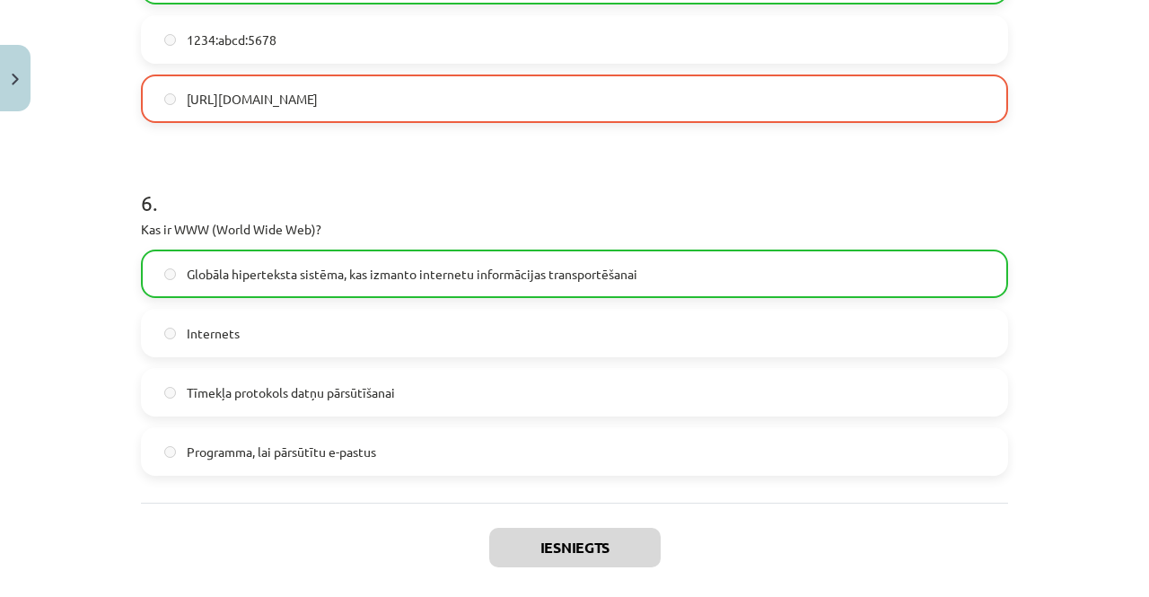
scroll to position [1985, 0]
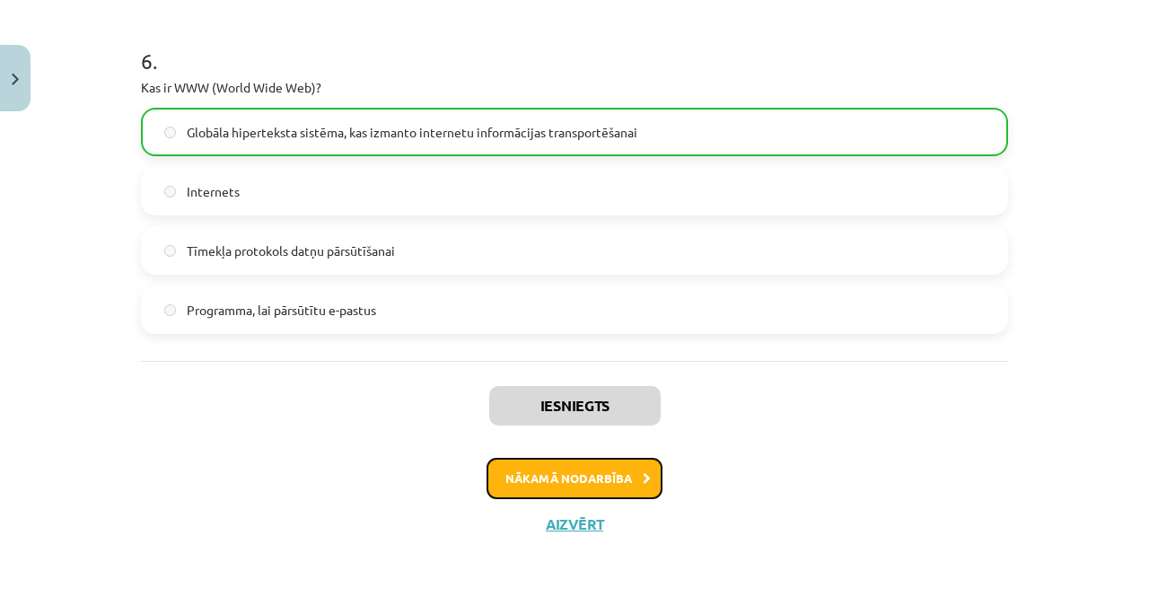
click at [617, 480] on button "Nākamā nodarbība" at bounding box center [574, 478] width 176 height 41
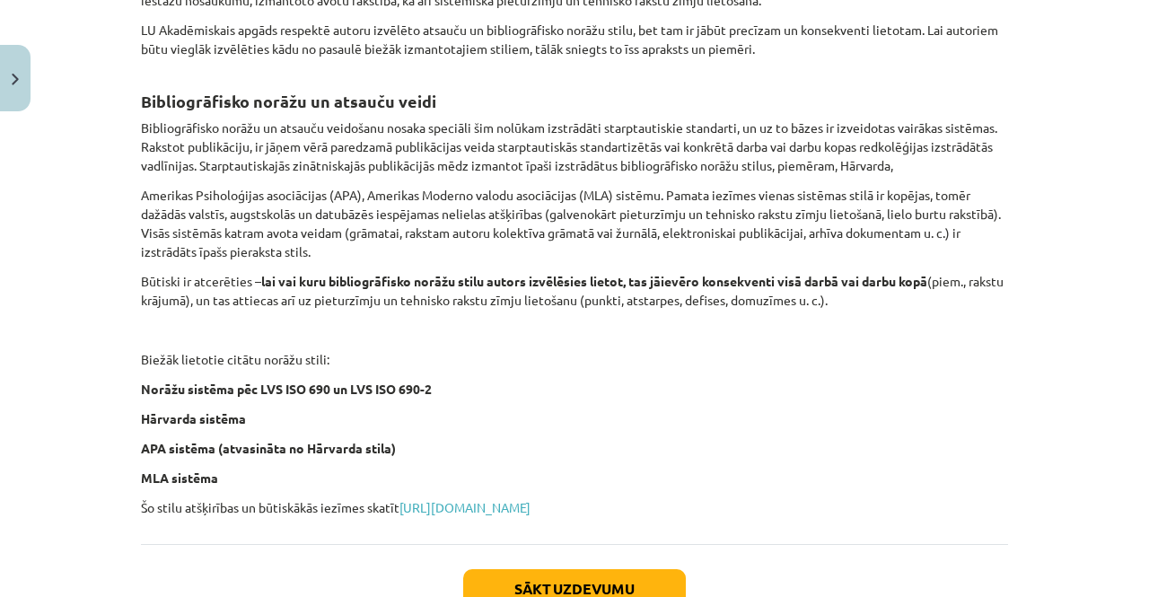
scroll to position [776, 0]
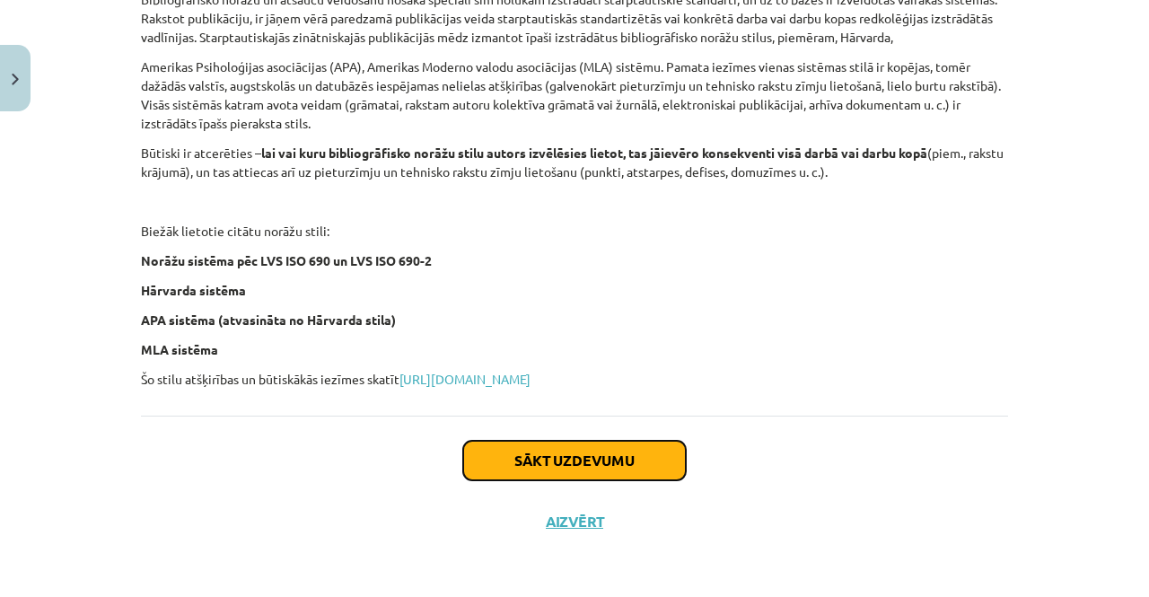
click at [557, 450] on button "Sākt uzdevumu" at bounding box center [574, 460] width 223 height 39
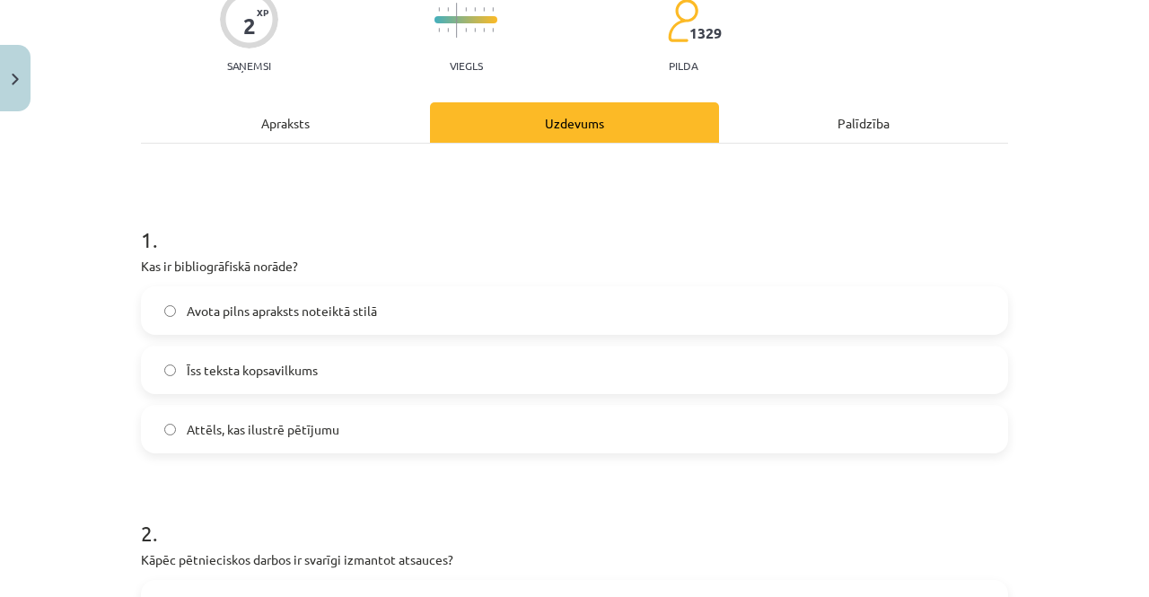
scroll to position [199, 0]
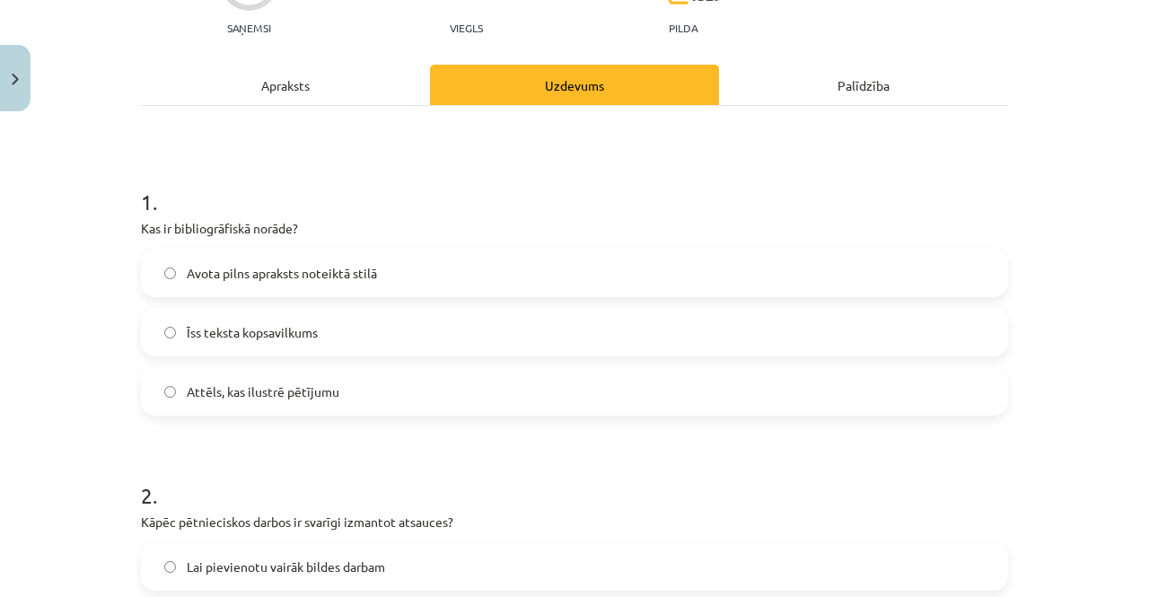
click at [301, 367] on div "Attēls, kas ilustrē pētījumu" at bounding box center [574, 391] width 867 height 48
click at [324, 97] on div "Apraksts" at bounding box center [285, 85] width 289 height 40
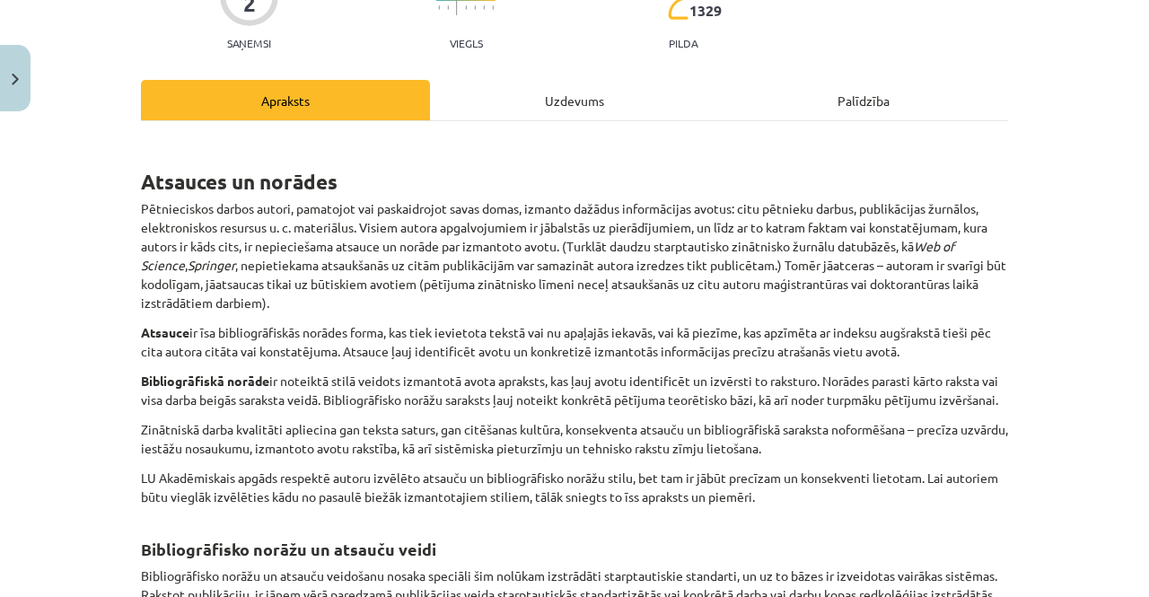
scroll to position [182, 0]
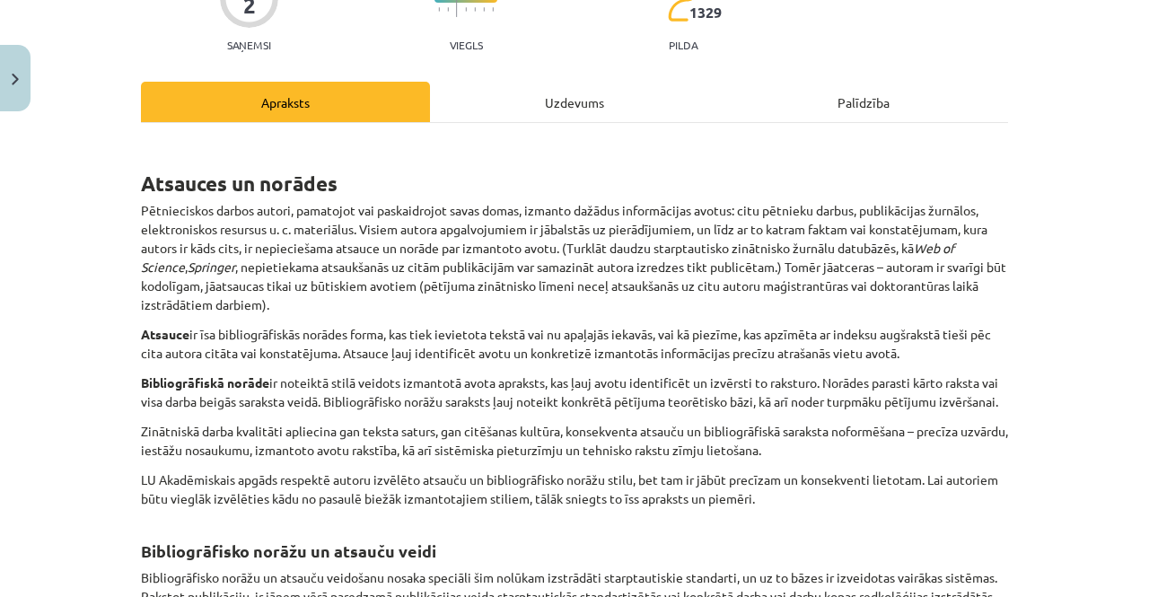
click at [602, 80] on div "2 XP Saņemsi Viegls 1329 pilda Apraksts Uzdevums Palīdzība Atsauces un norādes …" at bounding box center [574, 533] width 888 height 1193
click at [590, 100] on div "Uzdevums" at bounding box center [574, 102] width 289 height 40
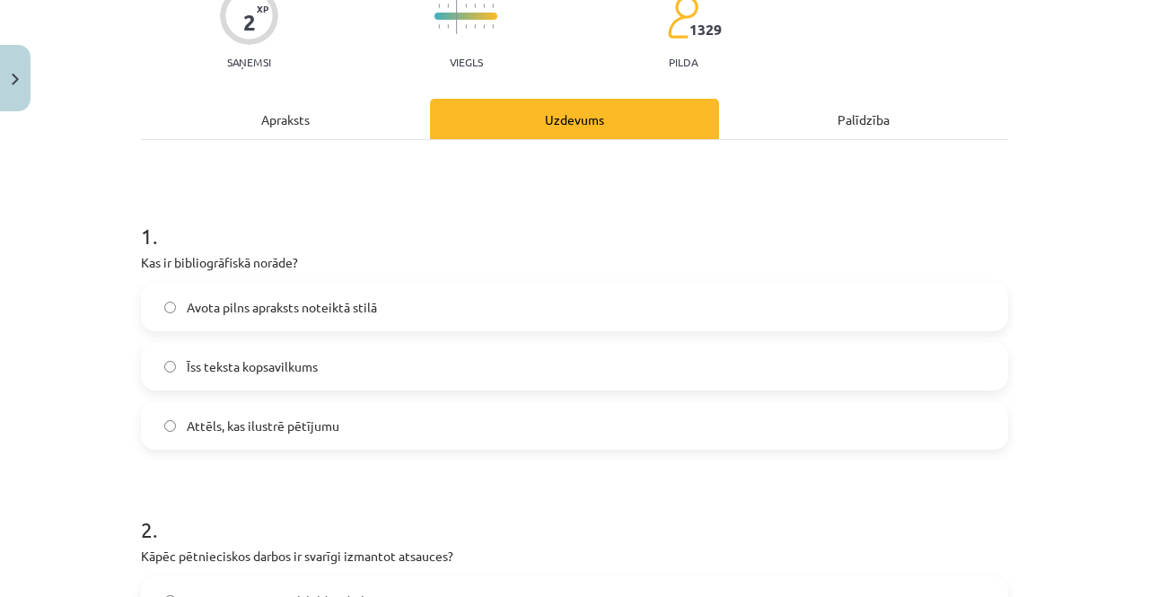
scroll to position [169, 0]
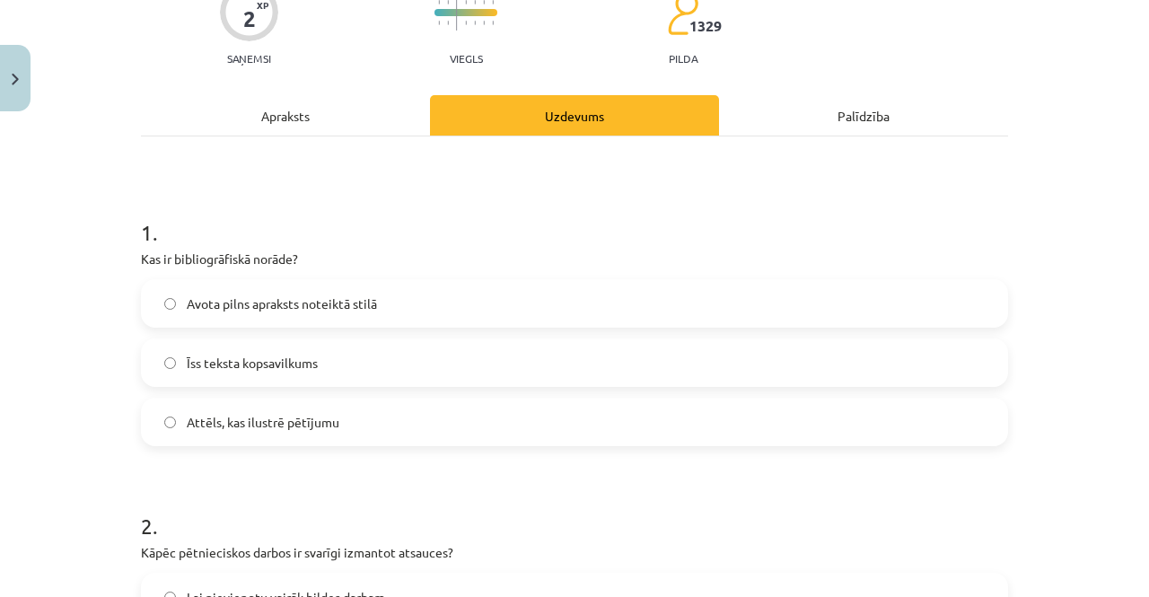
click at [405, 301] on label "Avota pilns apraksts noteiktā stilā" at bounding box center [574, 303] width 863 height 45
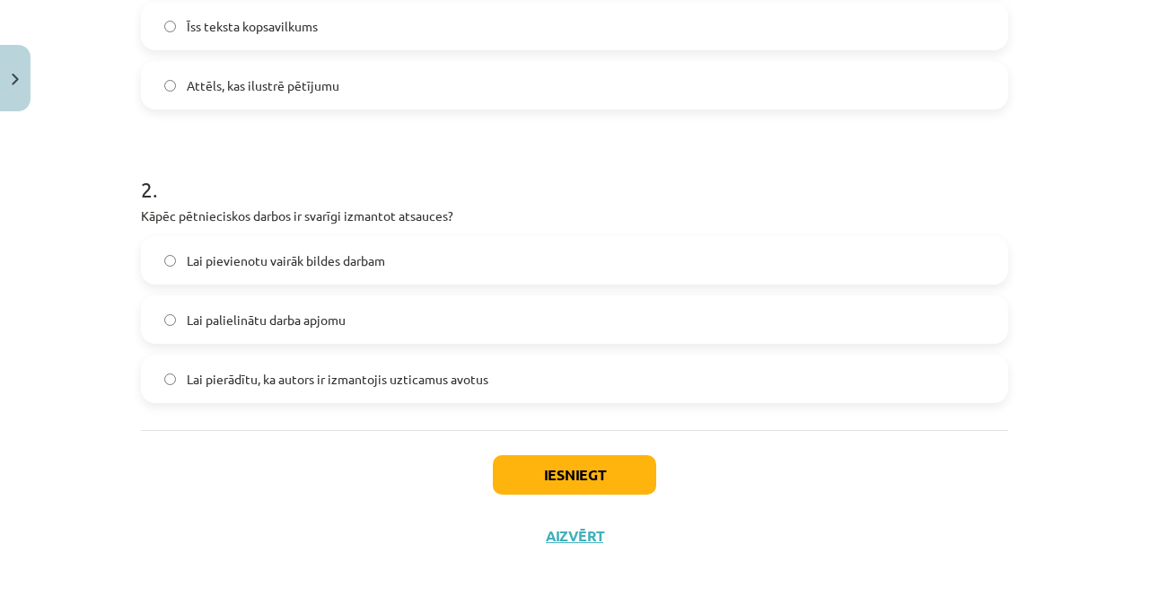
scroll to position [506, 0]
click at [260, 384] on span "Lai pierādītu, ka autors ir izmantojis uzticamus avotus" at bounding box center [337, 378] width 301 height 19
click at [551, 470] on button "Iesniegt" at bounding box center [574, 473] width 163 height 39
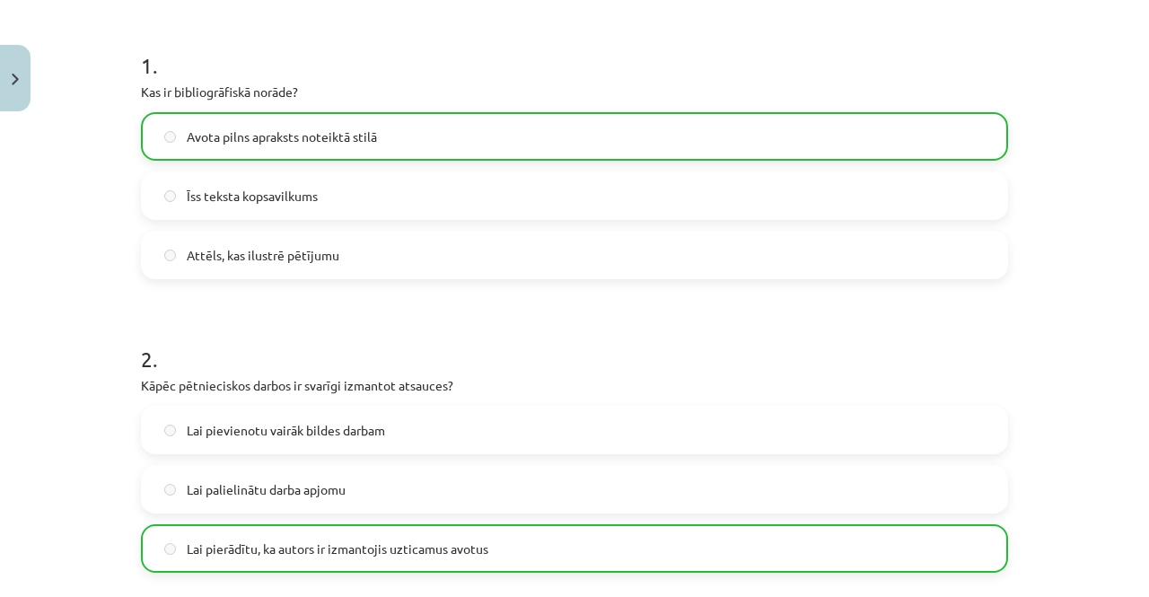
scroll to position [574, 0]
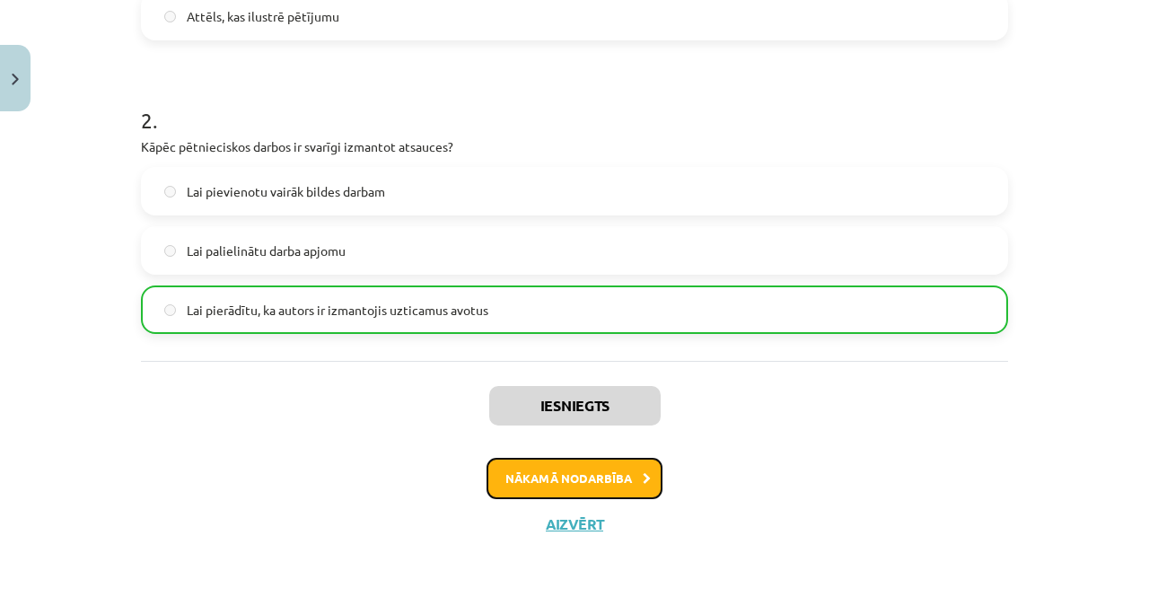
click at [581, 478] on button "Nākamā nodarbība" at bounding box center [574, 478] width 176 height 41
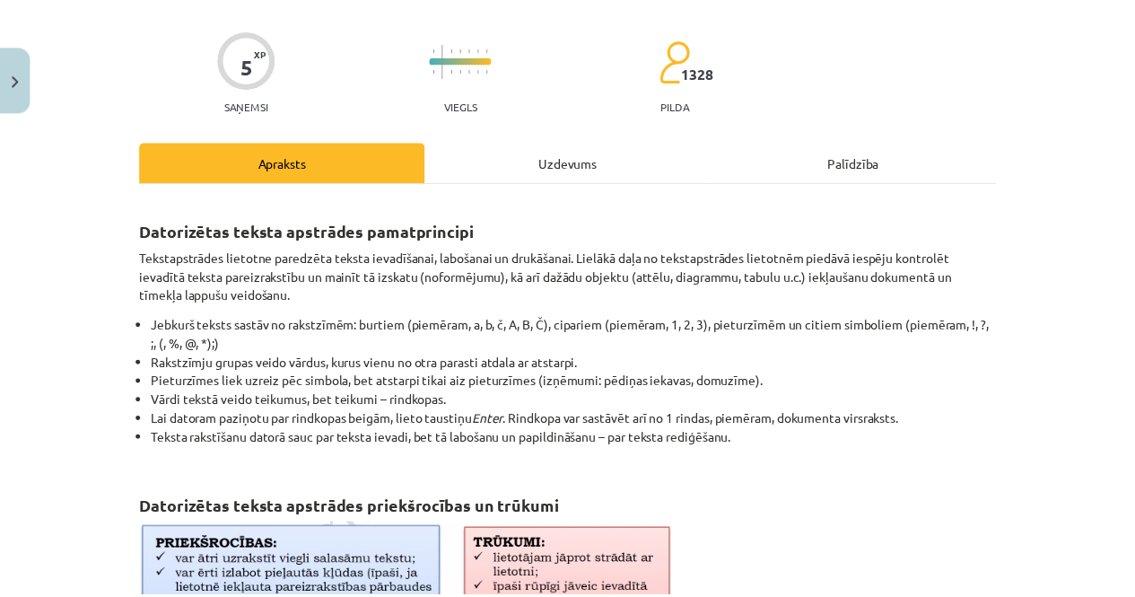
scroll to position [130, 0]
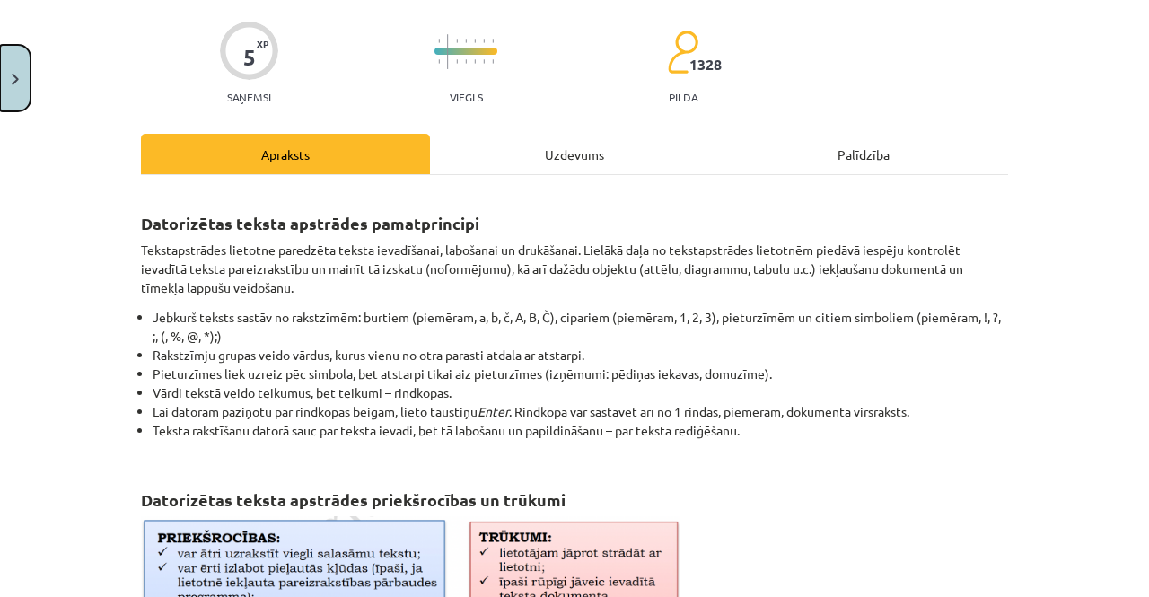
click at [13, 100] on button "Close" at bounding box center [15, 78] width 31 height 66
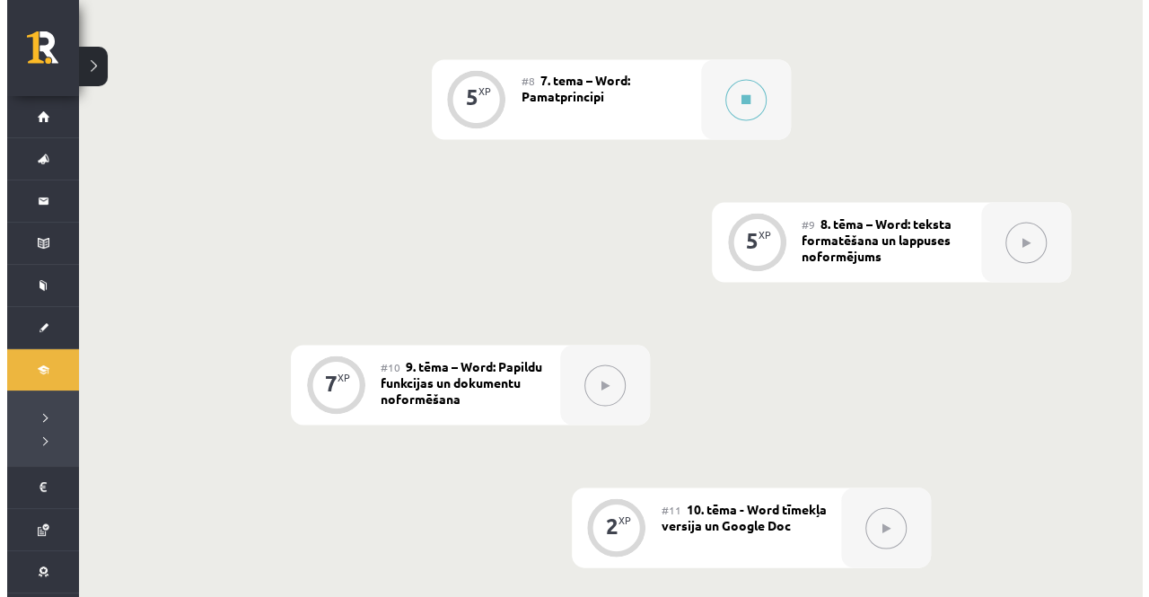
scroll to position [1567, 0]
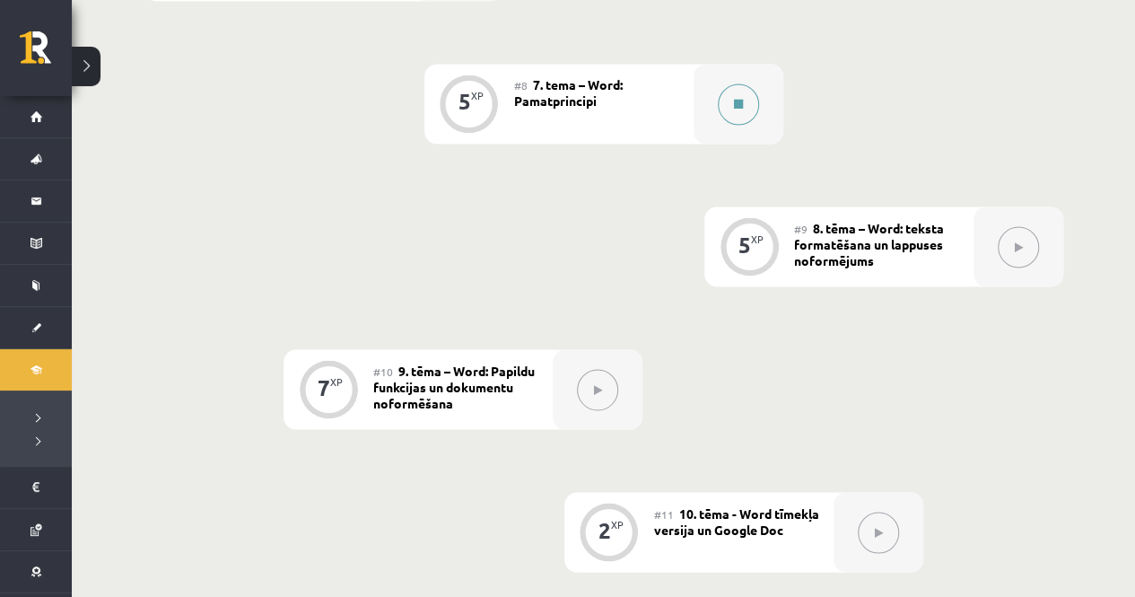
click at [721, 119] on div at bounding box center [739, 104] width 90 height 80
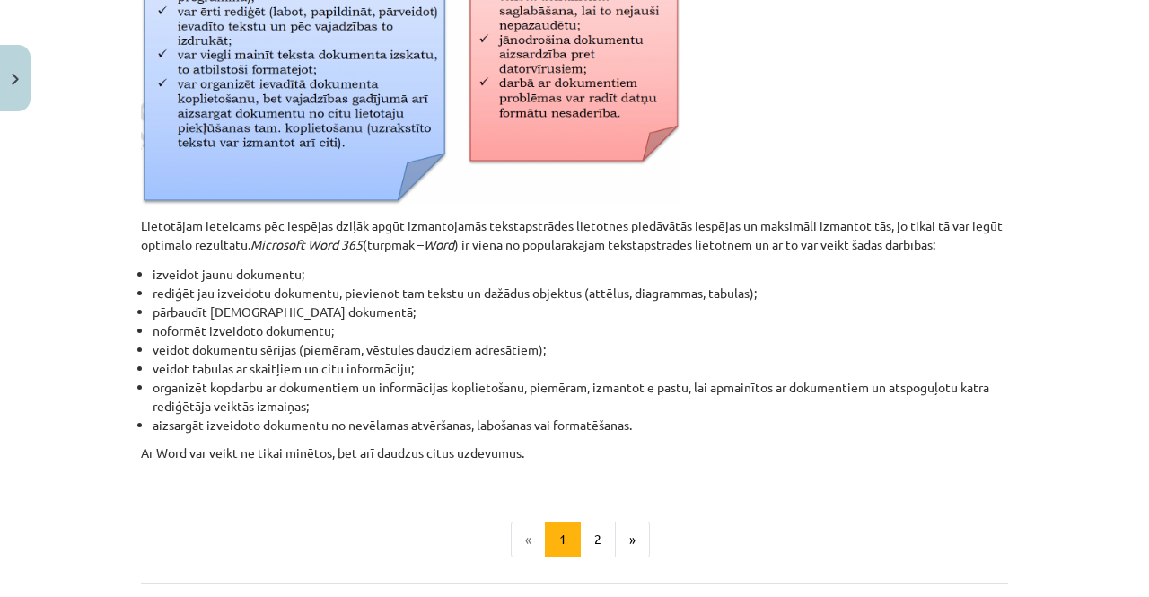
scroll to position [894, 0]
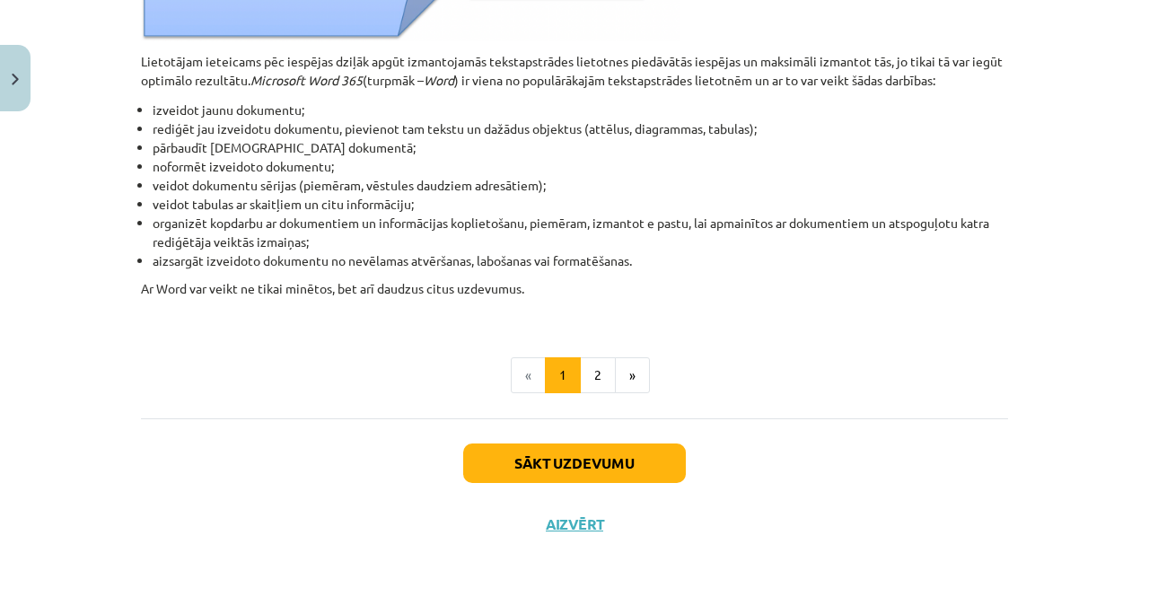
click at [585, 378] on button "2" at bounding box center [598, 375] width 36 height 36
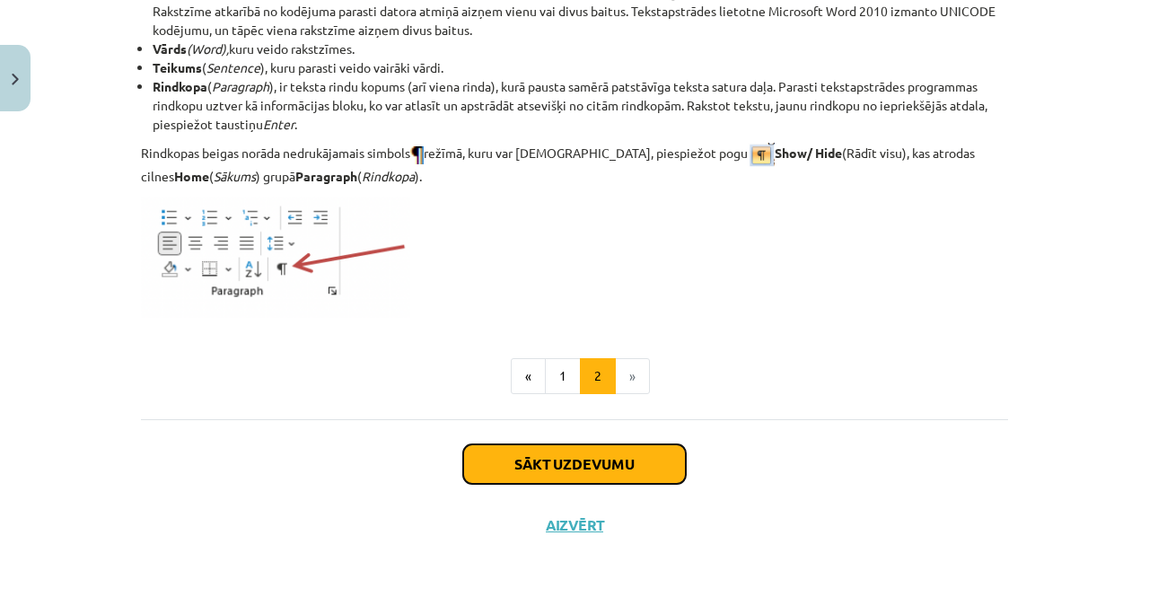
click at [540, 471] on button "Sākt uzdevumu" at bounding box center [574, 463] width 223 height 39
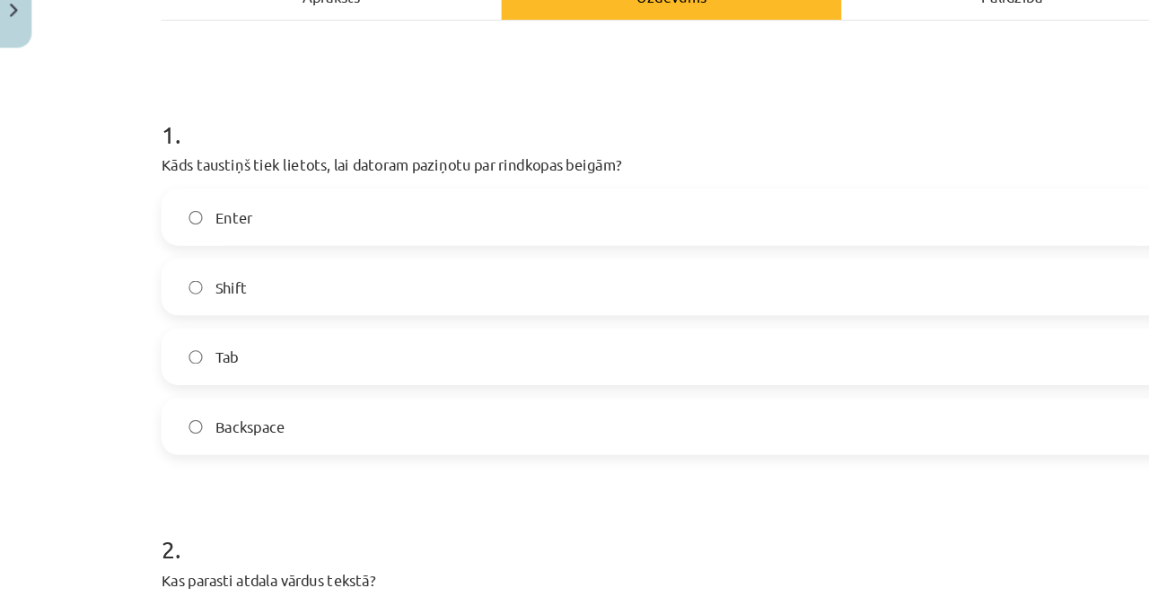
scroll to position [216, 0]
click at [616, 244] on label "Enter" at bounding box center [574, 255] width 863 height 45
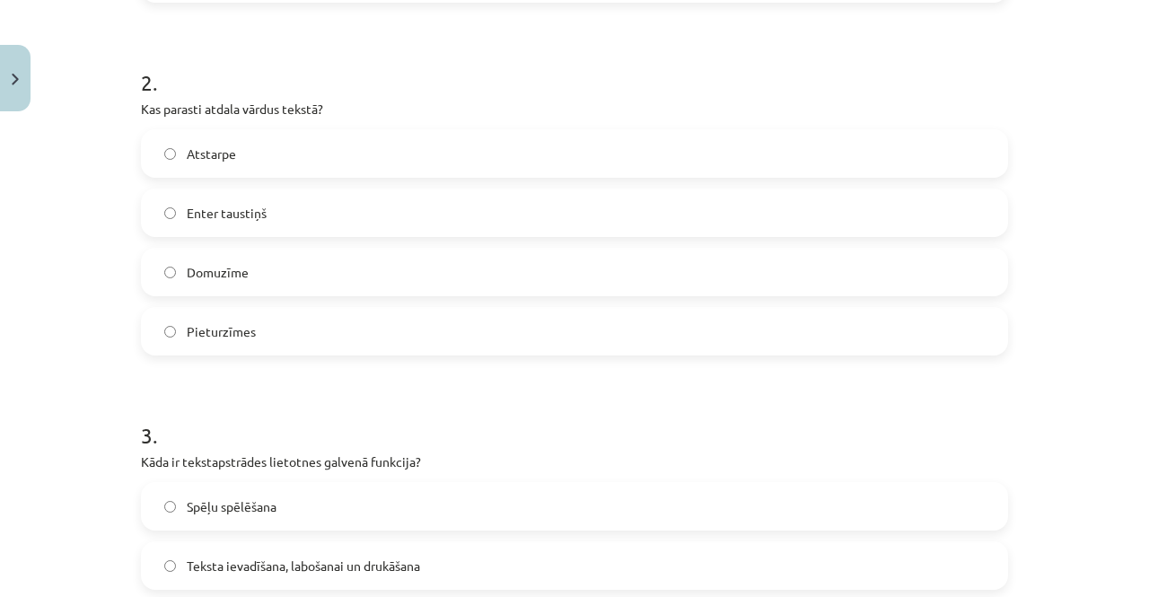
scroll to position [672, 0]
click at [394, 142] on label "Atstarpe" at bounding box center [574, 152] width 863 height 45
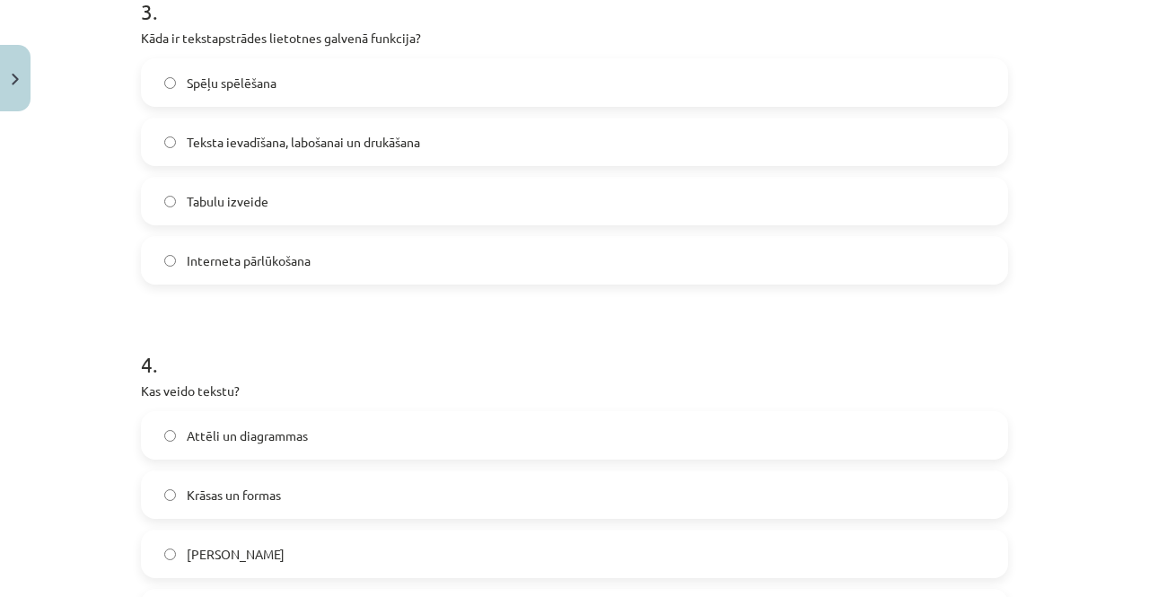
scroll to position [1096, 0]
click at [234, 155] on label "Teksta ievadīšana, labošanai un drukāšana" at bounding box center [574, 140] width 863 height 45
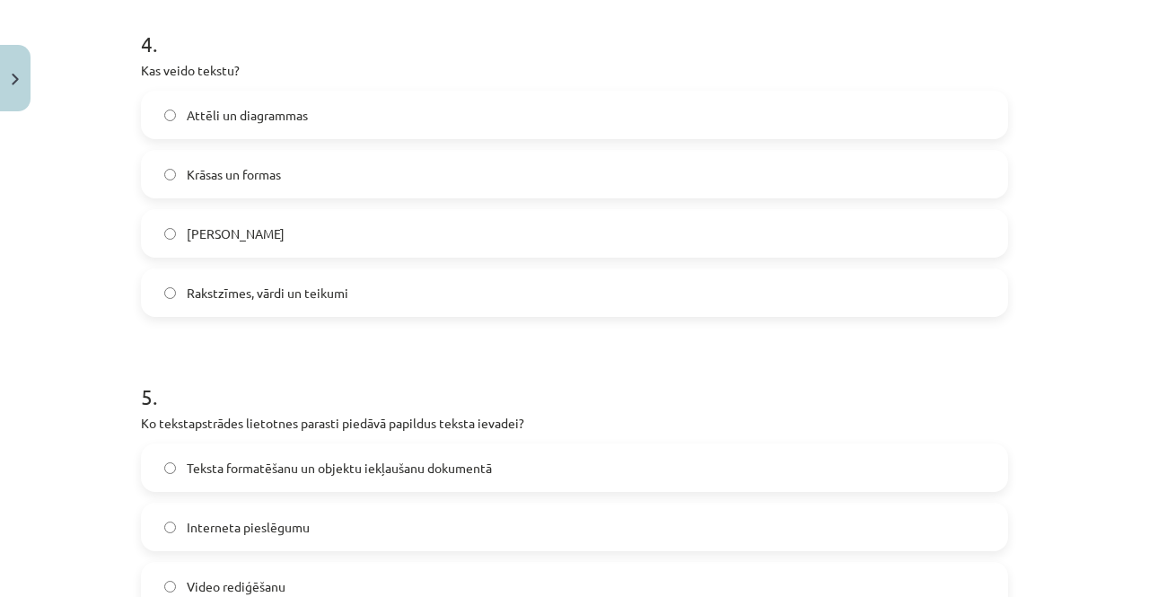
scroll to position [1416, 0]
click at [187, 290] on span "Rakstzīmes, vārdi un teikumi" at bounding box center [268, 292] width 162 height 19
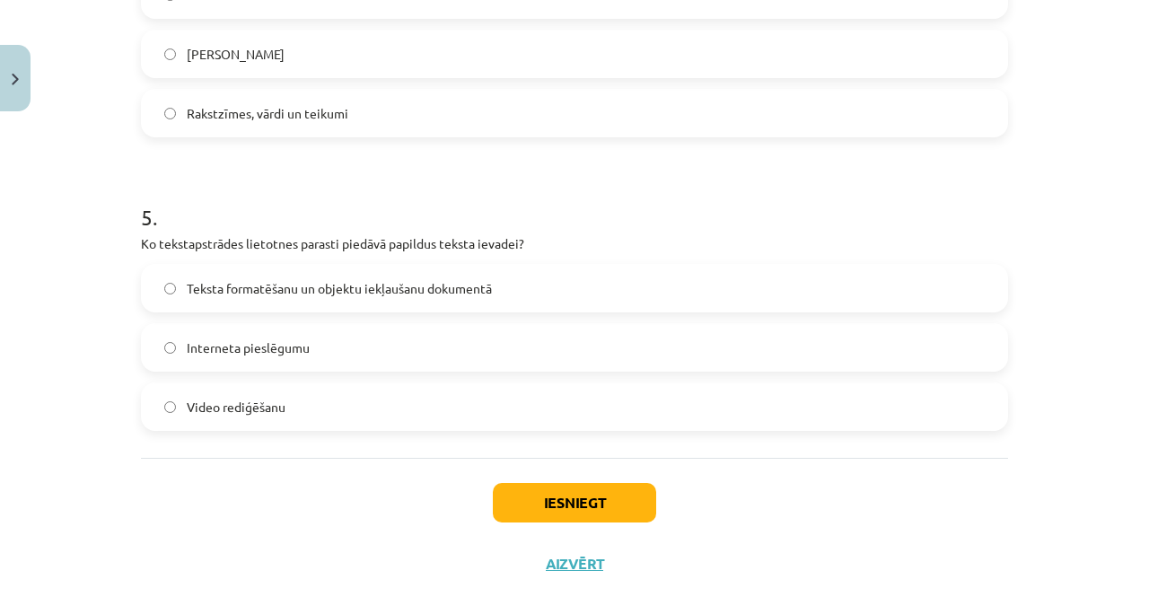
scroll to position [1635, 0]
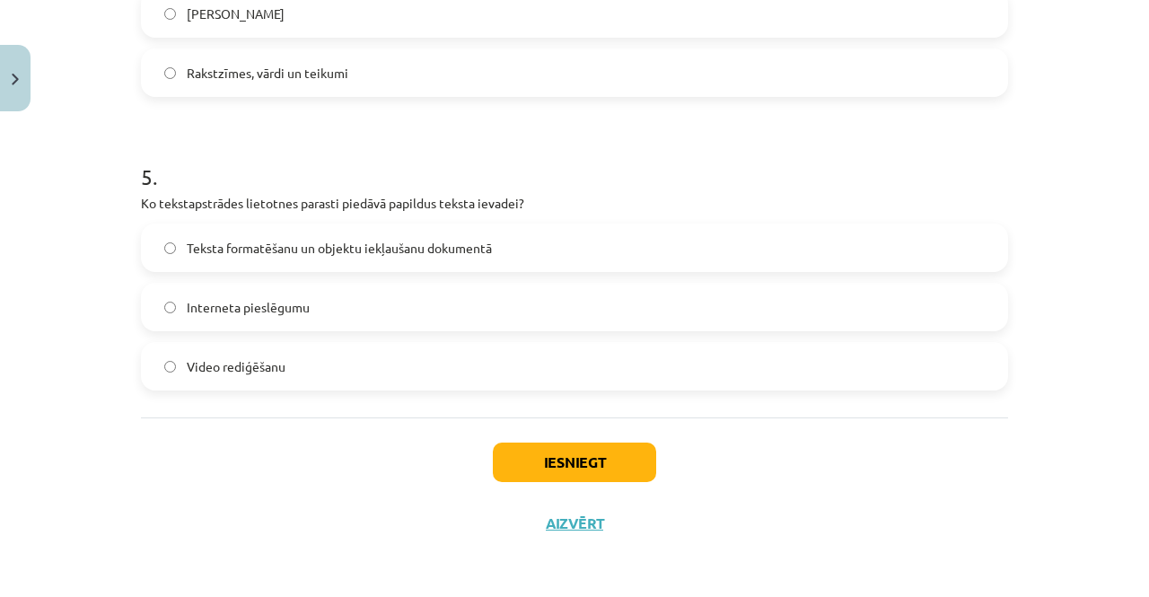
click at [236, 258] on label "Teksta formatēšanu un objektu iekļaušanu dokumentā" at bounding box center [574, 247] width 863 height 45
click at [506, 457] on button "Iesniegt" at bounding box center [574, 461] width 163 height 39
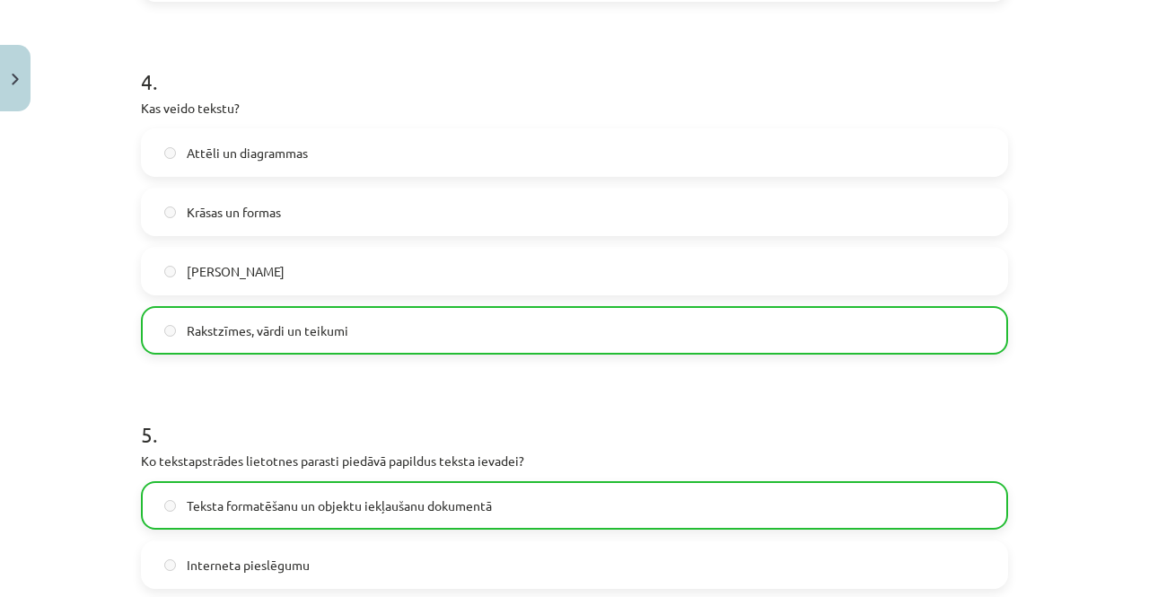
scroll to position [1691, 0]
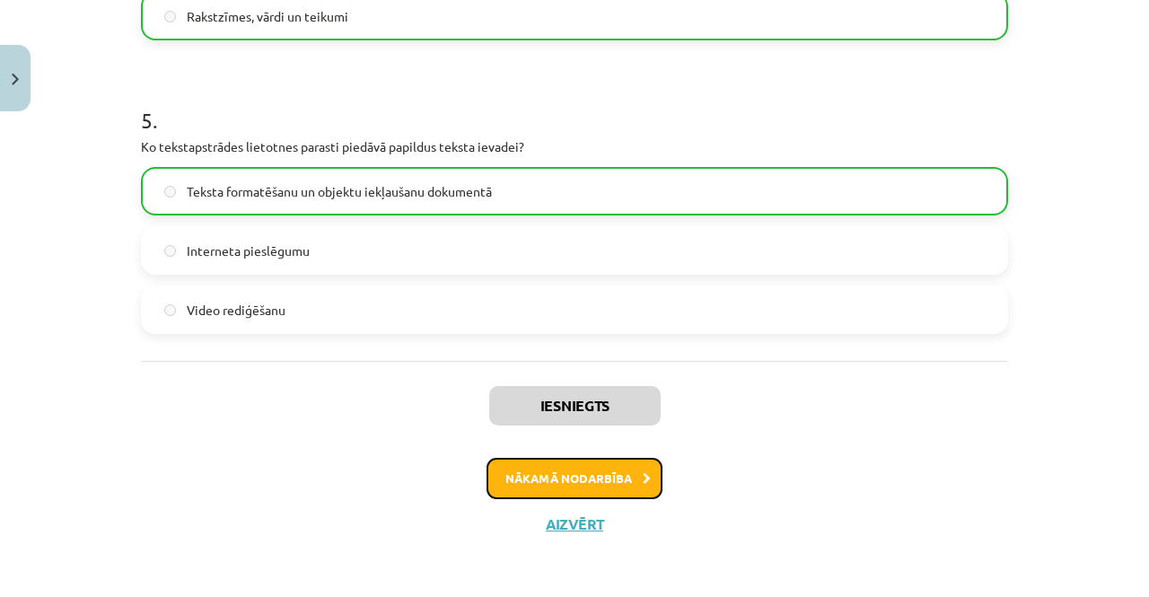
click at [620, 469] on button "Nākamā nodarbība" at bounding box center [574, 478] width 176 height 41
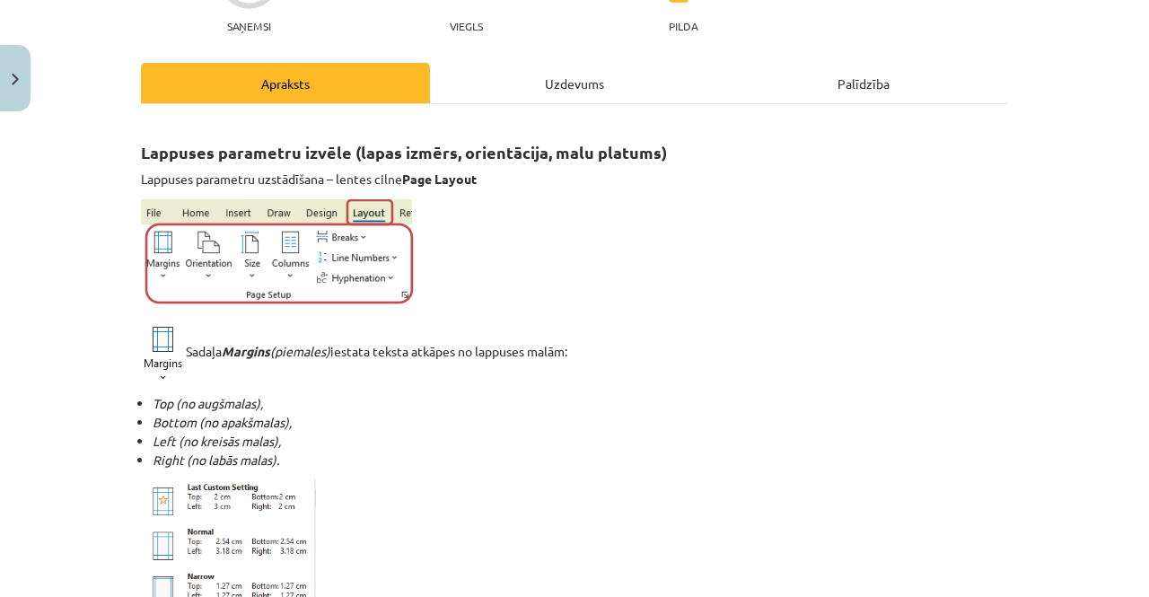
scroll to position [200, 0]
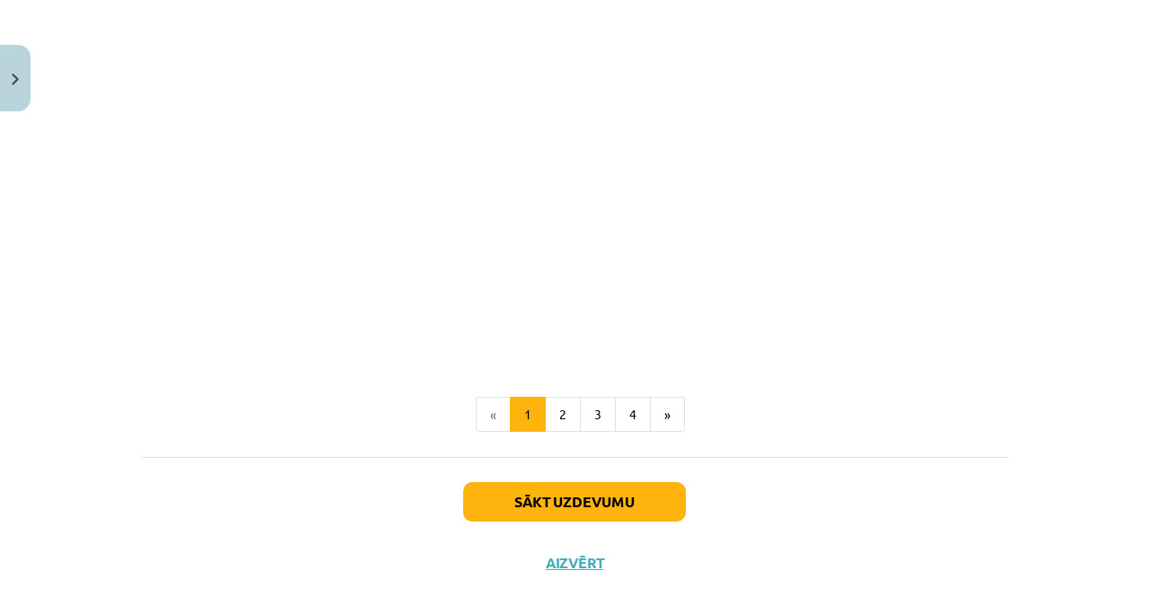
scroll to position [3650, 0]
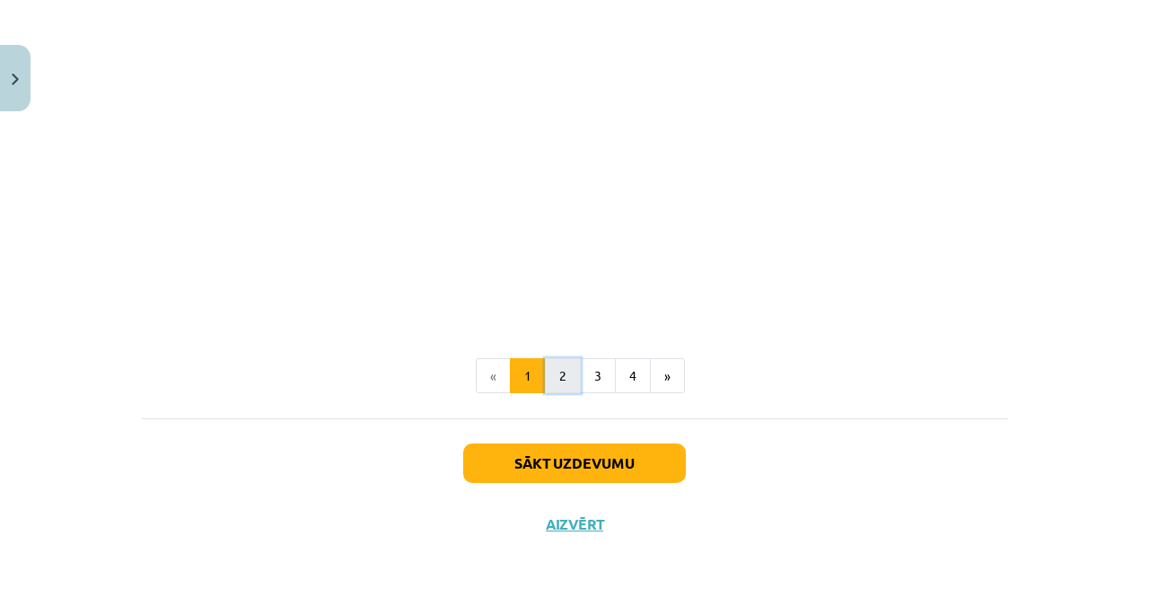
click at [545, 380] on button "2" at bounding box center [563, 376] width 36 height 36
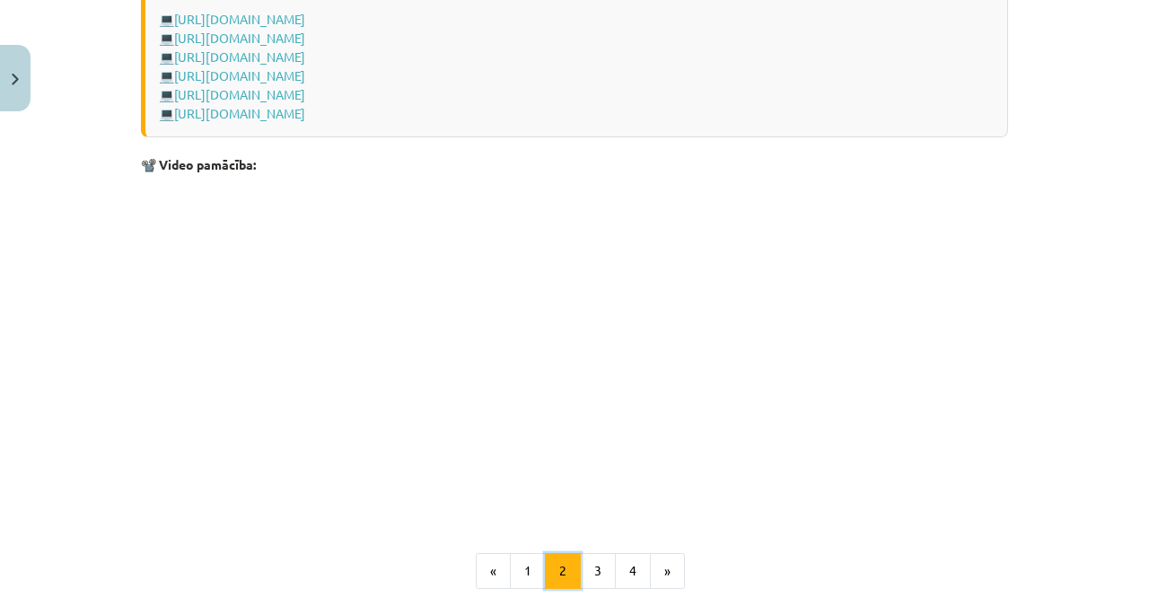
scroll to position [2830, 0]
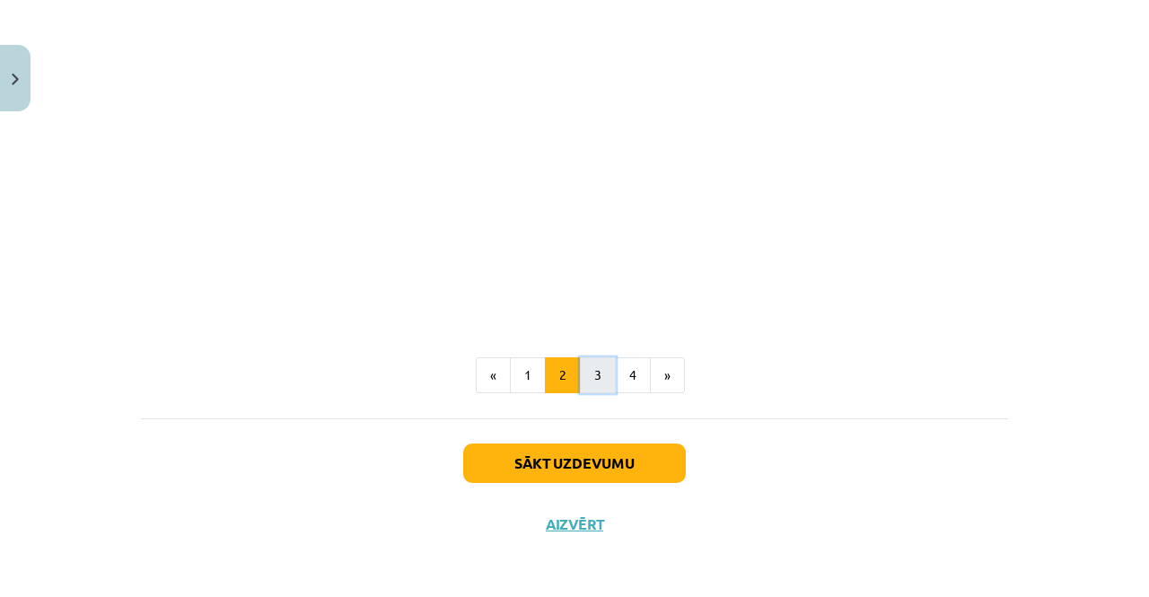
click at [596, 377] on button "3" at bounding box center [598, 375] width 36 height 36
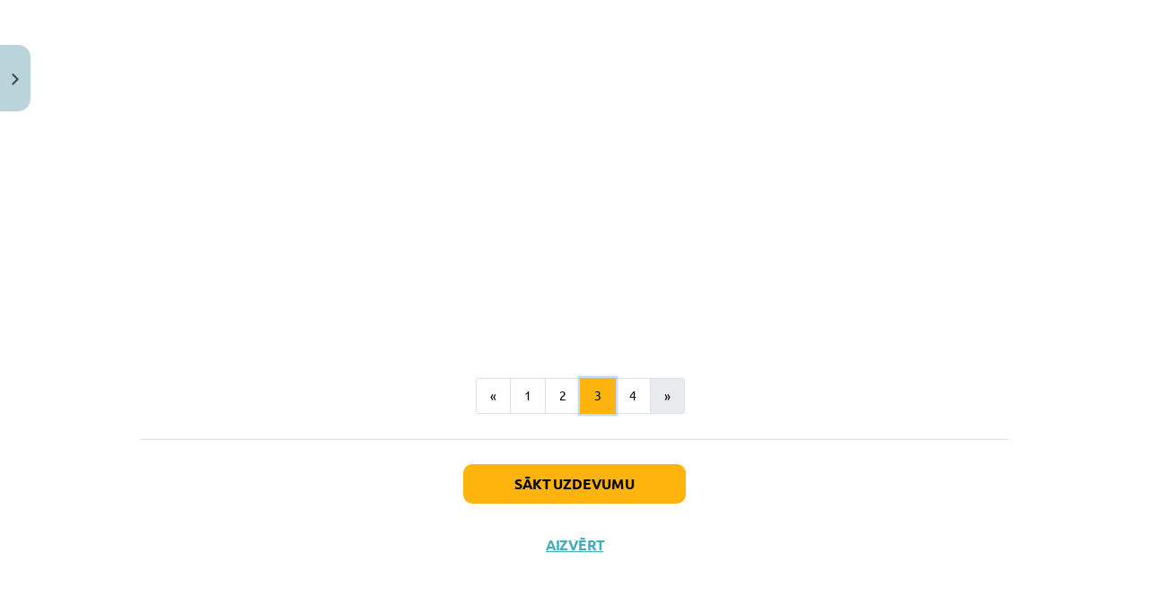
scroll to position [2994, 0]
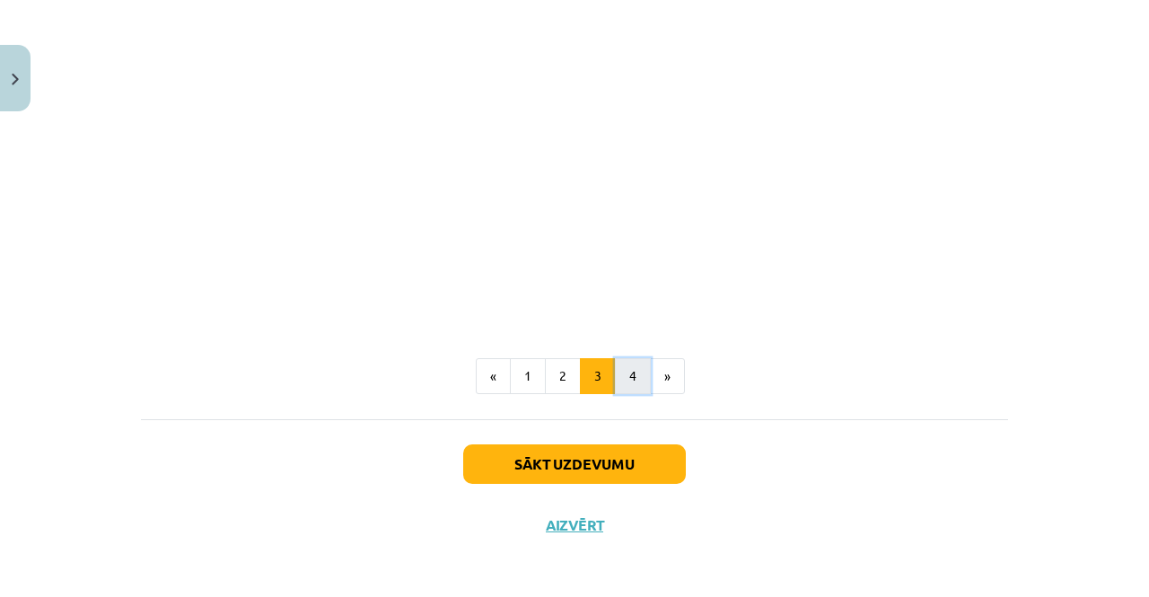
click at [635, 381] on button "4" at bounding box center [633, 376] width 36 height 36
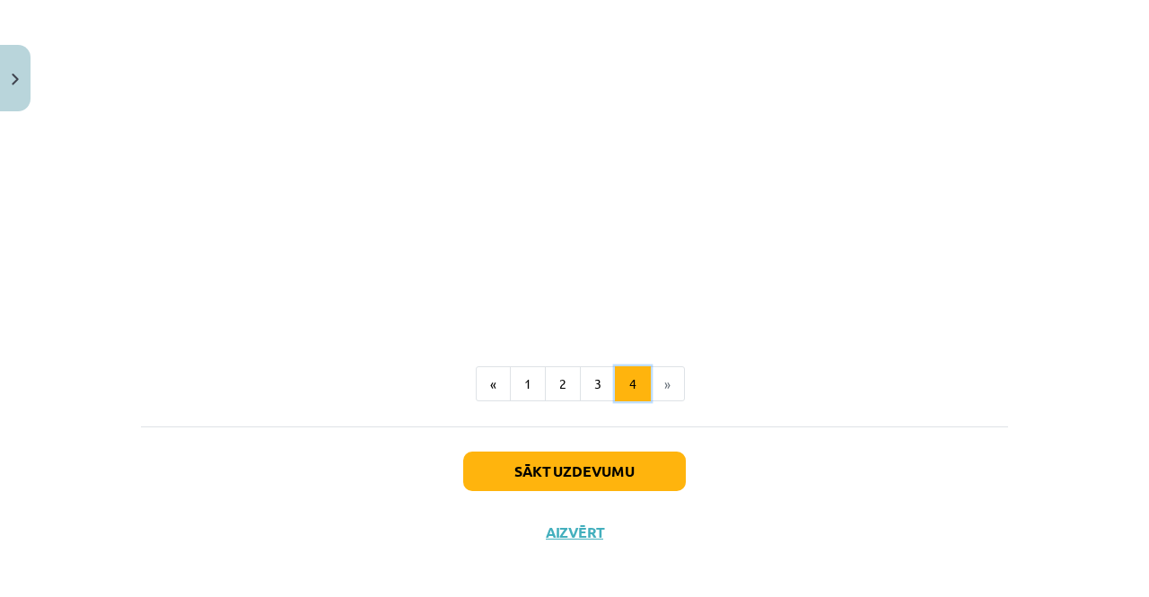
scroll to position [2740, 0]
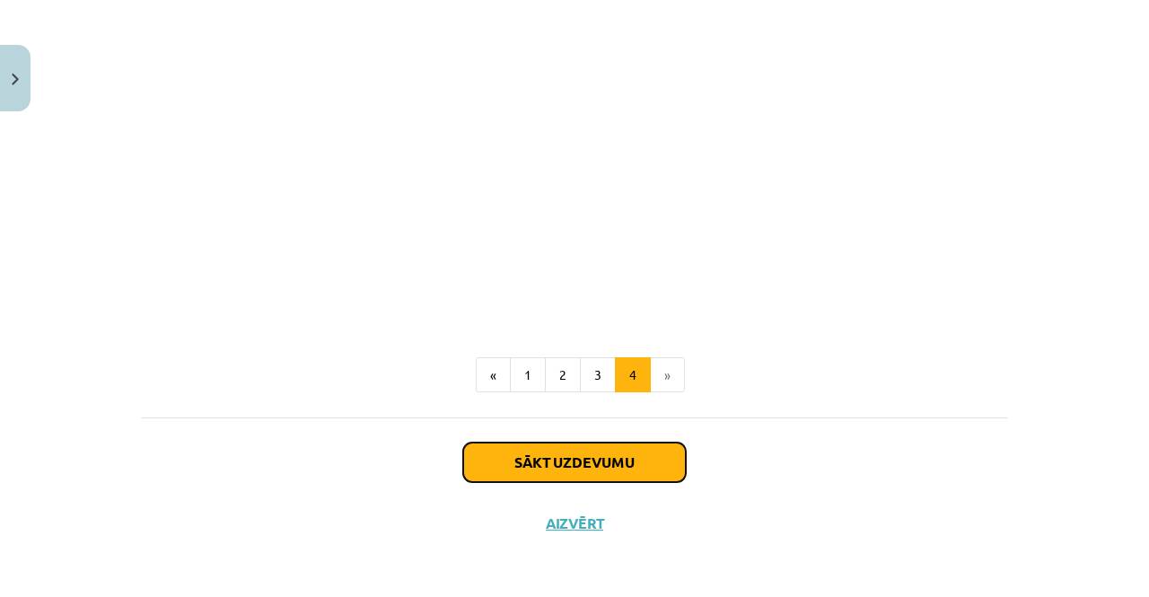
click at [568, 471] on button "Sākt uzdevumu" at bounding box center [574, 461] width 223 height 39
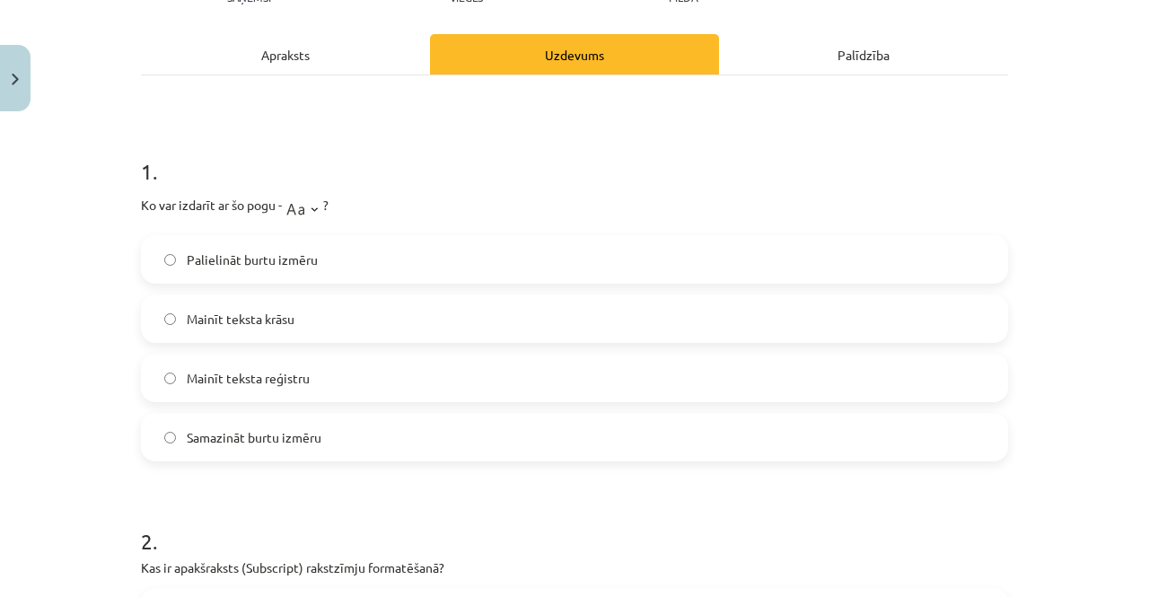
scroll to position [231, 0]
click at [344, 60] on div "Apraksts" at bounding box center [285, 53] width 289 height 40
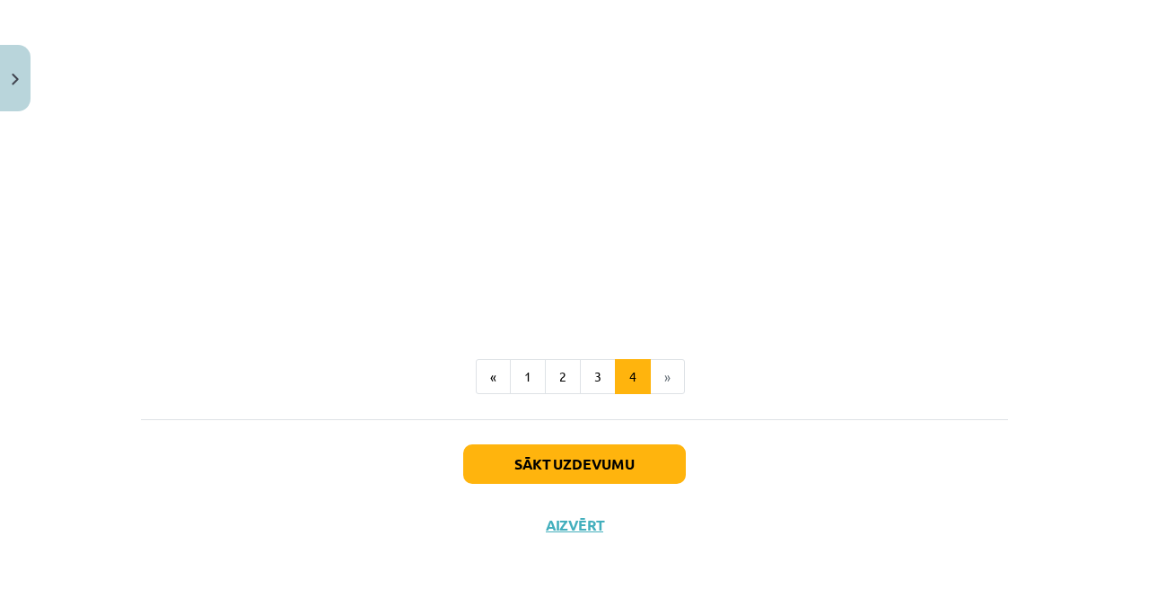
scroll to position [2740, 0]
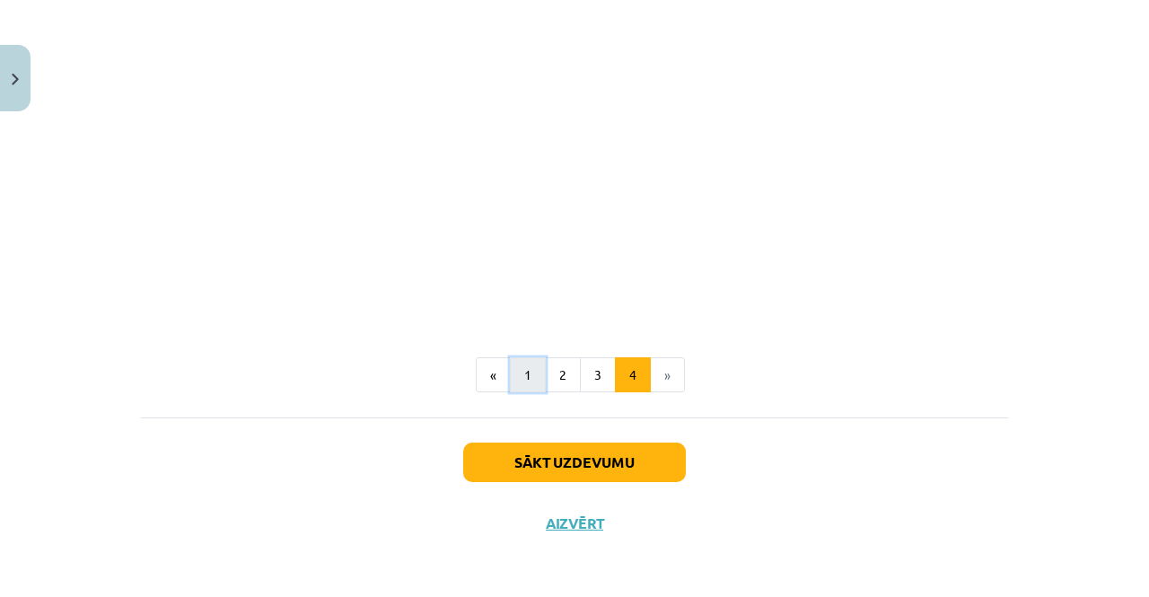
click at [529, 379] on button "1" at bounding box center [528, 375] width 36 height 36
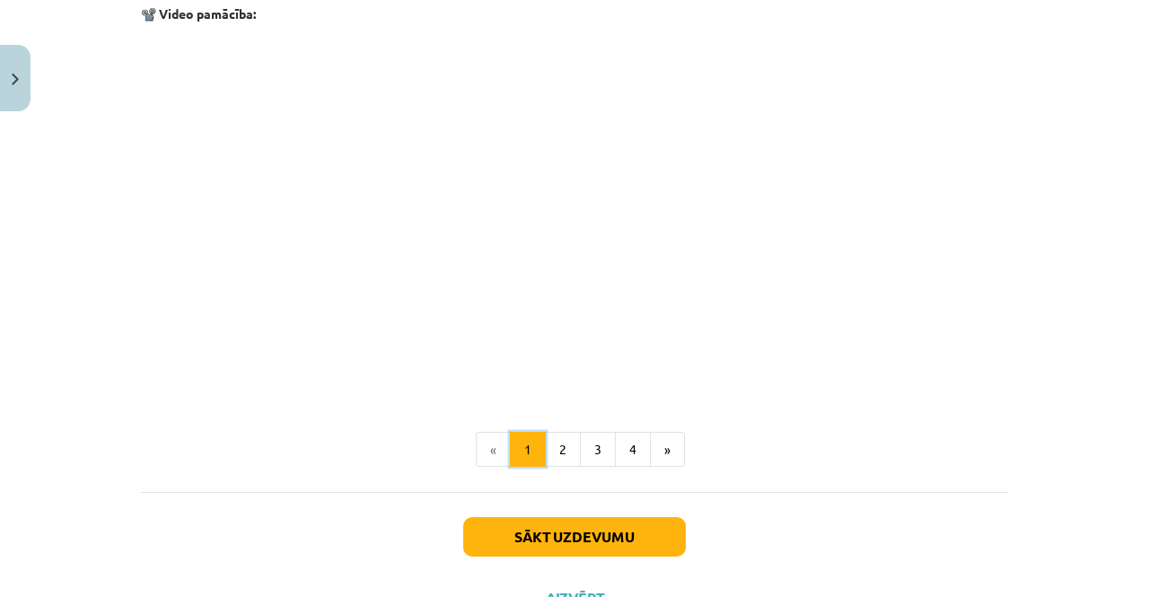
scroll to position [3650, 0]
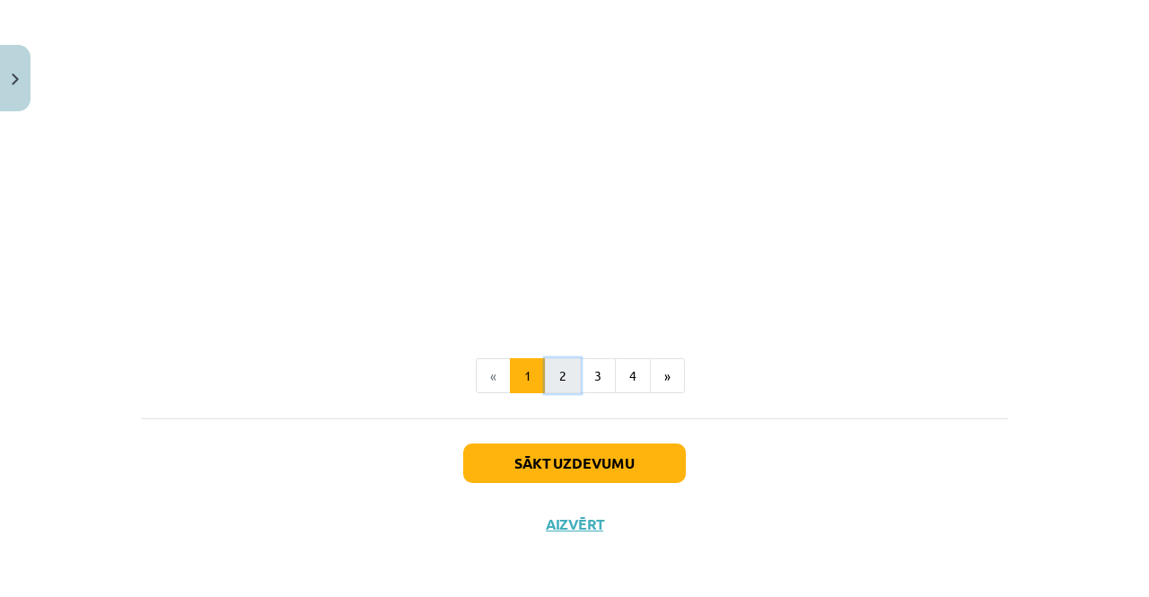
click at [561, 372] on button "2" at bounding box center [563, 376] width 36 height 36
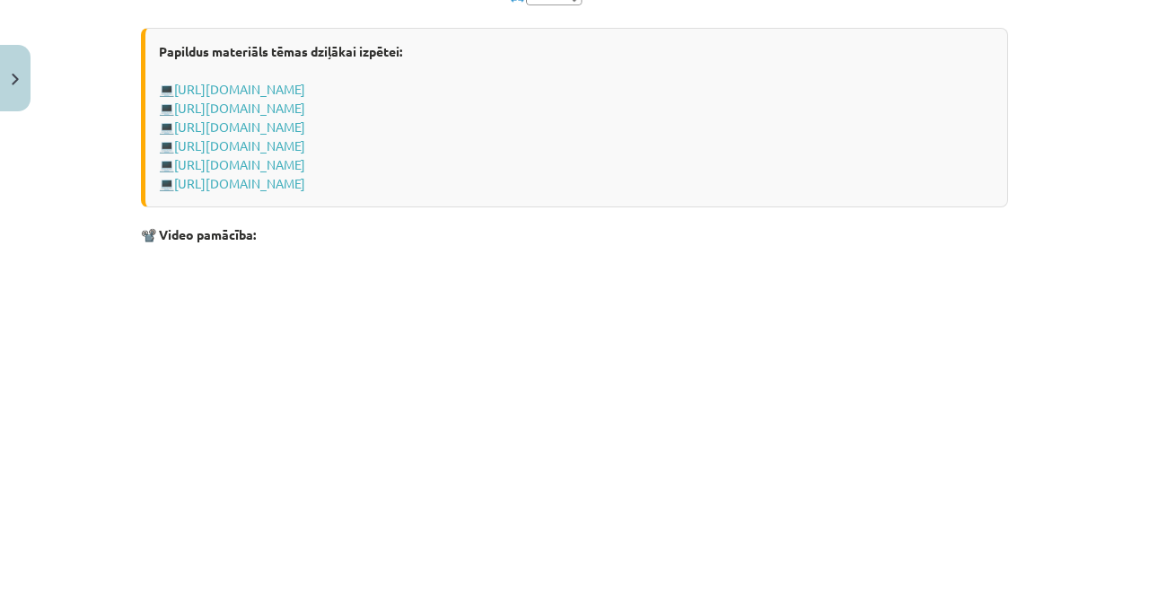
scroll to position [2830, 0]
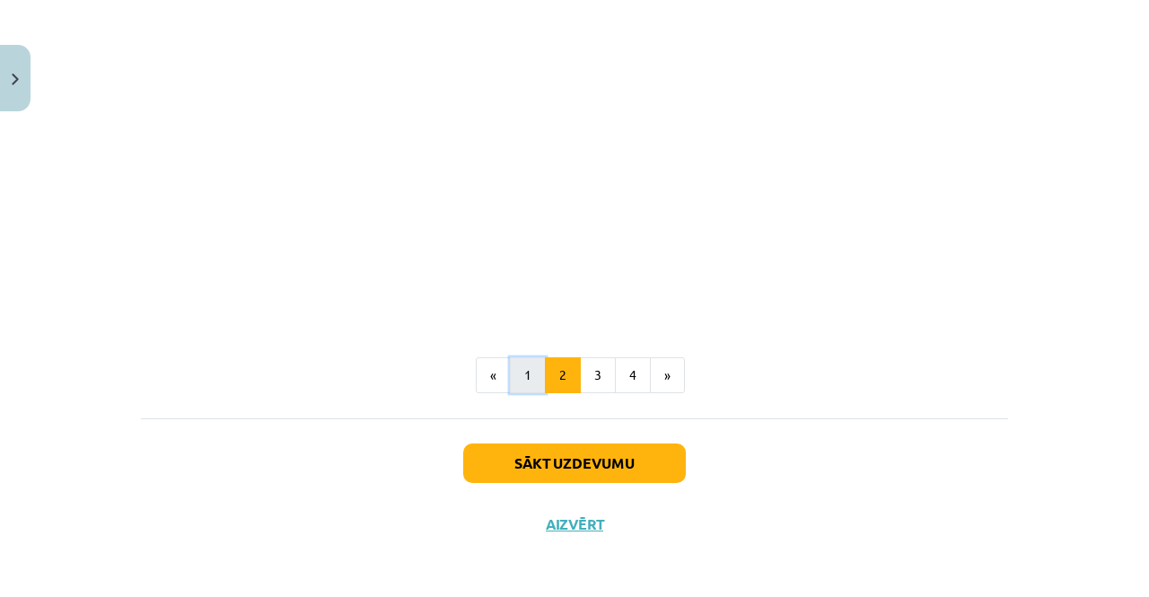
click at [535, 365] on button "1" at bounding box center [528, 375] width 36 height 36
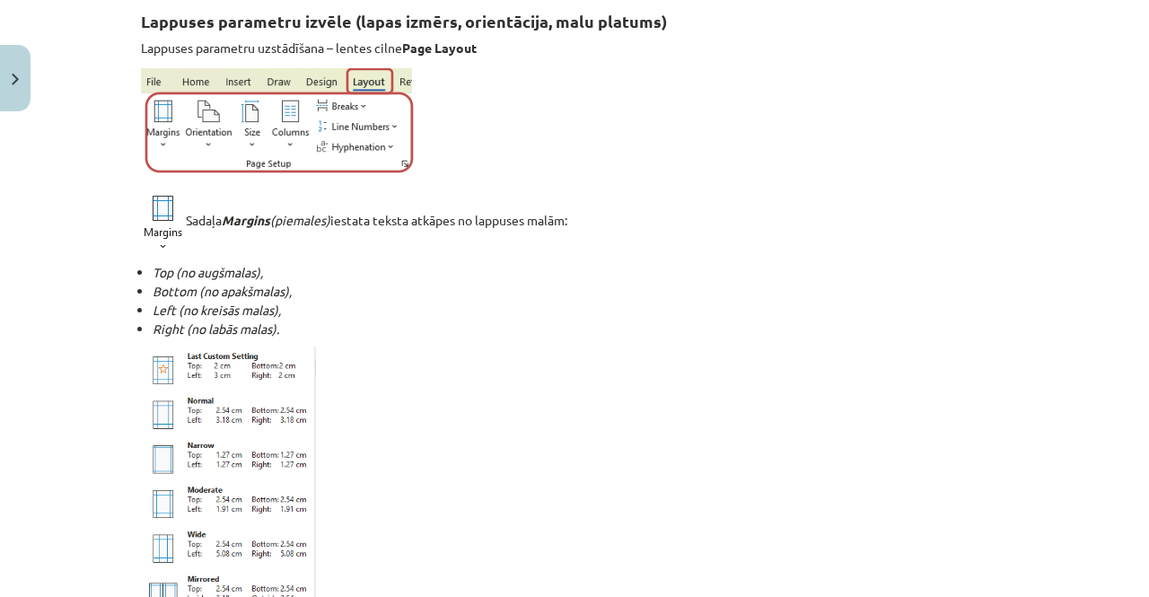
scroll to position [0, 0]
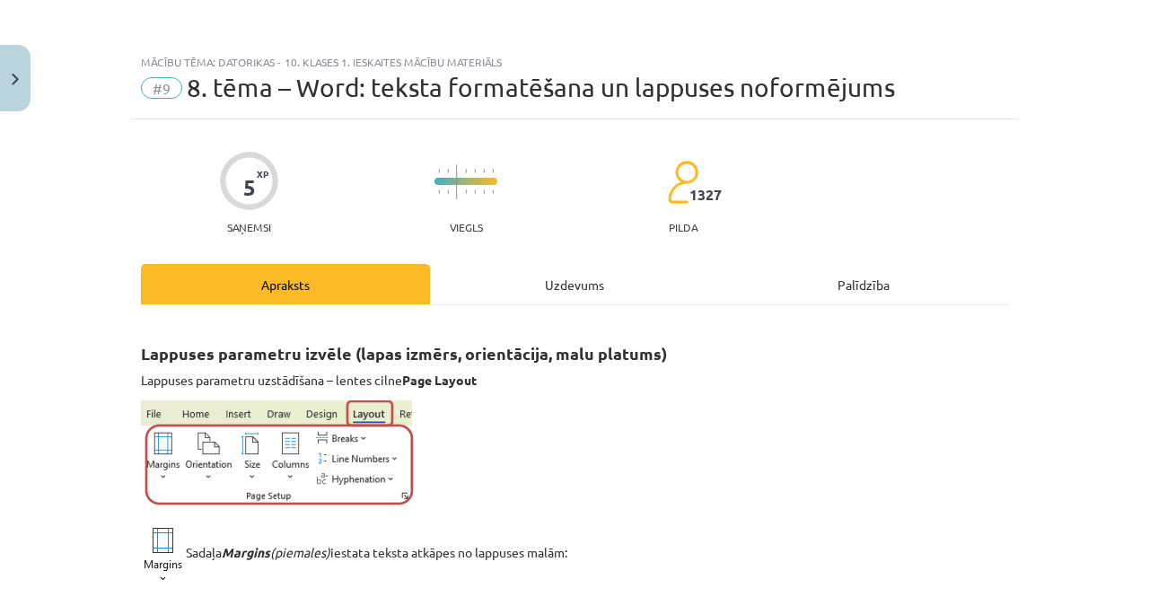
click at [583, 280] on div "Uzdevums" at bounding box center [574, 284] width 289 height 40
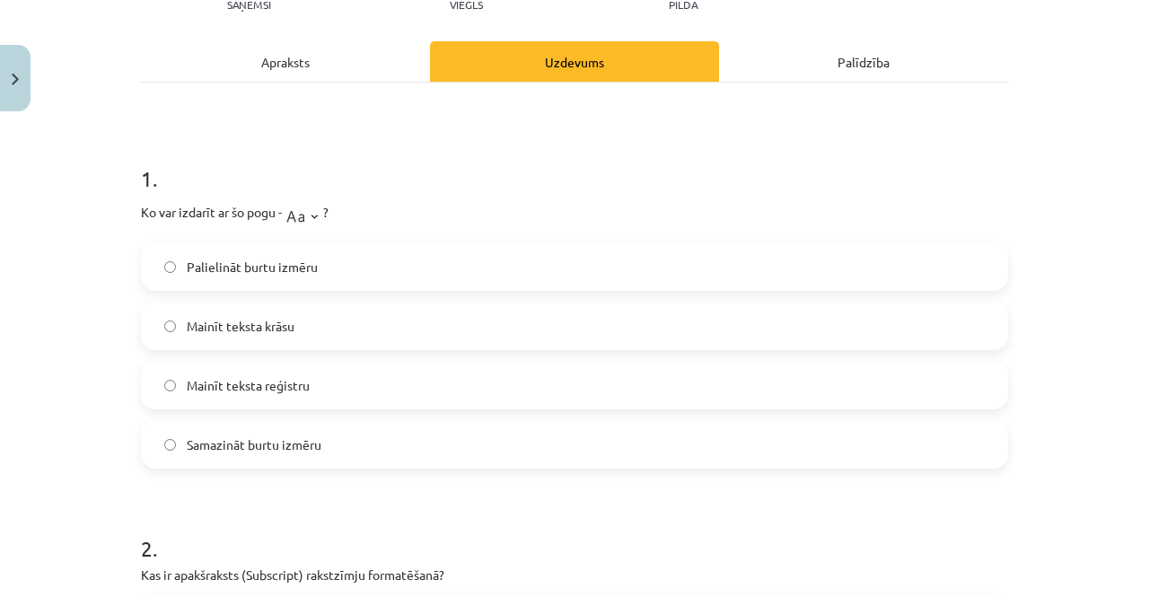
scroll to position [223, 0]
click at [357, 367] on label "Mainīt teksta reģistru" at bounding box center [574, 384] width 863 height 45
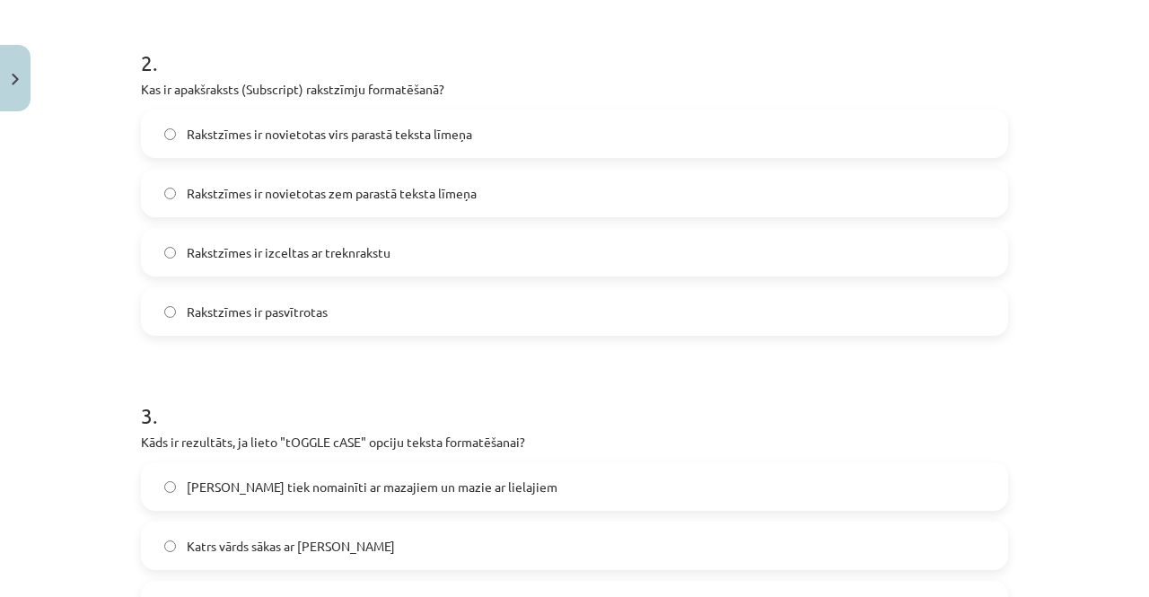
scroll to position [709, 0]
click at [415, 168] on div "Rakstzīmes ir novietotas zem parastā teksta līmeņa" at bounding box center [574, 192] width 867 height 48
click at [334, 205] on label "Rakstzīmes ir novietotas zem parastā teksta līmeņa" at bounding box center [574, 192] width 863 height 45
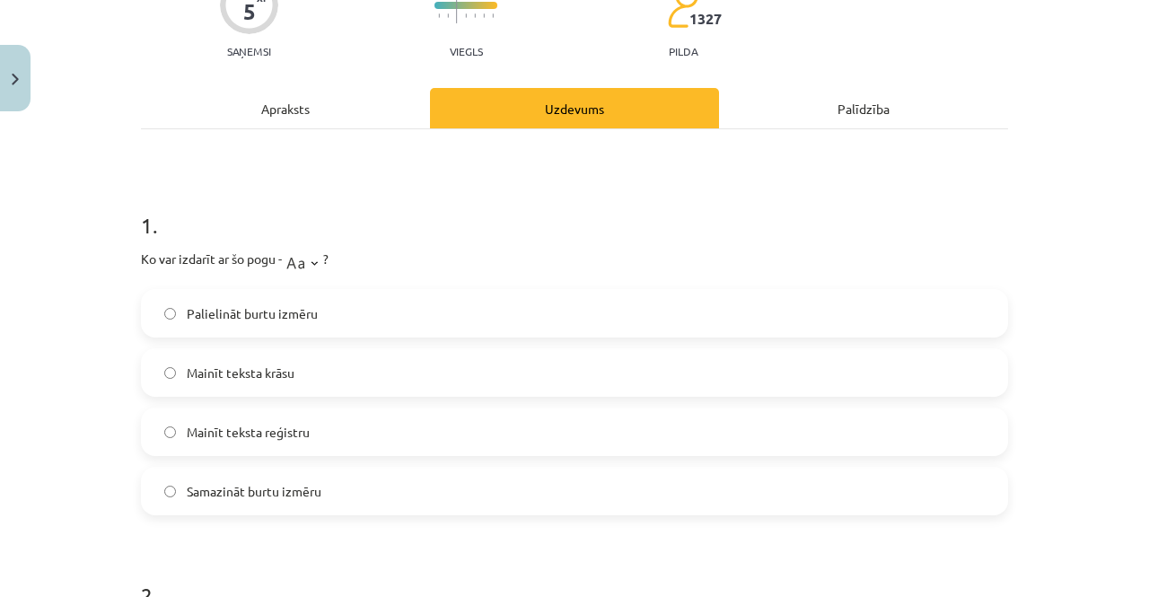
scroll to position [0, 0]
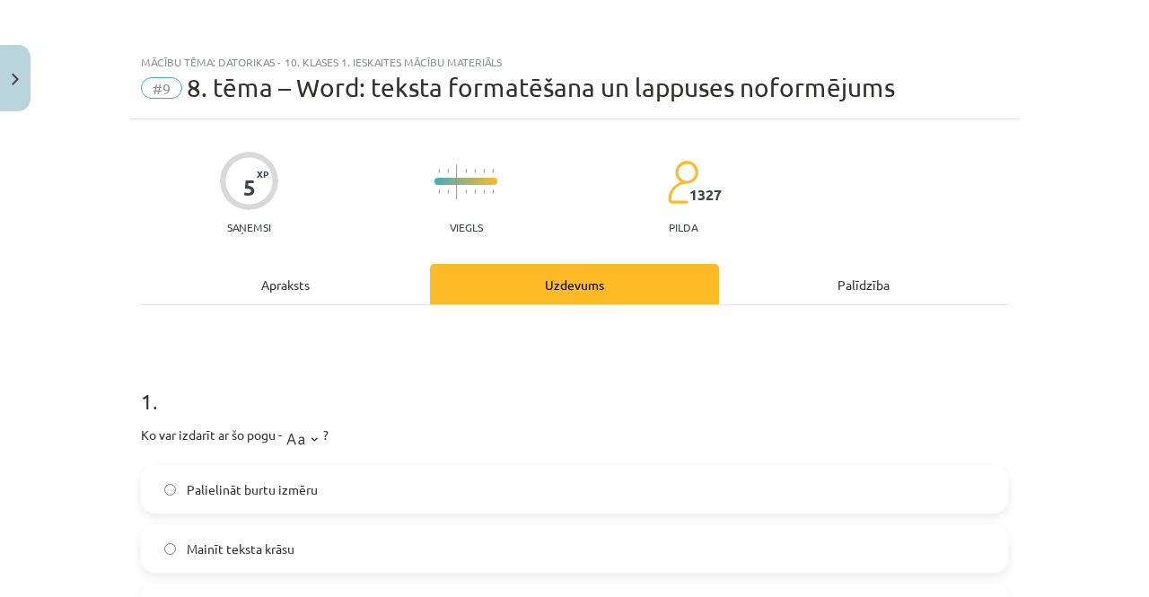
click at [286, 279] on div "Apraksts" at bounding box center [285, 284] width 289 height 40
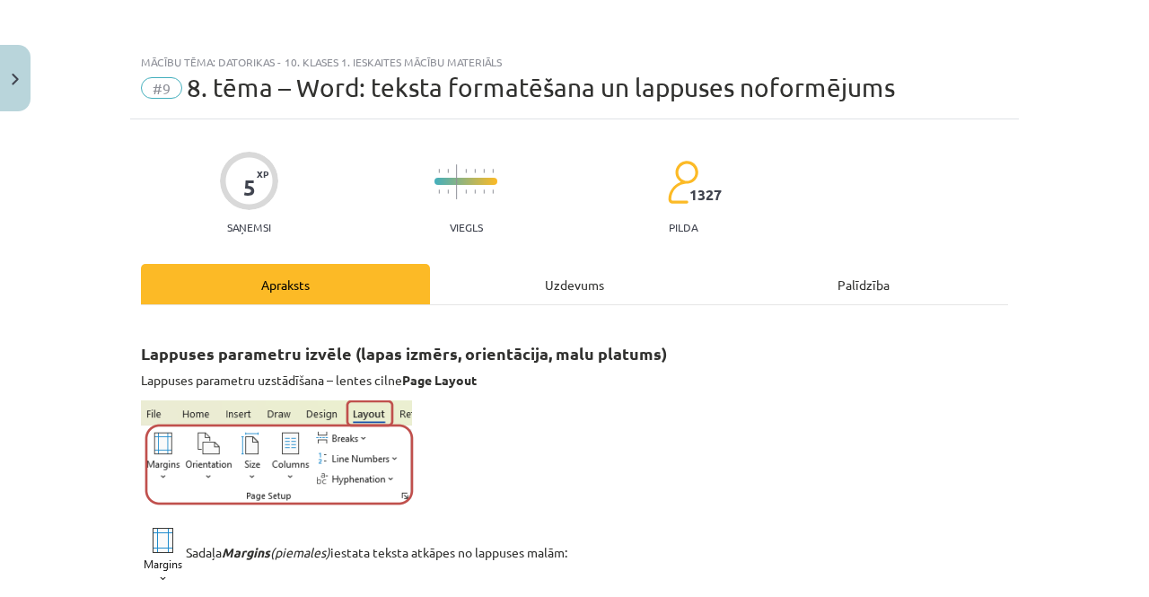
click at [524, 284] on div "Uzdevums" at bounding box center [574, 284] width 289 height 40
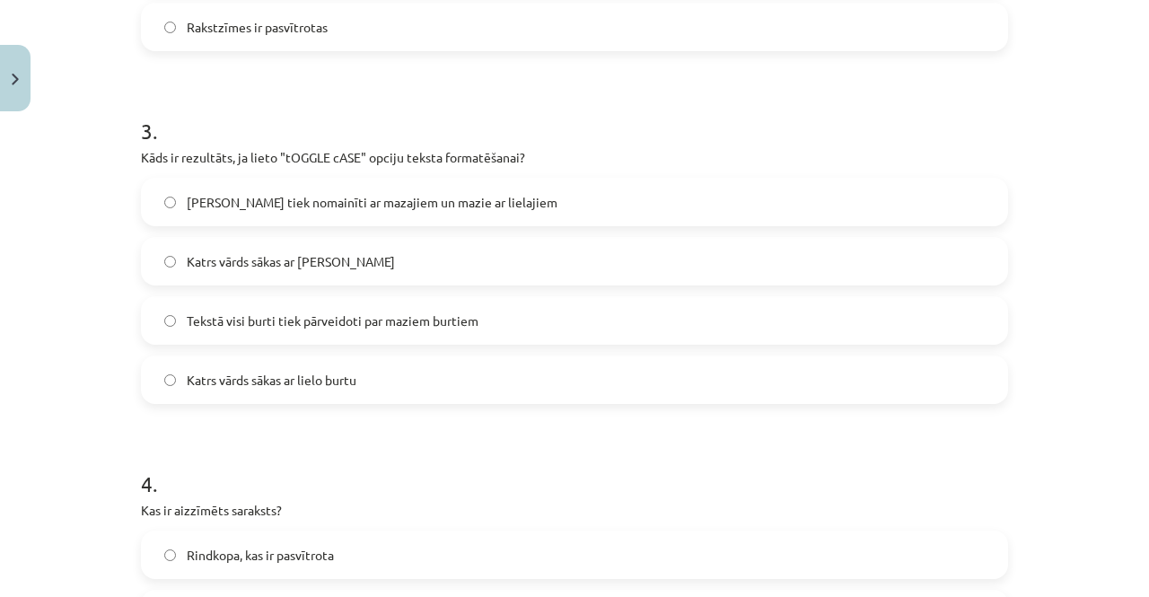
scroll to position [993, 0]
click at [441, 205] on span "[PERSON_NAME] tiek nomainīti ar mazajiem un mazie ar lielajiem" at bounding box center [372, 201] width 371 height 19
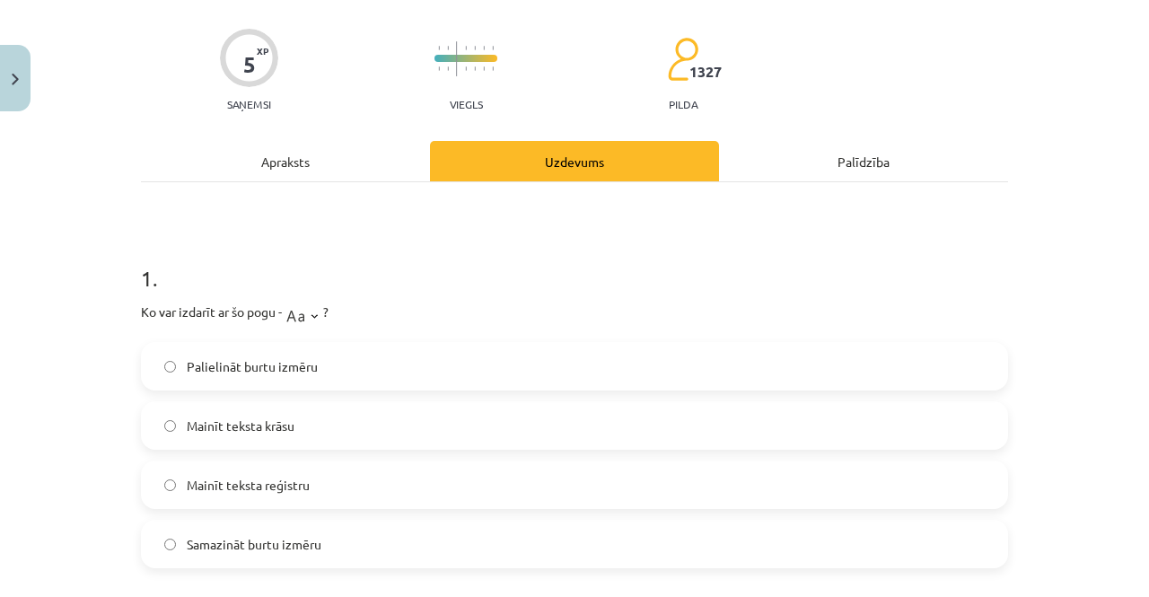
scroll to position [0, 0]
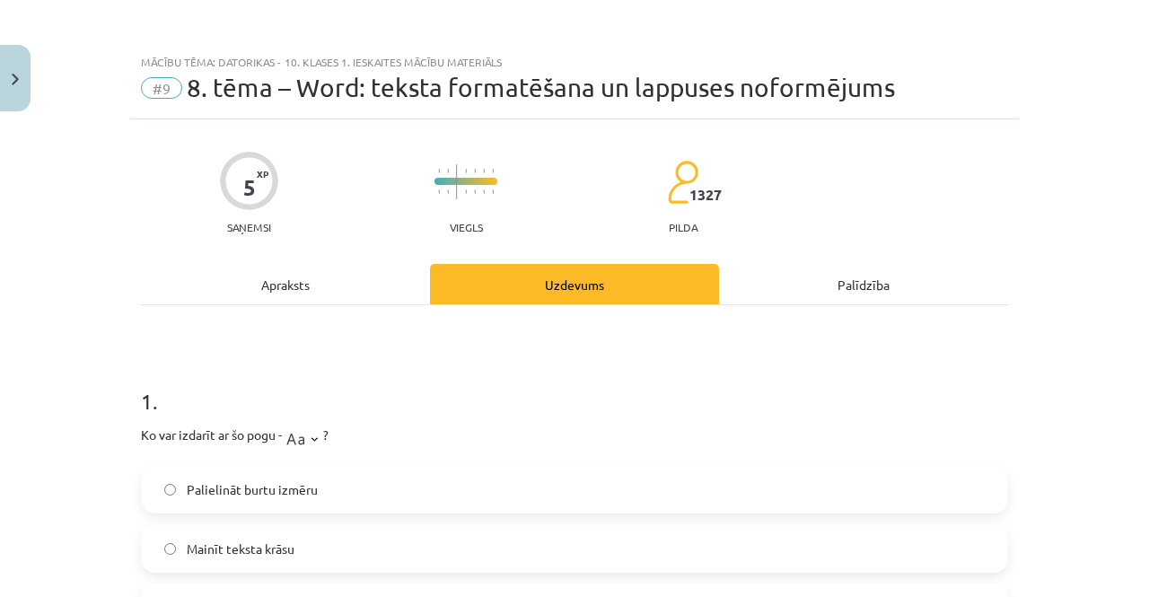
click at [287, 288] on div "Apraksts" at bounding box center [285, 284] width 289 height 40
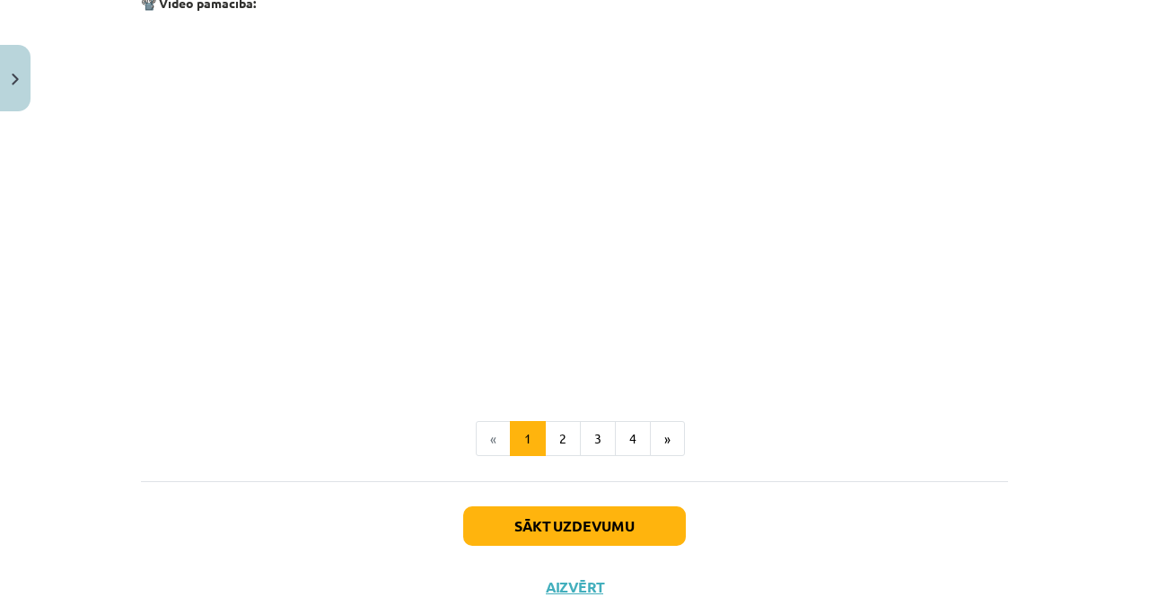
scroll to position [3650, 0]
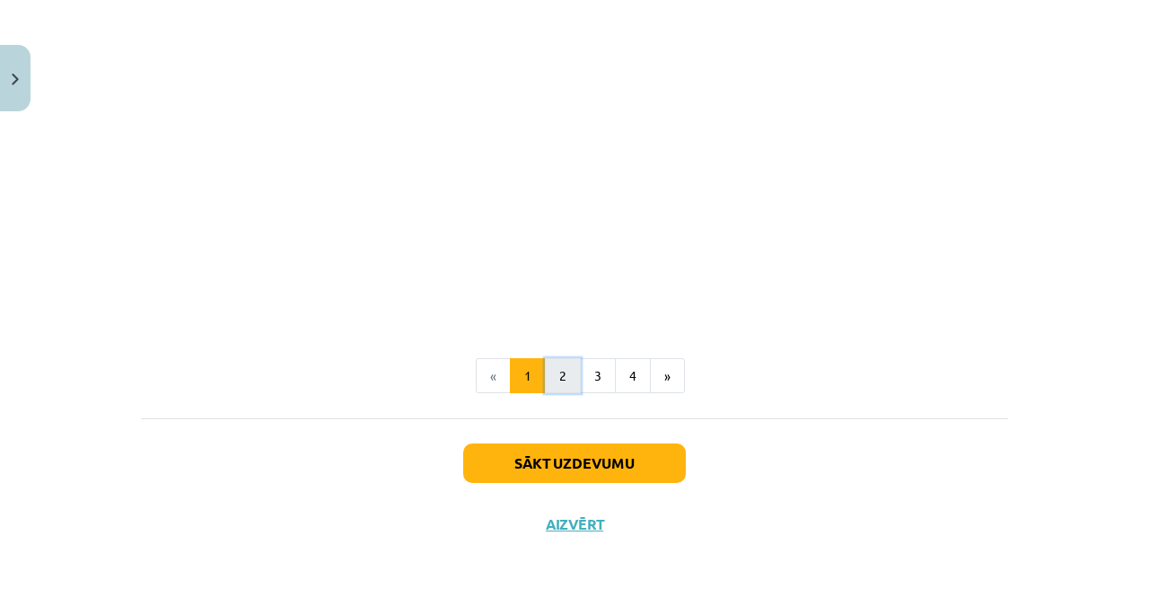
click at [562, 371] on button "2" at bounding box center [563, 376] width 36 height 36
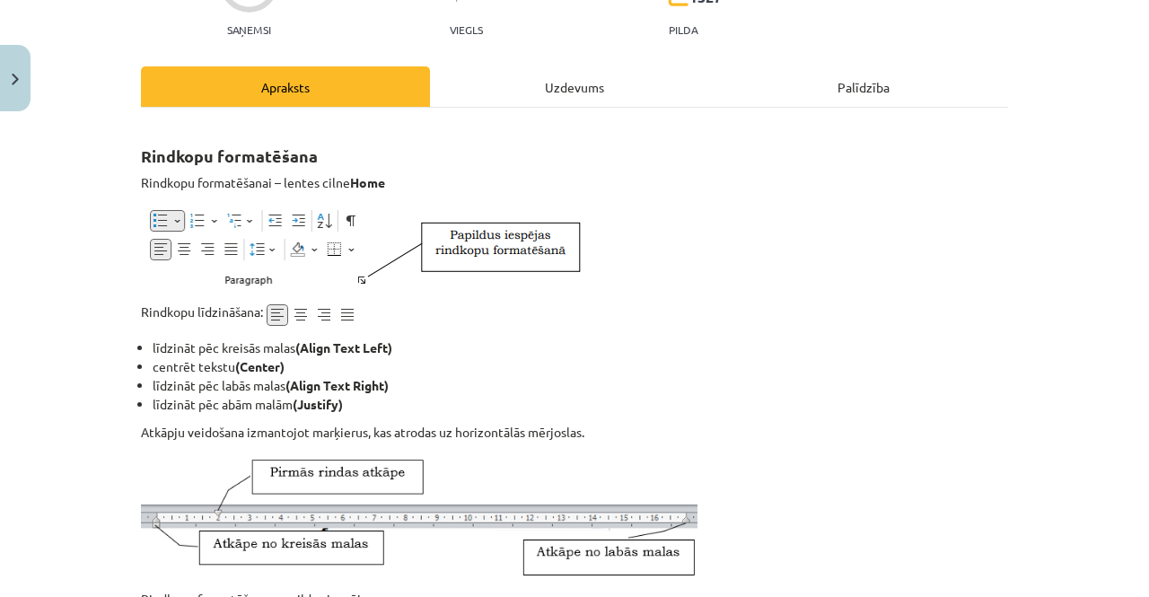
scroll to position [0, 0]
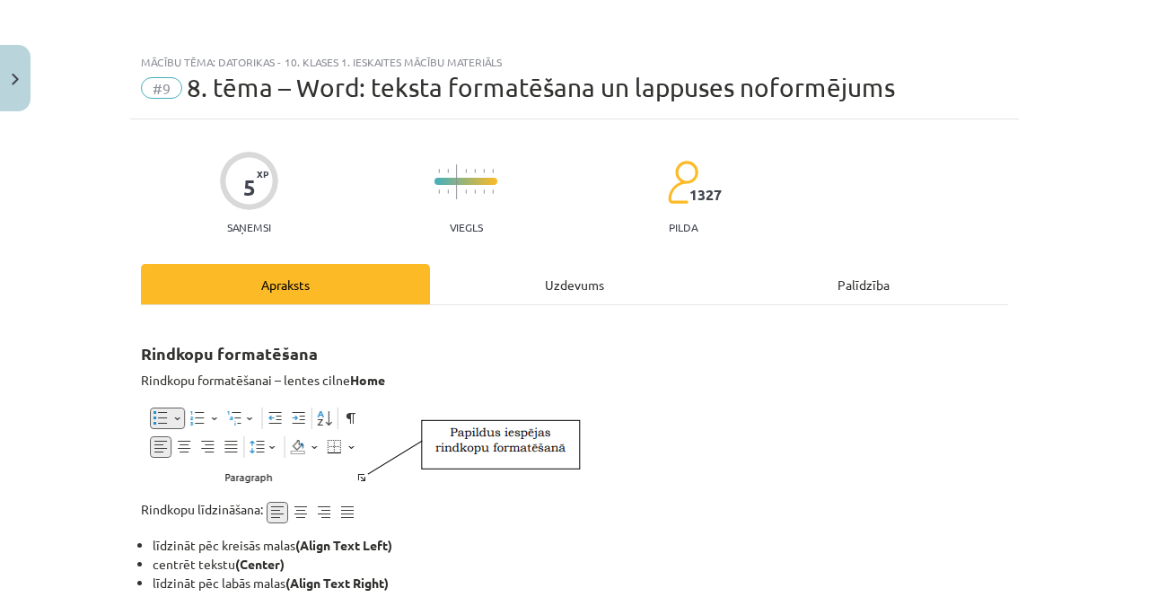
click at [572, 279] on div "Uzdevums" at bounding box center [574, 284] width 289 height 40
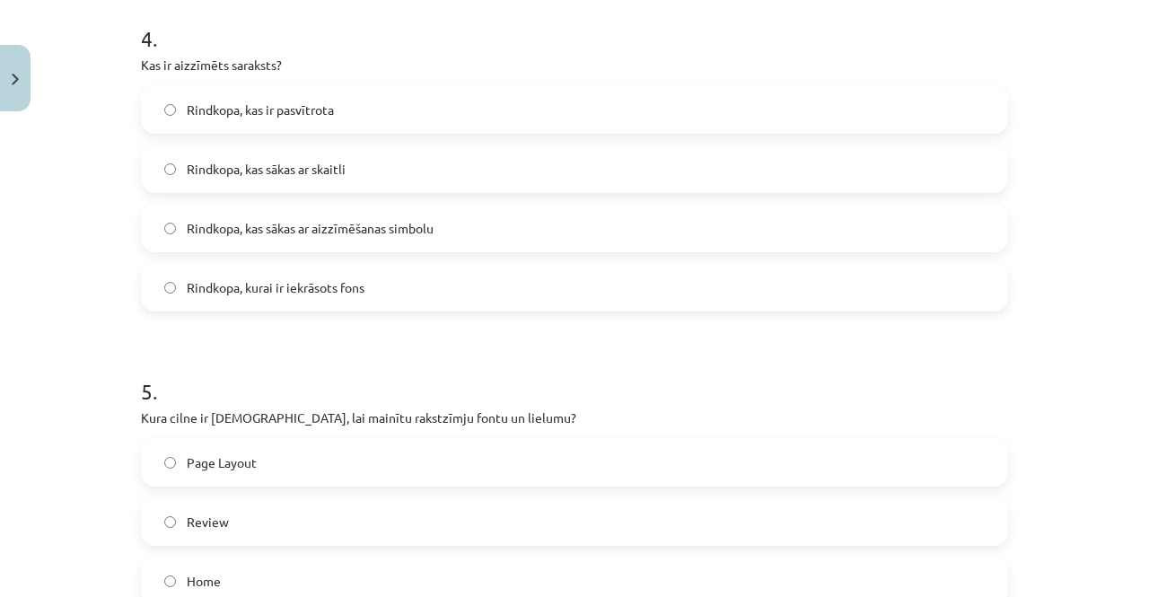
scroll to position [1438, 0]
click at [332, 288] on span "Rindkopa, kurai ir iekrāsots fons" at bounding box center [276, 286] width 178 height 19
click at [286, 302] on label "Rindkopa, kurai ir iekrāsots fons" at bounding box center [574, 286] width 863 height 45
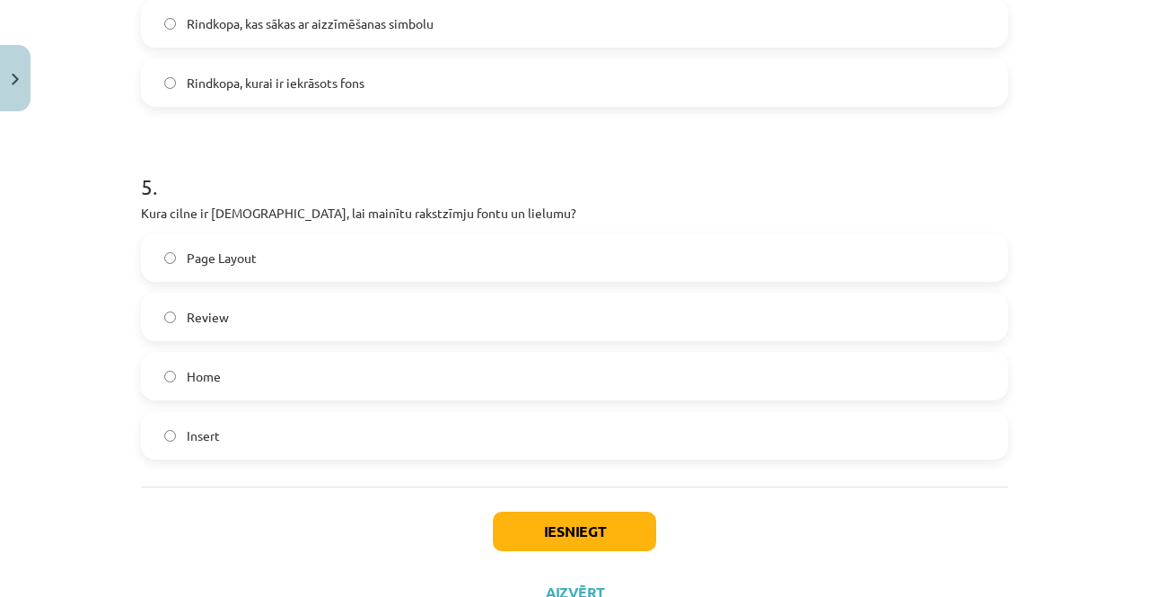
scroll to position [1652, 0]
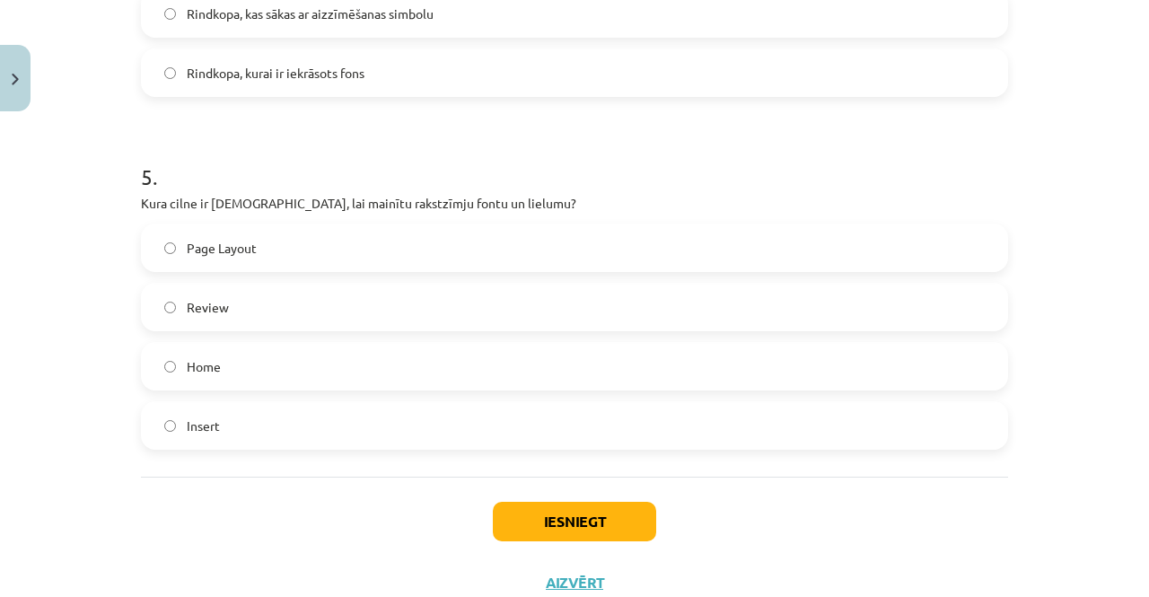
click at [543, 367] on label "Home" at bounding box center [574, 366] width 863 height 45
click at [538, 513] on button "Iesniegt" at bounding box center [574, 521] width 163 height 39
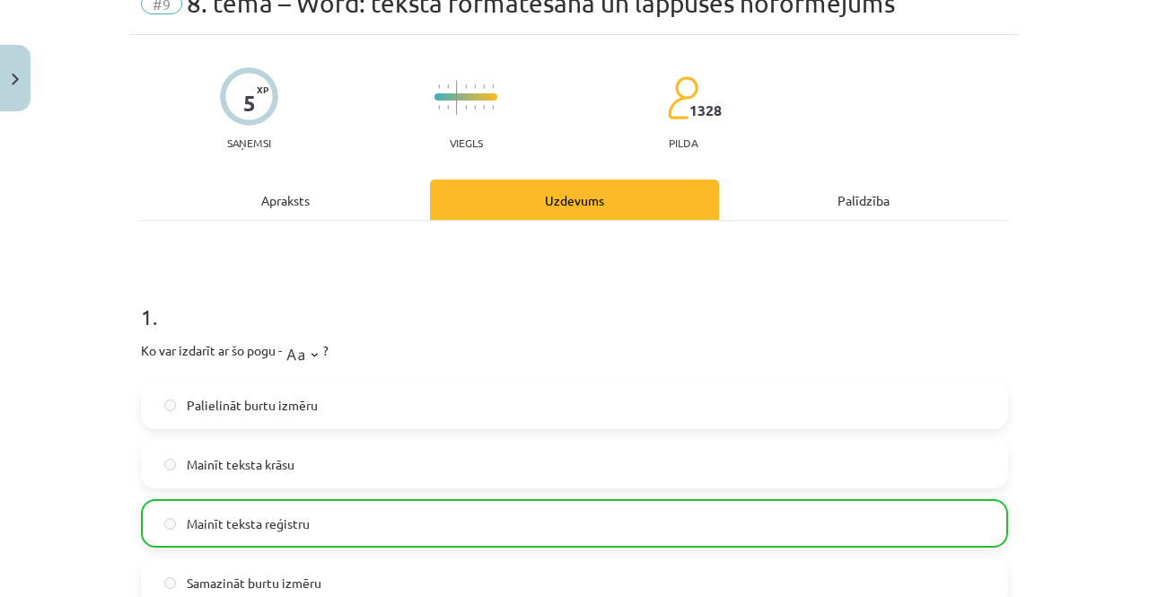
scroll to position [0, 0]
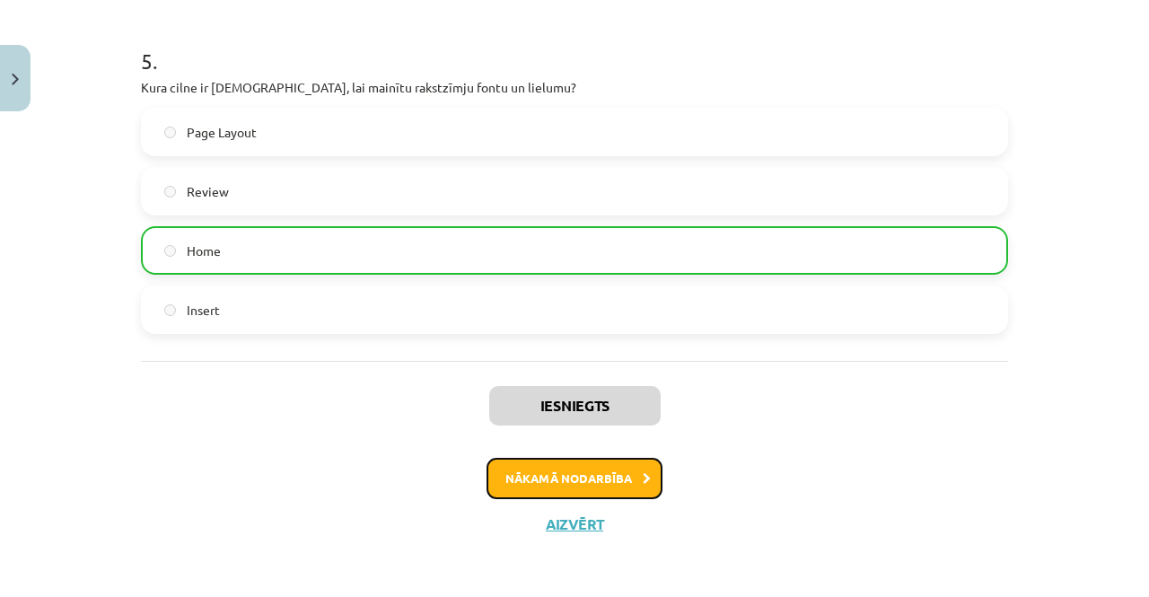
click at [605, 480] on button "Nākamā nodarbība" at bounding box center [574, 478] width 176 height 41
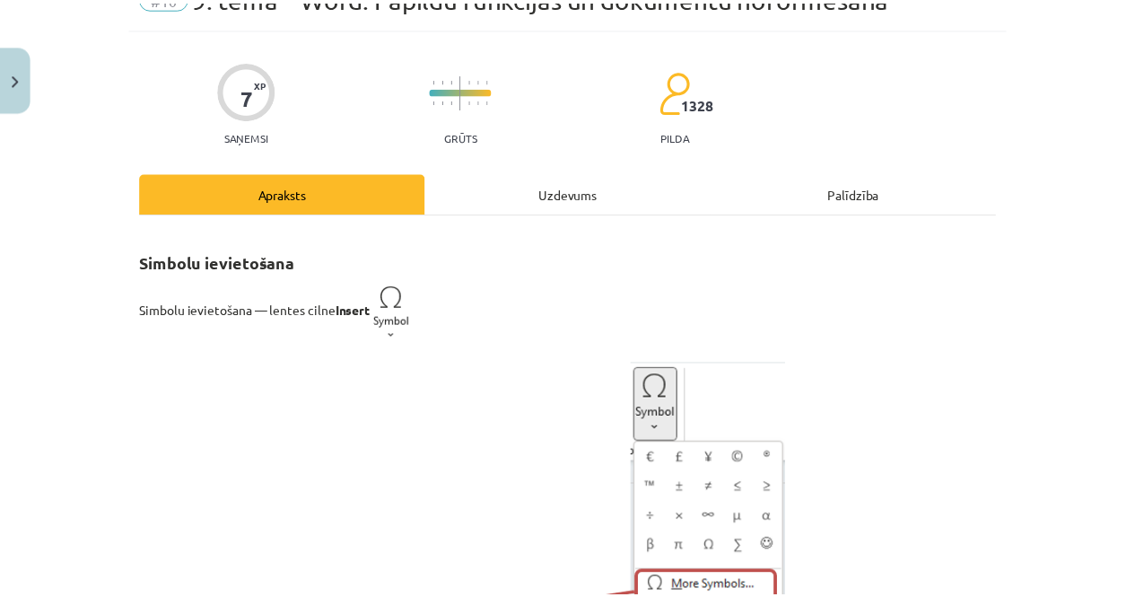
scroll to position [45, 0]
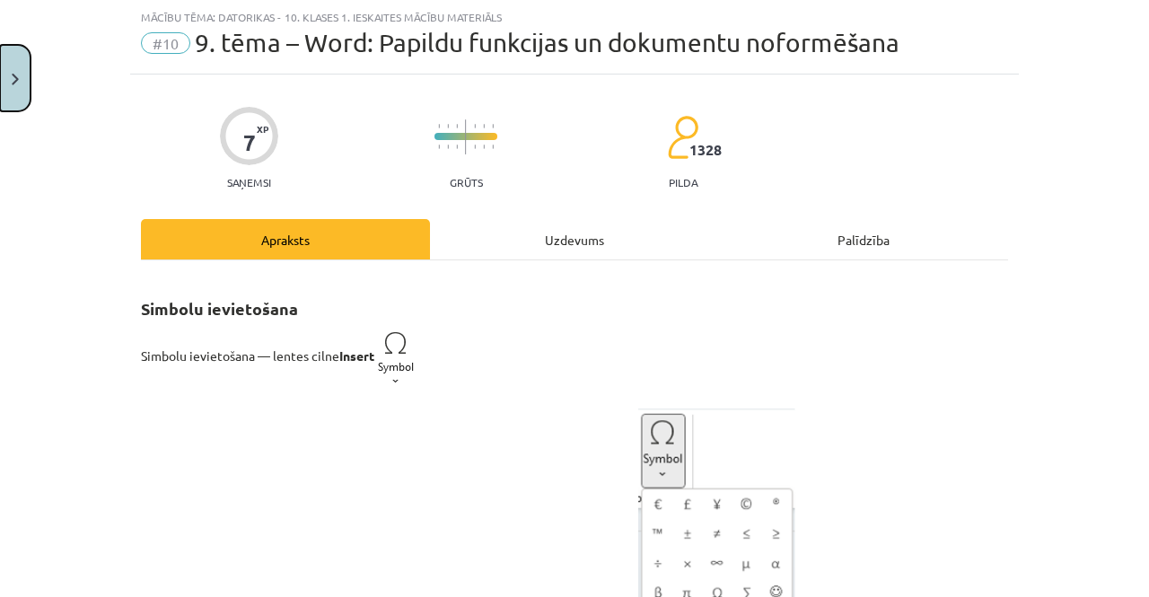
click at [0, 97] on button "Close" at bounding box center [15, 78] width 31 height 66
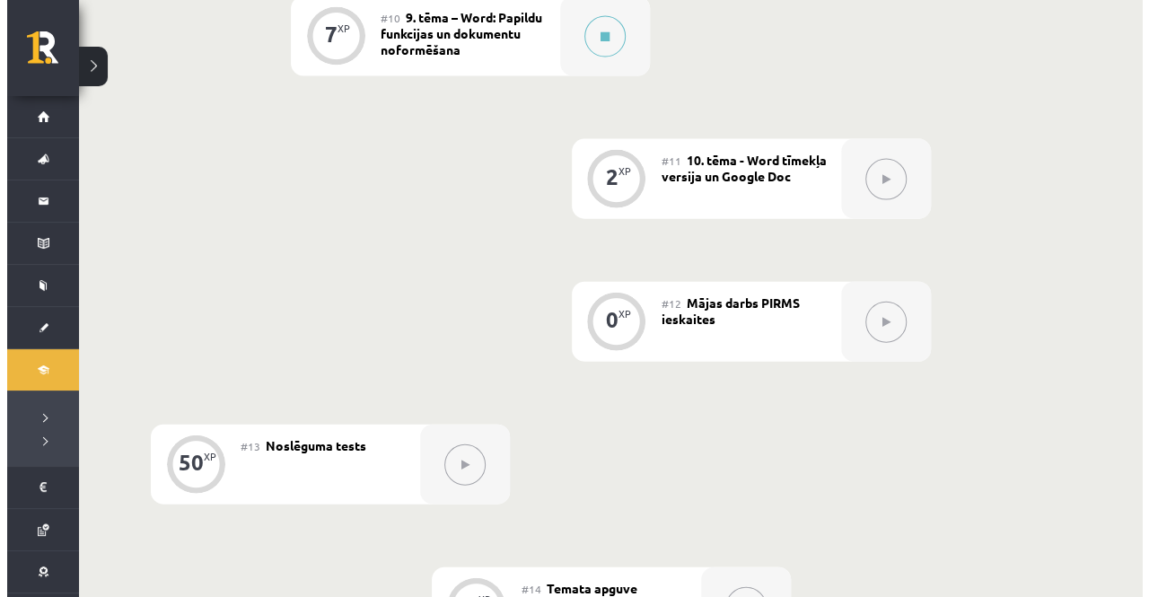
scroll to position [1856, 0]
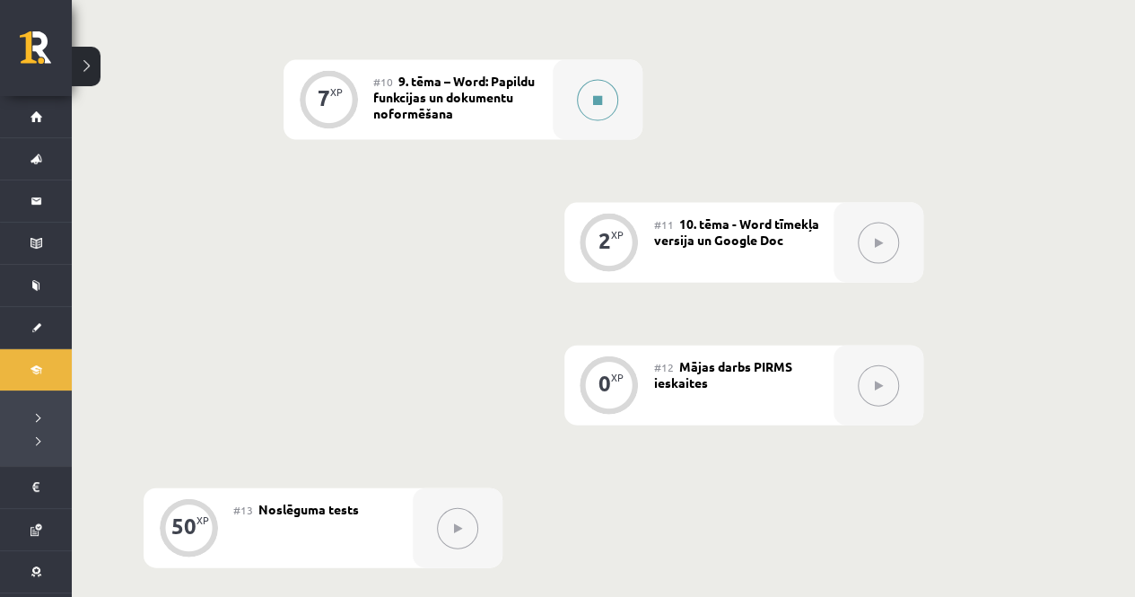
click at [602, 92] on button at bounding box center [597, 100] width 41 height 41
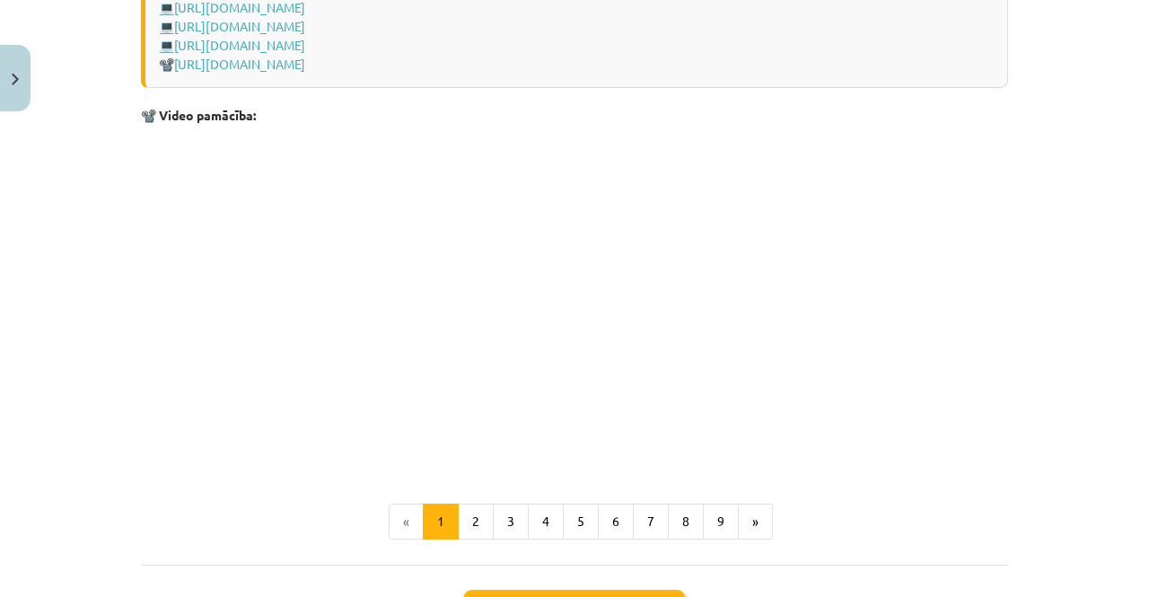
scroll to position [3835, 0]
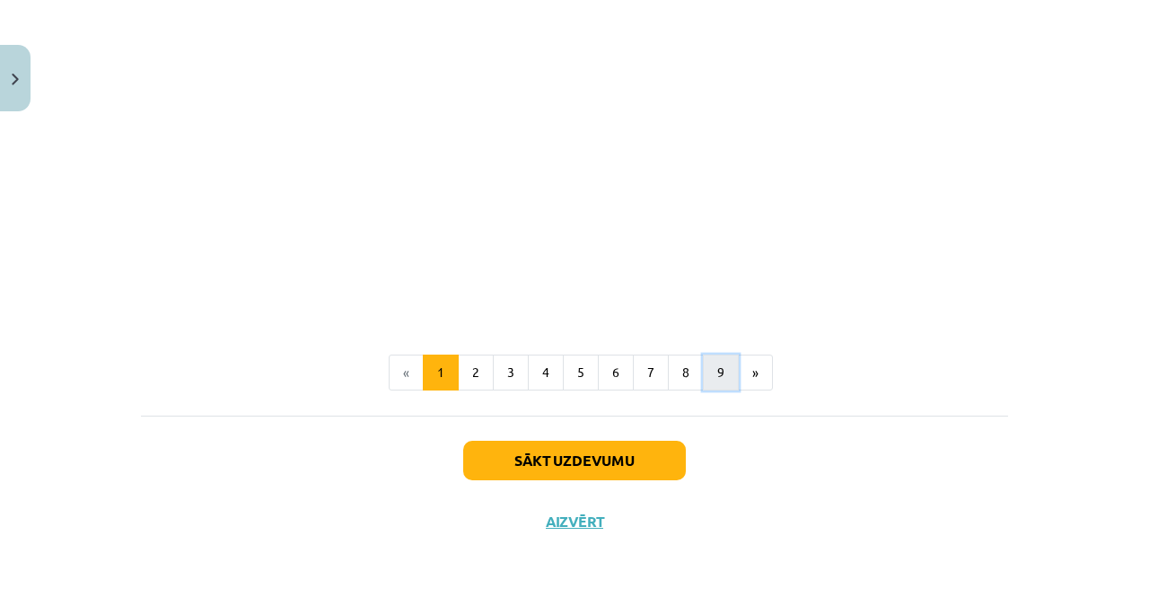
click at [703, 380] on button "9" at bounding box center [721, 372] width 36 height 36
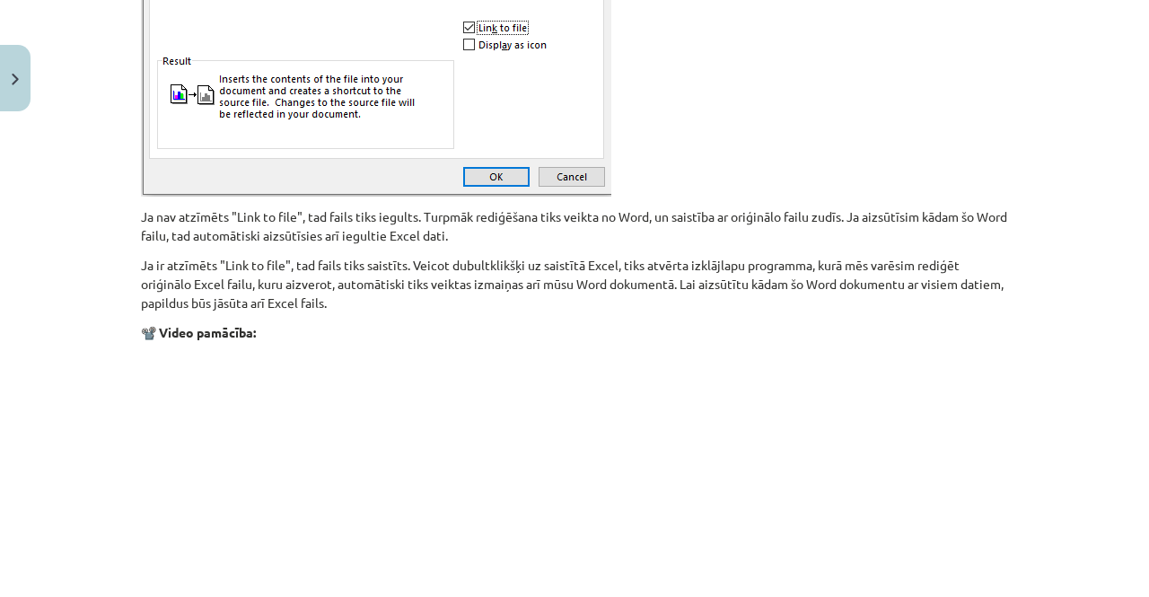
scroll to position [2293, 0]
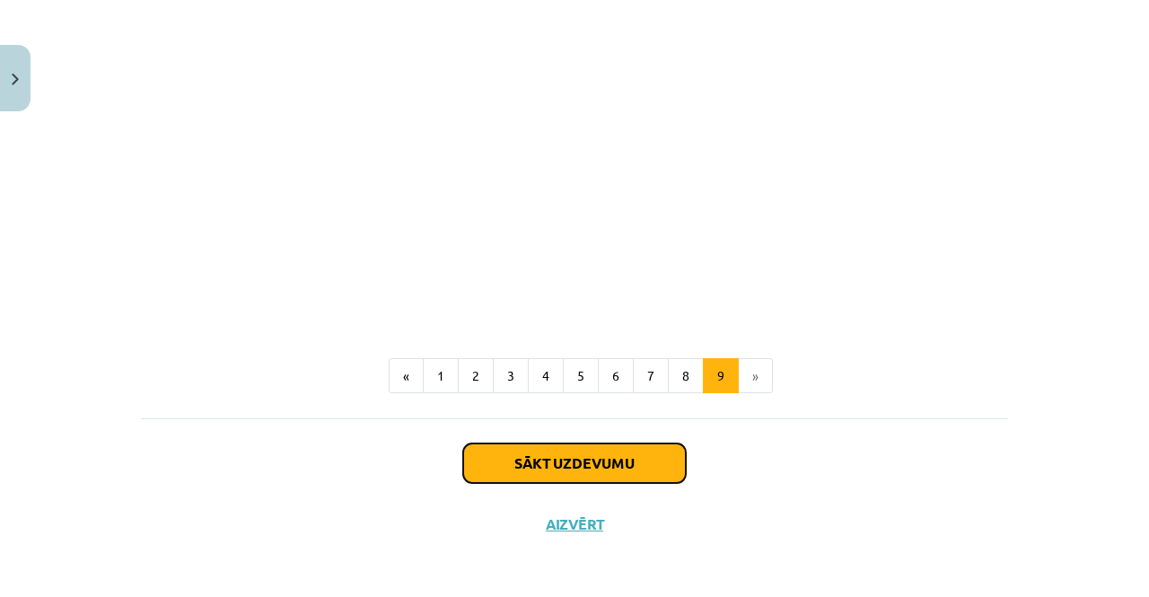
click at [571, 472] on button "Sākt uzdevumu" at bounding box center [574, 462] width 223 height 39
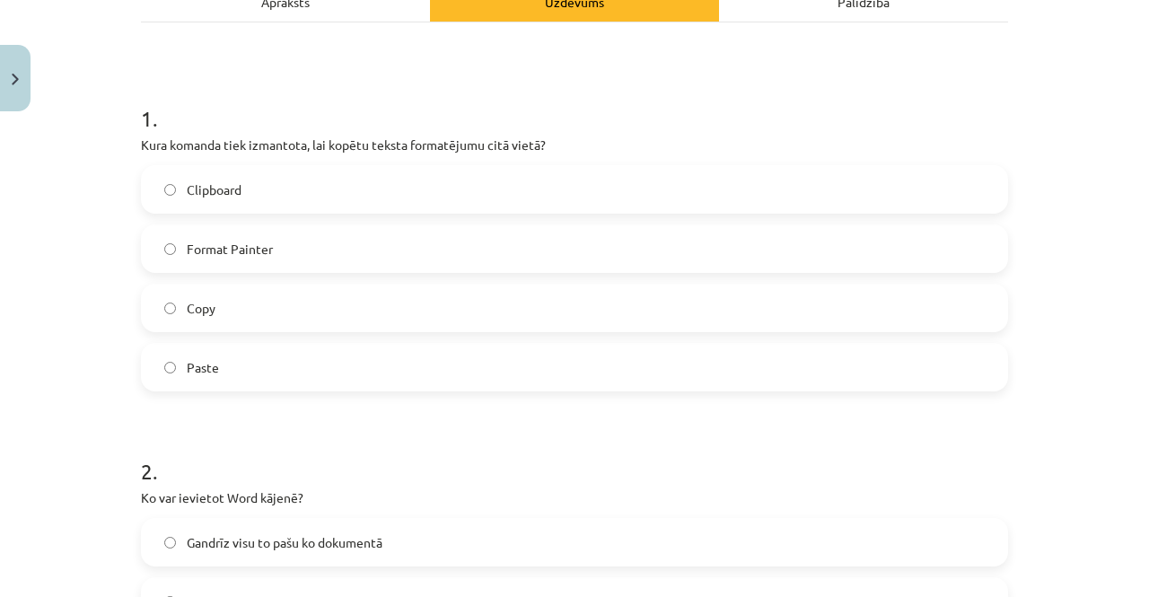
scroll to position [287, 0]
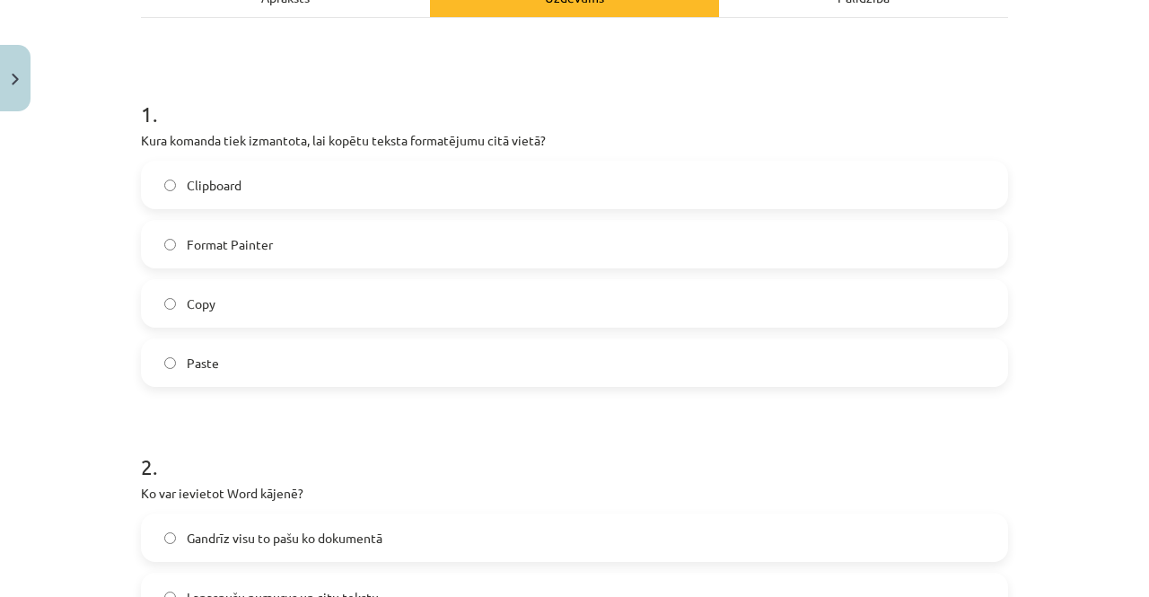
click at [201, 361] on span "Paste" at bounding box center [203, 363] width 32 height 19
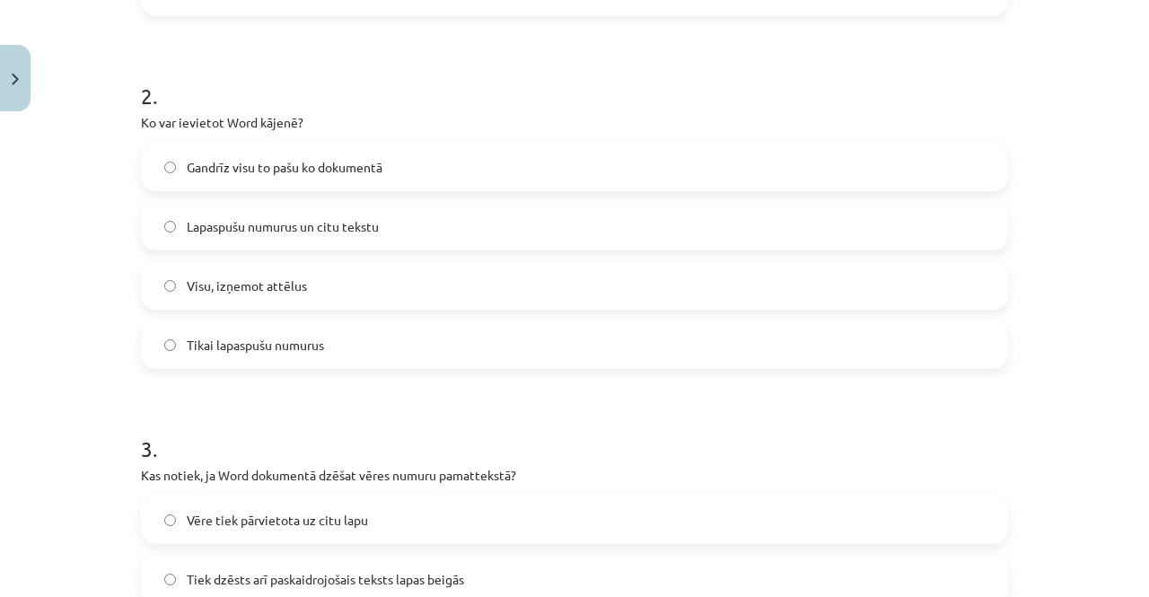
scroll to position [659, 0]
click at [266, 331] on label "Tikai lapaspušu numurus" at bounding box center [574, 343] width 863 height 45
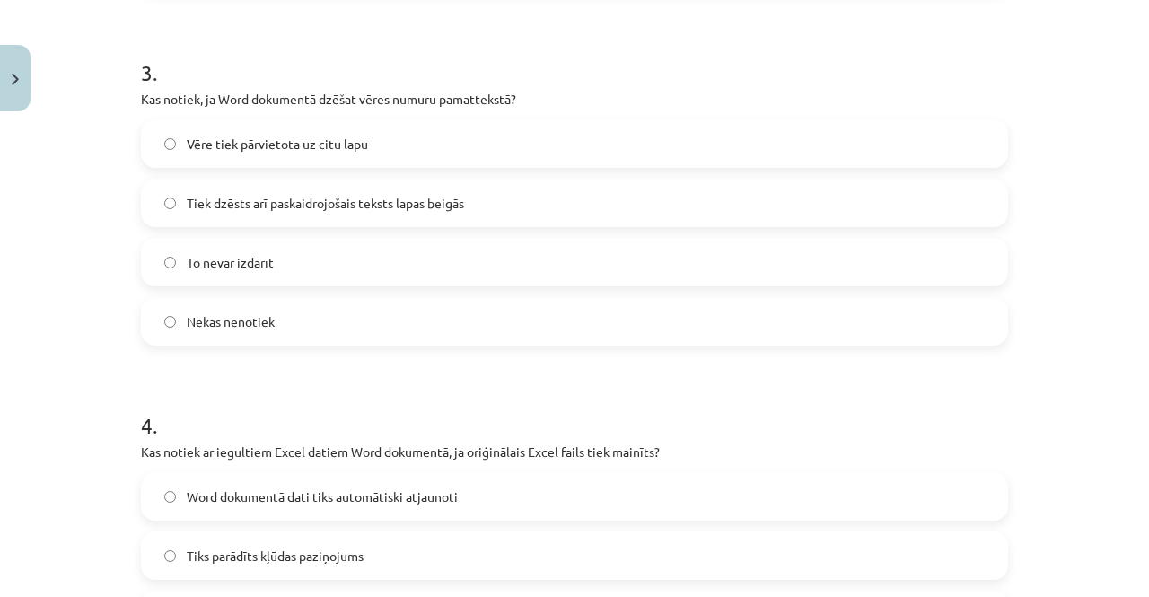
scroll to position [1078, 0]
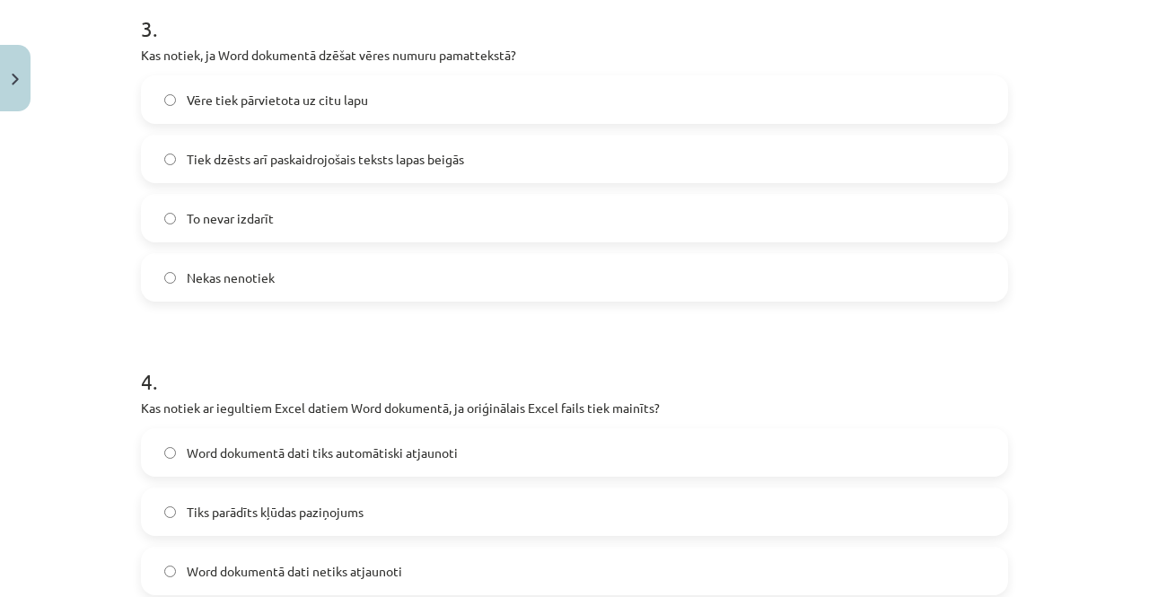
click at [417, 162] on span "Tiek dzēsts arī paskaidrojošais teksts lapas beigās" at bounding box center [325, 159] width 277 height 19
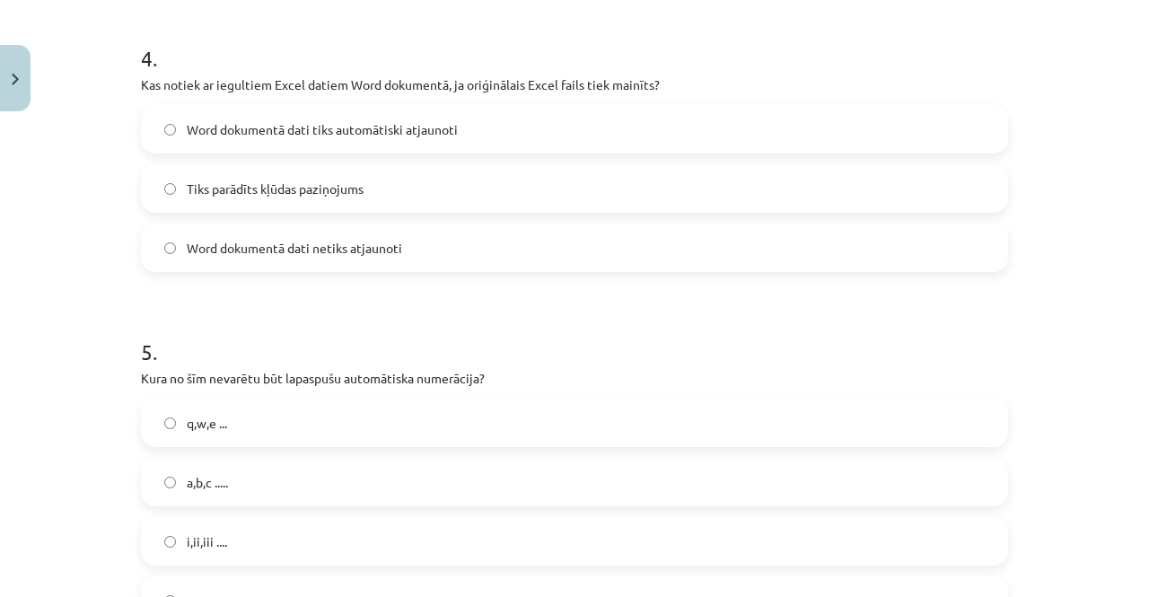
scroll to position [1400, 0]
click at [249, 123] on span "Word dokumentā dati tiks automātiski atjaunoti" at bounding box center [322, 130] width 271 height 19
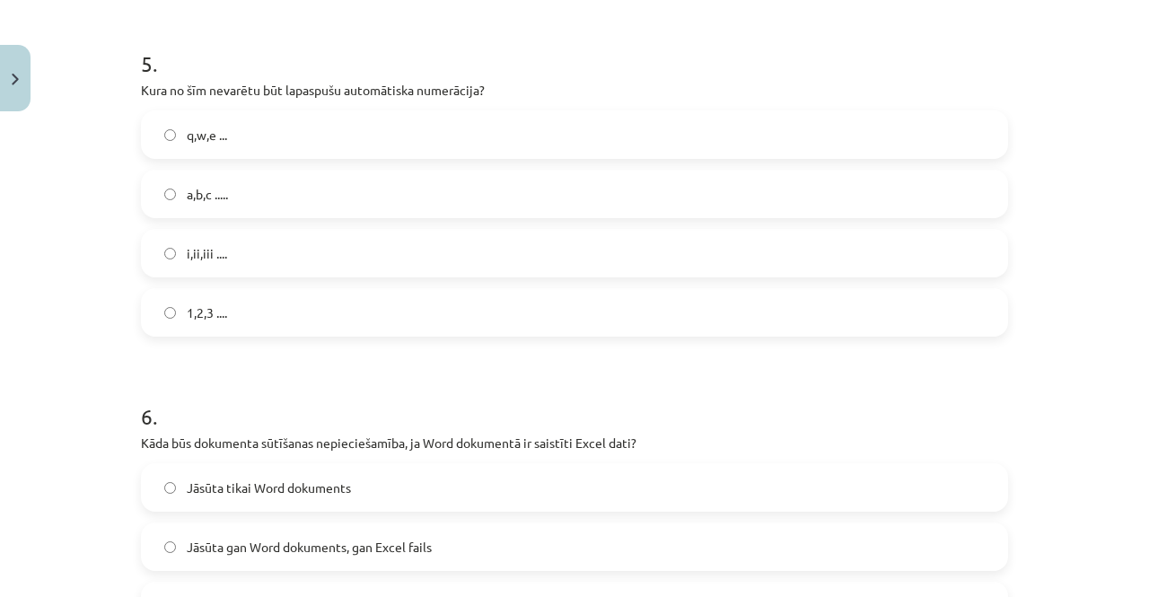
scroll to position [1693, 0]
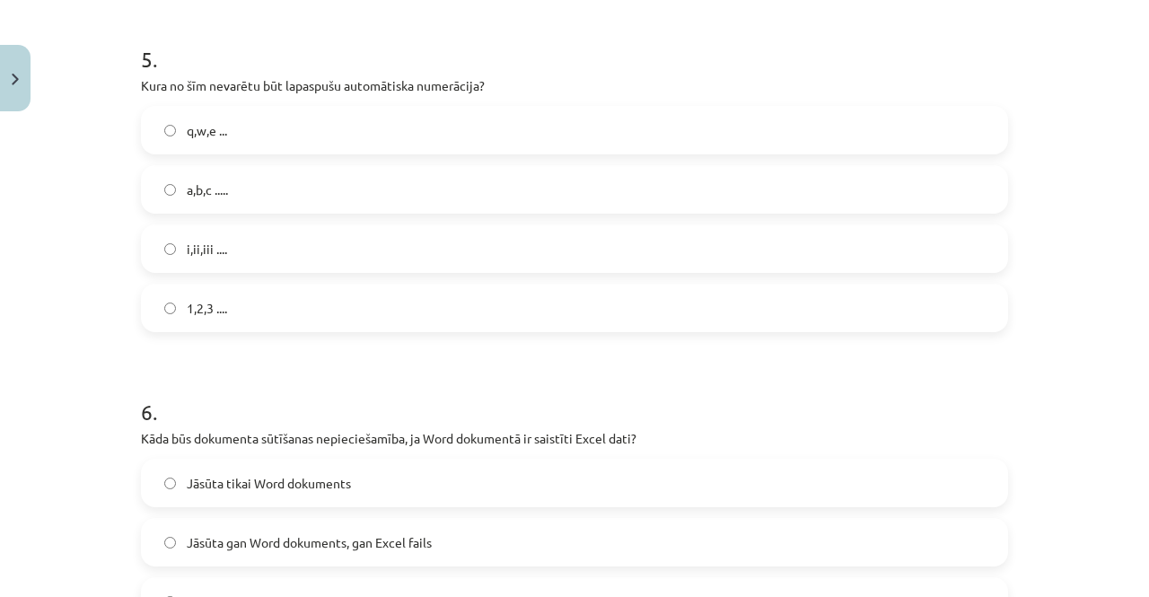
click at [254, 135] on label "q,w,e ..." at bounding box center [574, 130] width 863 height 45
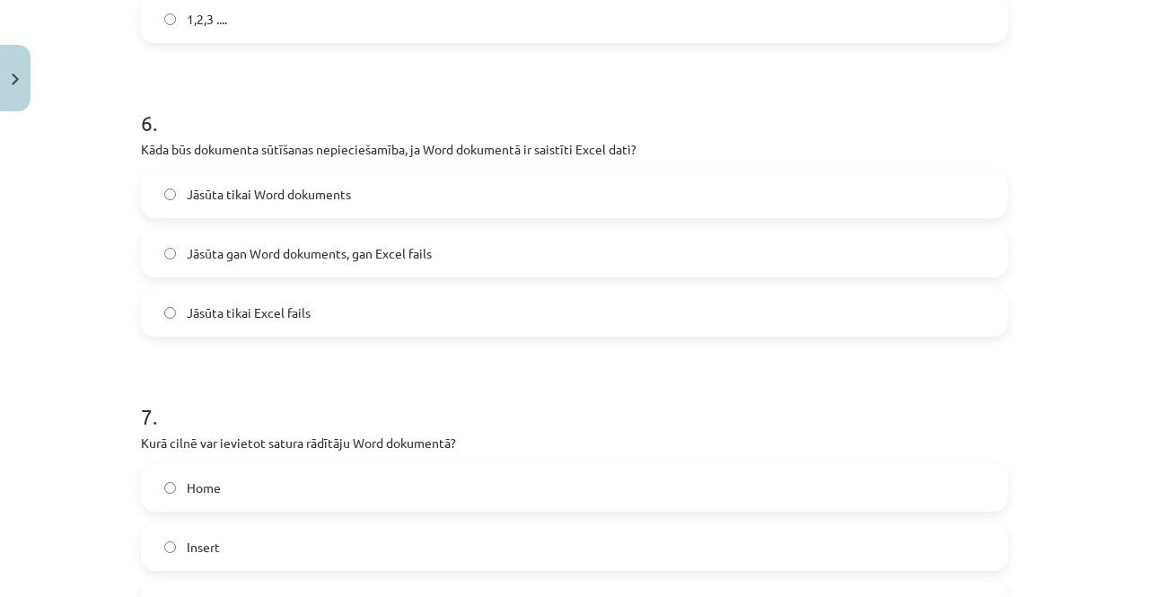
scroll to position [2005, 0]
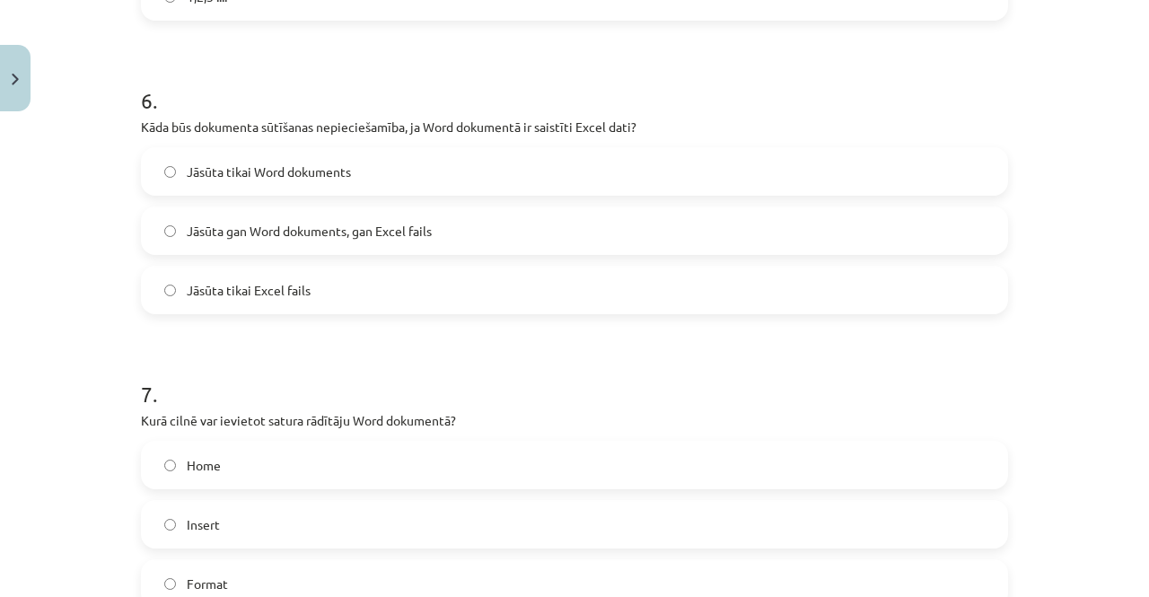
click at [310, 166] on span "Jāsūta tikai Word dokuments" at bounding box center [269, 171] width 164 height 19
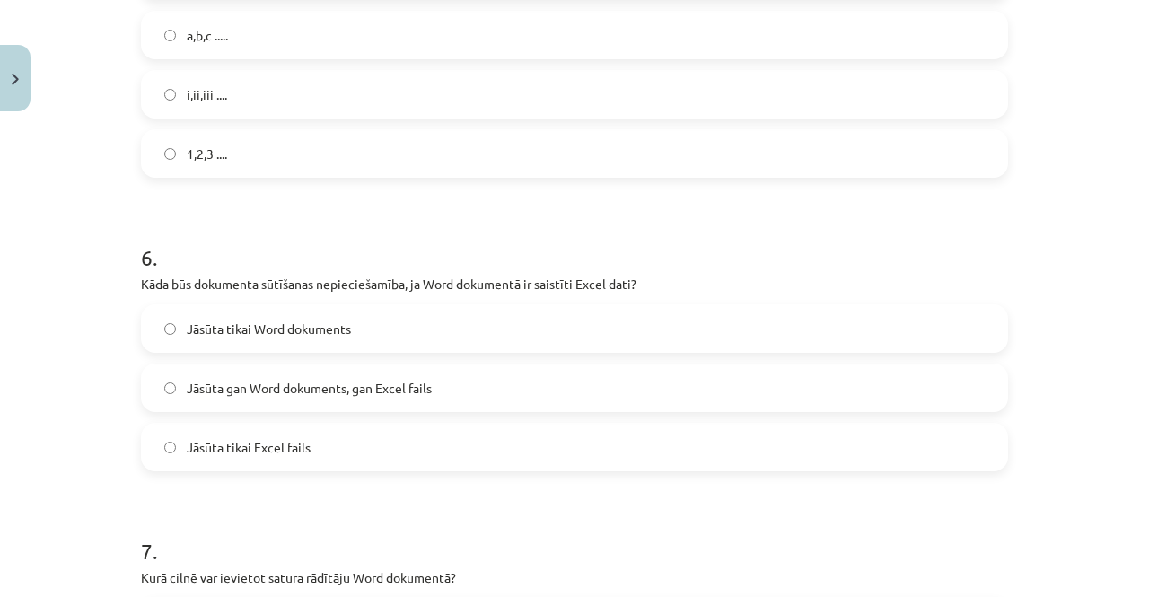
scroll to position [1850, 0]
click at [208, 439] on span "Jāsūta tikai Excel fails" at bounding box center [249, 444] width 124 height 19
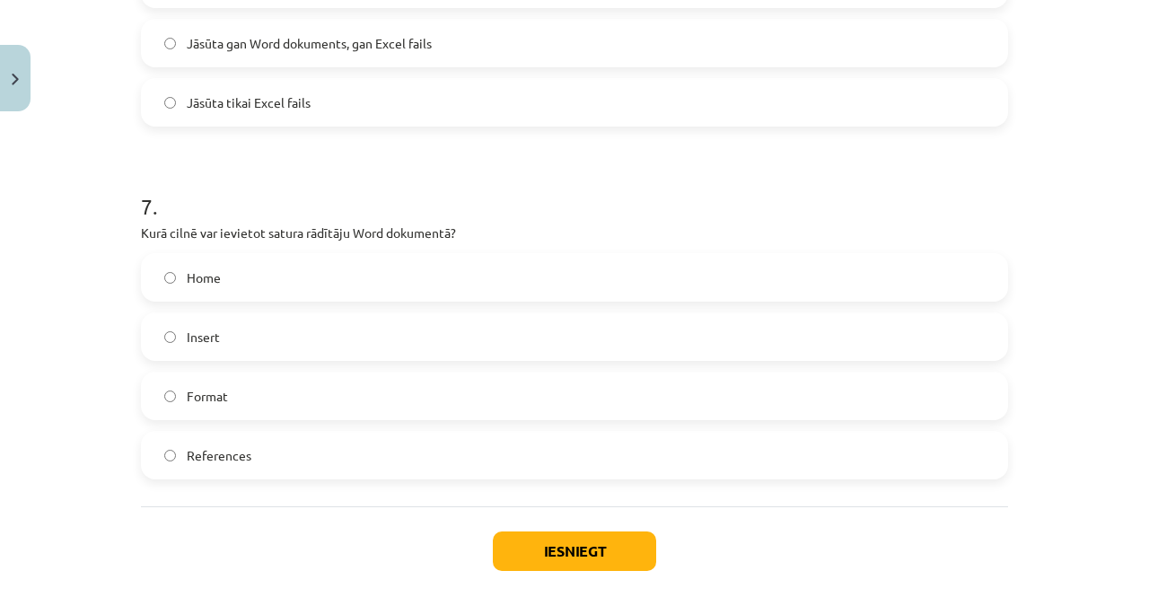
scroll to position [2253, 0]
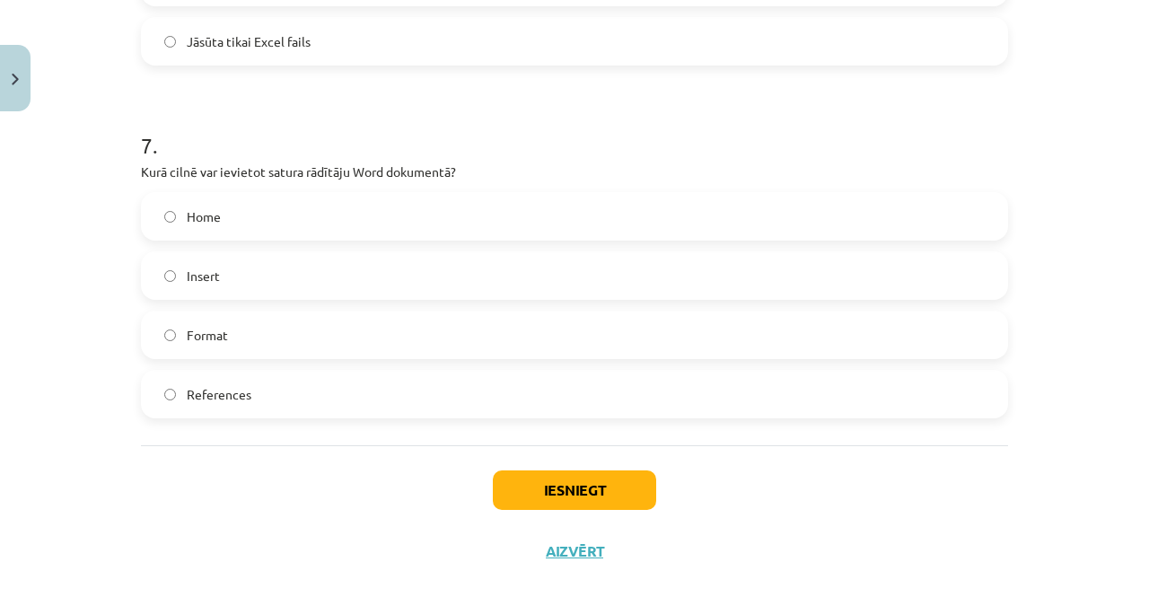
click at [594, 297] on div "Insert" at bounding box center [574, 275] width 867 height 48
click at [572, 277] on label "Insert" at bounding box center [574, 275] width 863 height 45
click at [567, 496] on button "Iesniegt" at bounding box center [574, 489] width 163 height 39
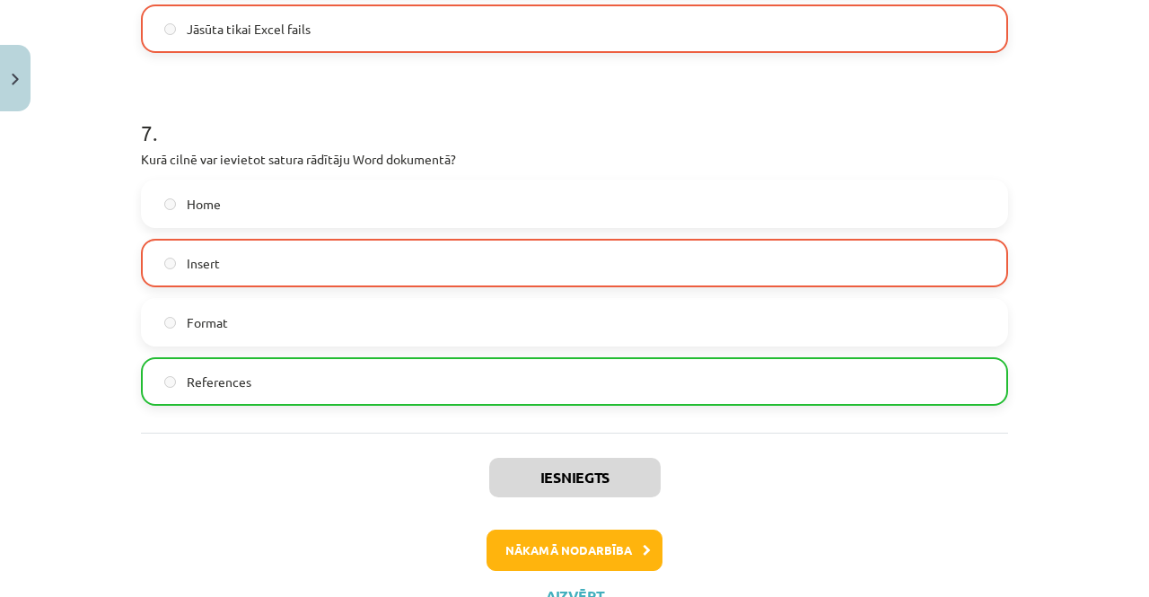
scroll to position [2337, 0]
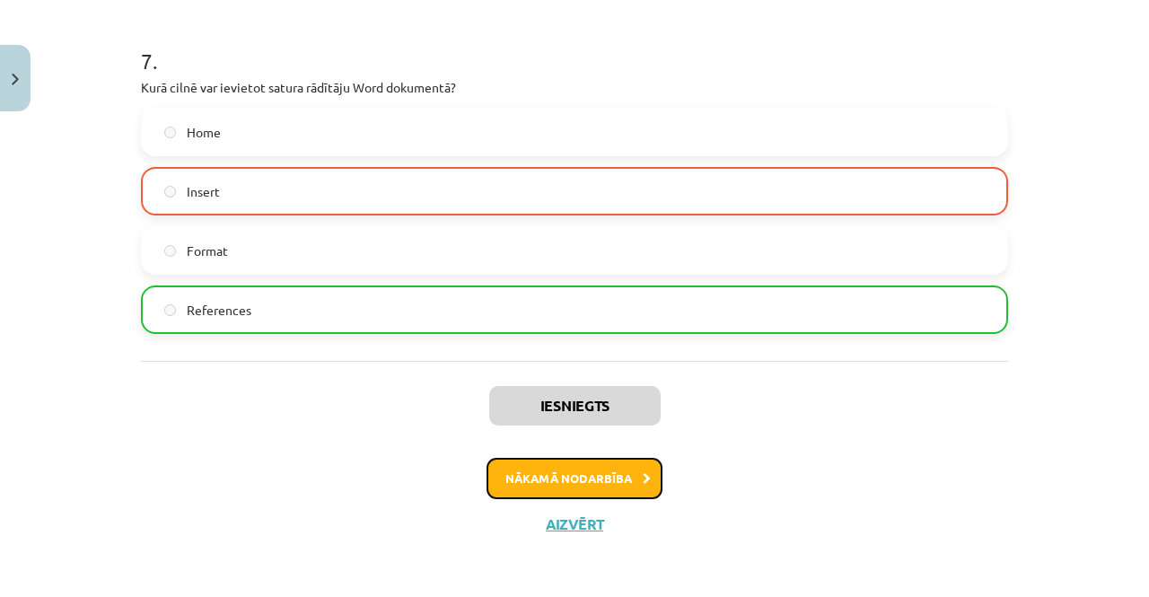
click at [643, 487] on button "Nākamā nodarbība" at bounding box center [574, 478] width 176 height 41
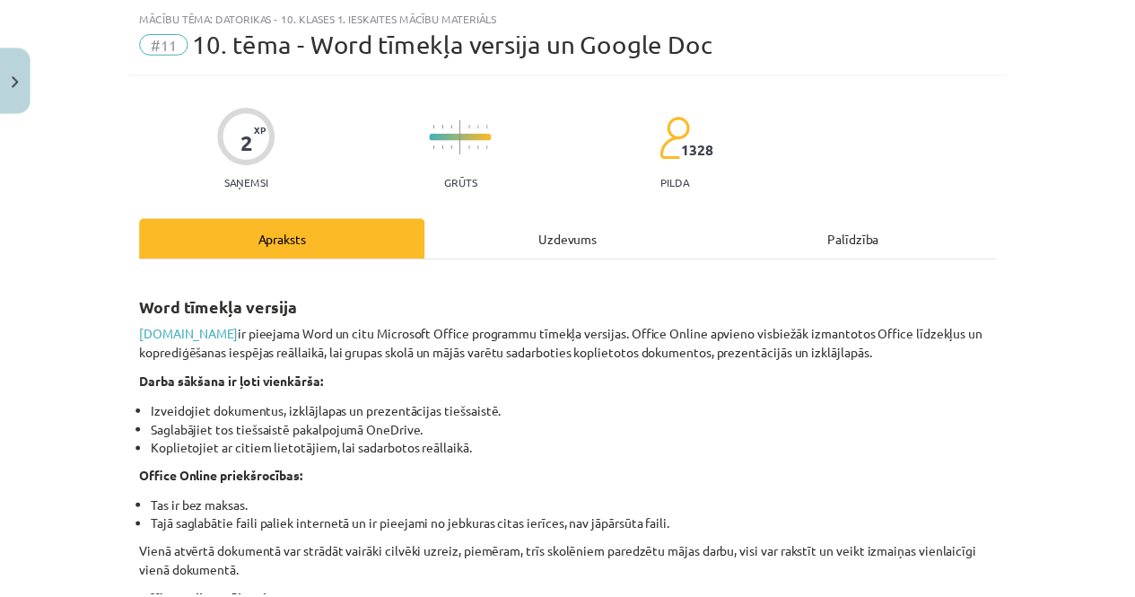
scroll to position [45, 0]
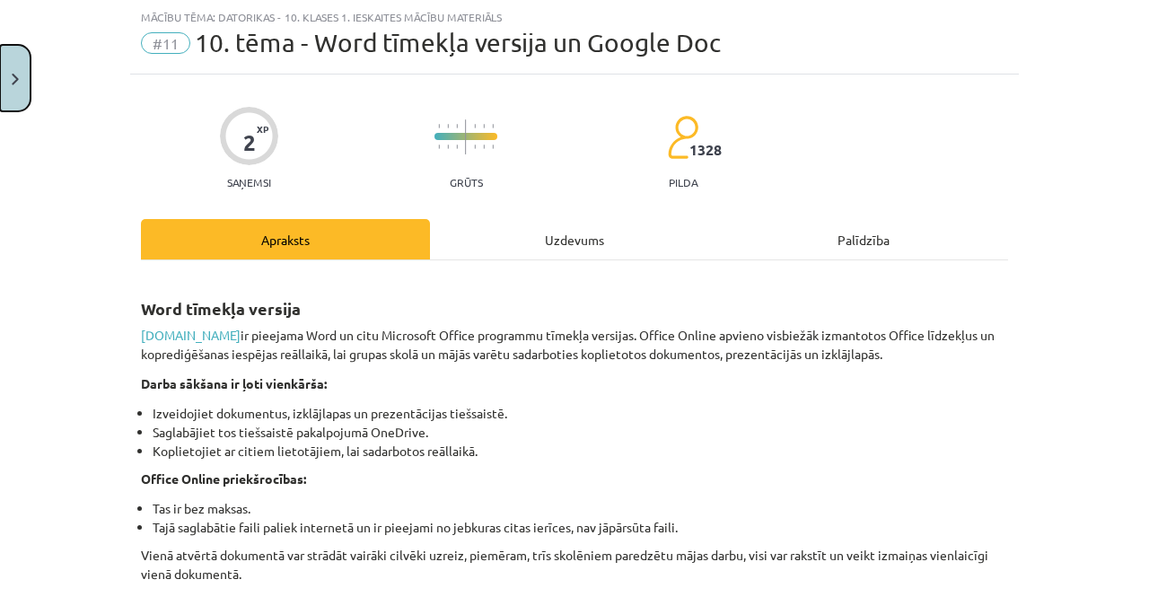
click at [14, 100] on button "Close" at bounding box center [15, 78] width 31 height 66
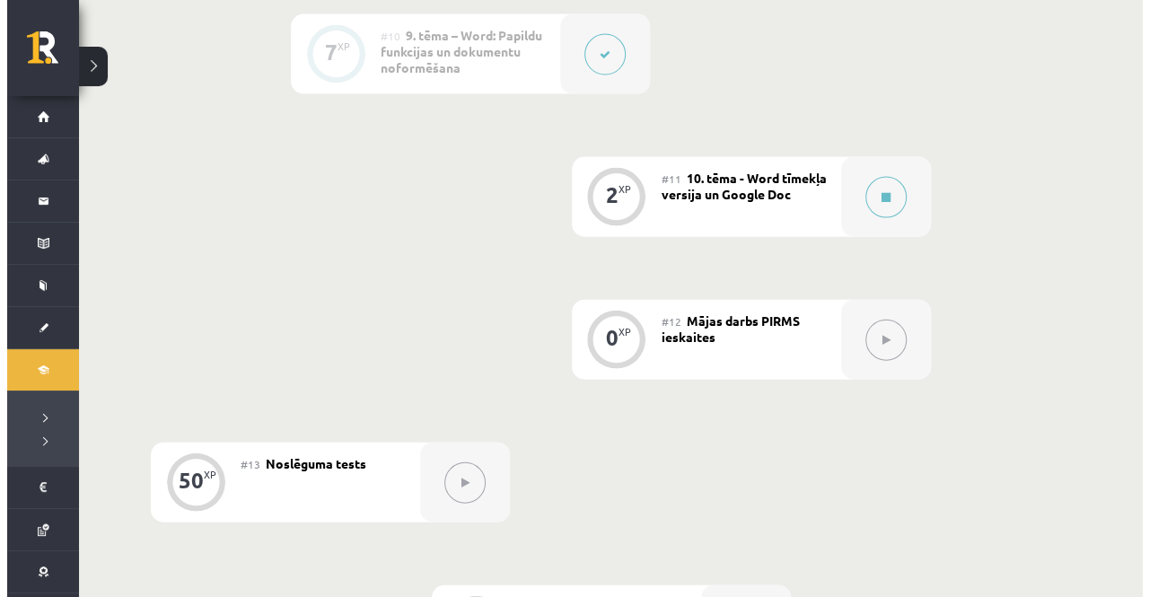
scroll to position [1902, 0]
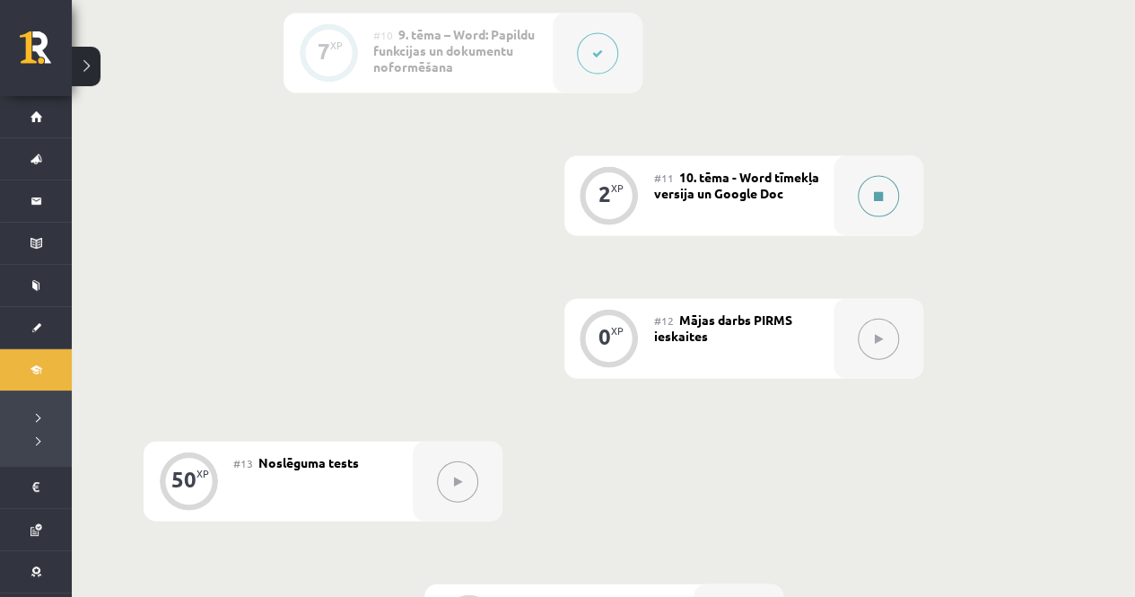
click at [874, 198] on icon at bounding box center [878, 196] width 9 height 11
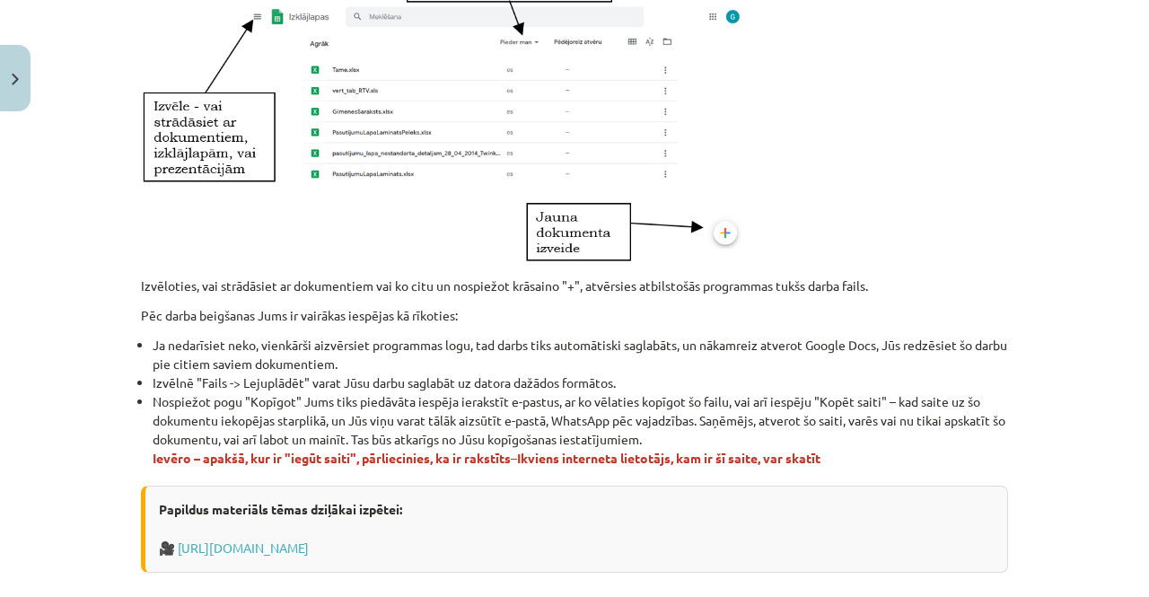
scroll to position [1134, 0]
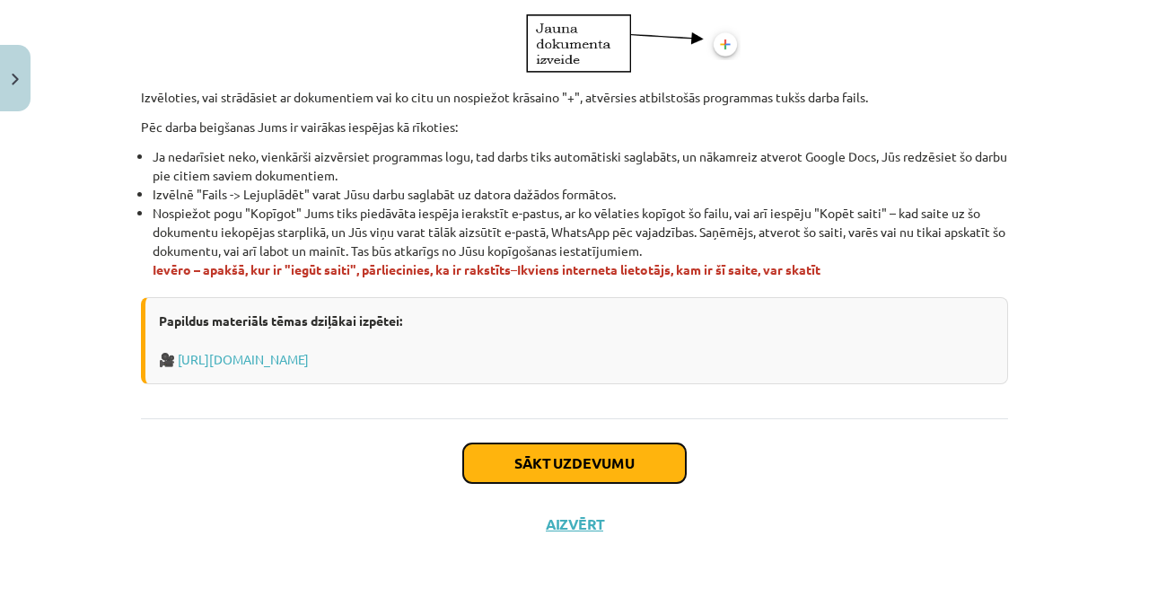
click at [549, 460] on button "Sākt uzdevumu" at bounding box center [574, 462] width 223 height 39
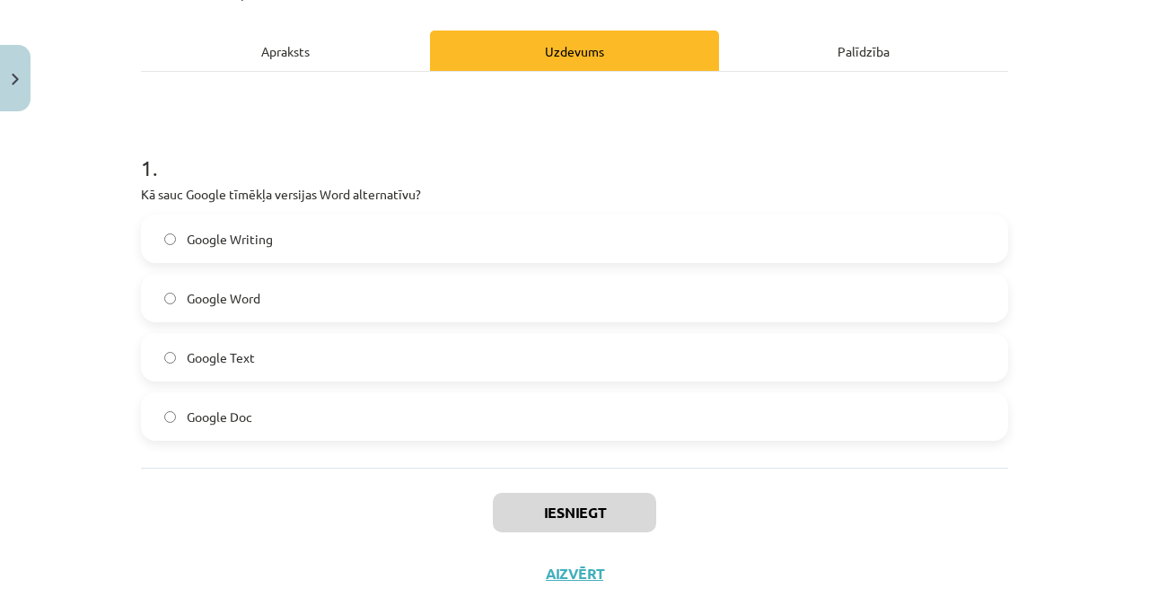
scroll to position [242, 0]
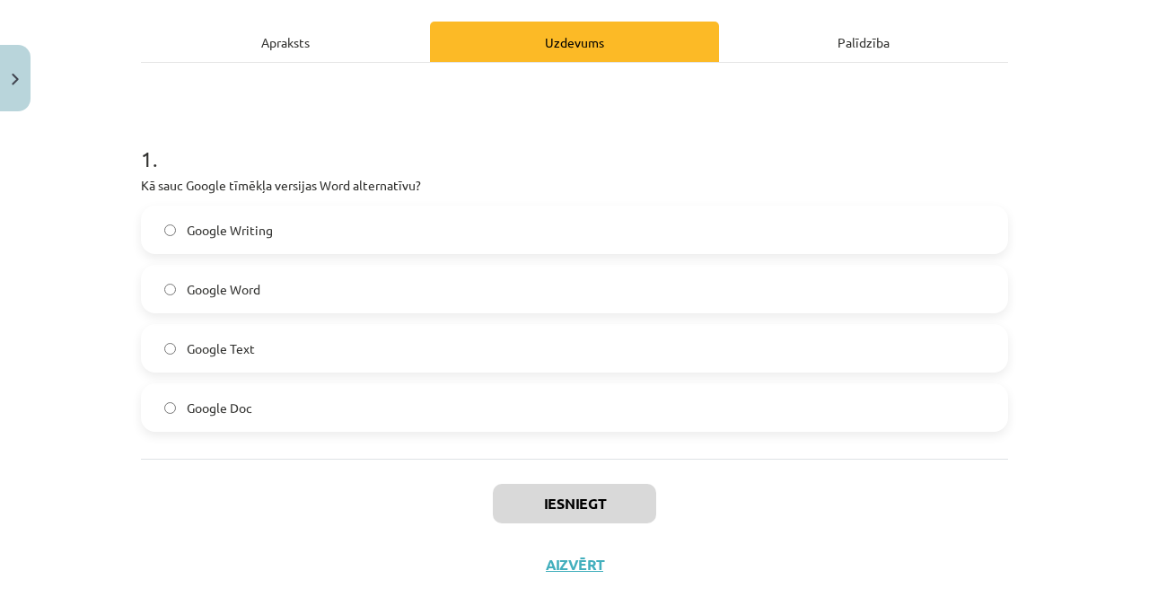
click at [301, 34] on div "Apraksts" at bounding box center [285, 42] width 289 height 40
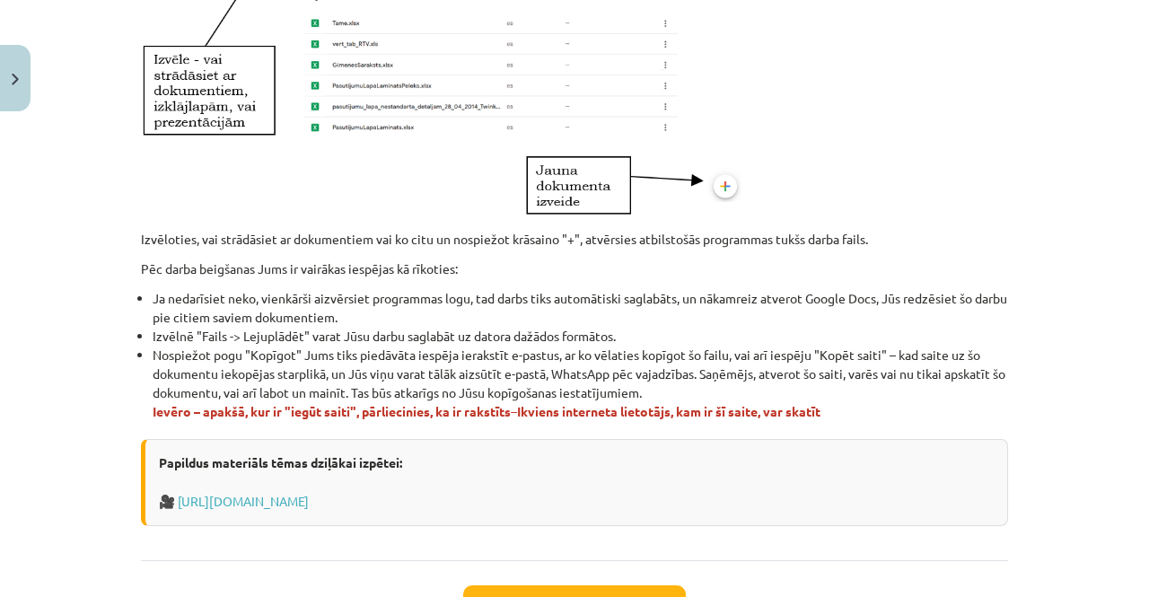
scroll to position [992, 0]
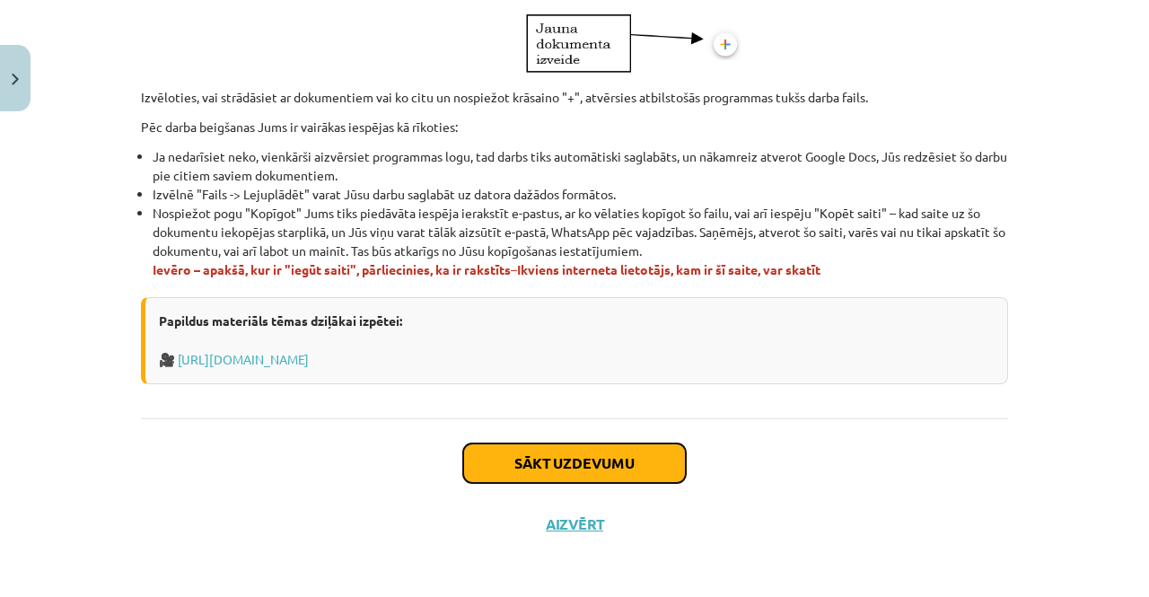
click at [611, 463] on button "Sākt uzdevumu" at bounding box center [574, 462] width 223 height 39
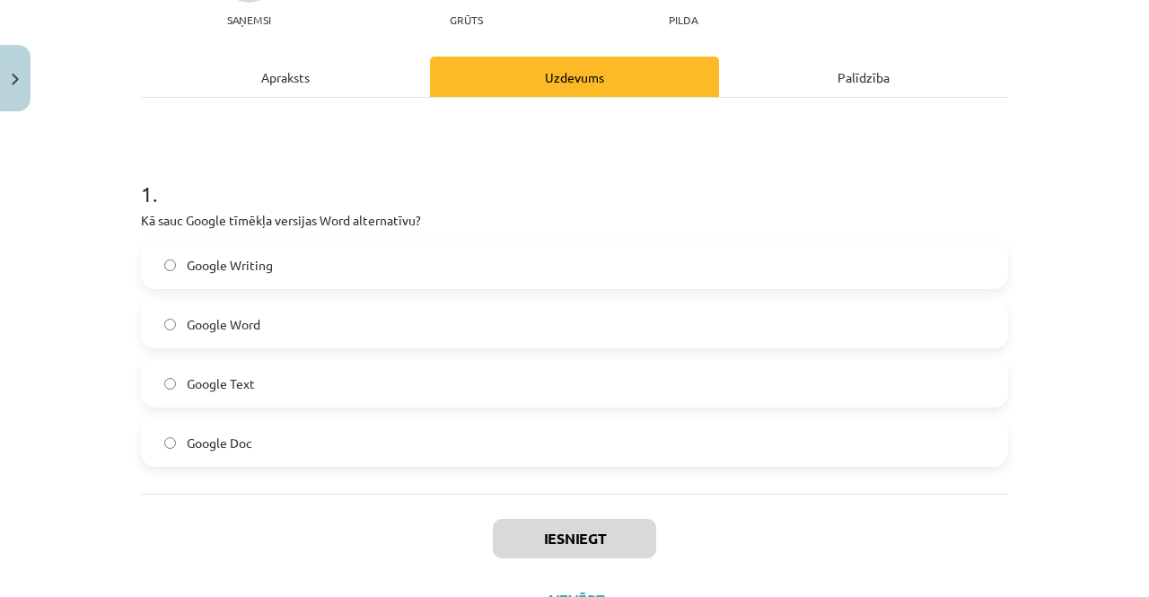
scroll to position [211, 0]
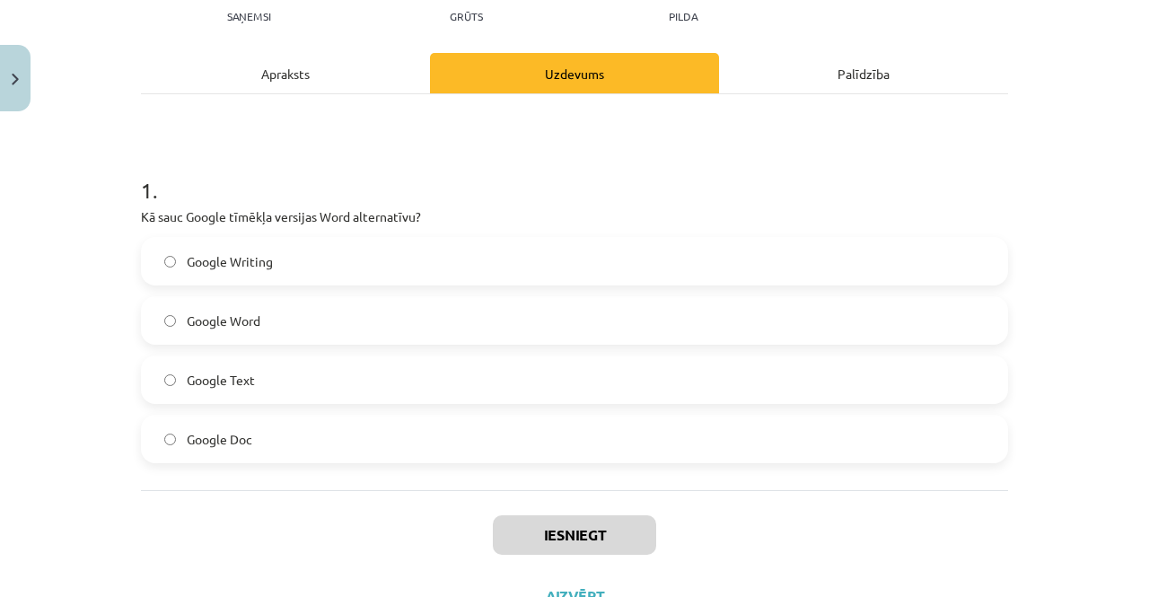
click at [311, 309] on label "Google Word" at bounding box center [574, 320] width 863 height 45
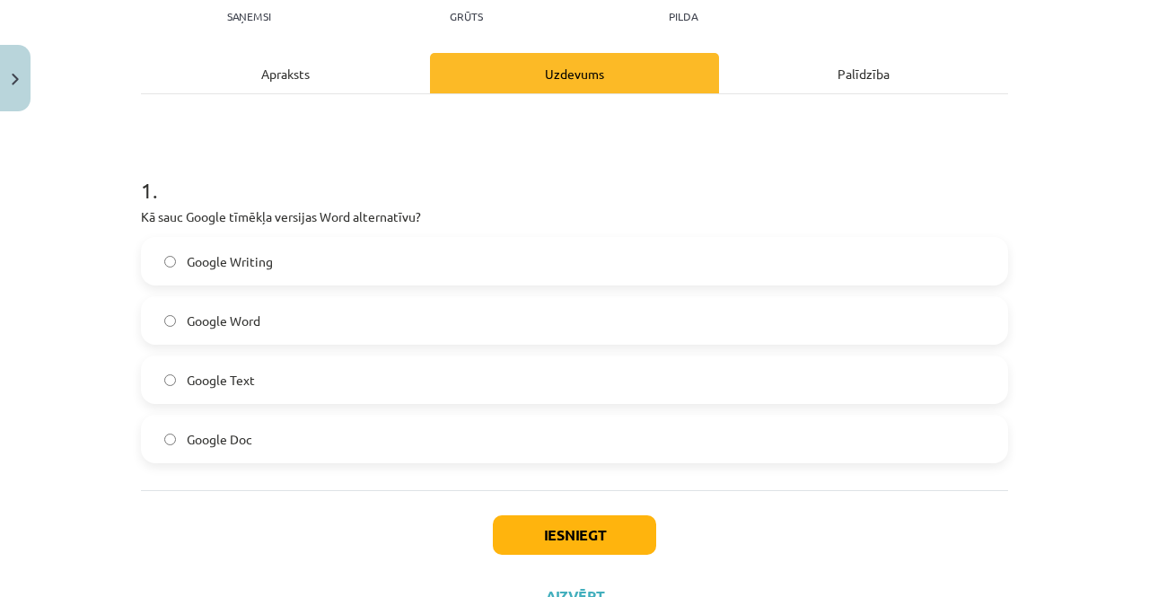
click at [291, 71] on div "Apraksts" at bounding box center [285, 73] width 289 height 40
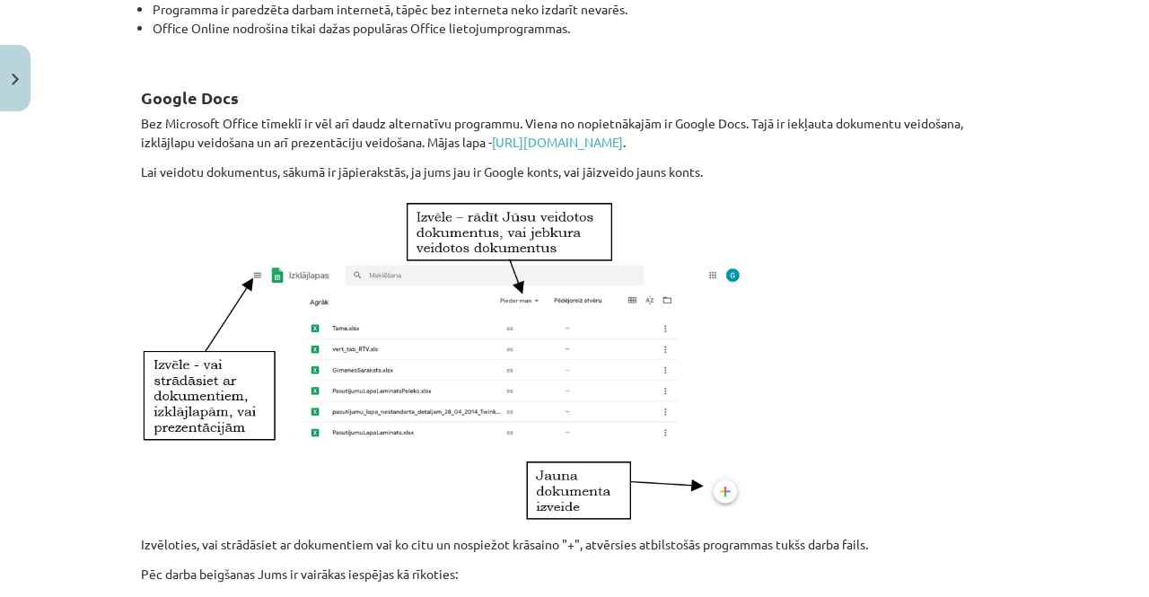
scroll to position [0, 0]
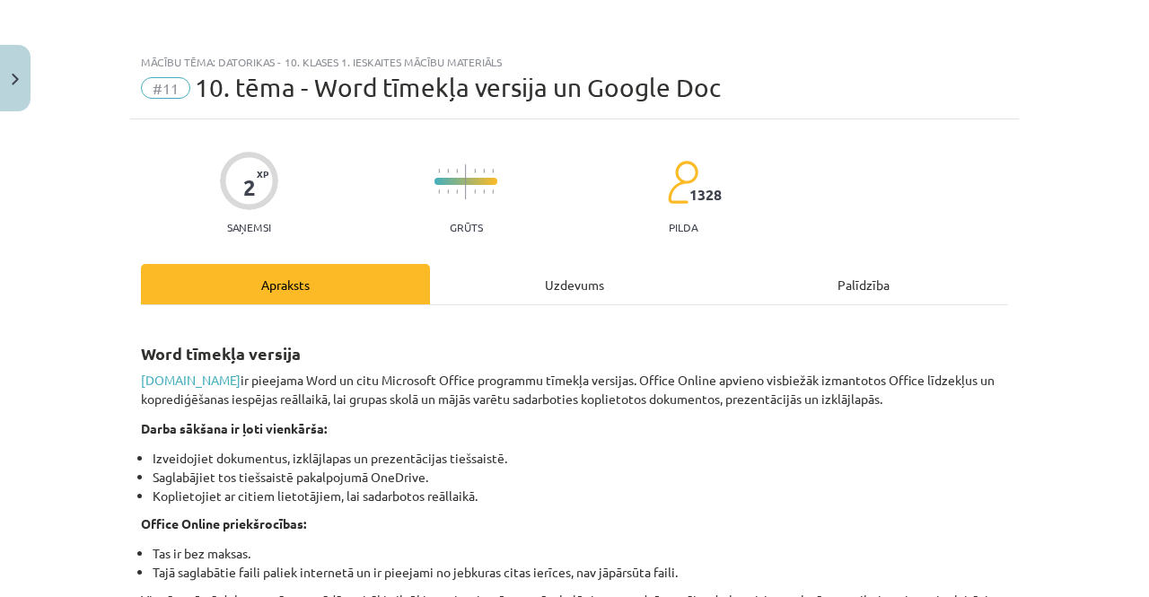
click at [545, 283] on div "Uzdevums" at bounding box center [574, 284] width 289 height 40
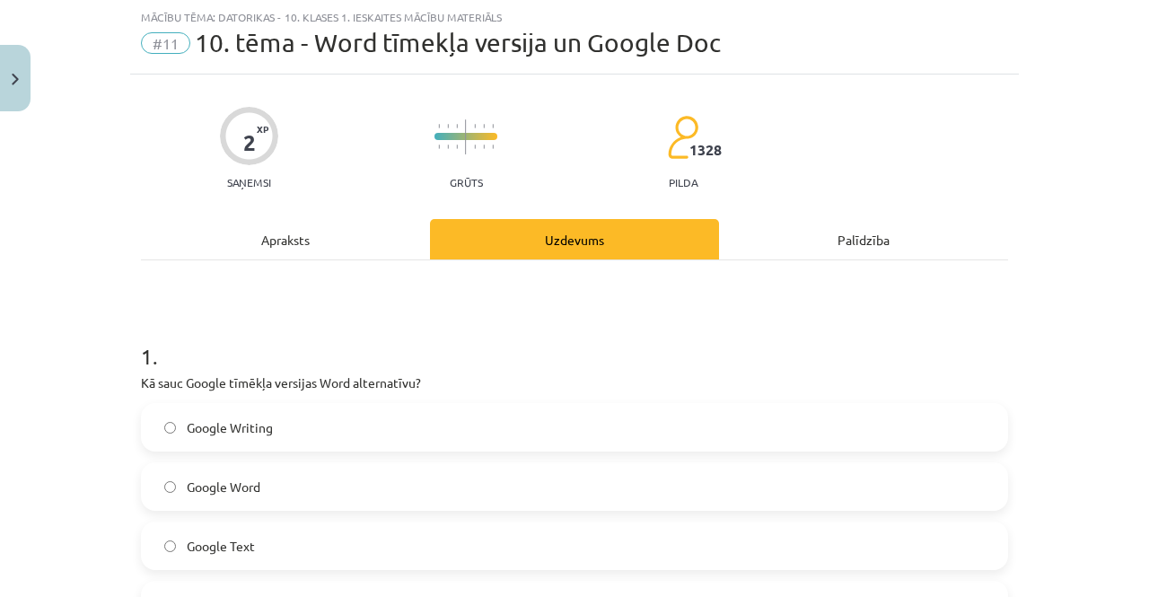
scroll to position [284, 0]
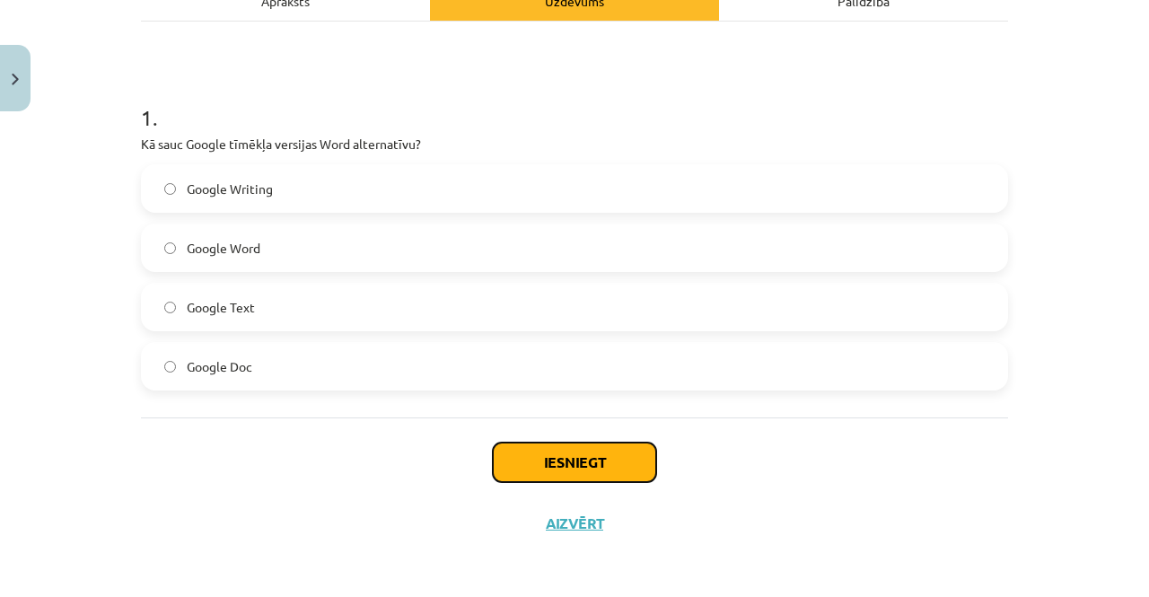
click at [556, 472] on button "Iesniegt" at bounding box center [574, 461] width 163 height 39
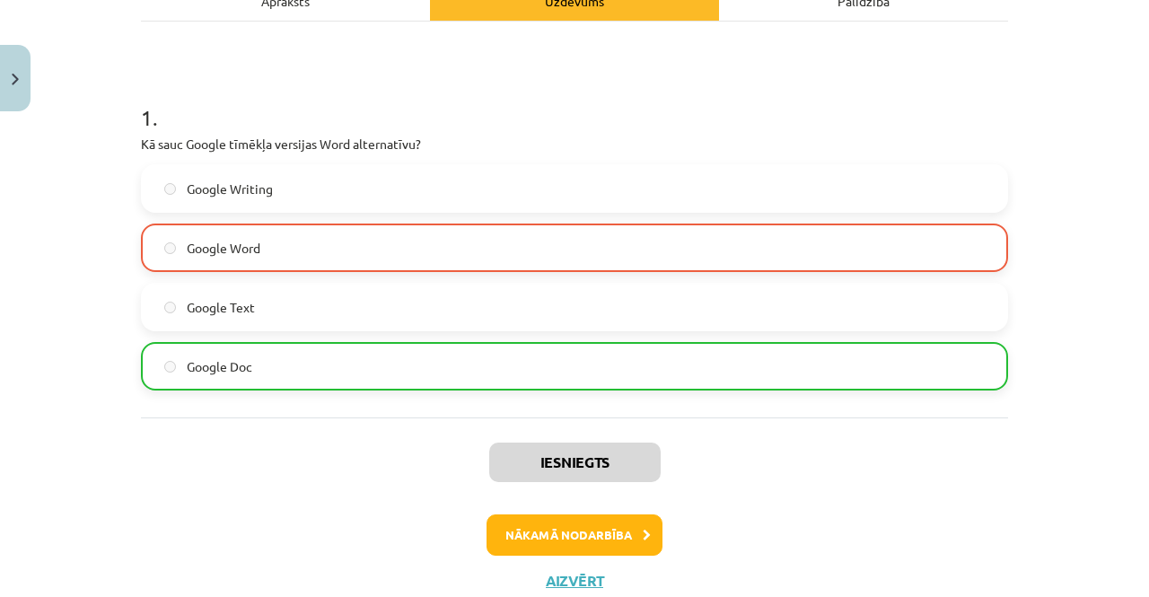
scroll to position [340, 0]
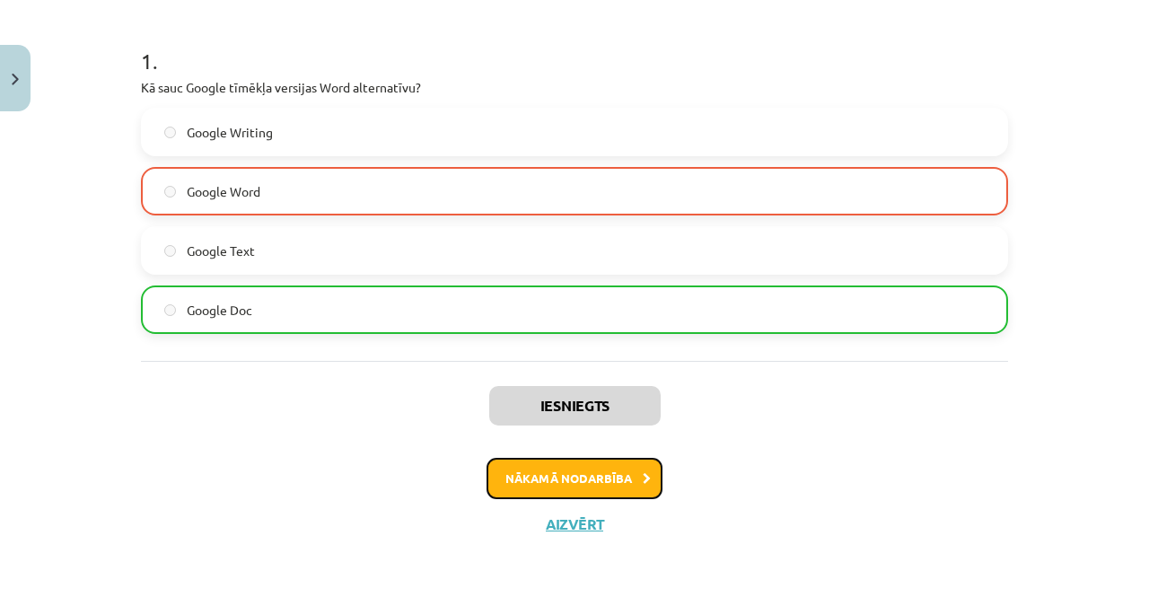
click at [560, 474] on button "Nākamā nodarbība" at bounding box center [574, 478] width 176 height 41
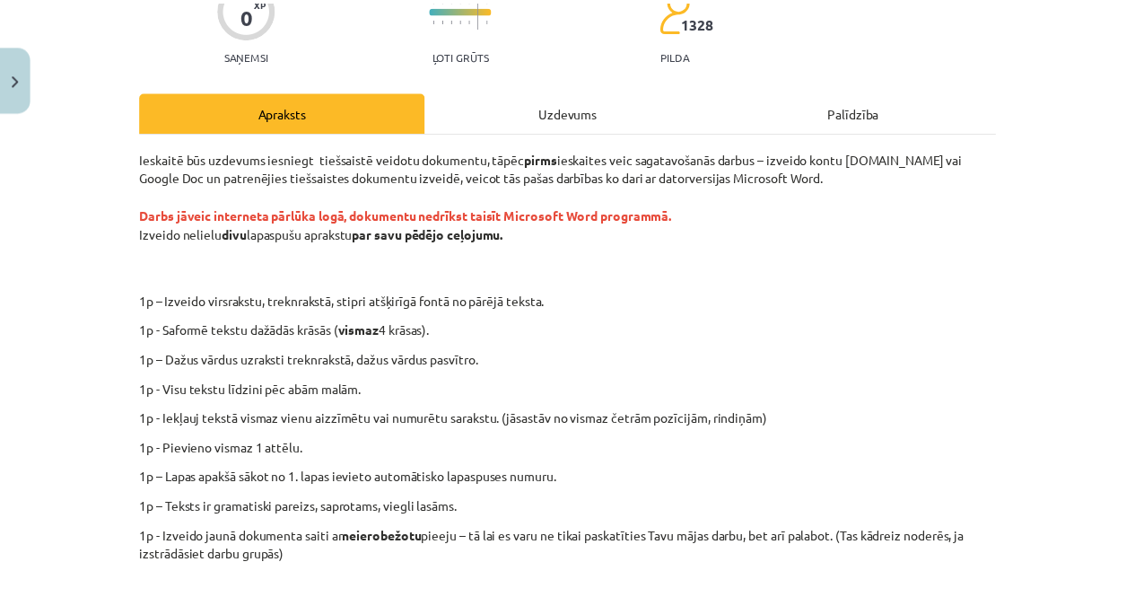
scroll to position [176, 0]
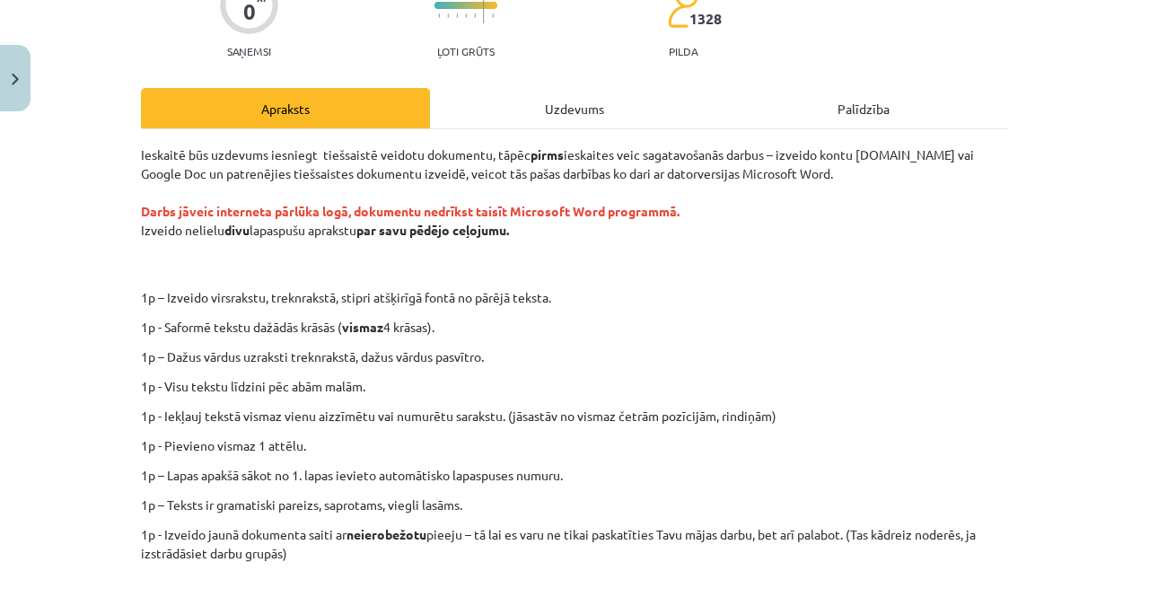
click at [0, 153] on div "Mācību tēma: Datorikas - 10. klases 1. ieskaites mācību materiāls #12 Mājas dar…" at bounding box center [574, 298] width 1149 height 597
click at [13, 101] on button "Close" at bounding box center [15, 78] width 31 height 66
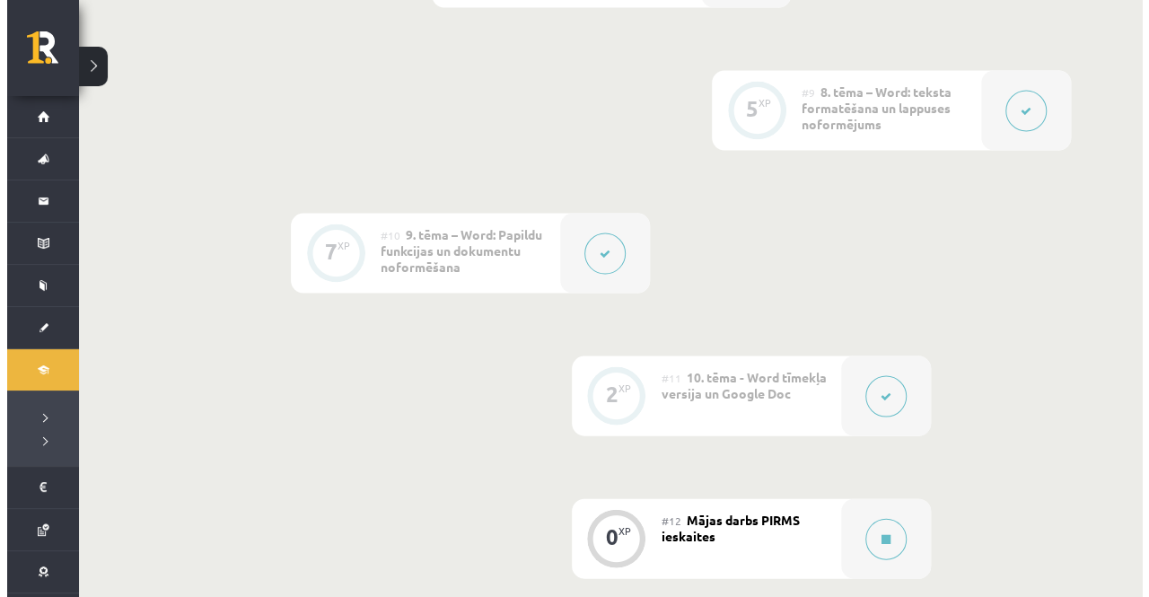
scroll to position [1701, 0]
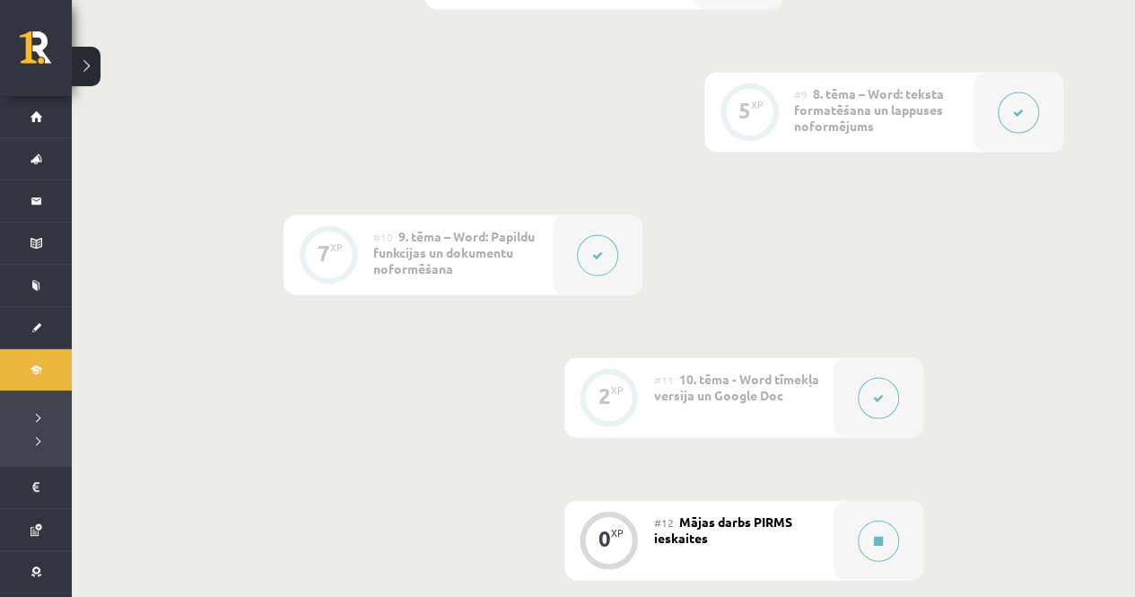
click at [1027, 121] on button at bounding box center [1018, 112] width 41 height 41
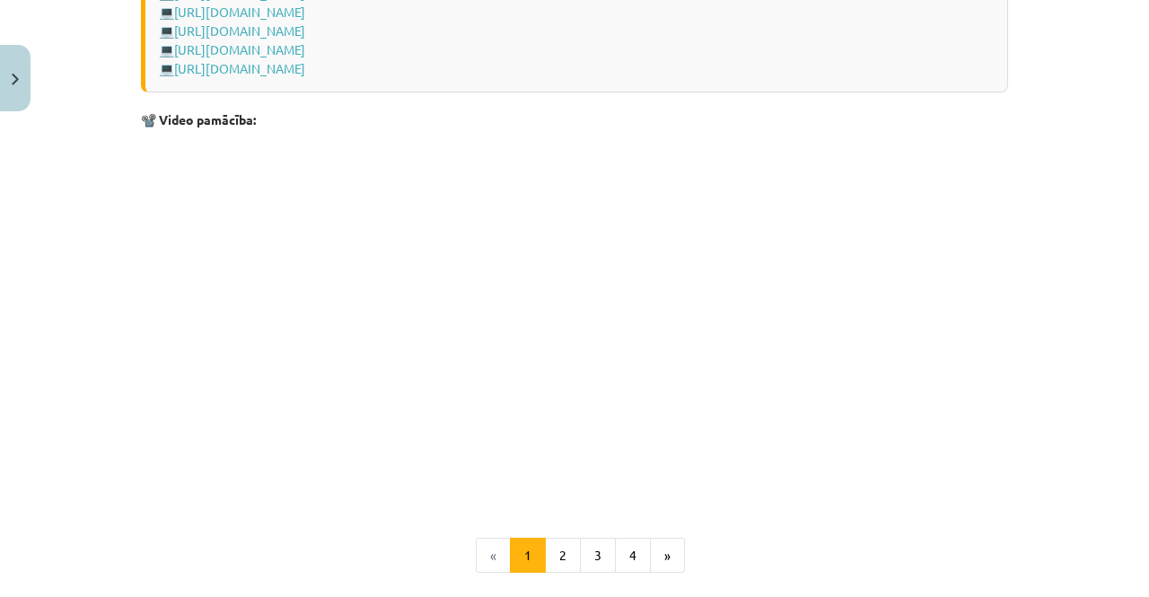
scroll to position [3706, 0]
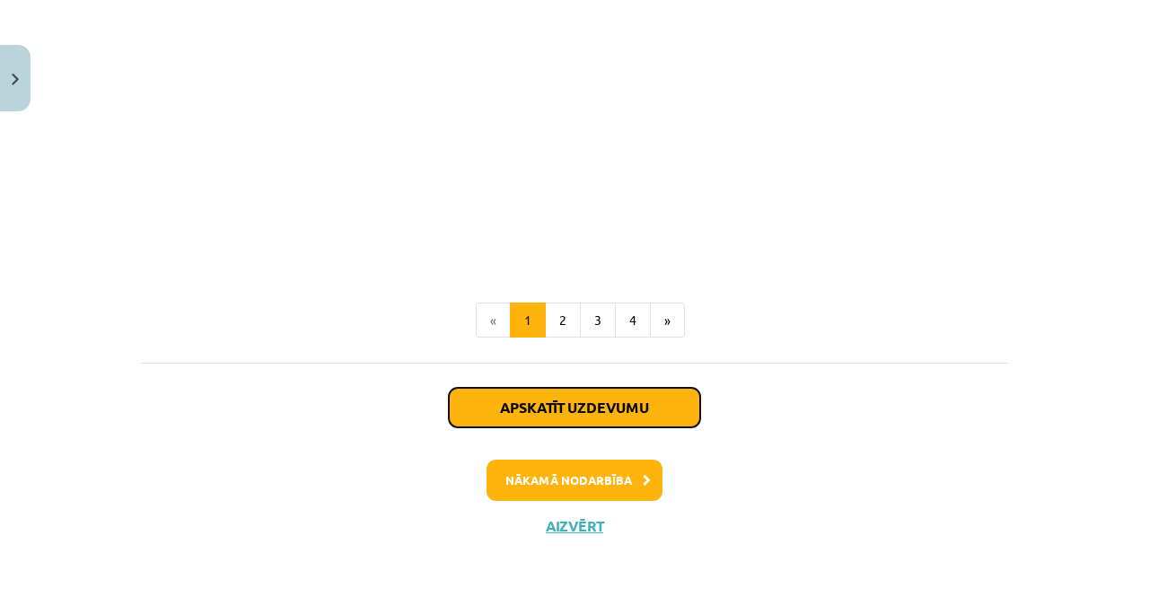
click at [581, 388] on button "Apskatīt uzdevumu" at bounding box center [574, 407] width 251 height 39
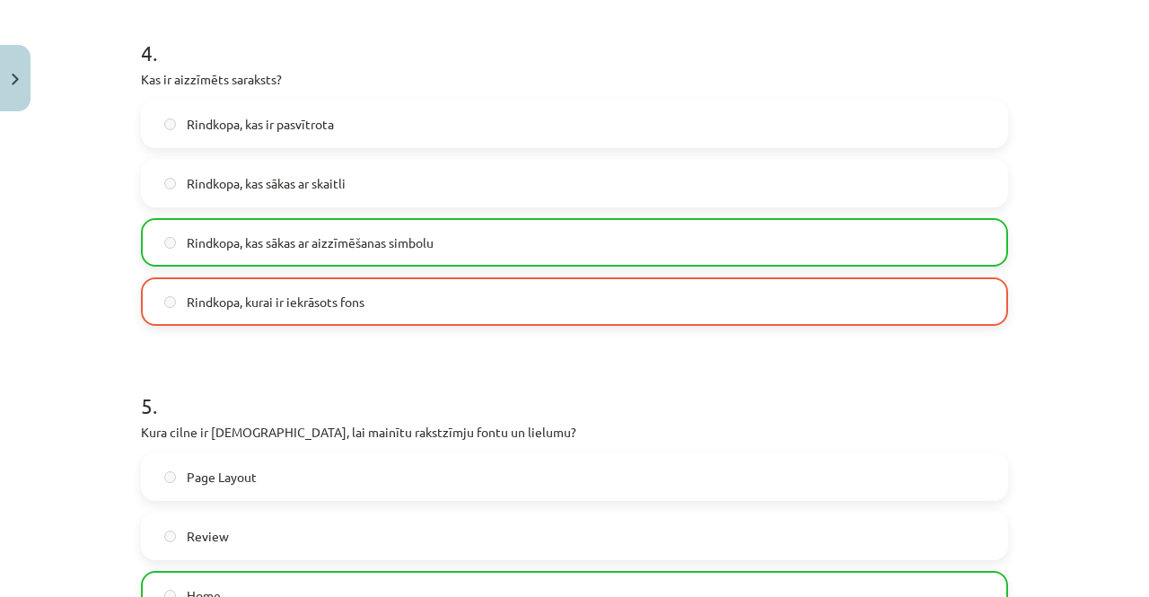
scroll to position [1768, 0]
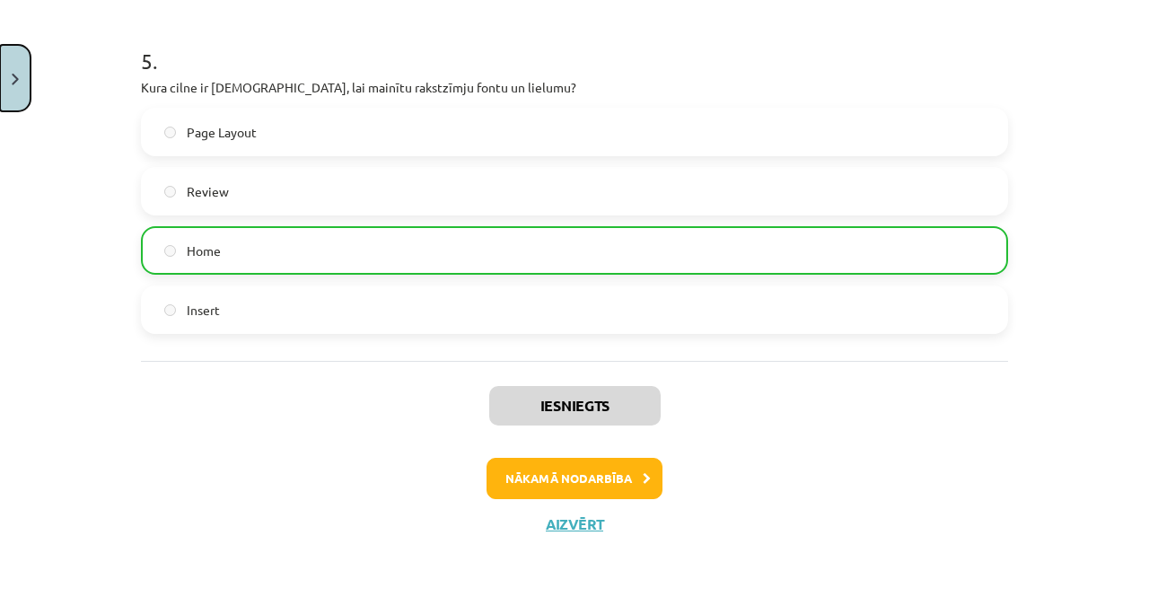
click at [5, 53] on button "Close" at bounding box center [15, 78] width 31 height 66
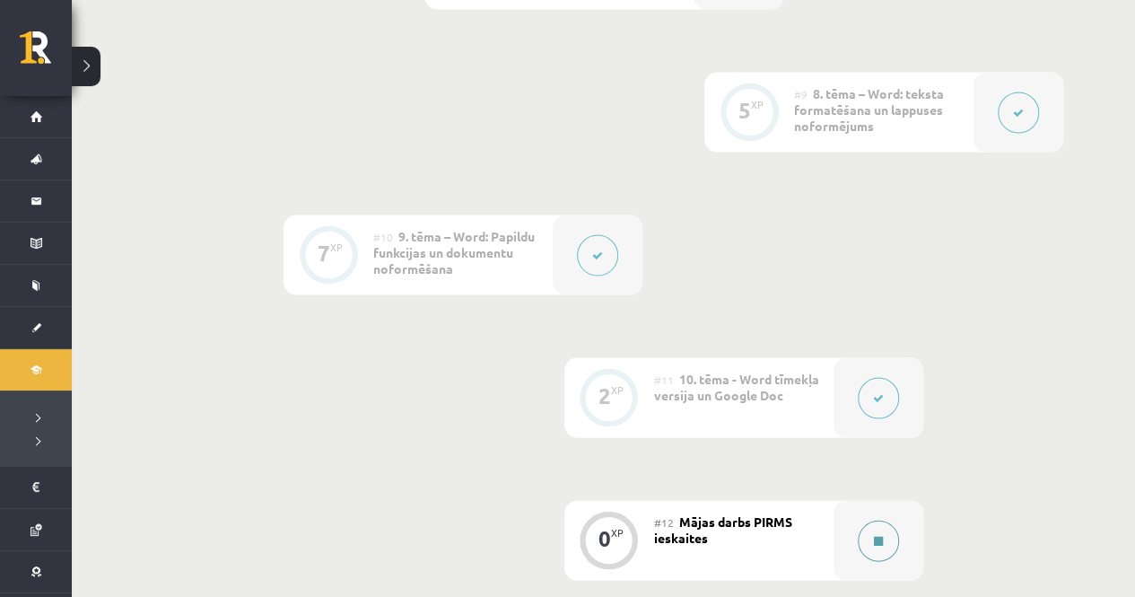
click at [886, 536] on button at bounding box center [878, 540] width 41 height 41
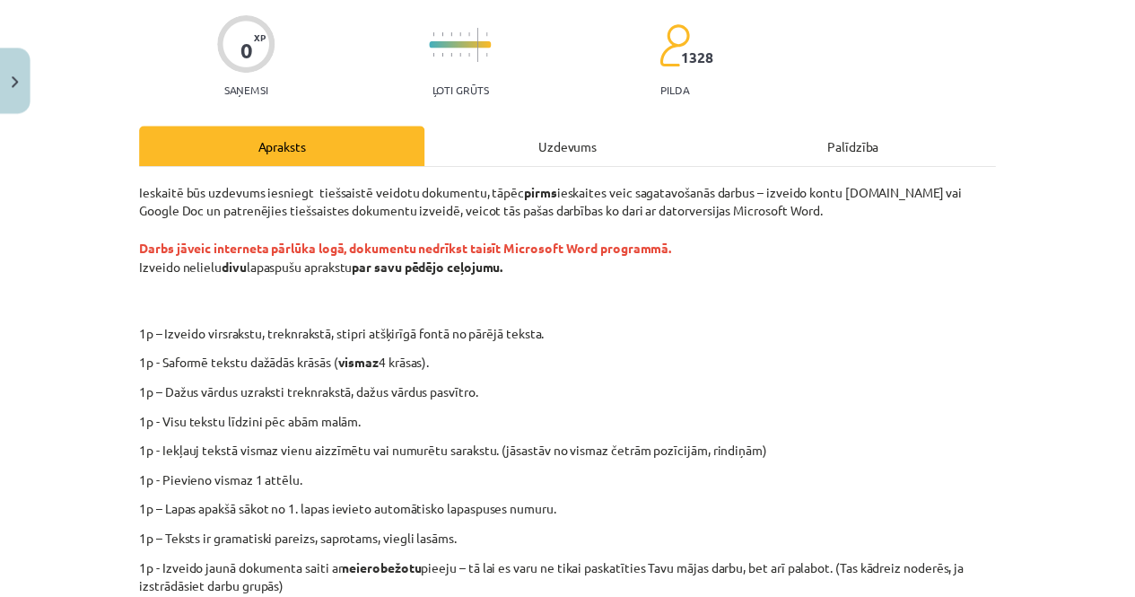
scroll to position [0, 0]
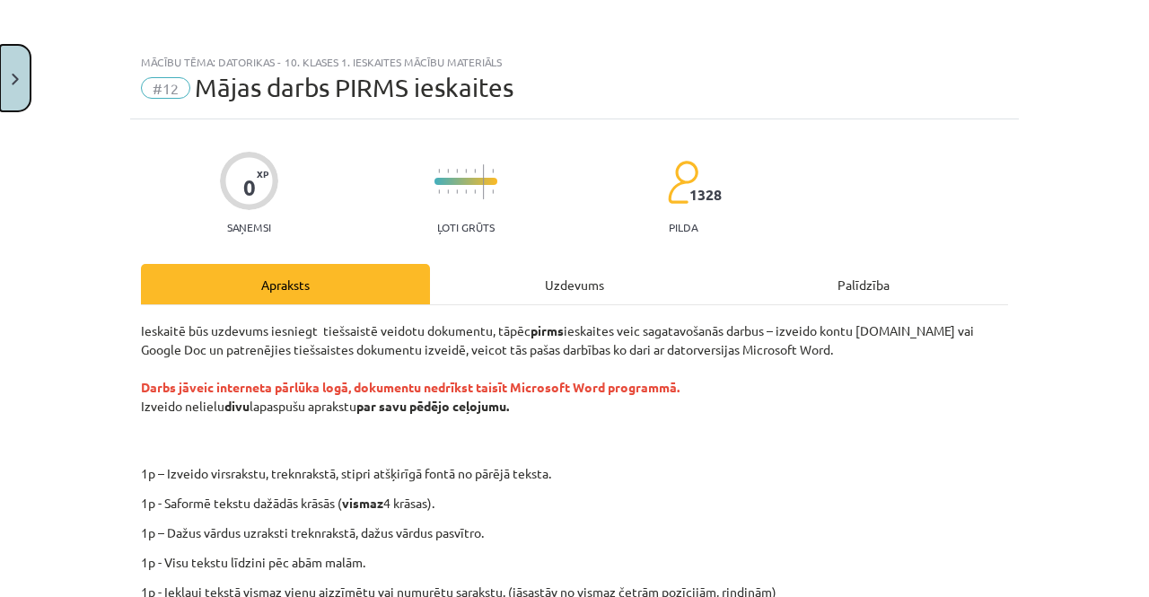
click at [10, 107] on button "Close" at bounding box center [15, 78] width 31 height 66
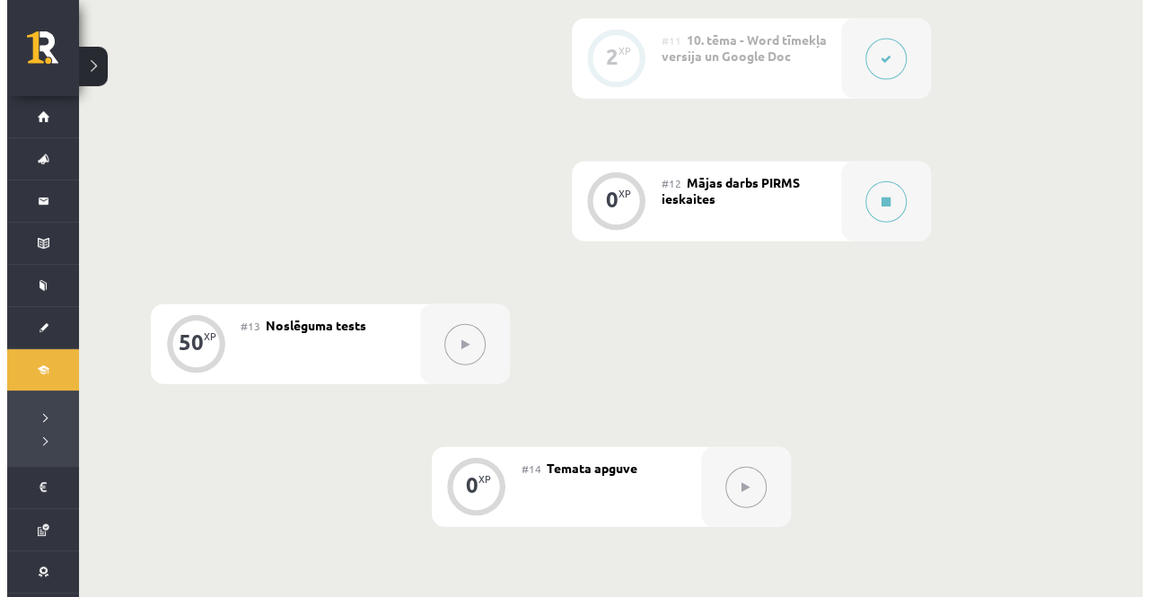
scroll to position [2040, 0]
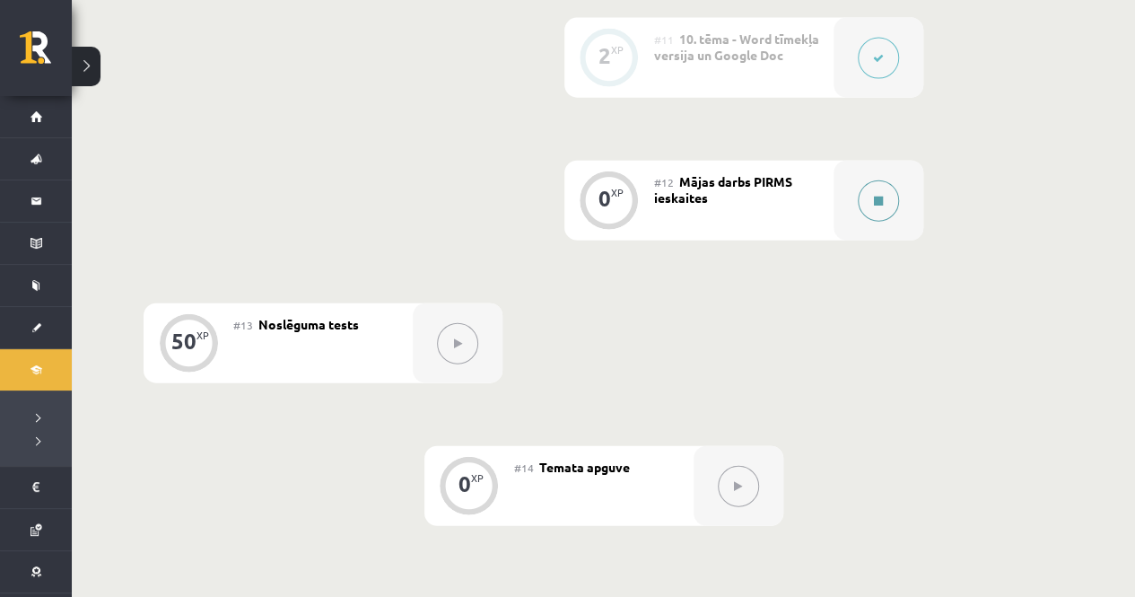
click at [876, 189] on button at bounding box center [878, 200] width 41 height 41
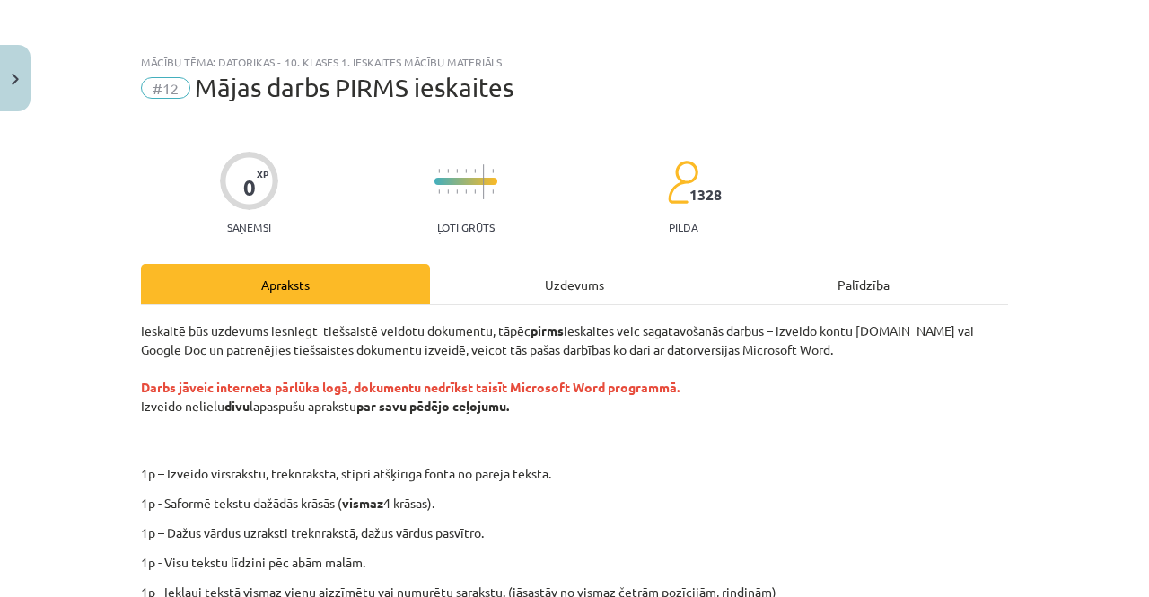
scroll to position [445, 0]
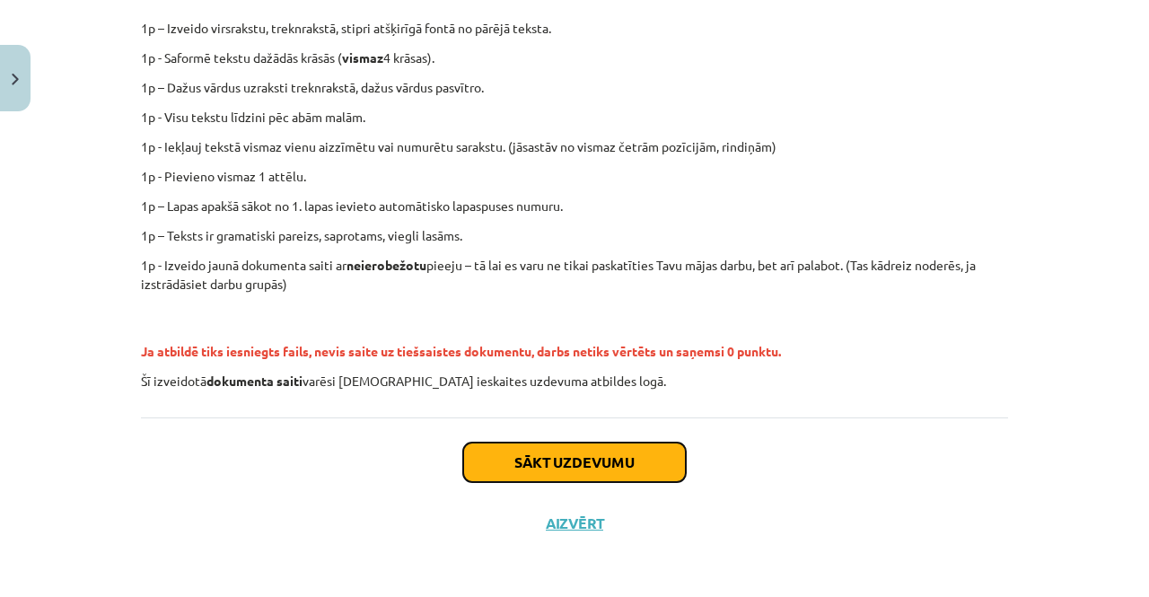
click at [639, 464] on button "Sākt uzdevumu" at bounding box center [574, 461] width 223 height 39
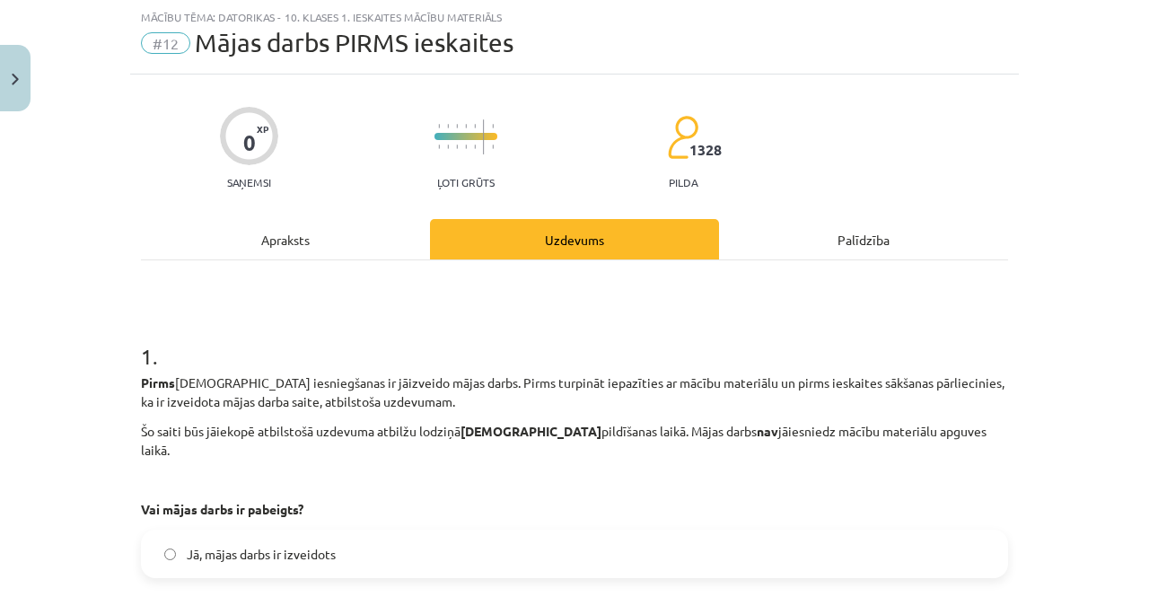
scroll to position [214, 0]
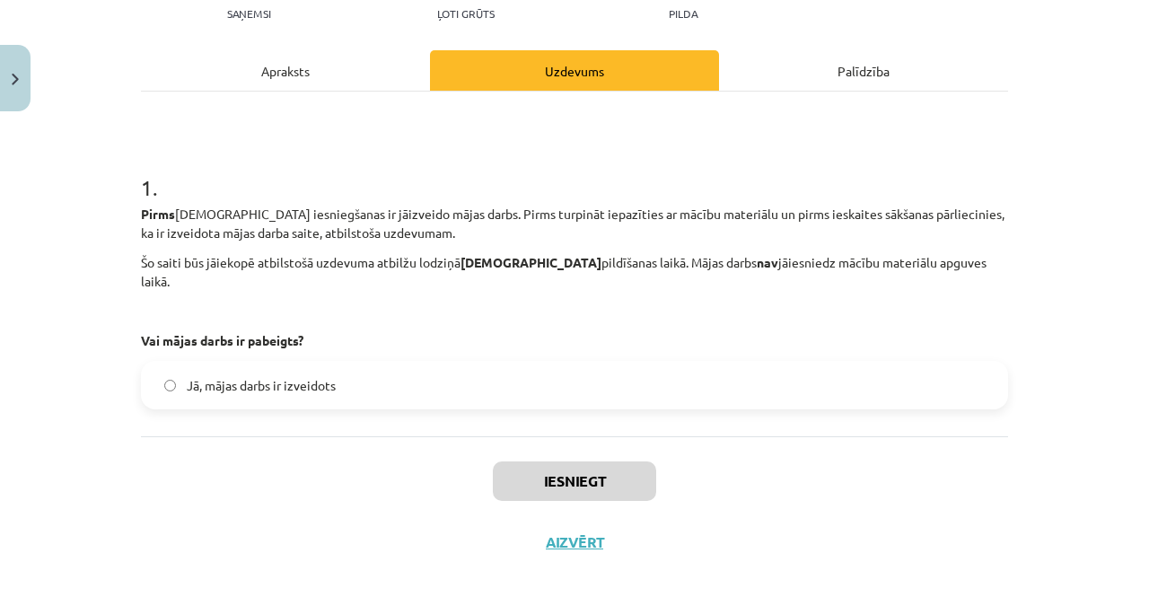
click at [569, 373] on label "Jā, mājas darbs ir izveidots" at bounding box center [574, 385] width 863 height 45
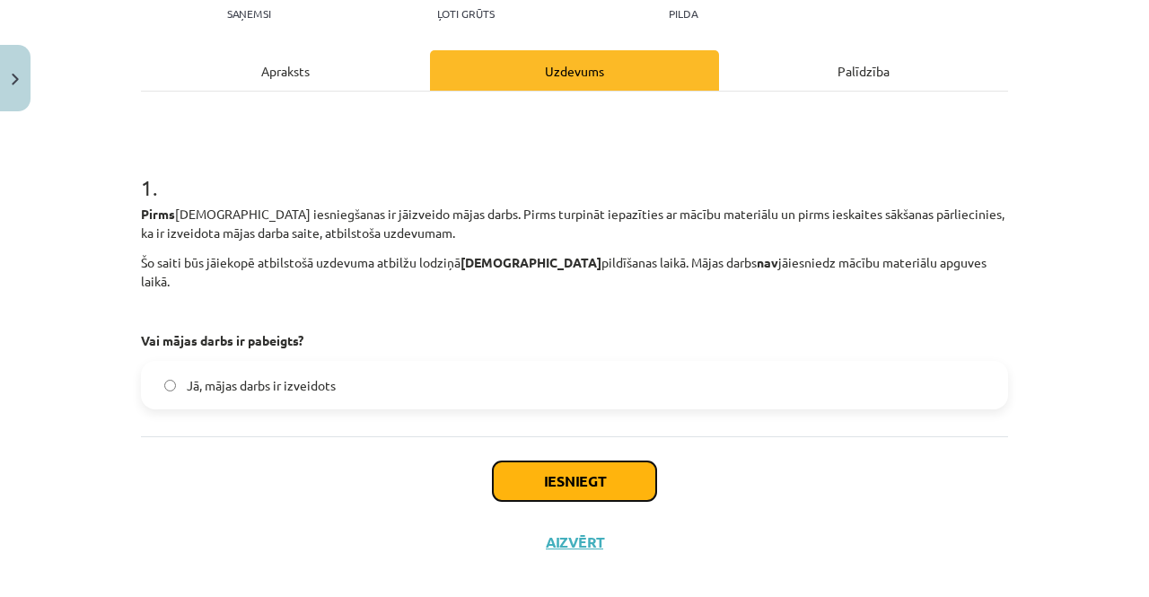
click at [594, 461] on button "Iesniegt" at bounding box center [574, 480] width 163 height 39
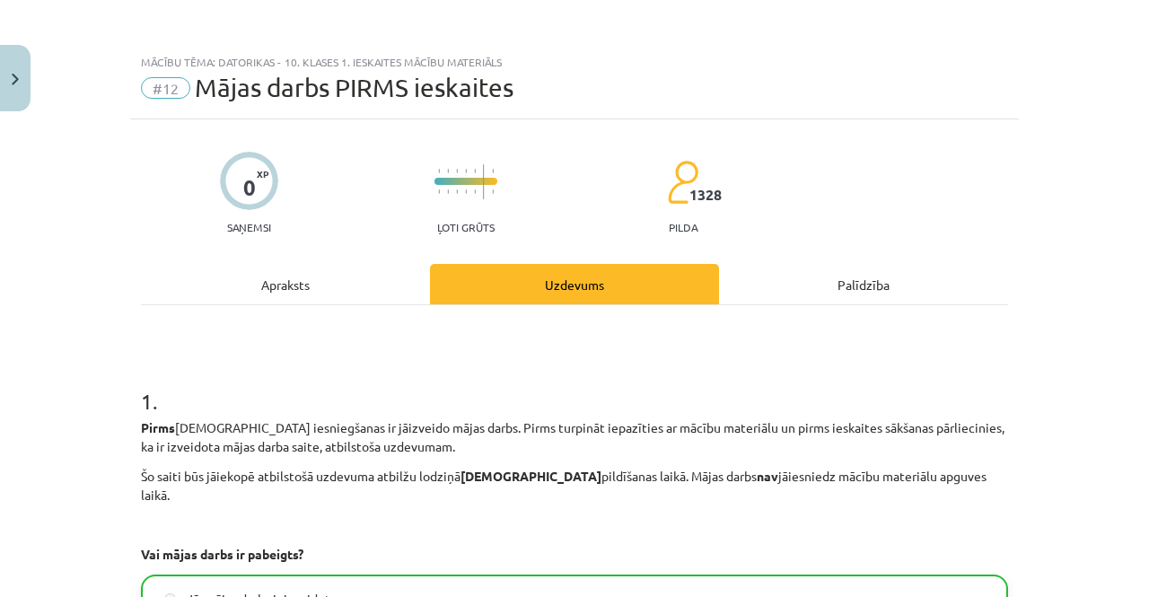
scroll to position [270, 0]
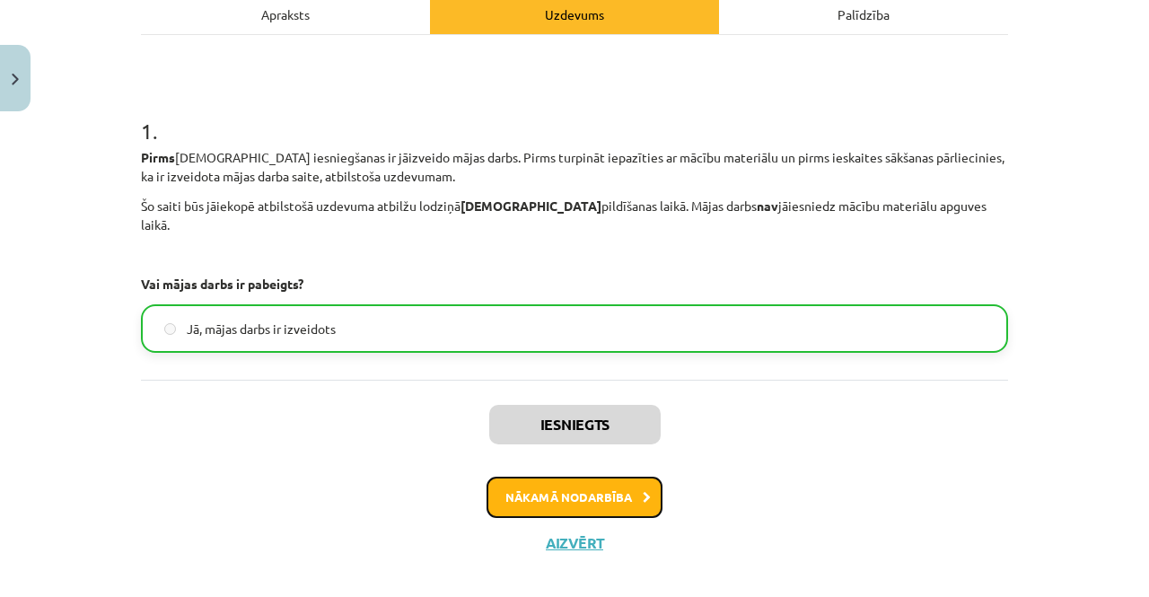
click at [572, 495] on button "Nākamā nodarbība" at bounding box center [574, 496] width 176 height 41
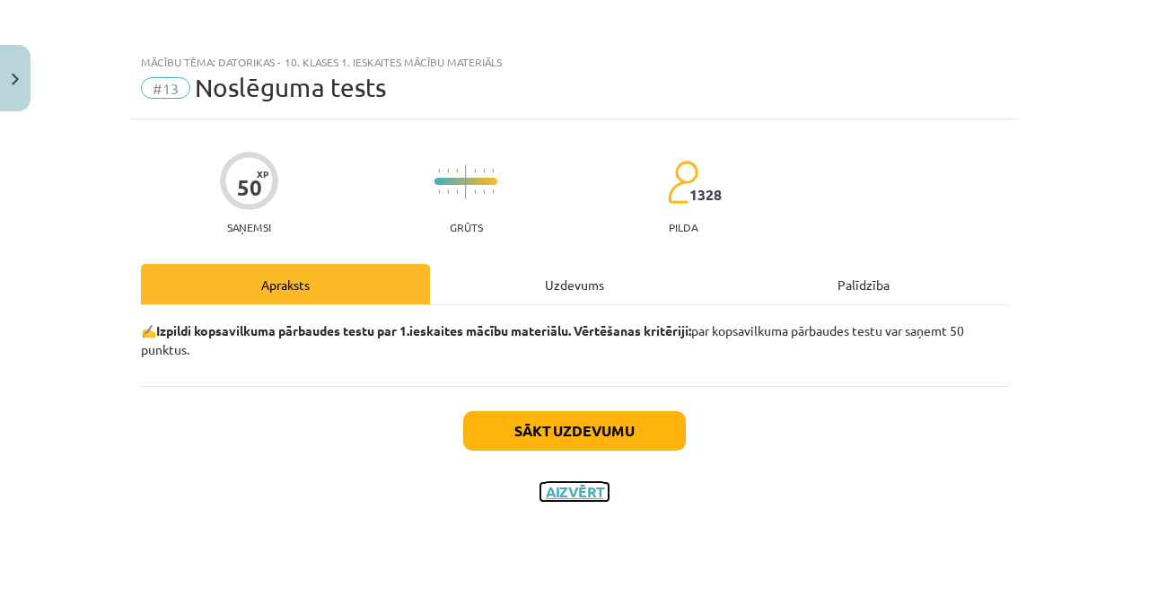
scroll to position [0, 0]
click at [572, 495] on button "Aizvērt" at bounding box center [574, 492] width 68 height 18
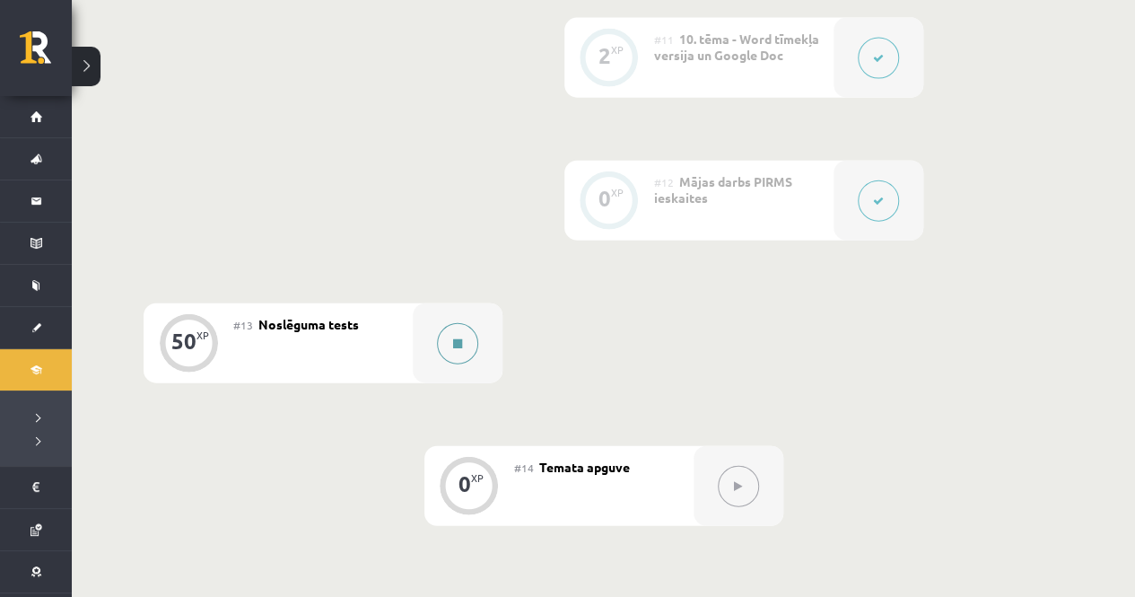
click at [467, 342] on button at bounding box center [457, 343] width 41 height 41
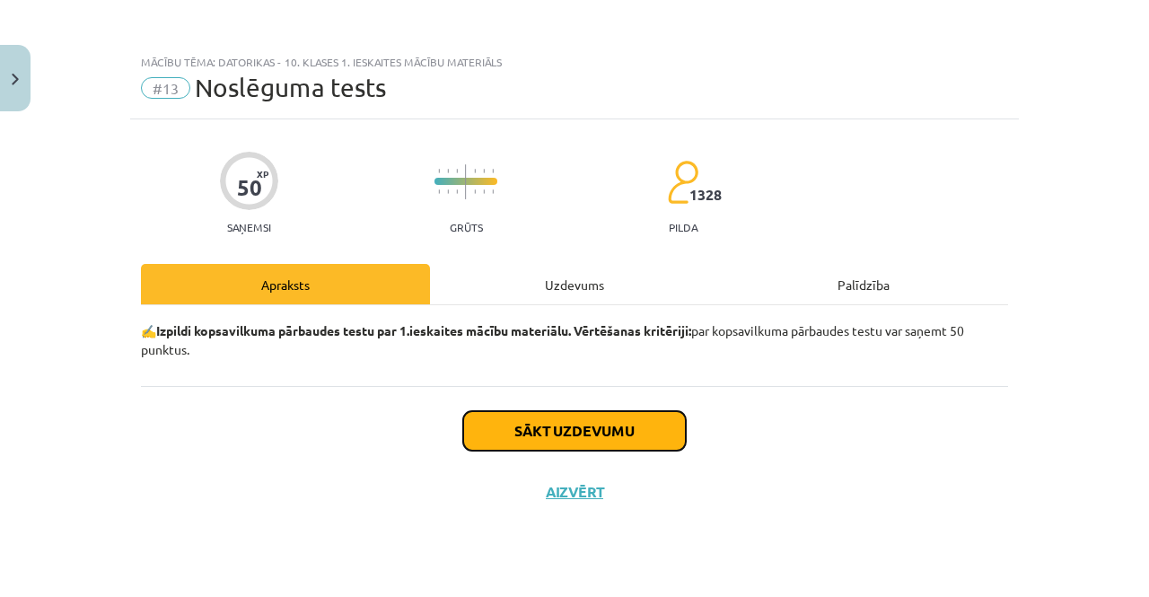
click at [667, 433] on button "Sākt uzdevumu" at bounding box center [574, 430] width 223 height 39
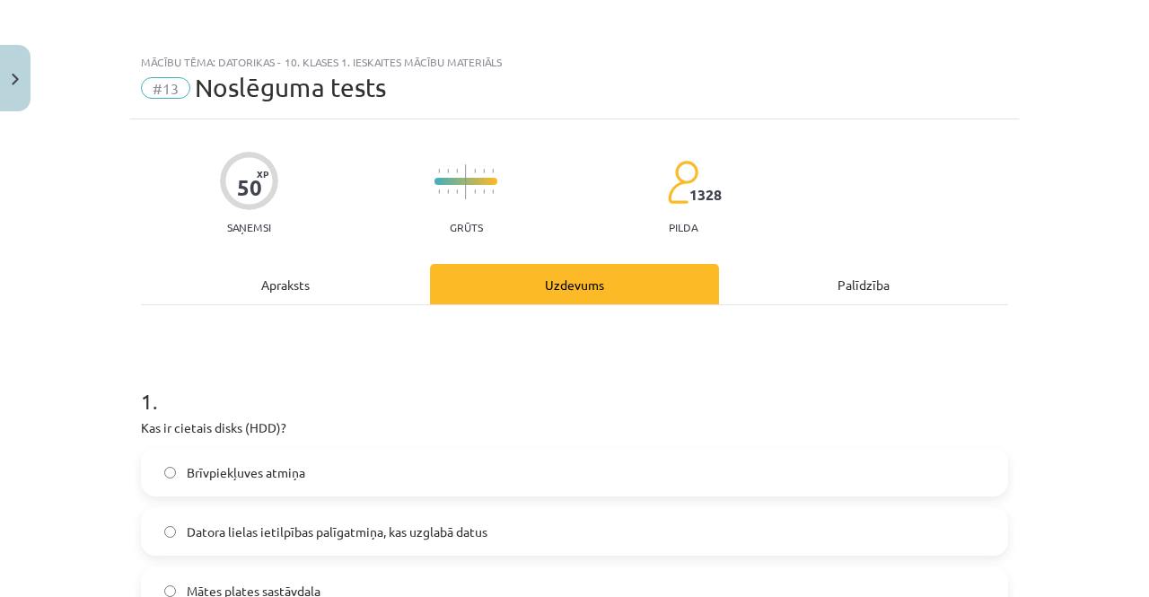
click at [946, 171] on div "50 XP Saņemsi Grūts 1328 pilda" at bounding box center [574, 187] width 867 height 92
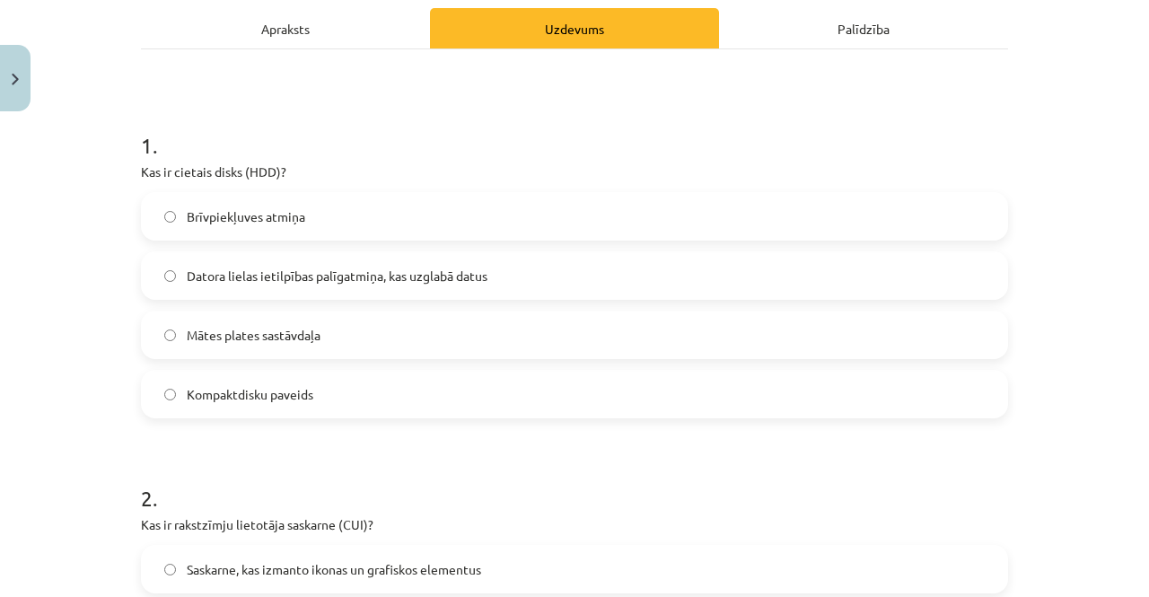
scroll to position [311, 0]
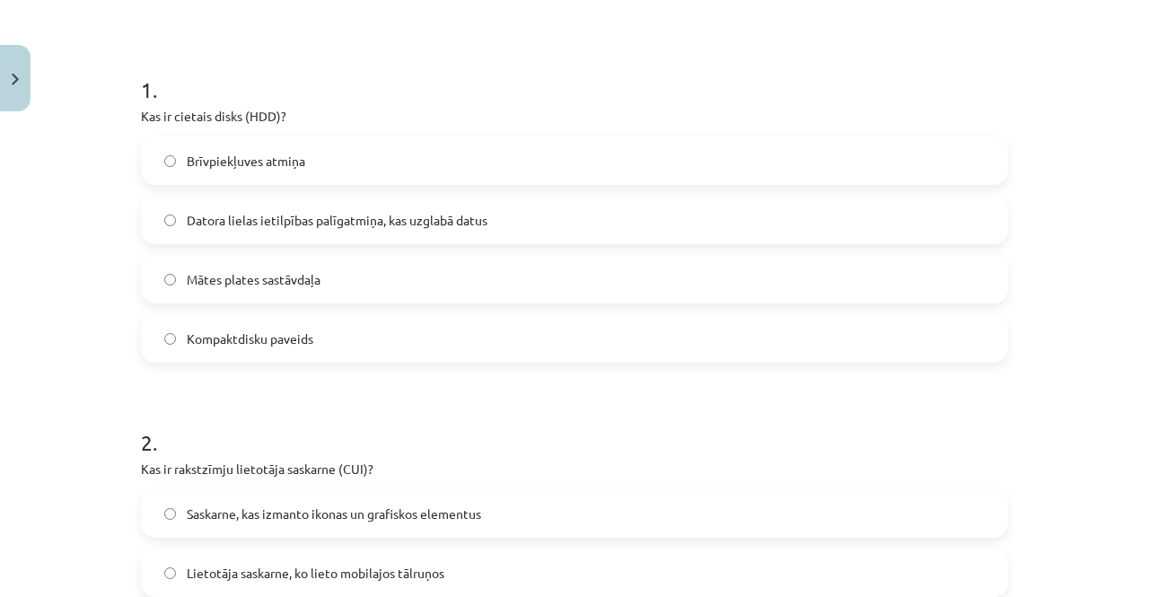
click at [734, 199] on label "Datora lielas ietilpības palīgatmiņa, kas uzglabā datus" at bounding box center [574, 219] width 863 height 45
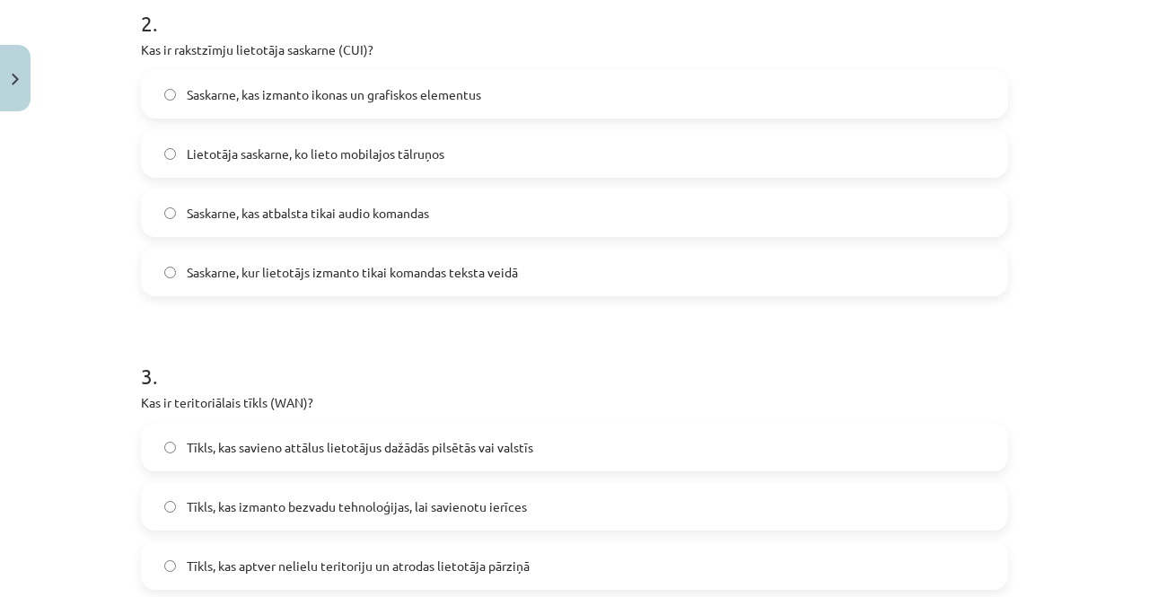
scroll to position [733, 0]
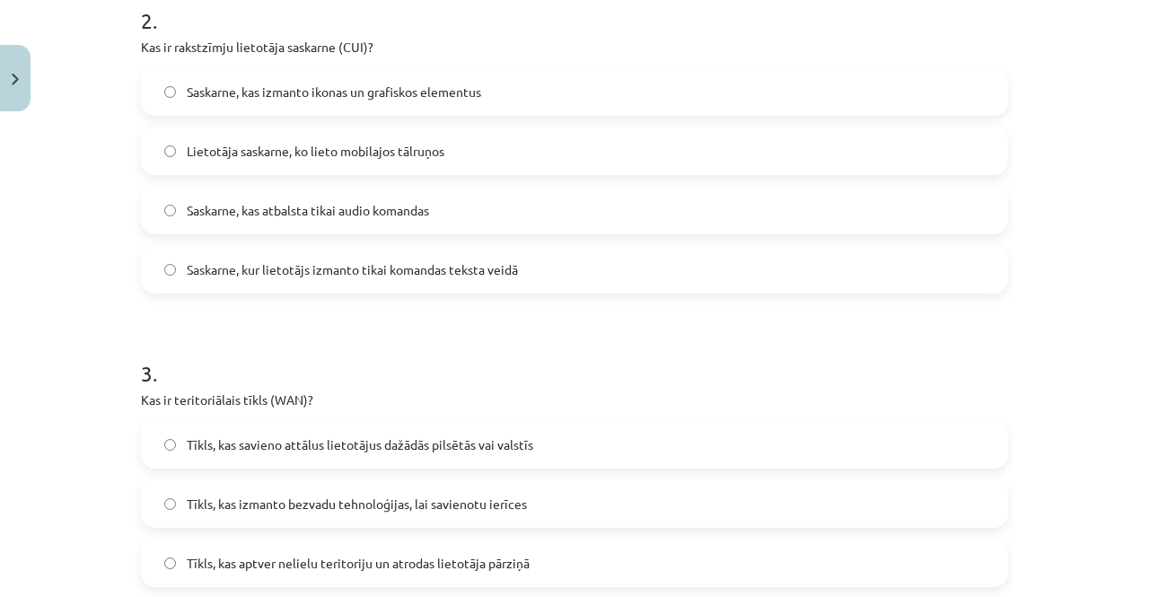
drag, startPoint x: 136, startPoint y: 47, endPoint x: 384, endPoint y: 38, distance: 247.8
click at [384, 38] on p "Kas ir rakstzīmju lietotāja saskarne (CUI)?" at bounding box center [574, 47] width 867 height 19
copy p "Kas ir rakstzīmju lietotāja saskarne (CUI)?"
click at [90, 244] on div "Mācību tēma: Datorikas - 10. klases 1. ieskaites mācību materiāls #13 Noslēguma…" at bounding box center [574, 298] width 1149 height 597
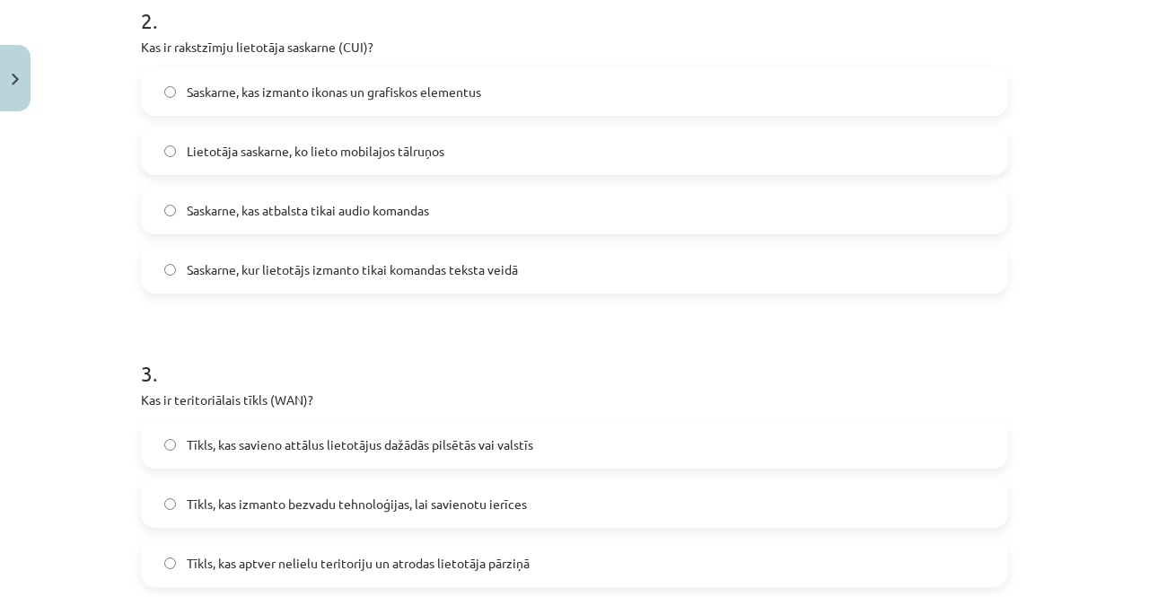
drag, startPoint x: 135, startPoint y: 48, endPoint x: 582, endPoint y: 281, distance: 504.9
click at [582, 281] on div "2 . Kas ir rakstzīmju lietotāja saskarne (CUI)? Saskarne, kas izmanto ikonas un…" at bounding box center [574, 135] width 867 height 317
copy div "Kas ir rakstzīmju lietotāja saskarne (CUI)? Saskarne, kas izmanto ikonas un gra…"
click at [74, 286] on div "Mācību tēma: Datorikas - 10. klases 1. ieskaites mācību materiāls #13 Noslēguma…" at bounding box center [574, 298] width 1149 height 597
click at [339, 261] on span "Saskarne, kur lietotājs izmanto tikai komandas teksta veidā" at bounding box center [352, 269] width 331 height 19
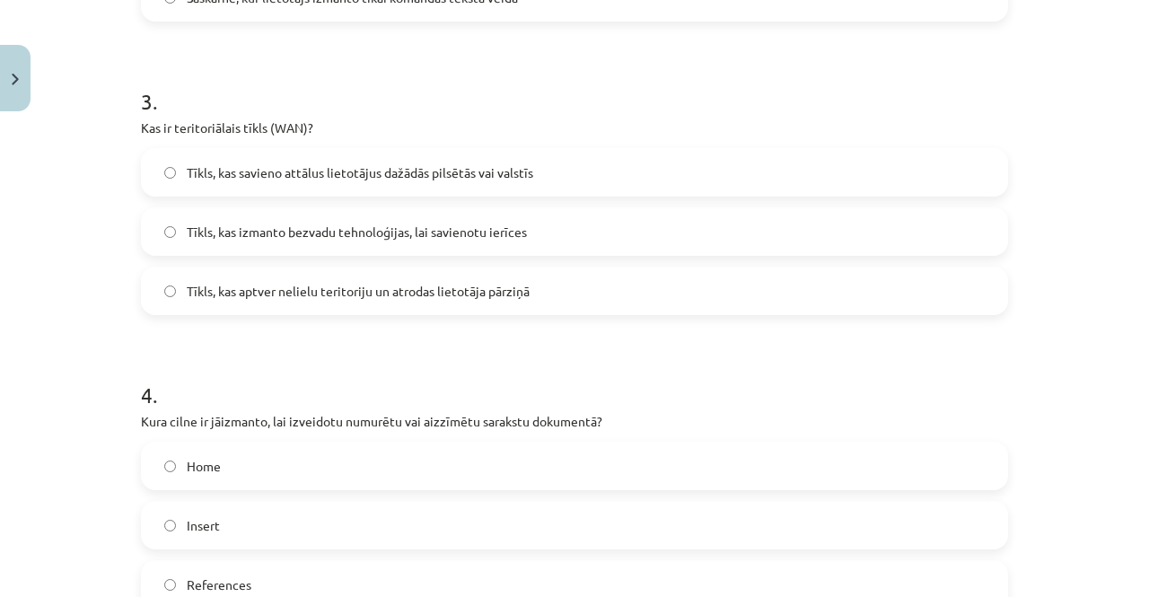
scroll to position [1008, 0]
click at [255, 228] on span "Tīkls, kas izmanto bezvadu tehnoloģijas, lai savienotu ierīces" at bounding box center [357, 229] width 340 height 19
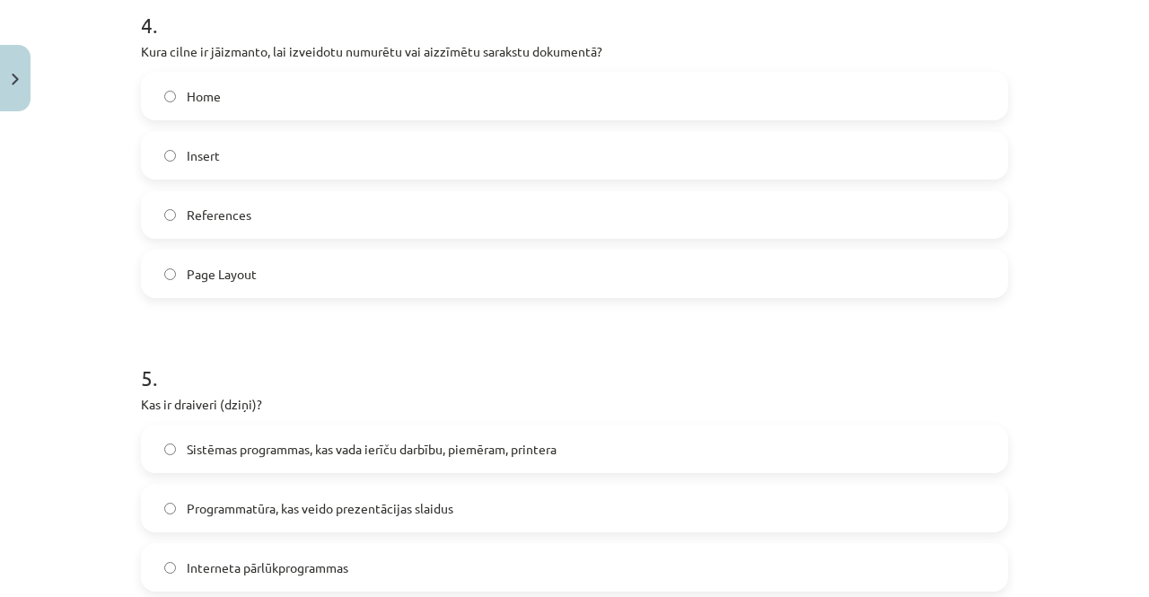
scroll to position [1393, 0]
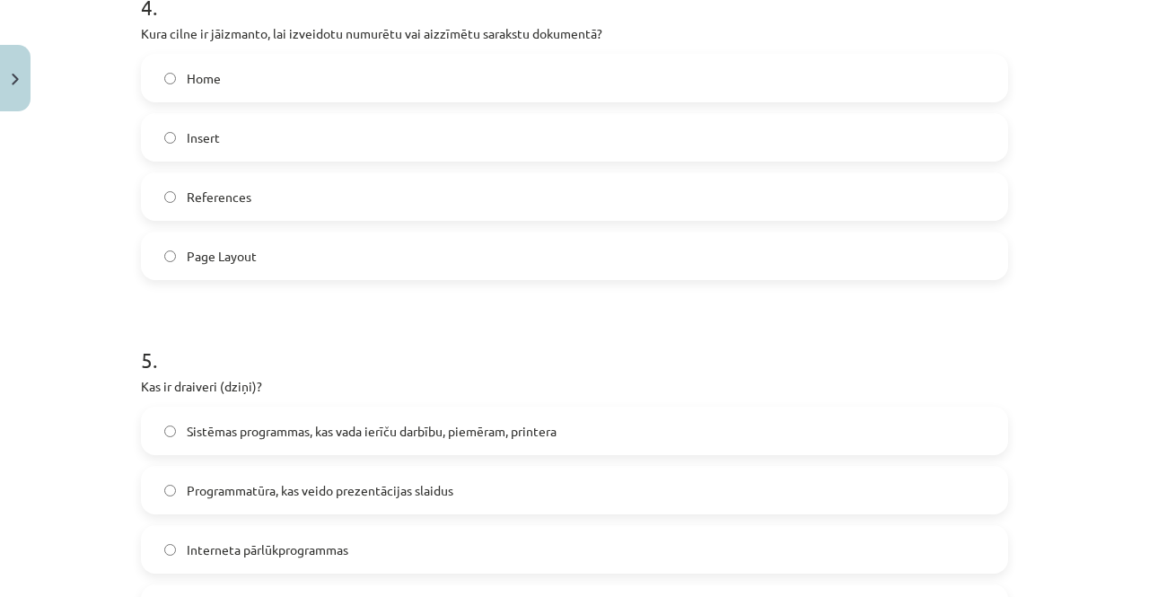
click at [275, 86] on label "Home" at bounding box center [574, 78] width 863 height 45
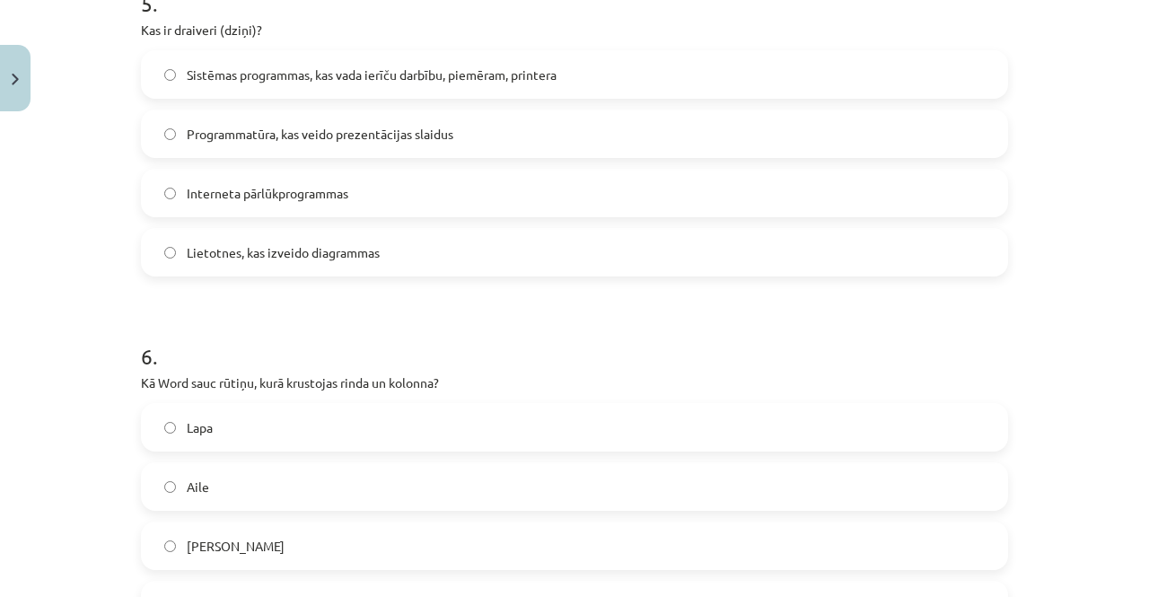
scroll to position [1750, 0]
click at [141, 31] on p "Kas ir draiveri (dziņi)?" at bounding box center [574, 29] width 867 height 19
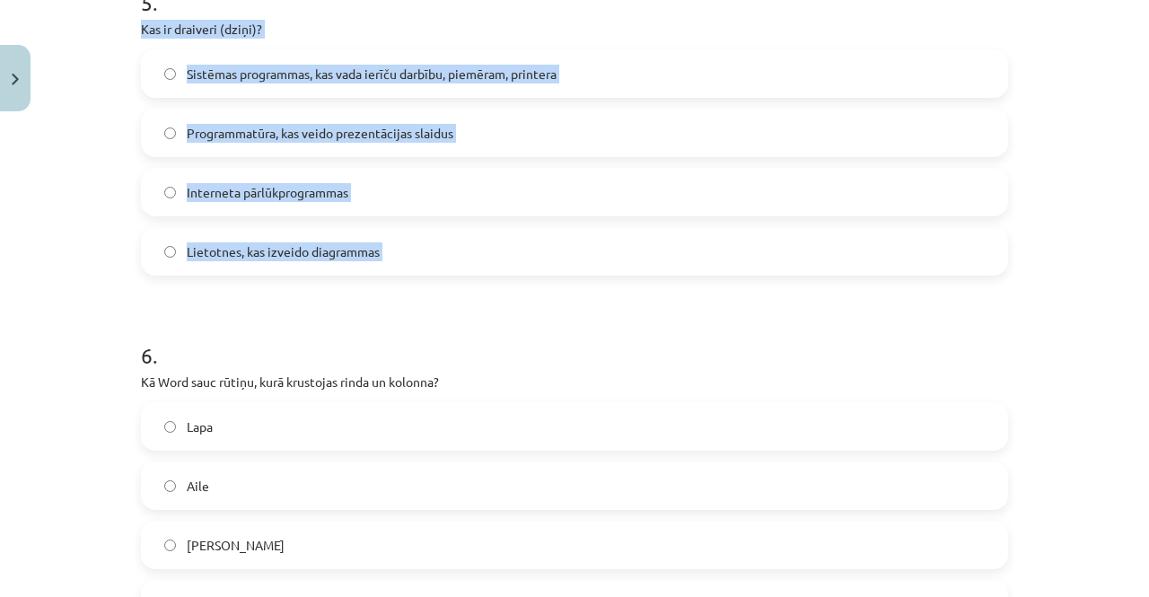
drag, startPoint x: 135, startPoint y: 31, endPoint x: 415, endPoint y: 249, distance: 354.1
click at [415, 249] on div "5 . Kas ir draiveri (dziņi)? Sistēmas programmas, kas vada ierīču darbību, piem…" at bounding box center [574, 117] width 867 height 317
copy div "Kas ir draiveri (dziņi)? Sistēmas programmas, kas vada ierīču darbību, piemēram…"
click at [98, 178] on div "Mācību tēma: Datorikas - 10. klases 1. ieskaites mācību materiāls #13 Noslēguma…" at bounding box center [574, 298] width 1149 height 597
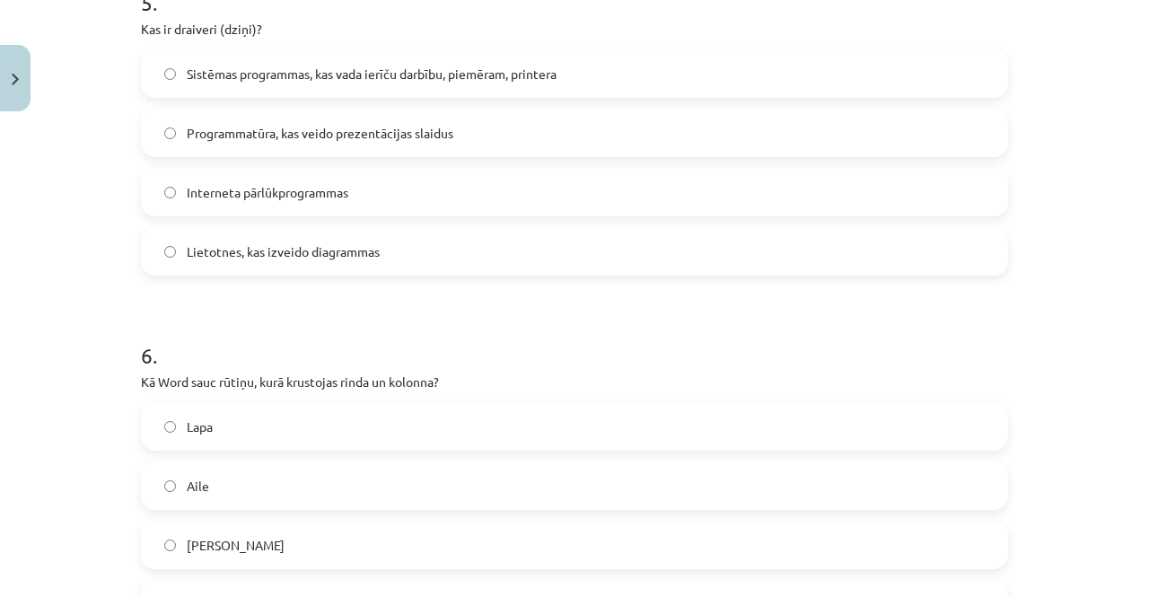
click at [435, 59] on label "Sistēmas programmas, kas vada ierīču darbību, piemēram, printera" at bounding box center [574, 73] width 863 height 45
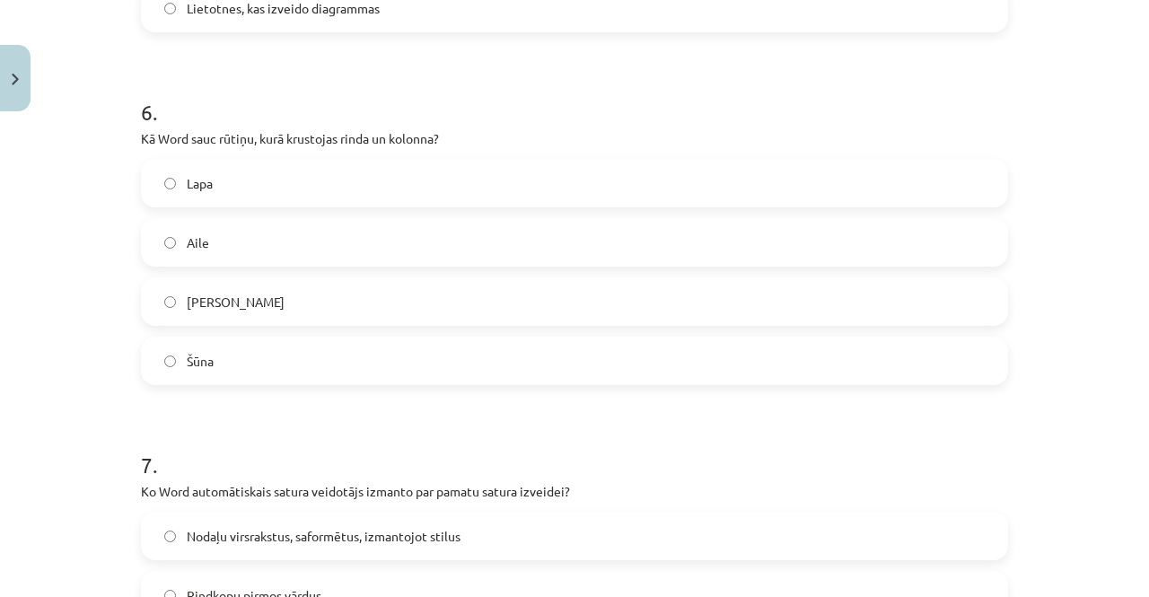
scroll to position [2003, 0]
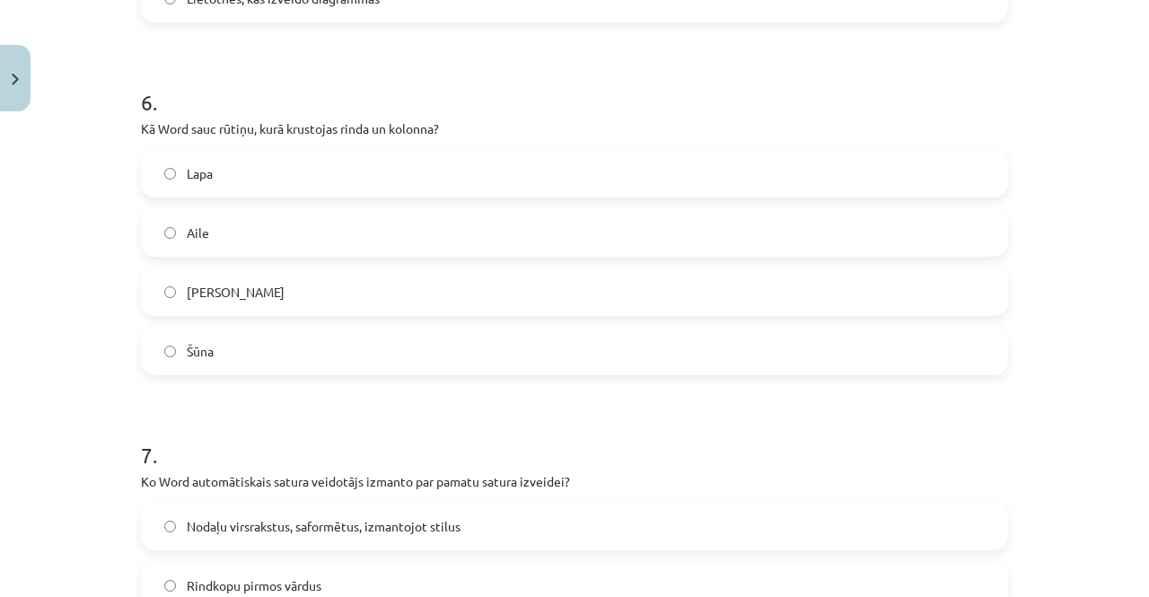
drag, startPoint x: 135, startPoint y: 130, endPoint x: 246, endPoint y: 363, distance: 258.5
click at [246, 363] on div "6 . Kā Word sauc rūtiņu, kurā krustojas rinda un kolonna? [PERSON_NAME]" at bounding box center [574, 216] width 867 height 317
copy div "Kā Word sauc rūtiņu, kurā krustojas rinda un kolonna? [PERSON_NAME]"
click at [276, 336] on label "Šūna" at bounding box center [574, 350] width 863 height 45
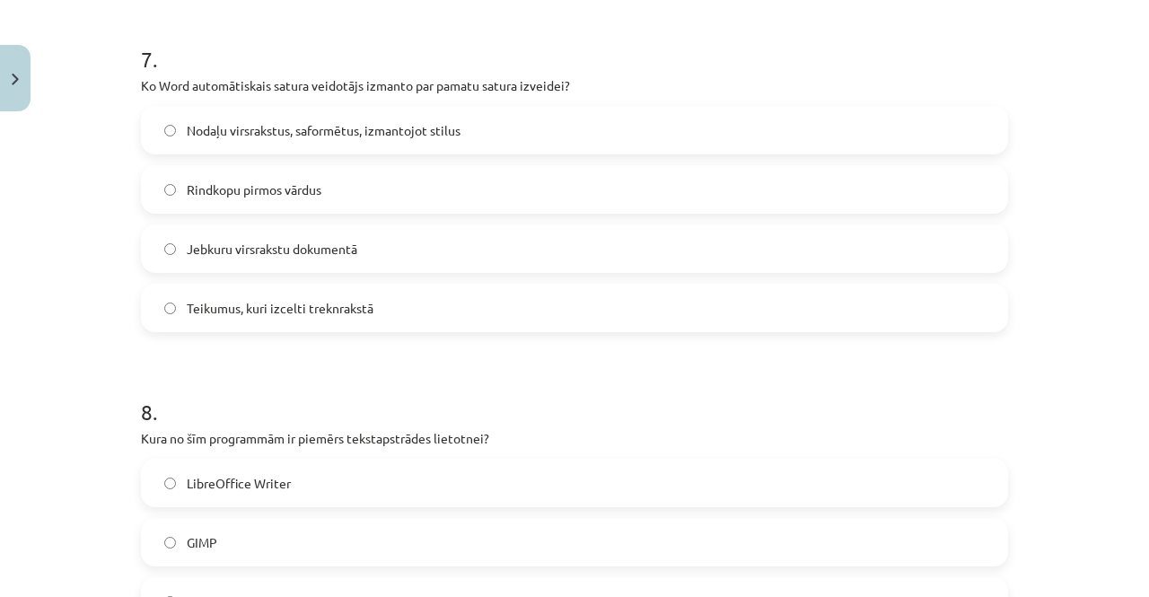
scroll to position [2399, 0]
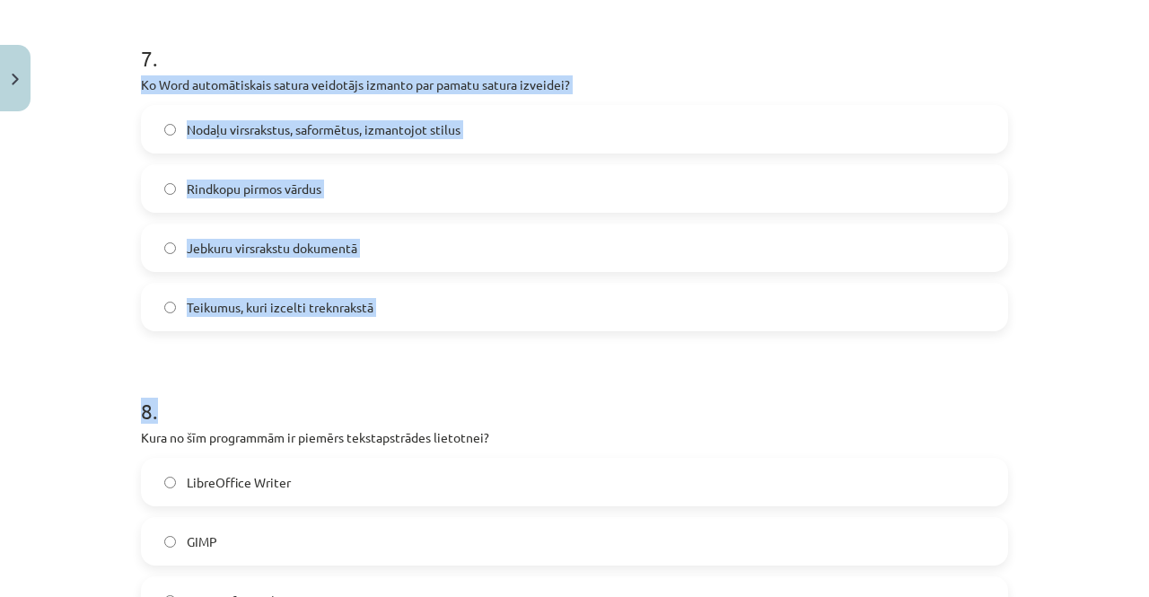
drag, startPoint x: 135, startPoint y: 84, endPoint x: 497, endPoint y: 347, distance: 447.8
copy form "Ko Word automātiskais satura veidotājs izmanto par pamatu satura izveidei? Noda…"
click at [337, 114] on label "Nodaļu virsrakstus, saformētus, izmantojot stilus" at bounding box center [574, 129] width 863 height 45
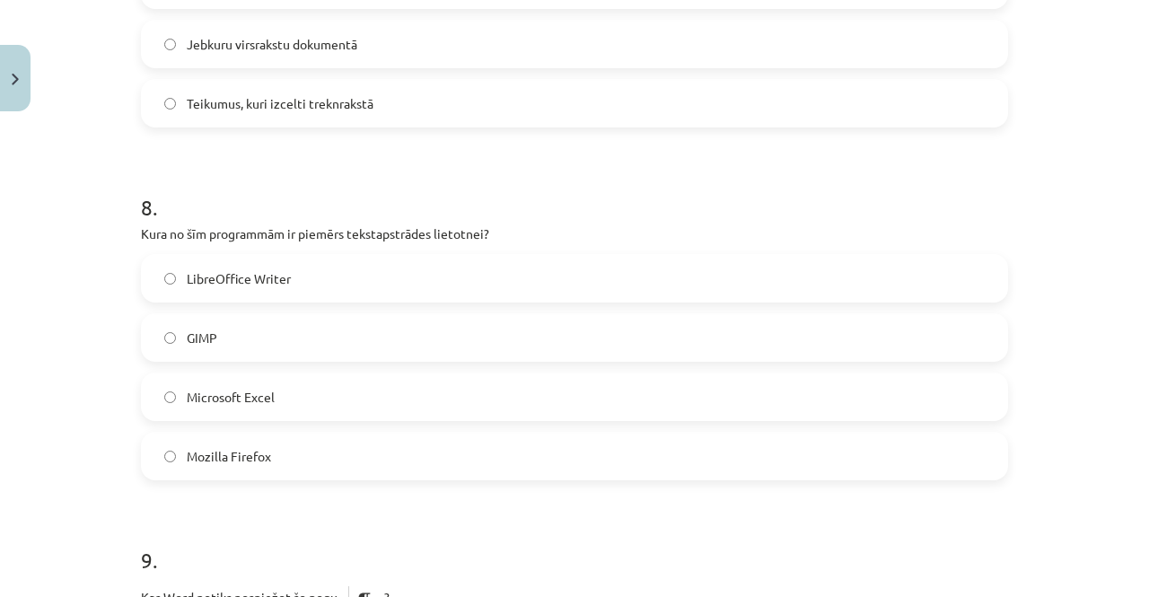
scroll to position [2660, 0]
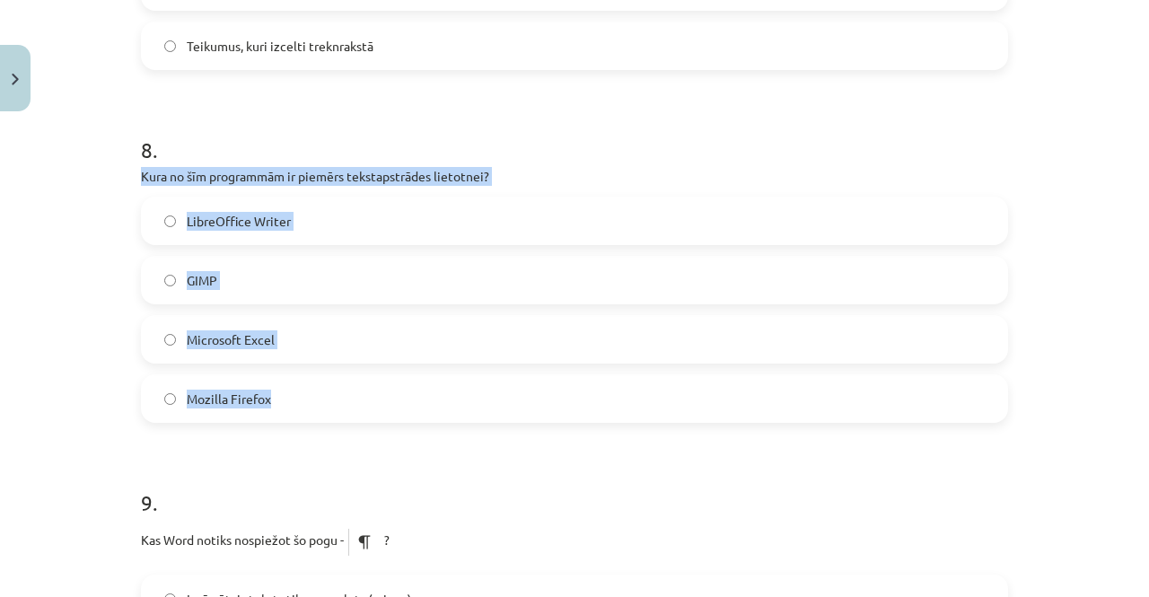
drag, startPoint x: 135, startPoint y: 176, endPoint x: 322, endPoint y: 389, distance: 283.5
click at [322, 389] on div "8 . Kura no šīm programmām ir piemērs tekstapstrādes lietotnei? LibreOffice Wri…" at bounding box center [574, 264] width 867 height 317
copy div "Kura no šīm programmām ir piemērs tekstapstrādes lietotnei? LibreOffice Writer …"
click at [225, 213] on span "LibreOffice Writer" at bounding box center [239, 221] width 104 height 19
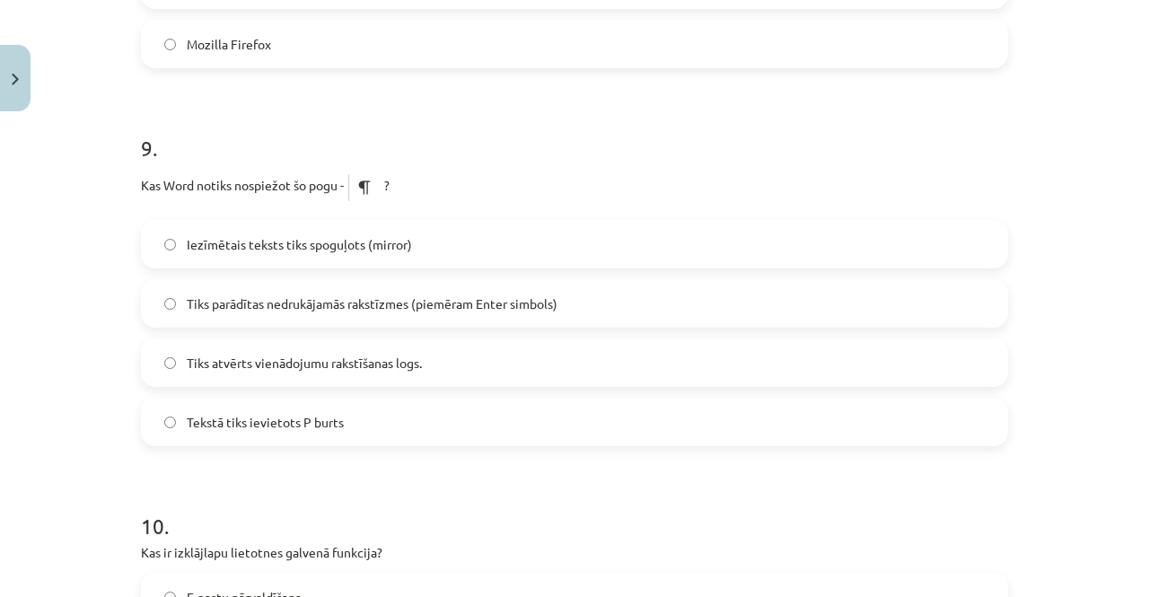
scroll to position [3017, 0]
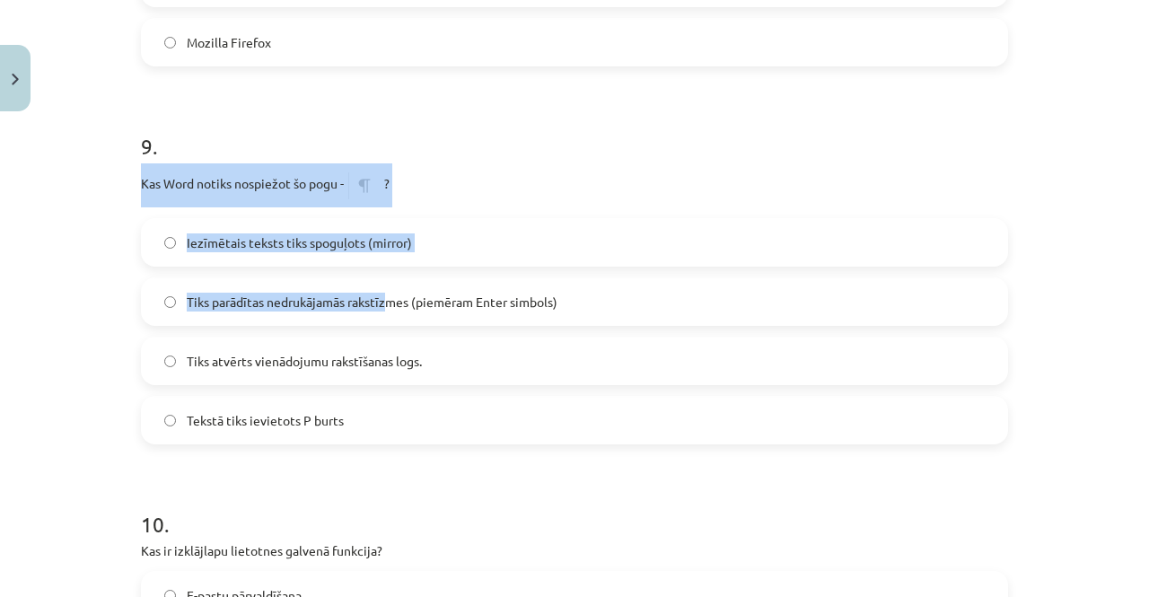
drag, startPoint x: 133, startPoint y: 181, endPoint x: 332, endPoint y: 337, distance: 253.1
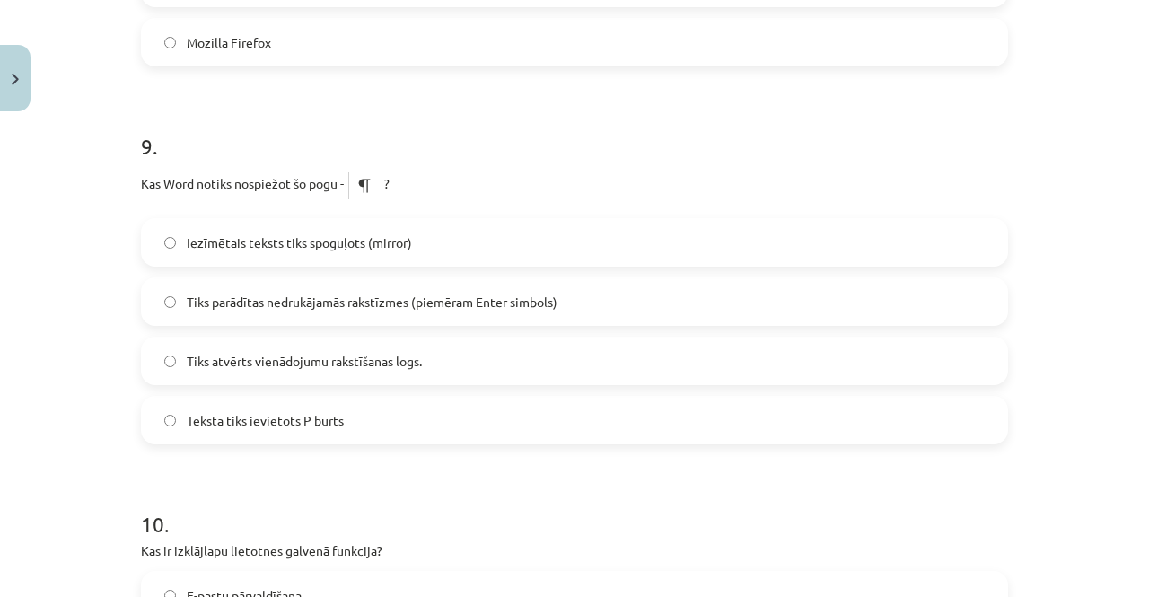
click at [0, 413] on div "Mācību tēma: Datorikas - 10. klases 1. ieskaites mācību materiāls #13 Noslēguma…" at bounding box center [574, 298] width 1149 height 597
click at [302, 297] on span "Tiks parādītas nedrukājamās rakstīzmes (piemēram Enter simbols)" at bounding box center [372, 302] width 371 height 19
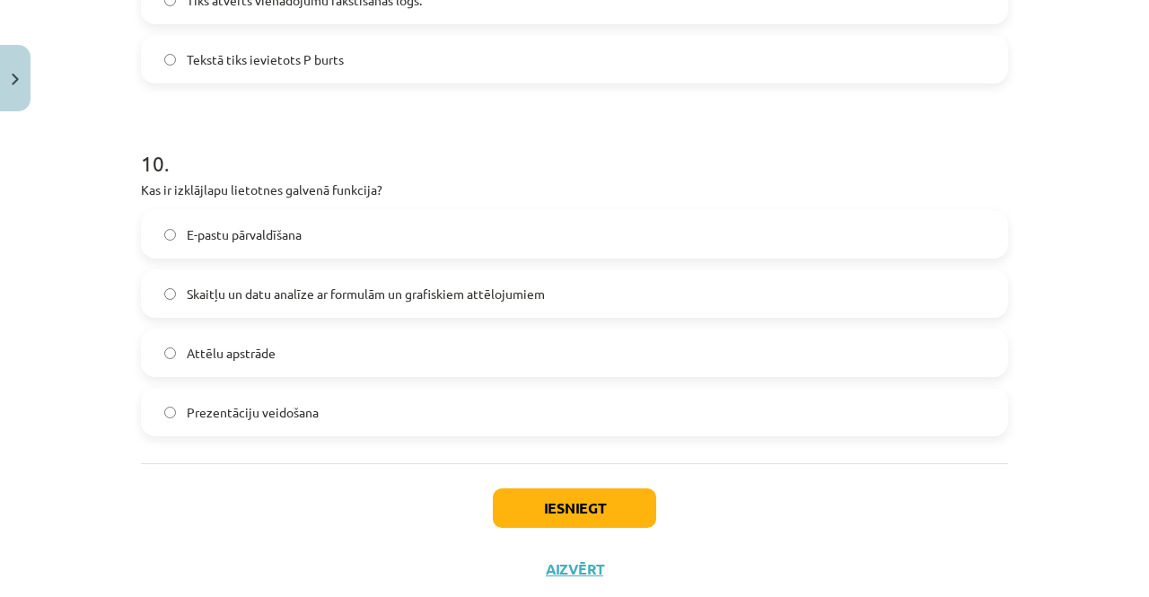
scroll to position [3378, 0]
drag, startPoint x: 136, startPoint y: 188, endPoint x: 409, endPoint y: 424, distance: 360.1
click at [409, 424] on div "10 . Kas ir izklājlapu lietotnes galvenā funkcija? E-pastu pārvaldīšana Skaitļu…" at bounding box center [574, 276] width 867 height 317
copy div "Kas ir izklājlapu lietotnes galvenā funkcija? E-pastu pārvaldīšana Skaitļu un d…"
click at [238, 299] on span "Skaitļu un datu analīze ar formulām un grafiskiem attēlojumiem" at bounding box center [366, 293] width 358 height 19
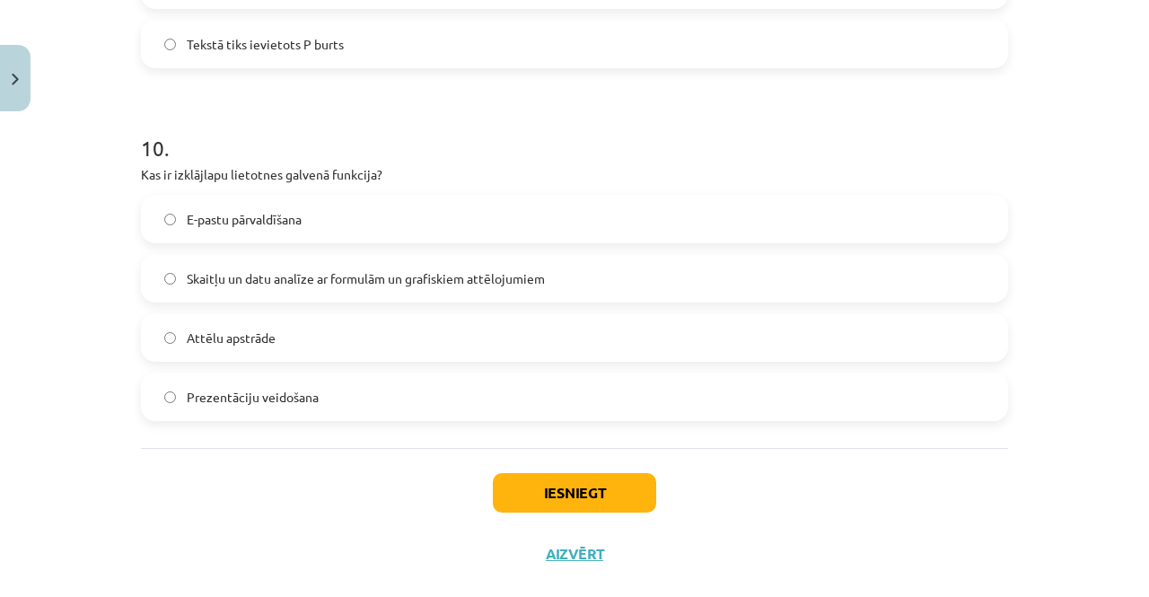
scroll to position [3424, 0]
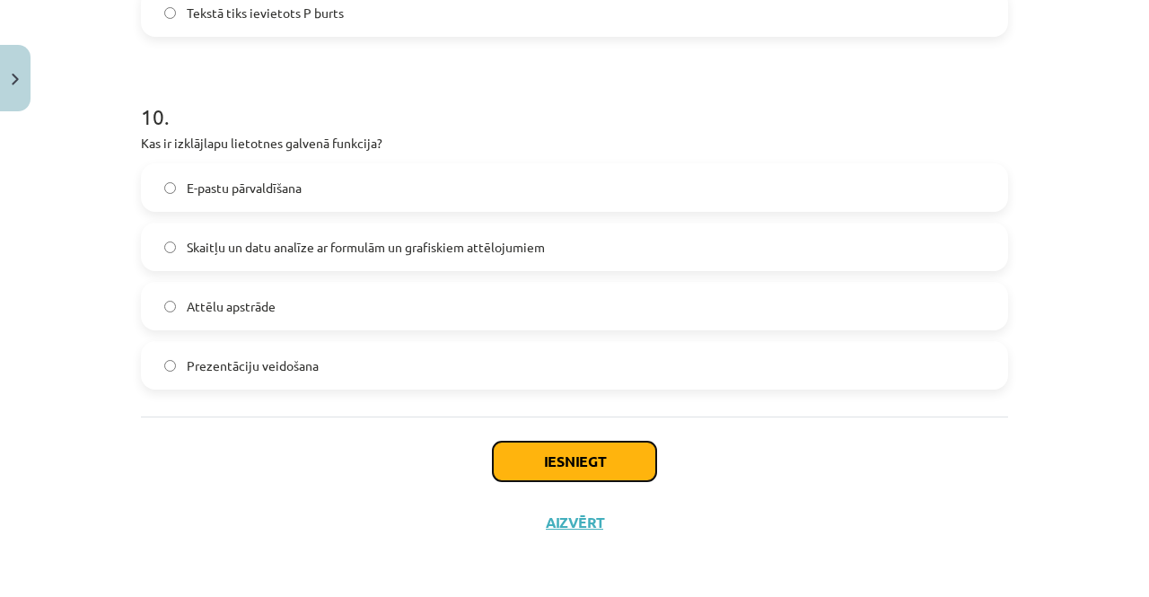
click at [611, 474] on button "Iesniegt" at bounding box center [574, 460] width 163 height 39
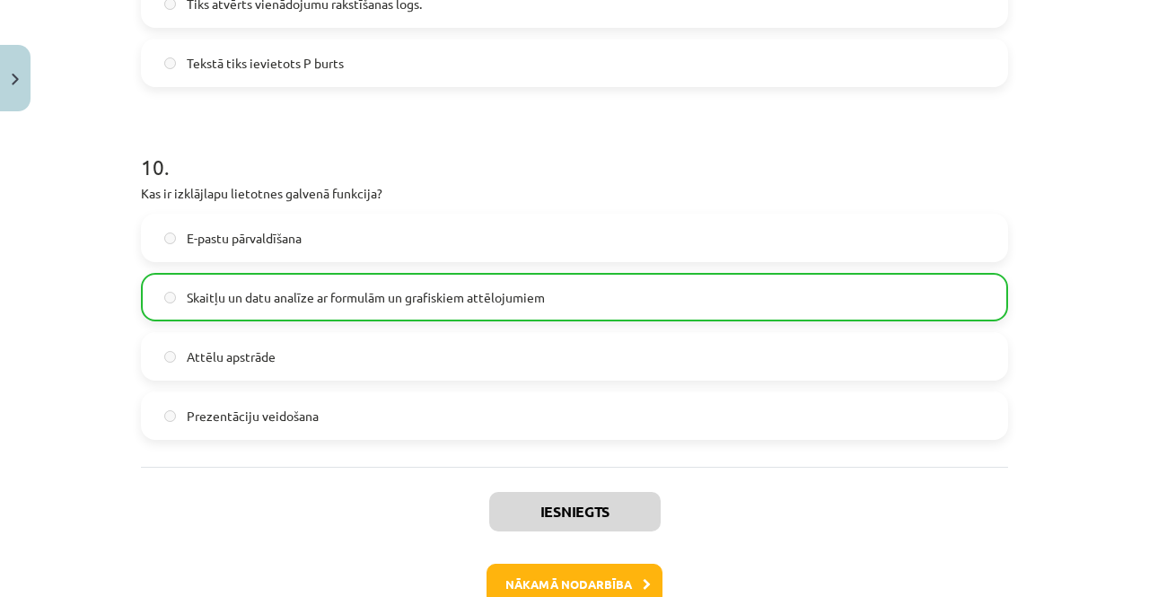
scroll to position [3433, 0]
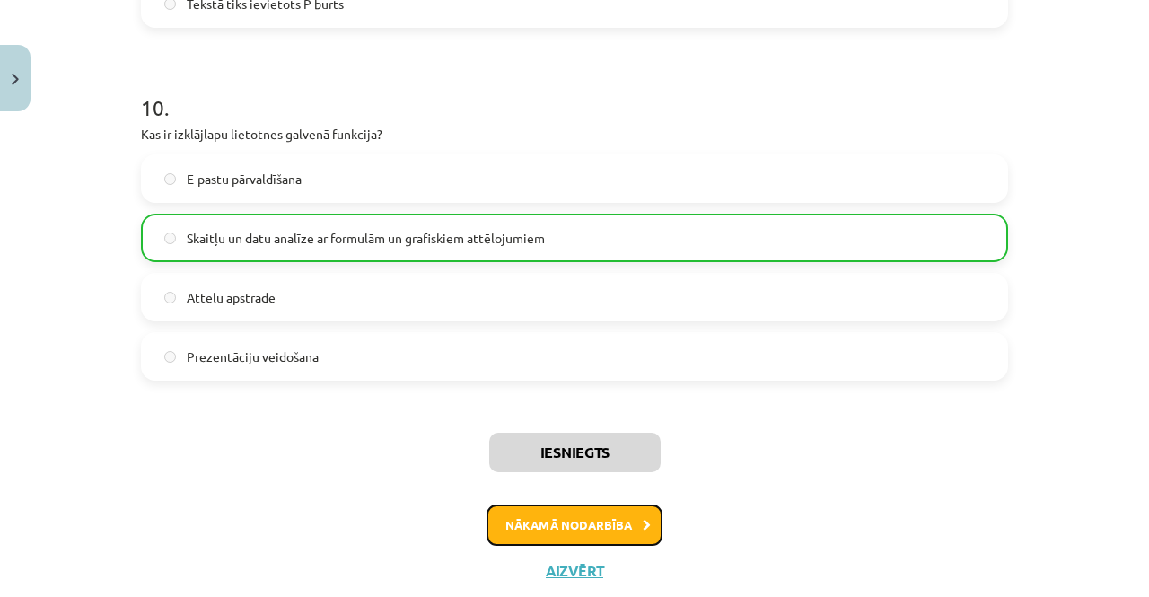
click at [599, 529] on button "Nākamā nodarbība" at bounding box center [574, 524] width 176 height 41
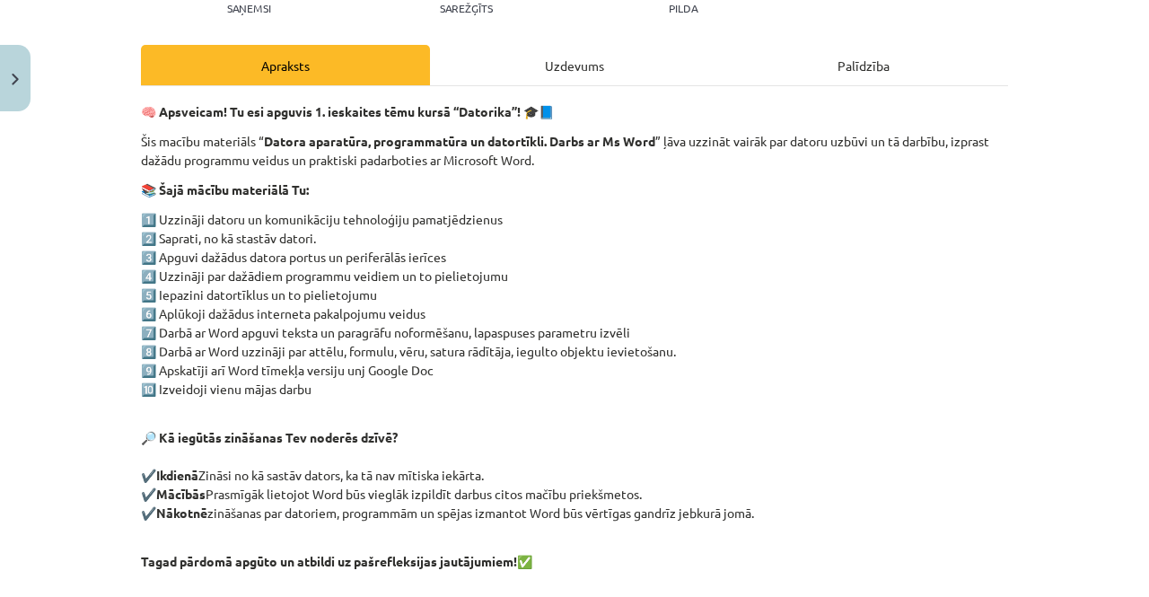
scroll to position [400, 0]
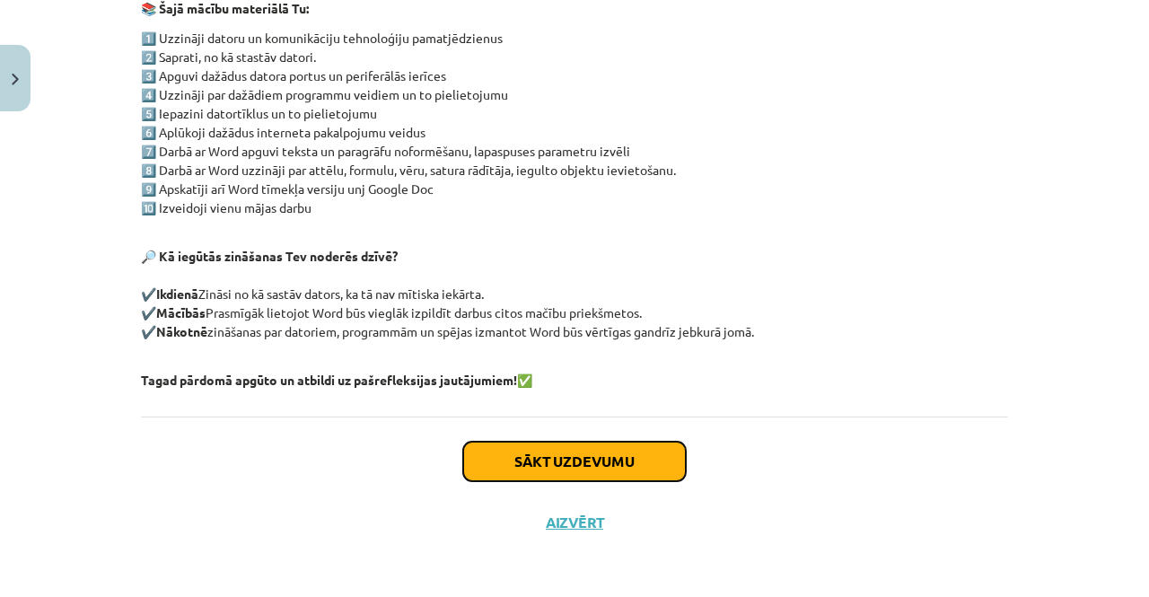
click at [607, 459] on button "Sākt uzdevumu" at bounding box center [574, 460] width 223 height 39
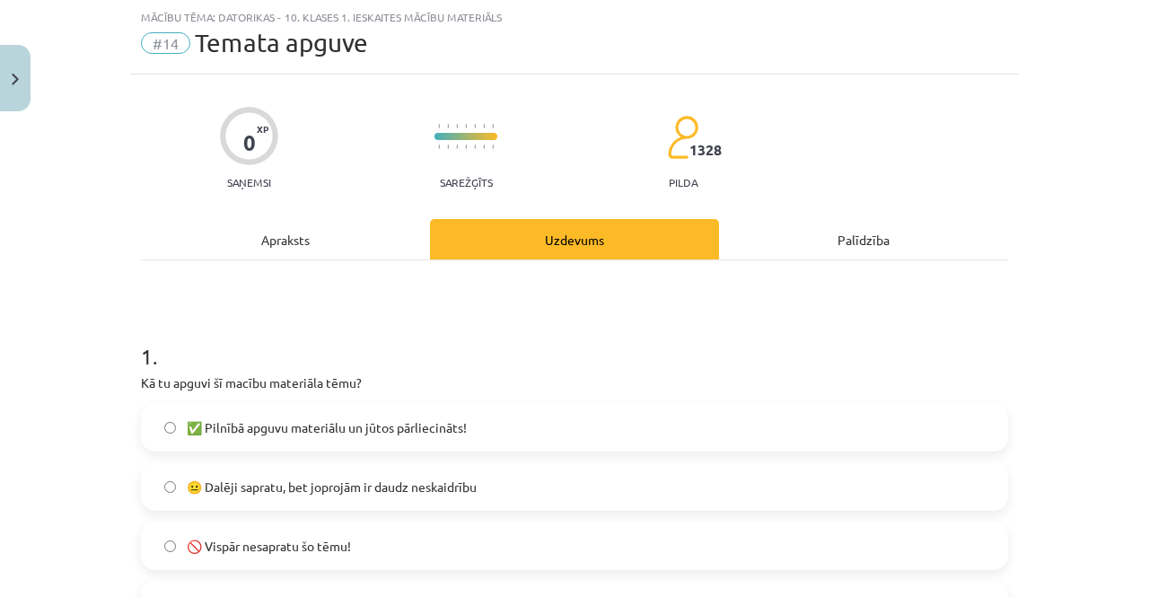
scroll to position [382, 0]
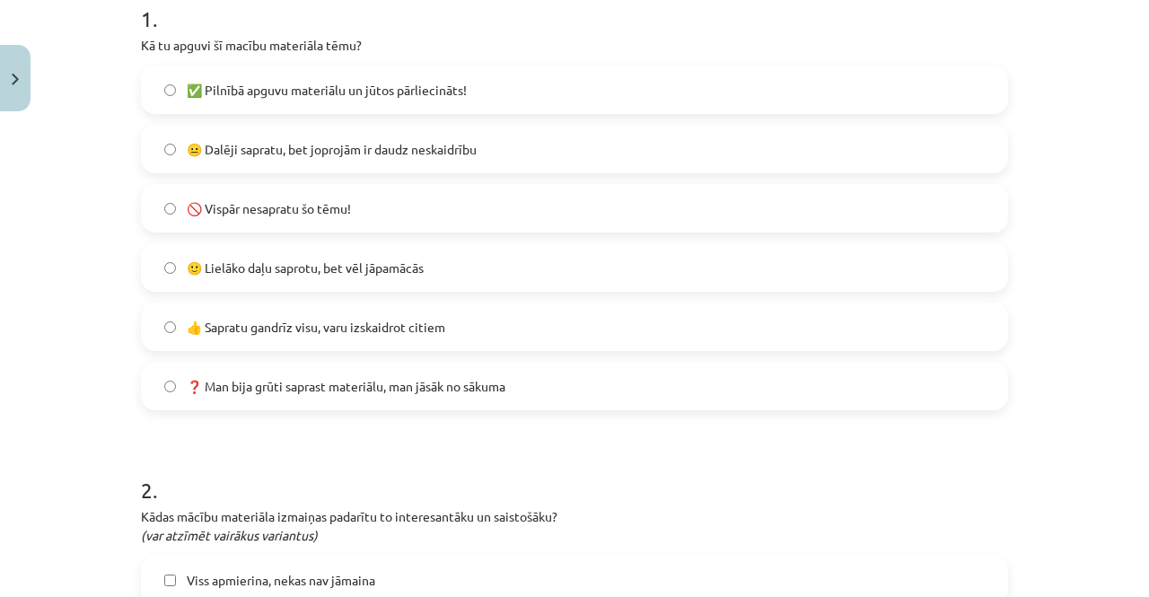
click at [245, 265] on span "🙂 Lielāko daļu saprotu, bet vēl jāpamācās" at bounding box center [305, 267] width 237 height 19
click at [212, 320] on span "👍 Sapratu gandrīz visu, varu izskaidrot citiem" at bounding box center [316, 327] width 258 height 19
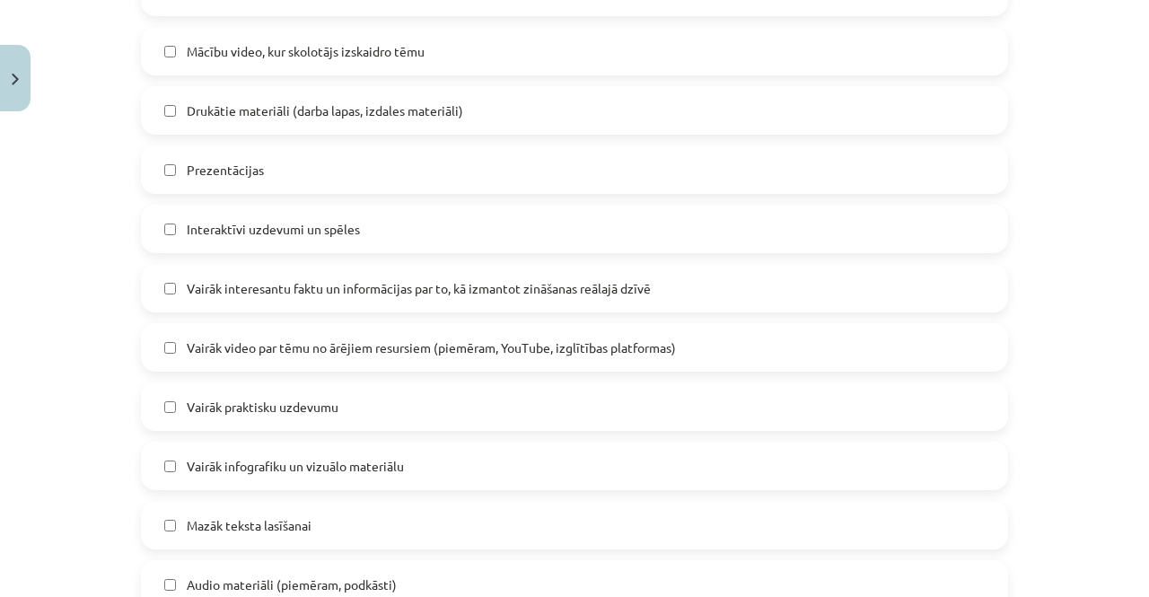
scroll to position [969, 0]
click at [156, 529] on label "Mazāk teksta lasīšanai" at bounding box center [574, 525] width 863 height 45
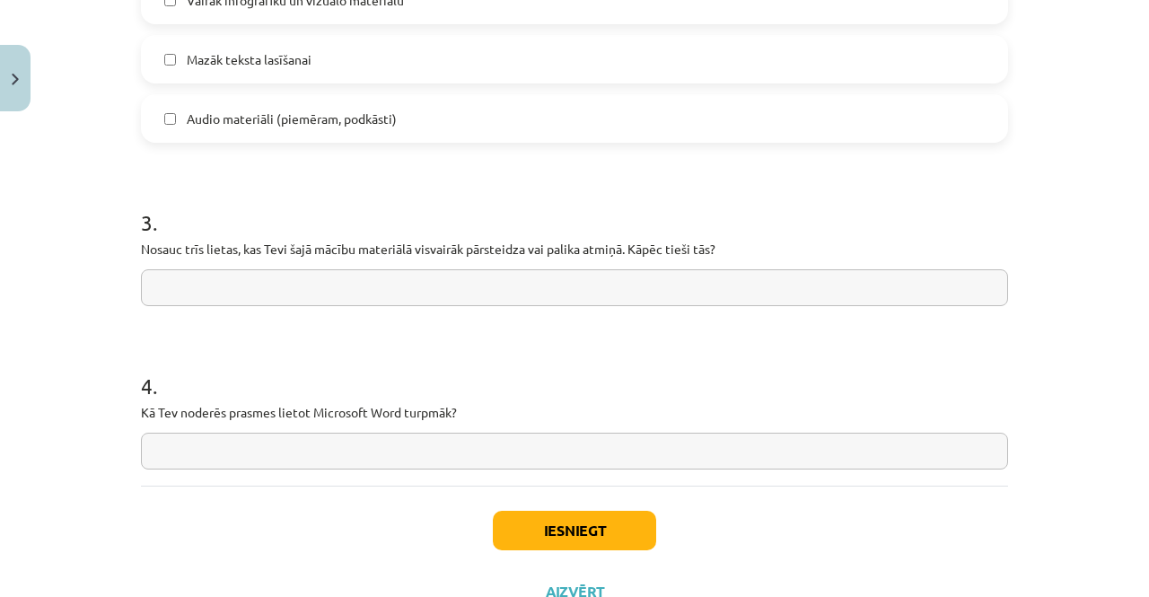
scroll to position [1435, 0]
click at [219, 283] on input "text" at bounding box center [574, 288] width 867 height 37
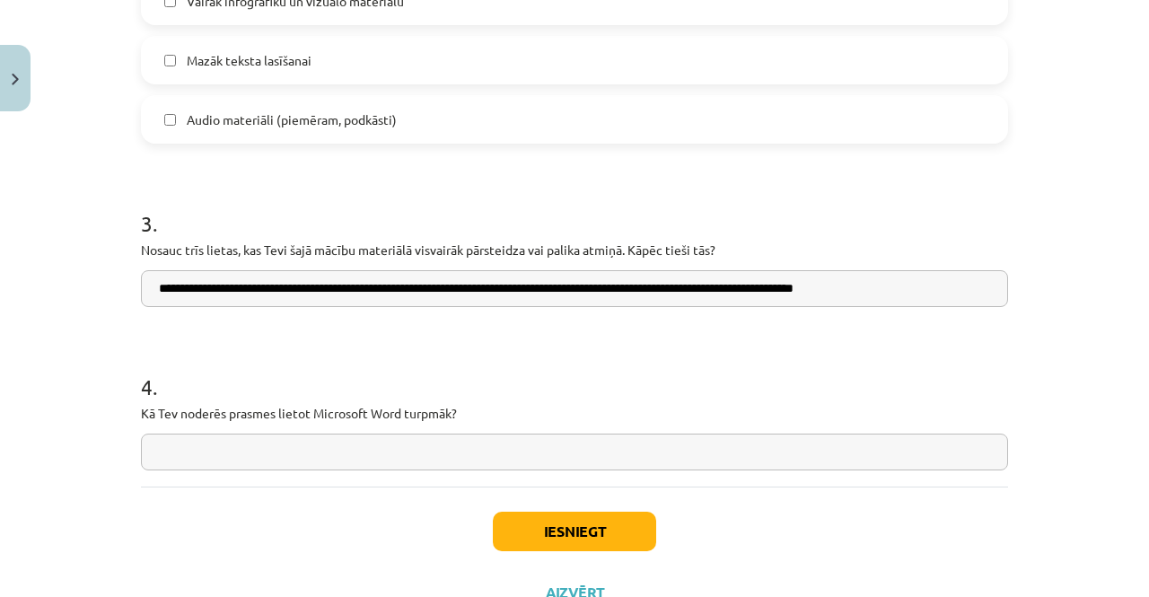
type input "**********"
click at [274, 450] on input "text" at bounding box center [574, 451] width 867 height 37
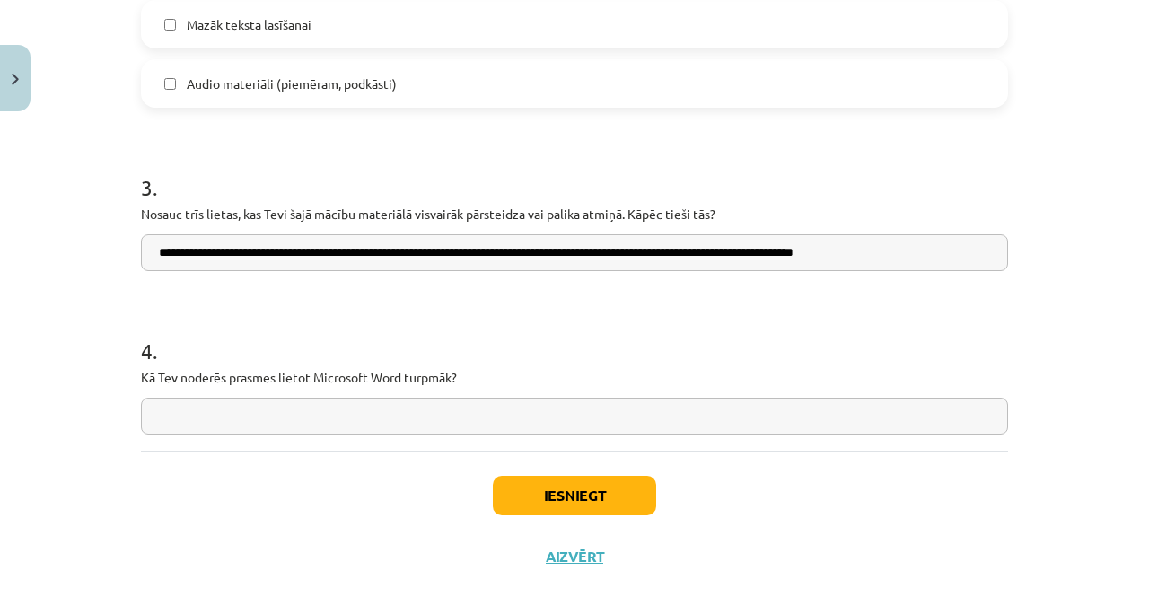
scroll to position [1472, 0]
type input "*"
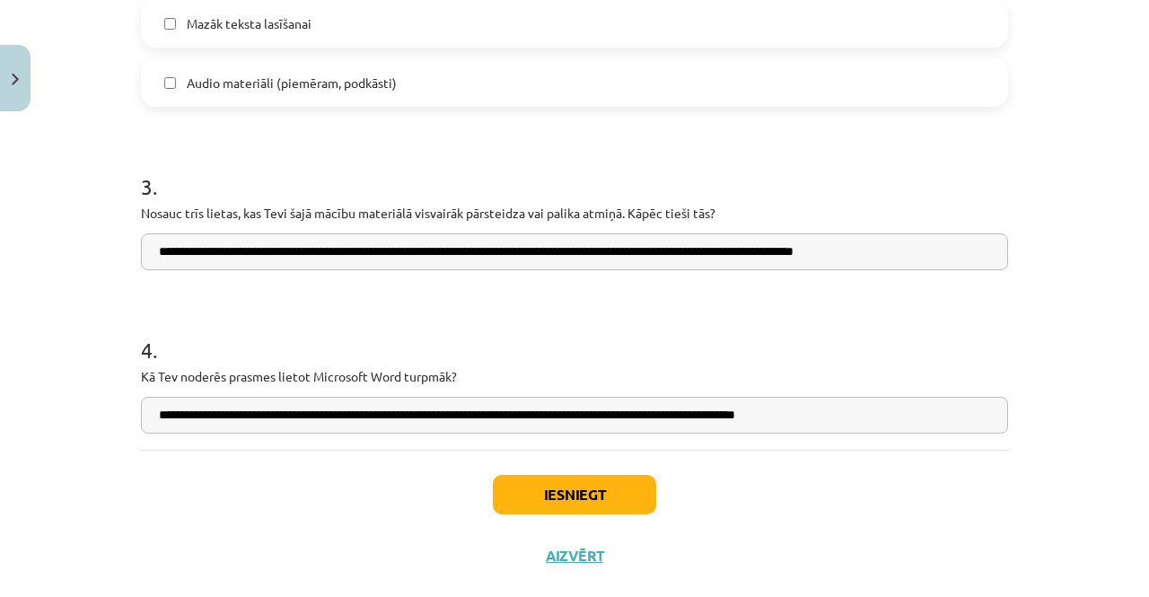
type input "**********"
click at [531, 489] on button "Iesniegt" at bounding box center [574, 494] width 163 height 39
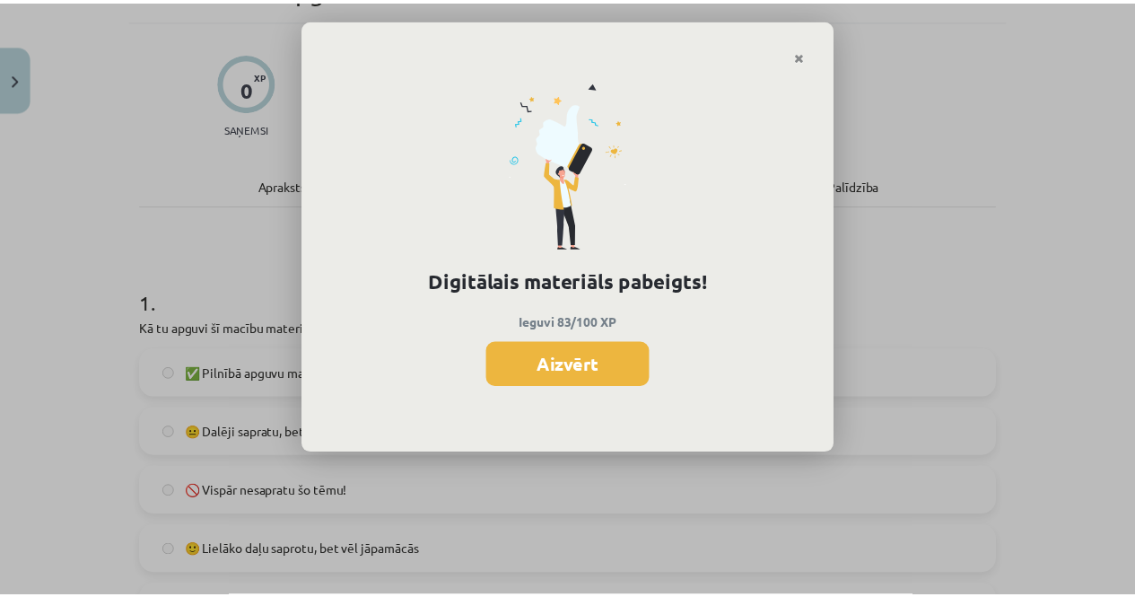
scroll to position [97, 0]
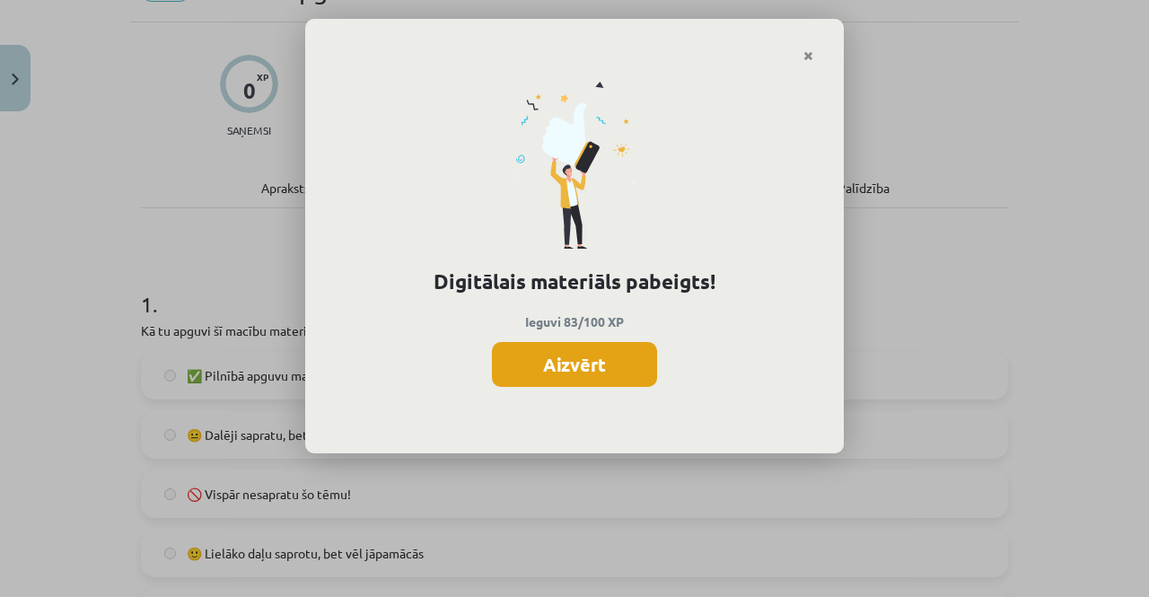
click at [592, 360] on button "Aizvērt" at bounding box center [574, 364] width 165 height 45
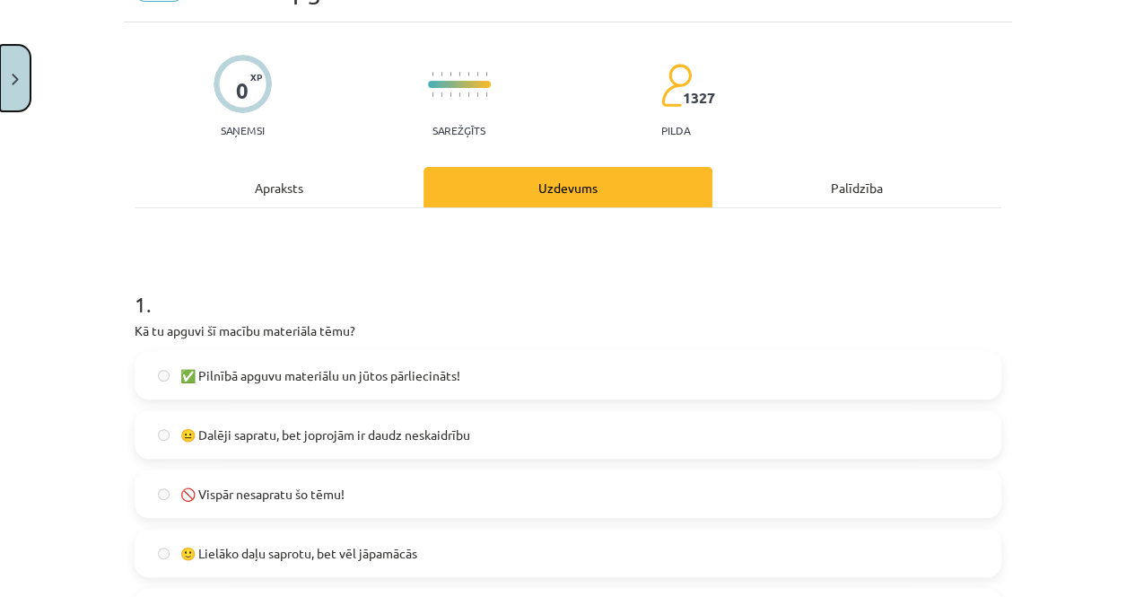
click at [21, 91] on button "Close" at bounding box center [15, 78] width 31 height 66
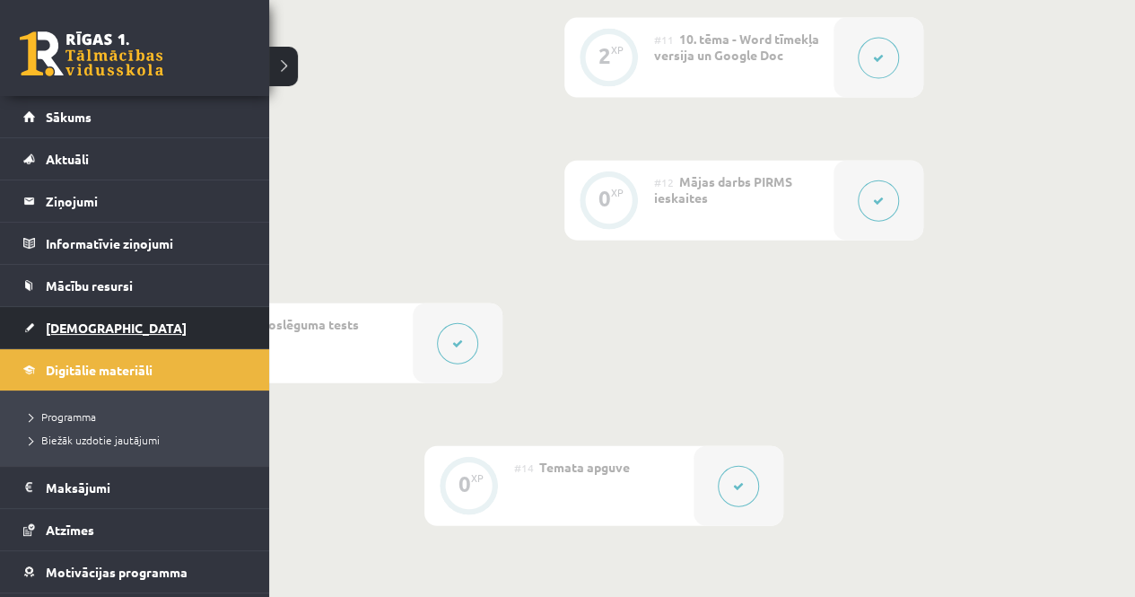
click at [28, 321] on link "[DEMOGRAPHIC_DATA]" at bounding box center [134, 327] width 223 height 41
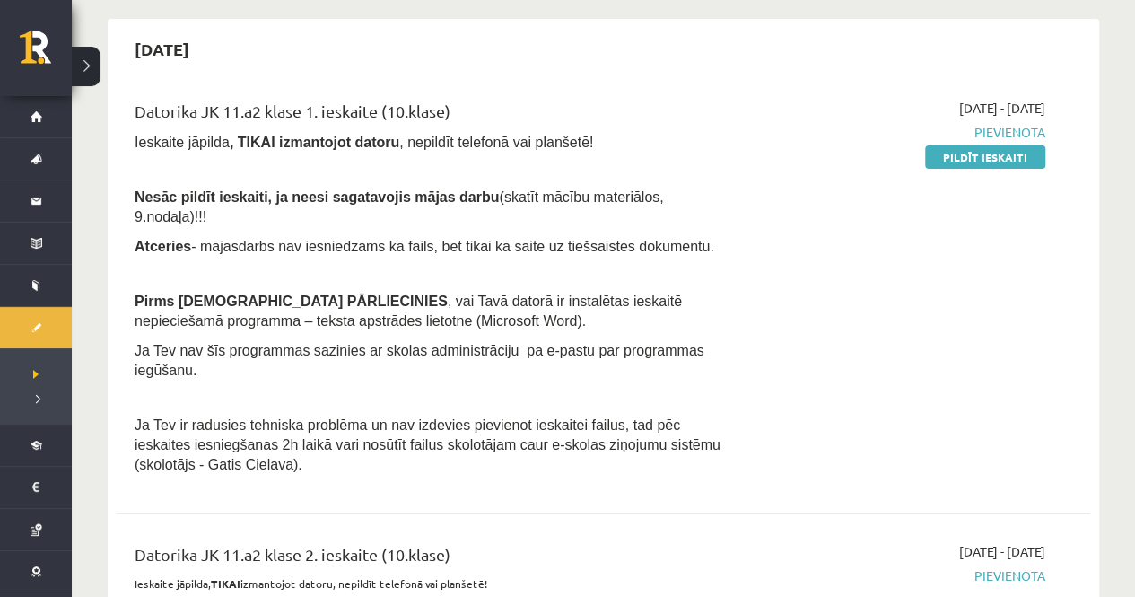
scroll to position [155, 0]
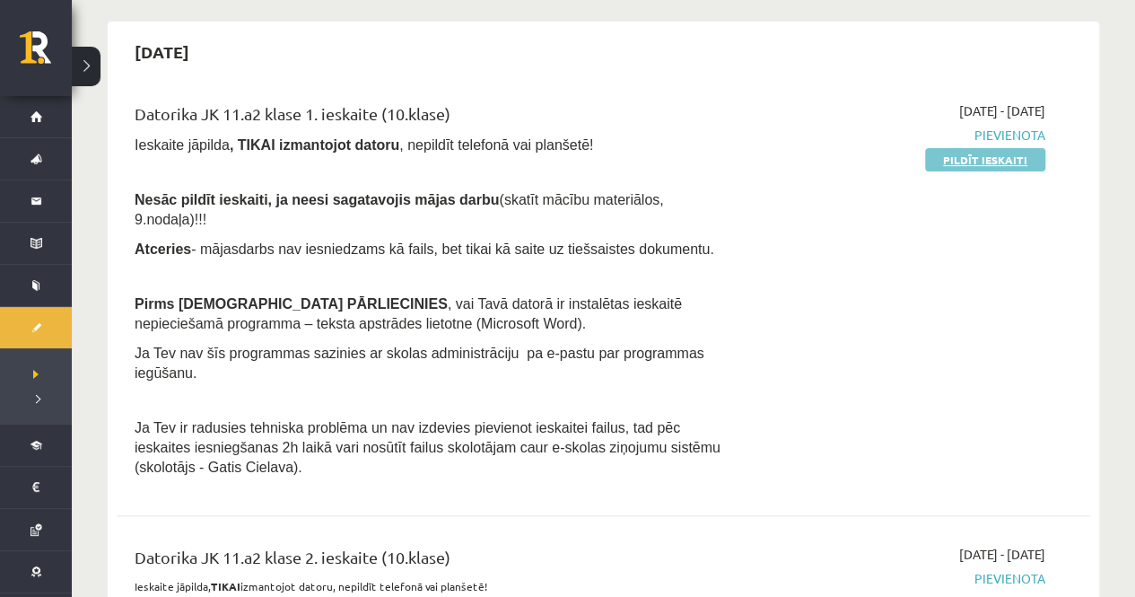
click at [992, 155] on link "Pildīt ieskaiti" at bounding box center [985, 159] width 120 height 23
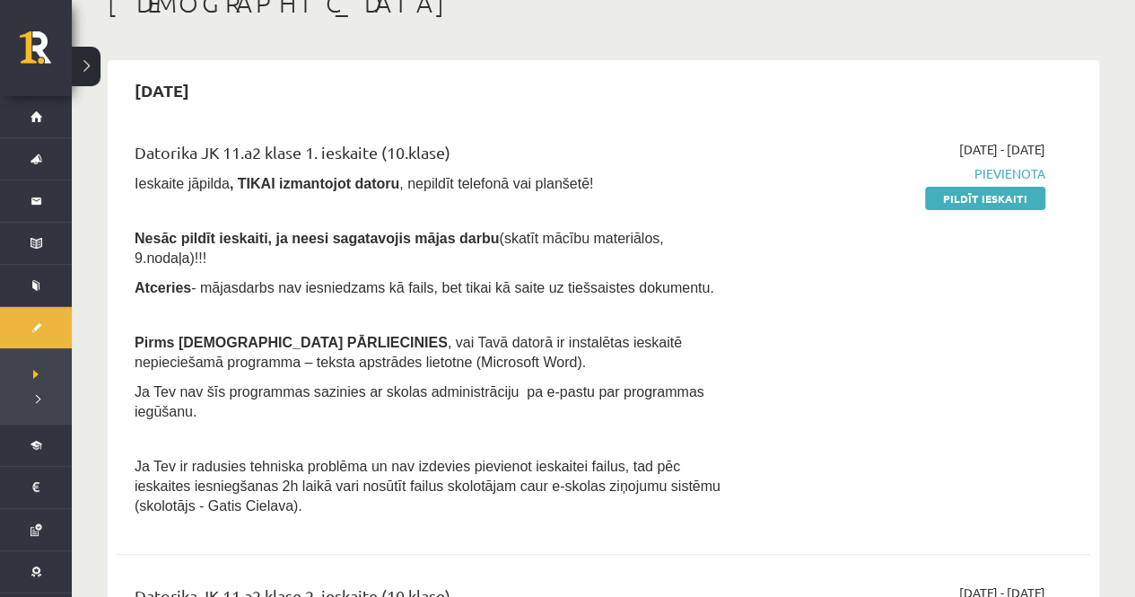
scroll to position [95, 0]
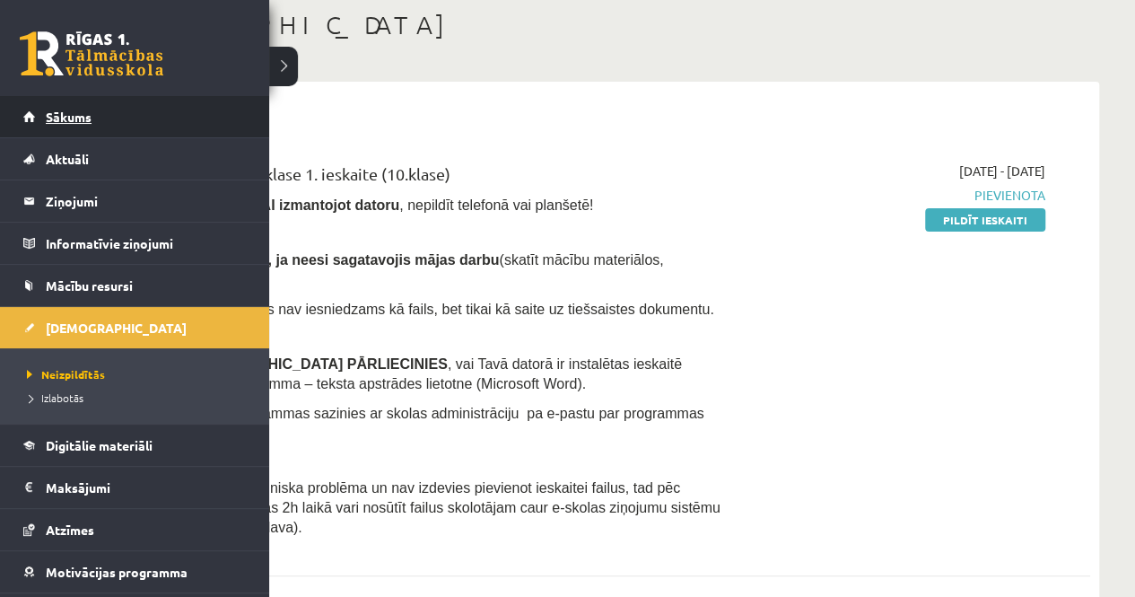
click at [31, 121] on link "Sākums" at bounding box center [134, 116] width 223 height 41
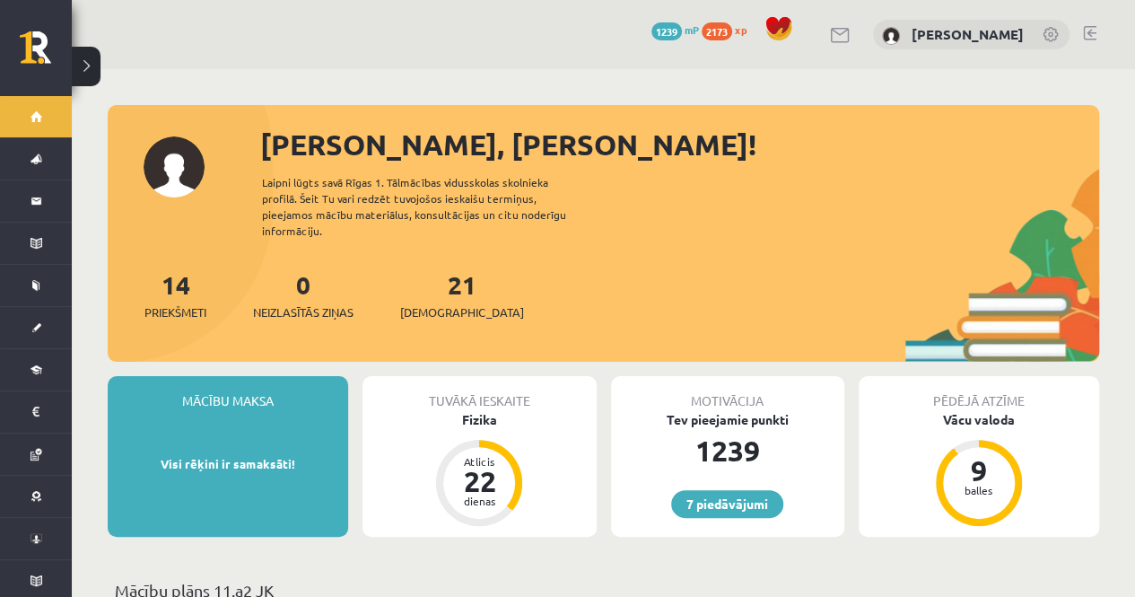
click at [1091, 27] on link at bounding box center [1089, 33] width 13 height 14
